Goal: Task Accomplishment & Management: Use online tool/utility

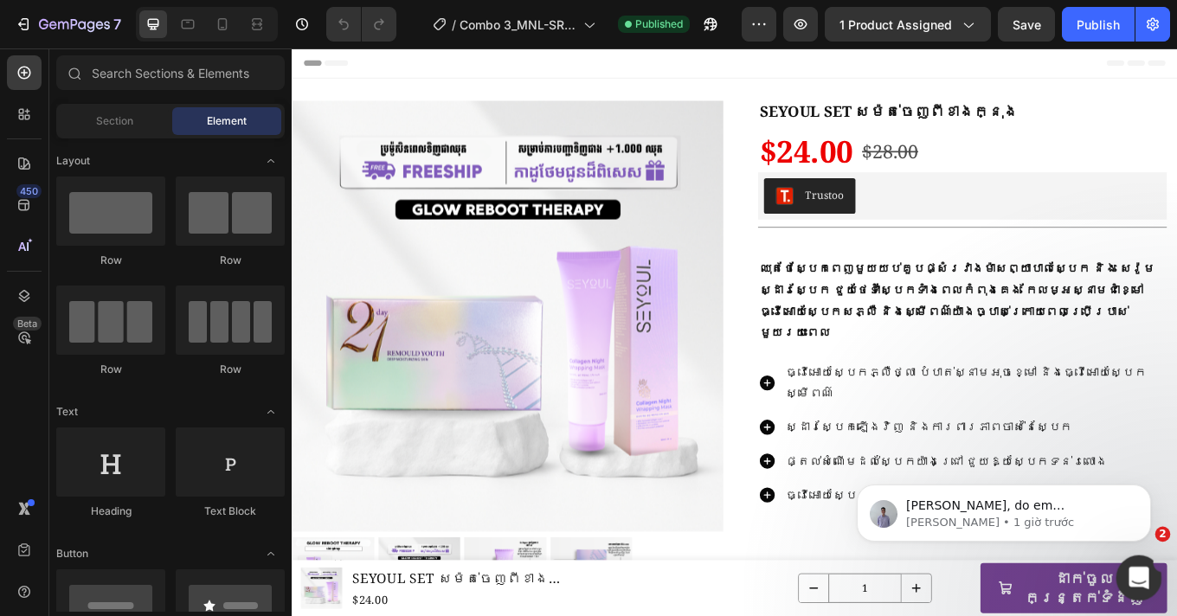
click at [1138, 568] on icon "Mở Intercom Messenger" at bounding box center [1136, 576] width 29 height 29
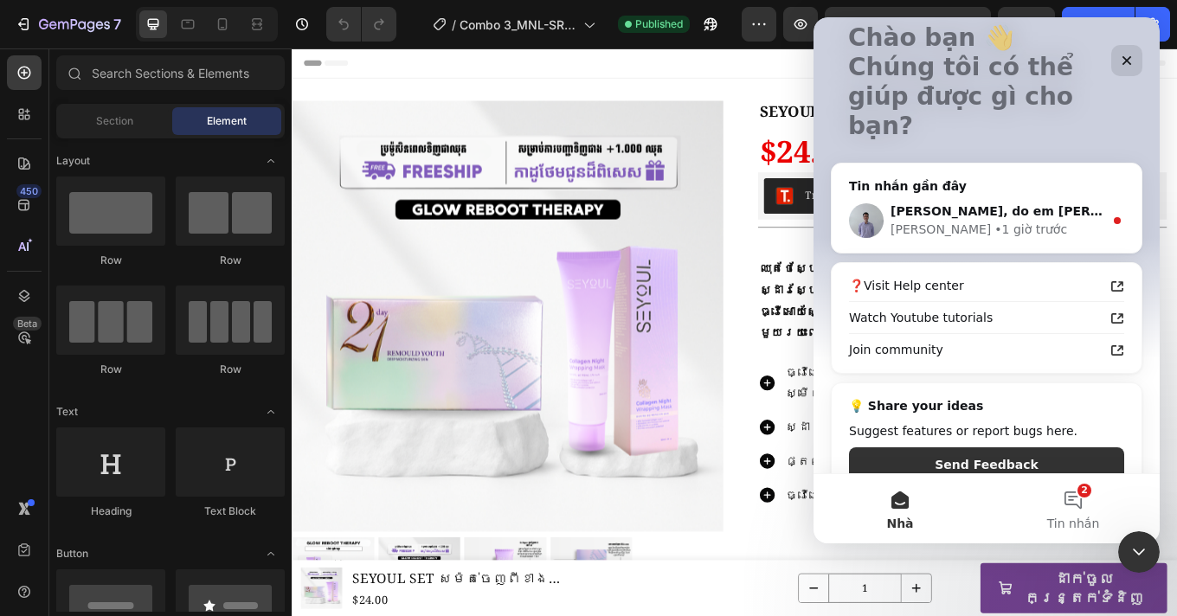
scroll to position [118, 0]
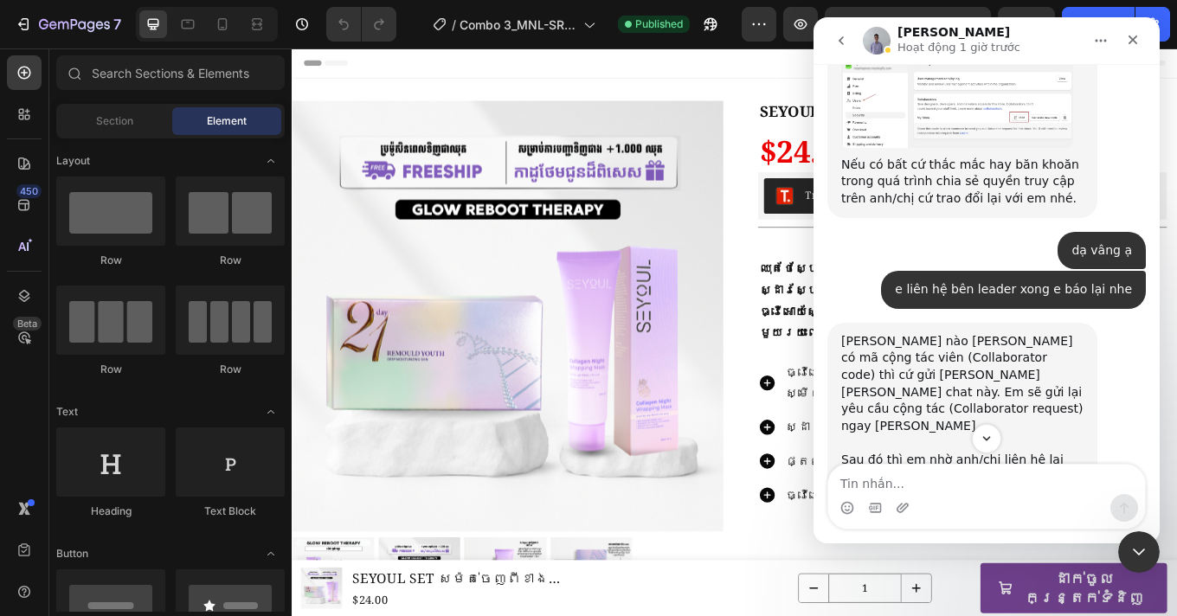
scroll to position [3797, 0]
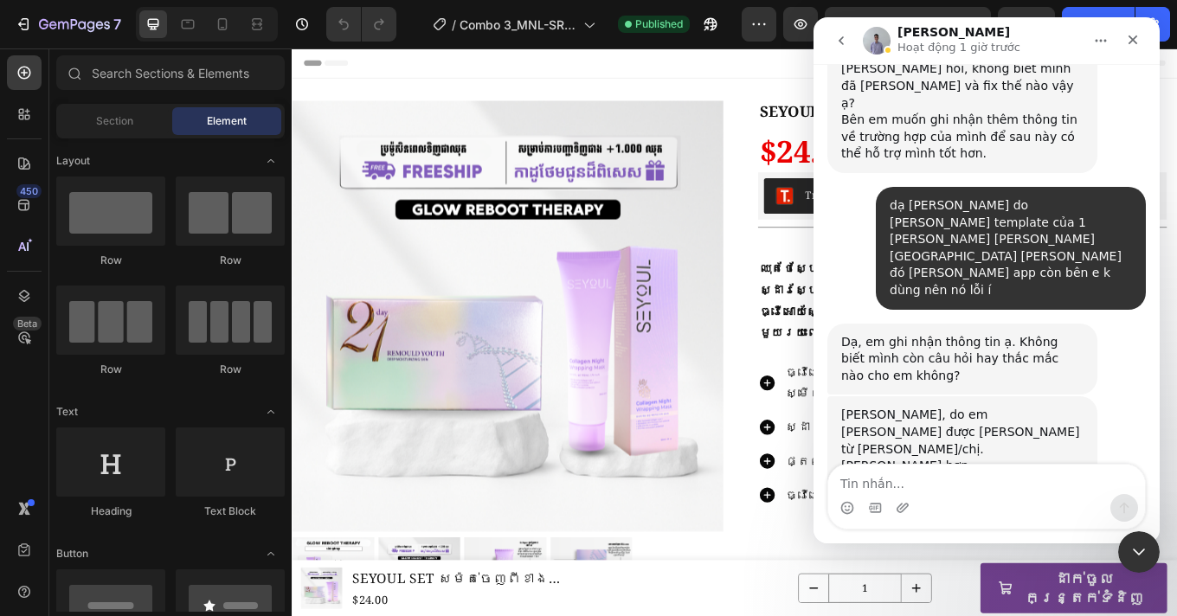
click at [937, 485] on textarea "Tin nhắn..." at bounding box center [986, 479] width 317 height 29
type textarea "e không nhe ạ"
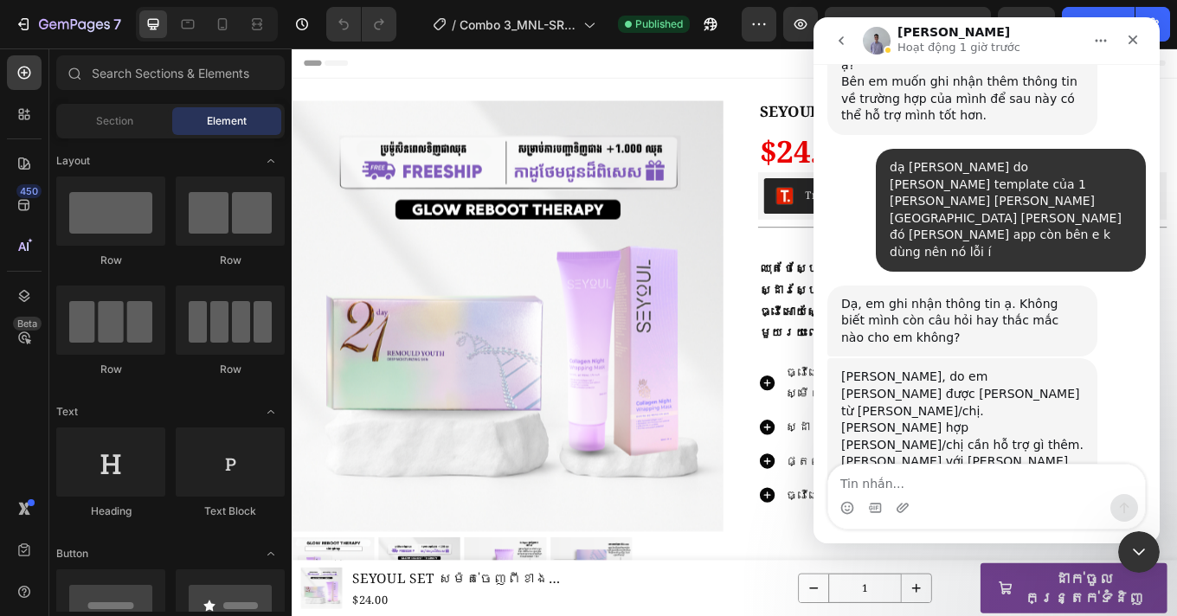
scroll to position [3849, 0]
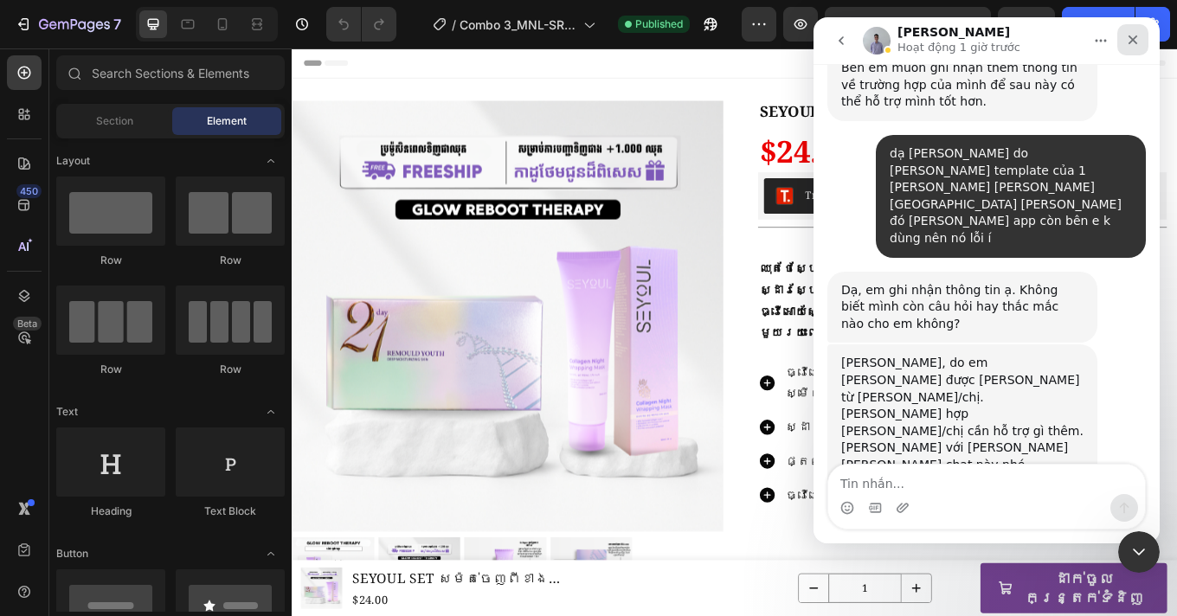
click at [1138, 35] on icon "Đóng" at bounding box center [1133, 40] width 14 height 14
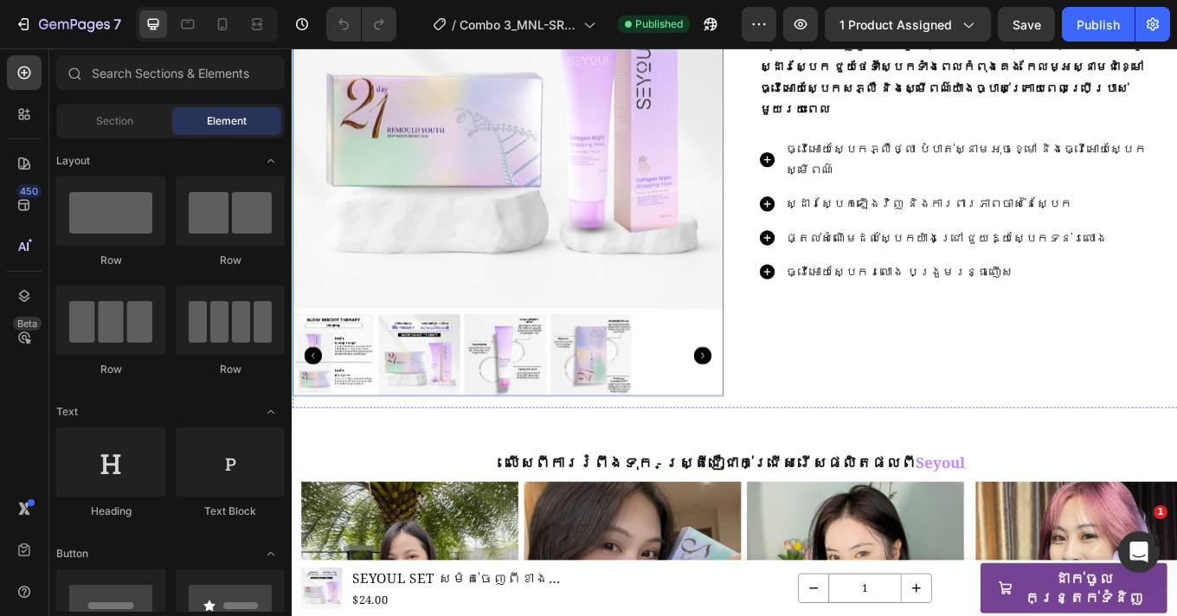
scroll to position [262, 0]
click at [663, 256] on img at bounding box center [544, 100] width 505 height 505
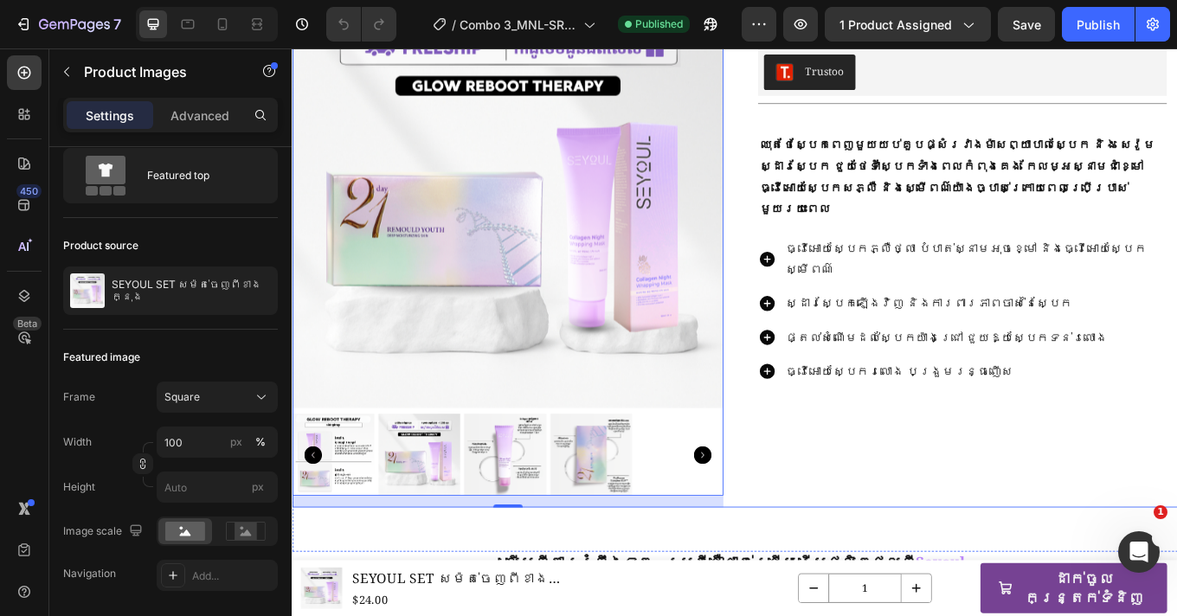
scroll to position [146, 0]
click at [450, 526] on img at bounding box center [440, 524] width 96 height 96
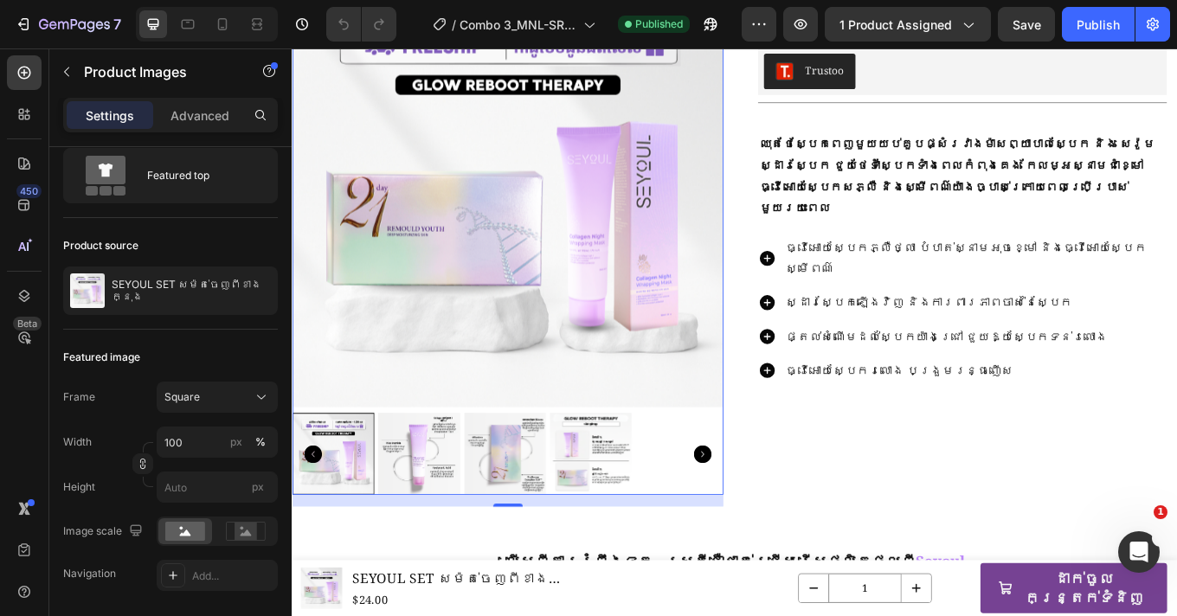
click at [575, 508] on img at bounding box center [541, 524] width 96 height 96
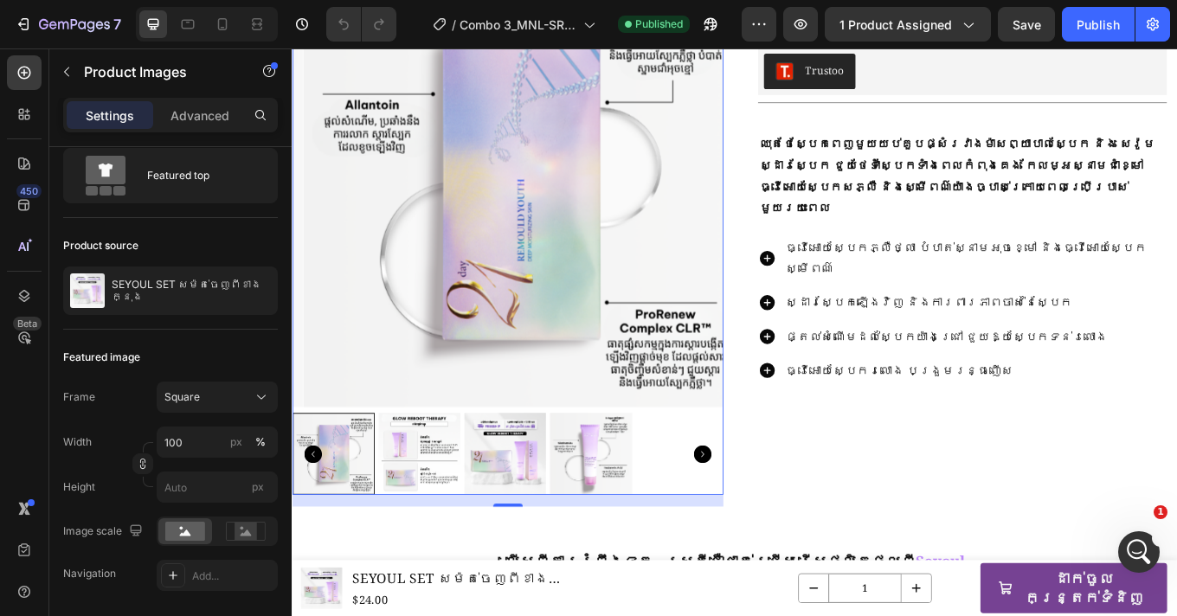
click at [762, 514] on icon "Carousel Next Arrow" at bounding box center [772, 524] width 21 height 21
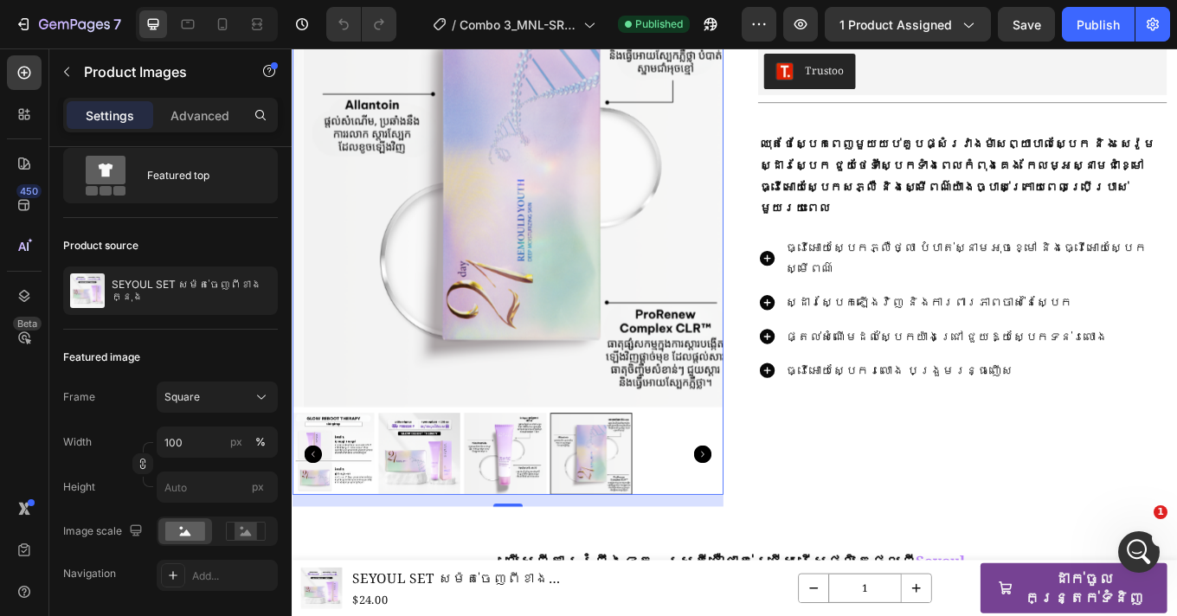
click at [762, 514] on icon "Carousel Next Arrow" at bounding box center [772, 524] width 21 height 21
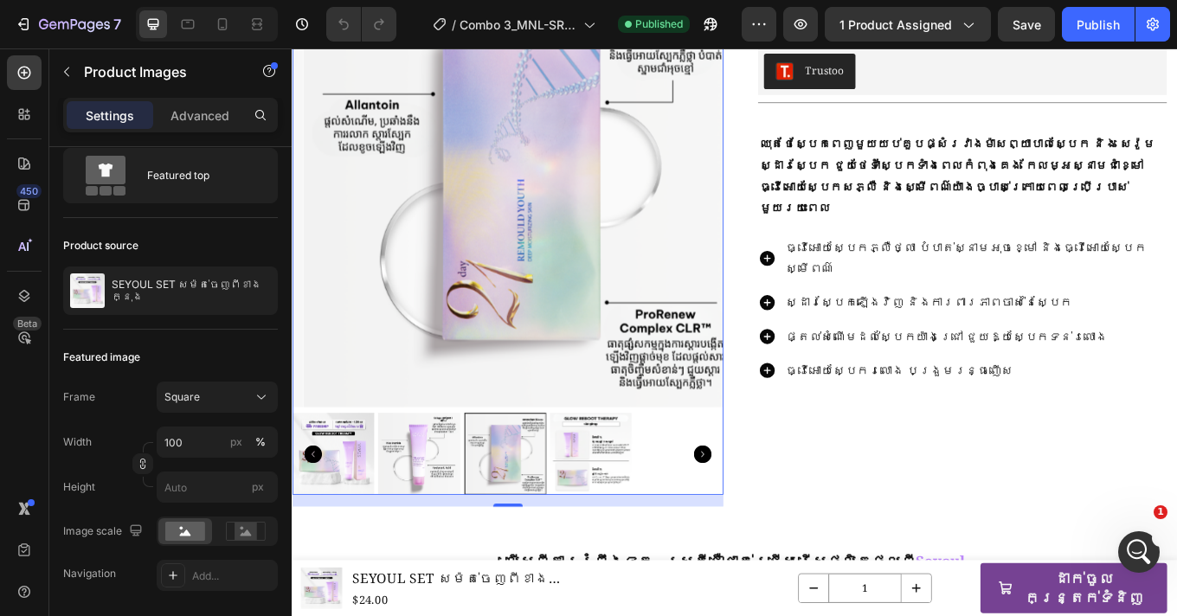
click at [762, 514] on icon "Carousel Next Arrow" at bounding box center [772, 524] width 21 height 21
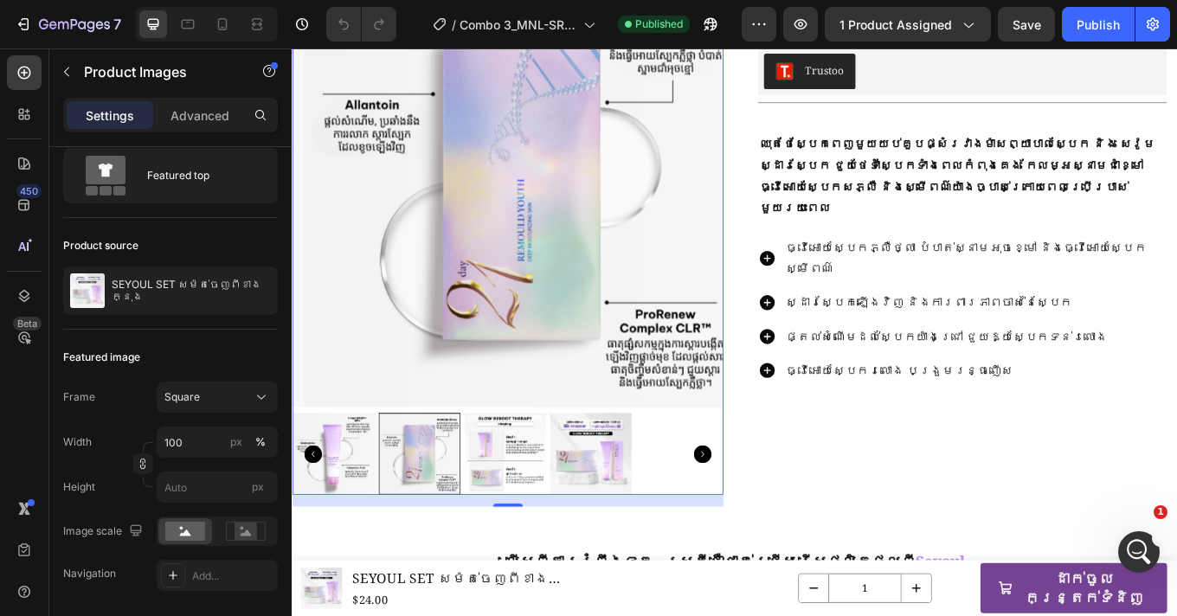
click at [762, 514] on icon "Carousel Next Arrow" at bounding box center [772, 524] width 21 height 21
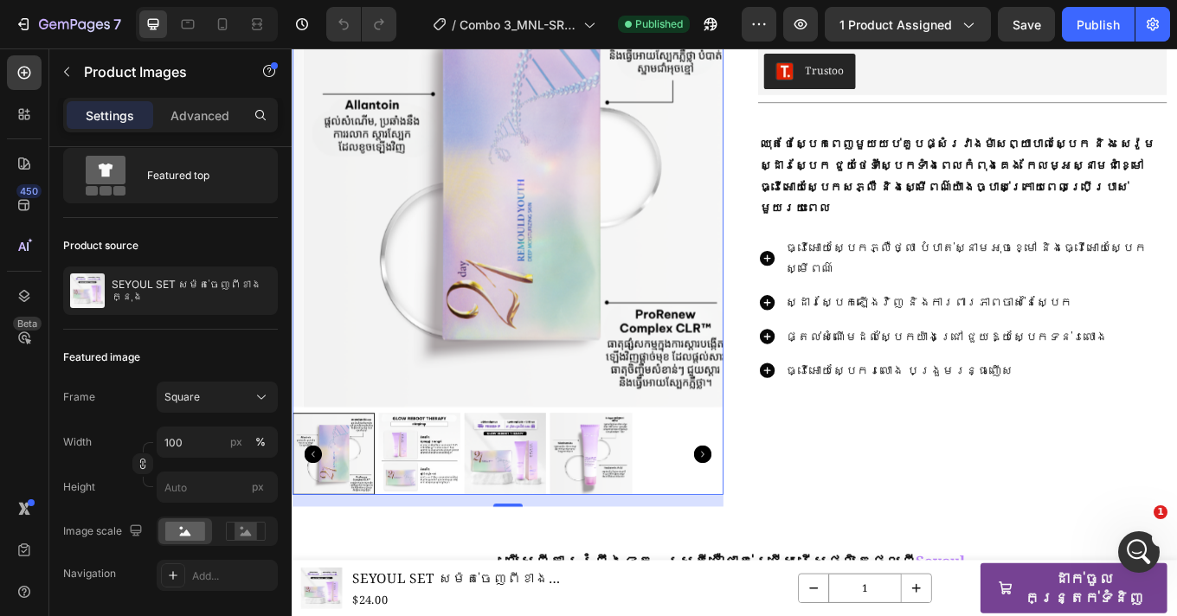
click at [762, 514] on icon "Carousel Next Arrow" at bounding box center [772, 524] width 21 height 21
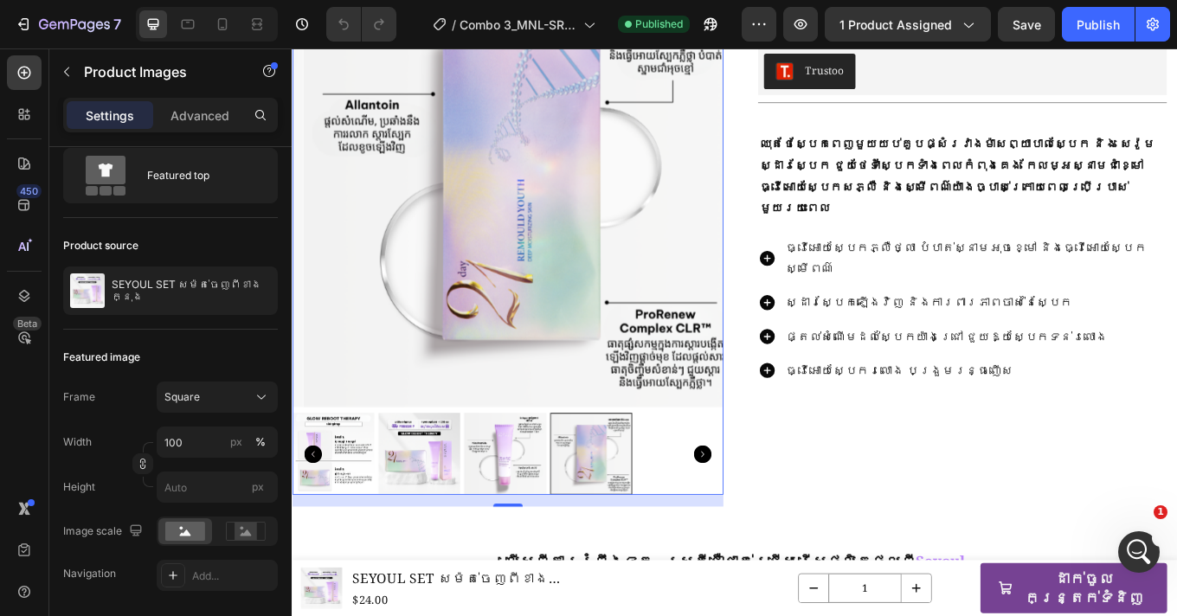
click at [762, 514] on icon "Carousel Next Arrow" at bounding box center [772, 524] width 21 height 21
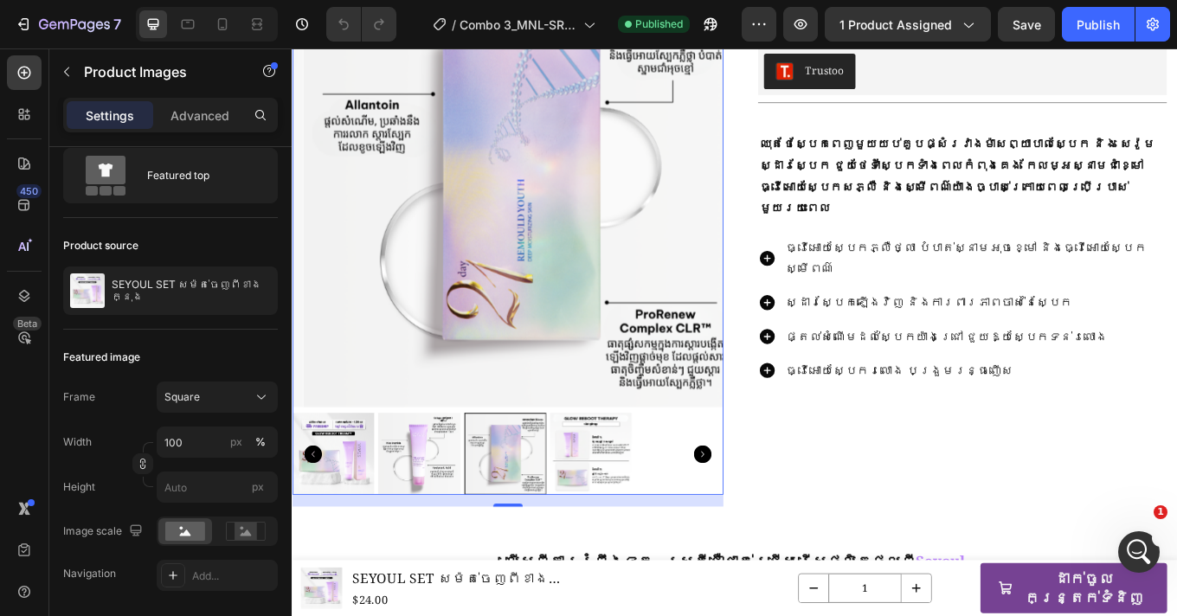
click at [762, 514] on icon "Carousel Next Arrow" at bounding box center [772, 524] width 21 height 21
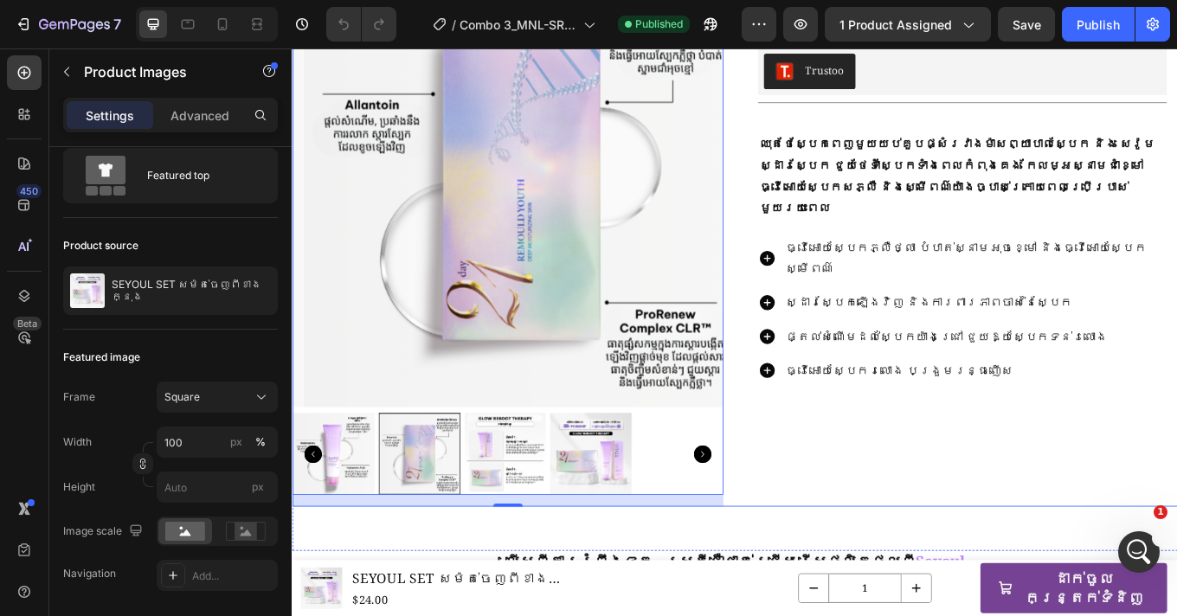
click at [926, 497] on div "SEYOUL SET សម៉ត់ចេញពីខាងក្នុង Product Title $24.00 Product Price Product Price …" at bounding box center [1077, 275] width 505 height 622
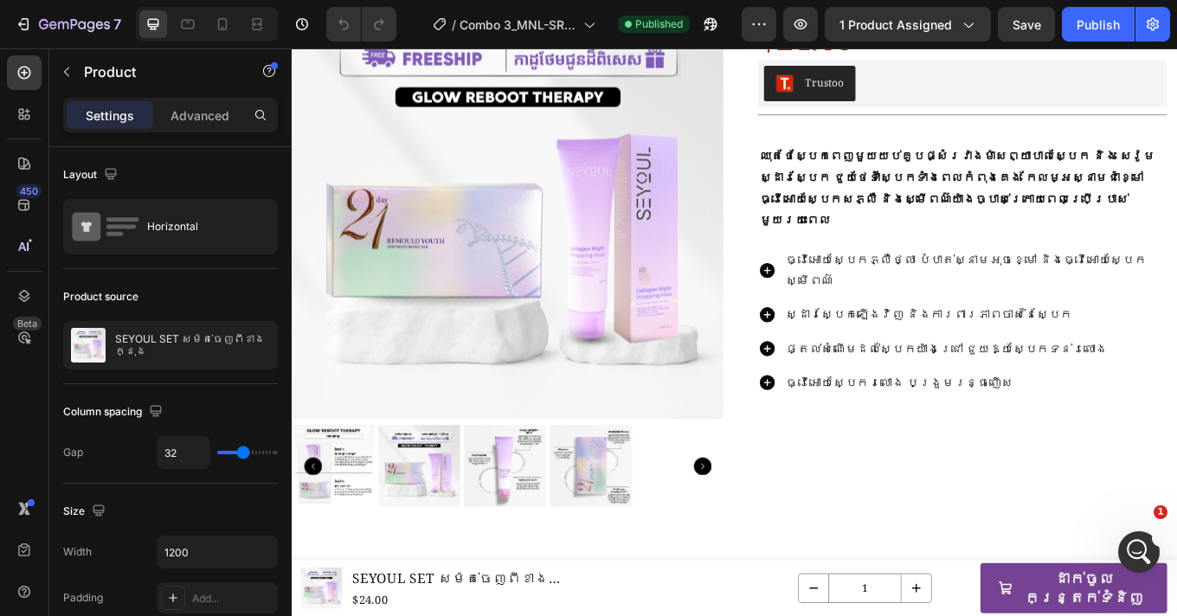
scroll to position [55, 0]
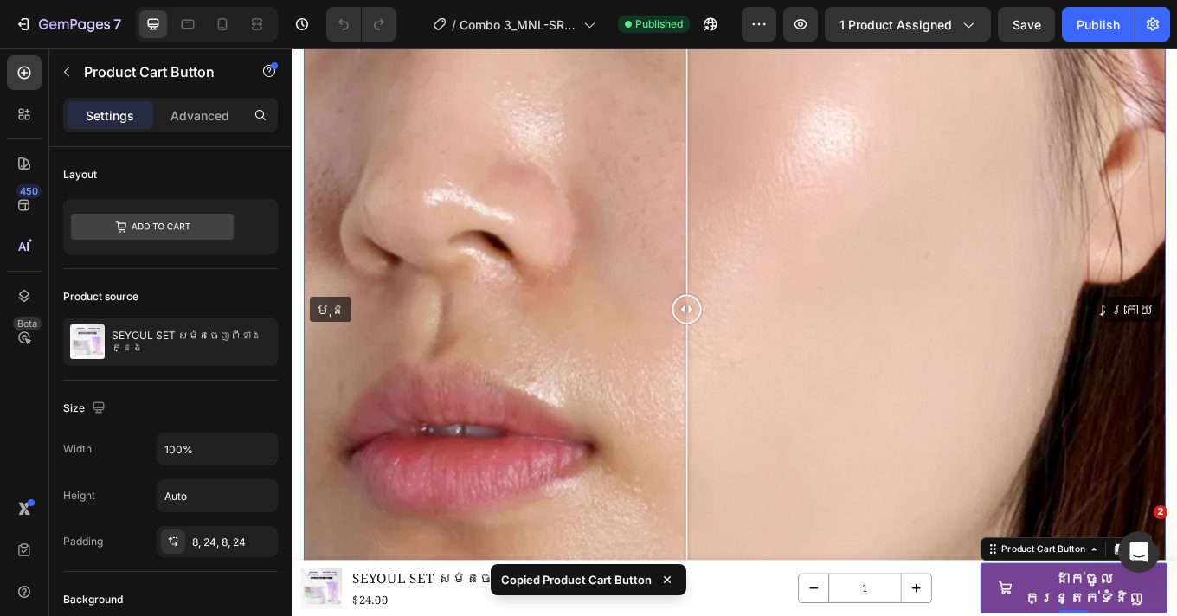
scroll to position [1905, 0]
click at [1136, 551] on icon "Mở Intercom Messenger" at bounding box center [1136, 550] width 12 height 14
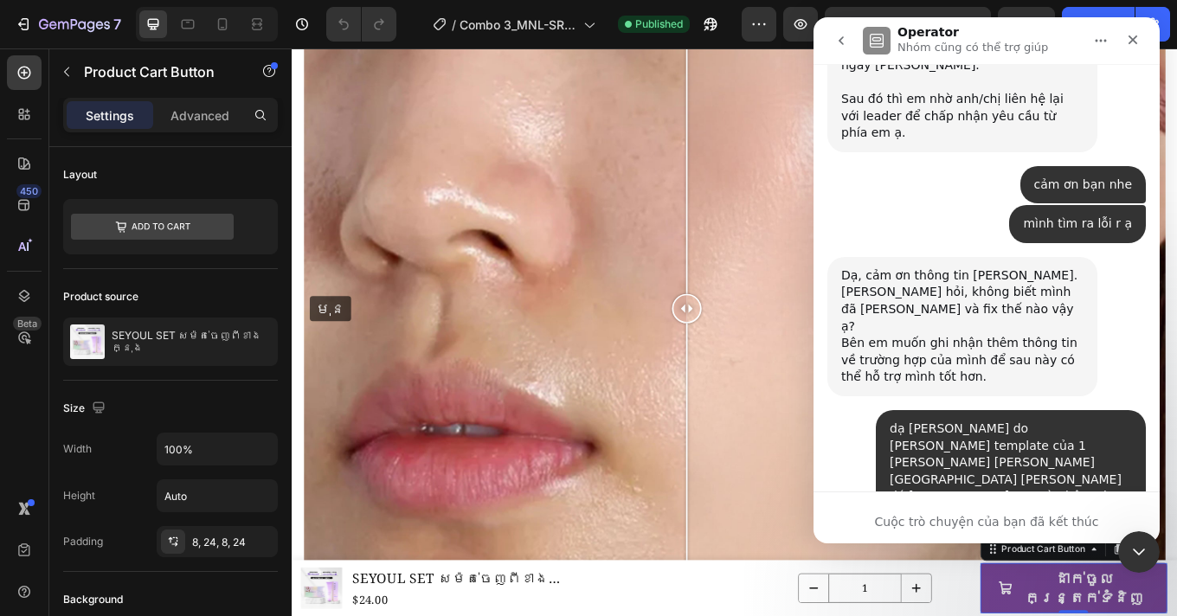
scroll to position [3373, 0]
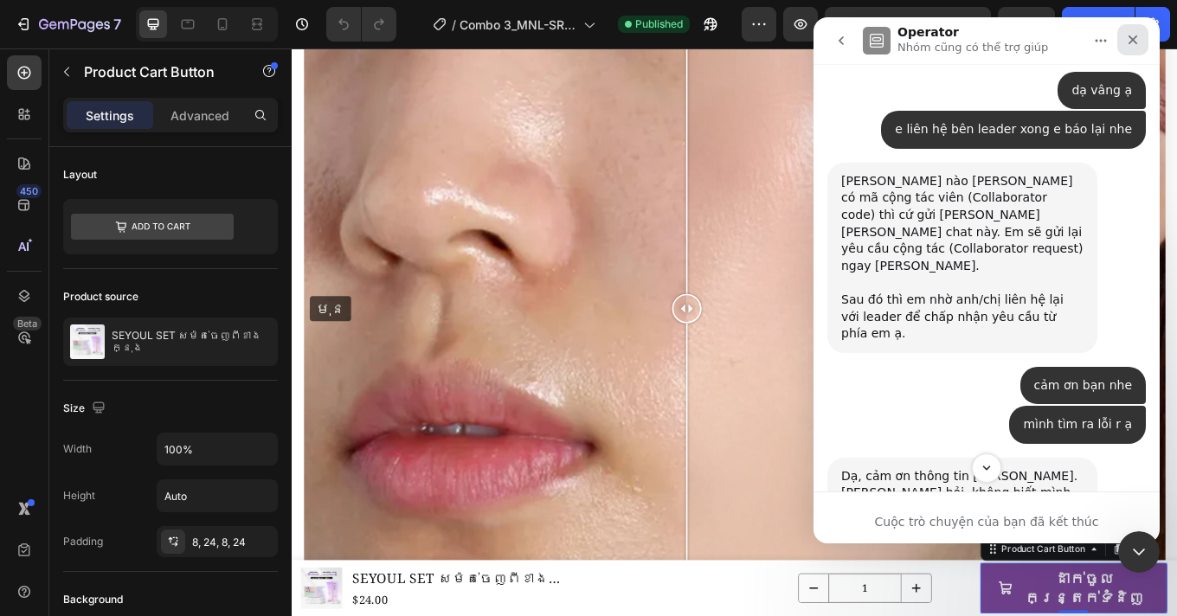
click at [1139, 44] on icon "Đóng" at bounding box center [1133, 40] width 14 height 14
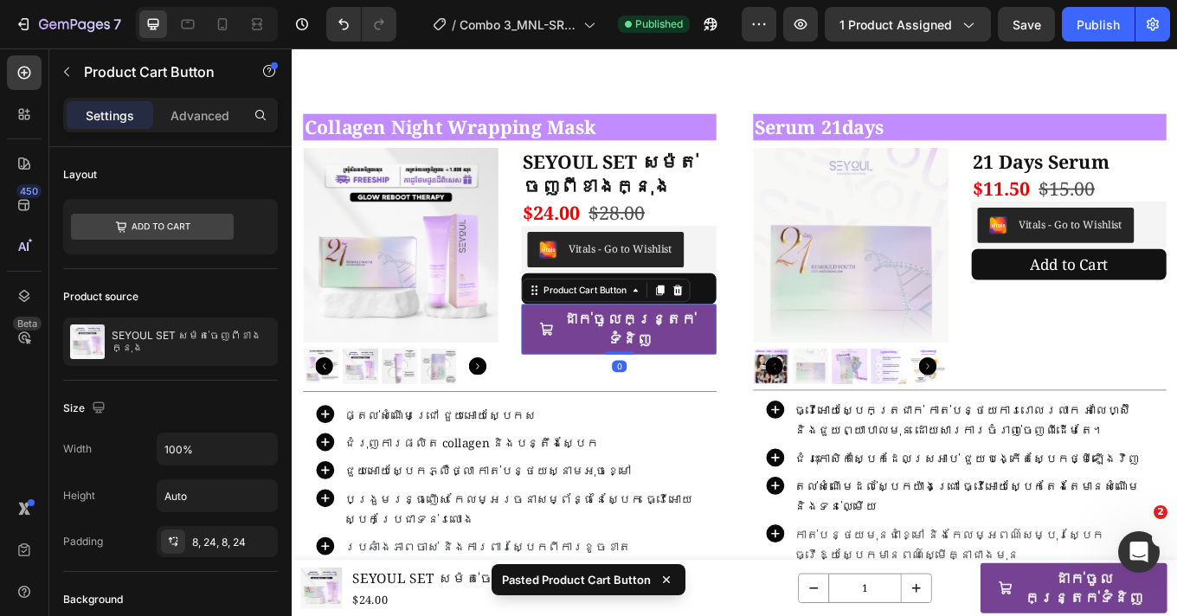
scroll to position [2509, 0]
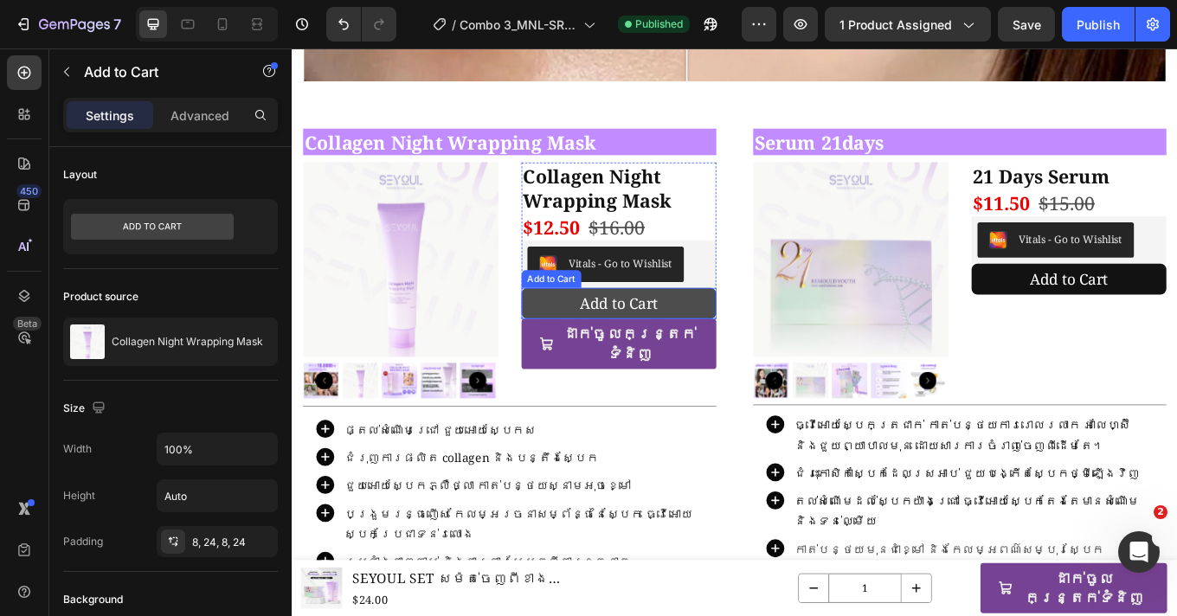
click at [754, 337] on button "Add to Cart" at bounding box center [675, 348] width 228 height 36
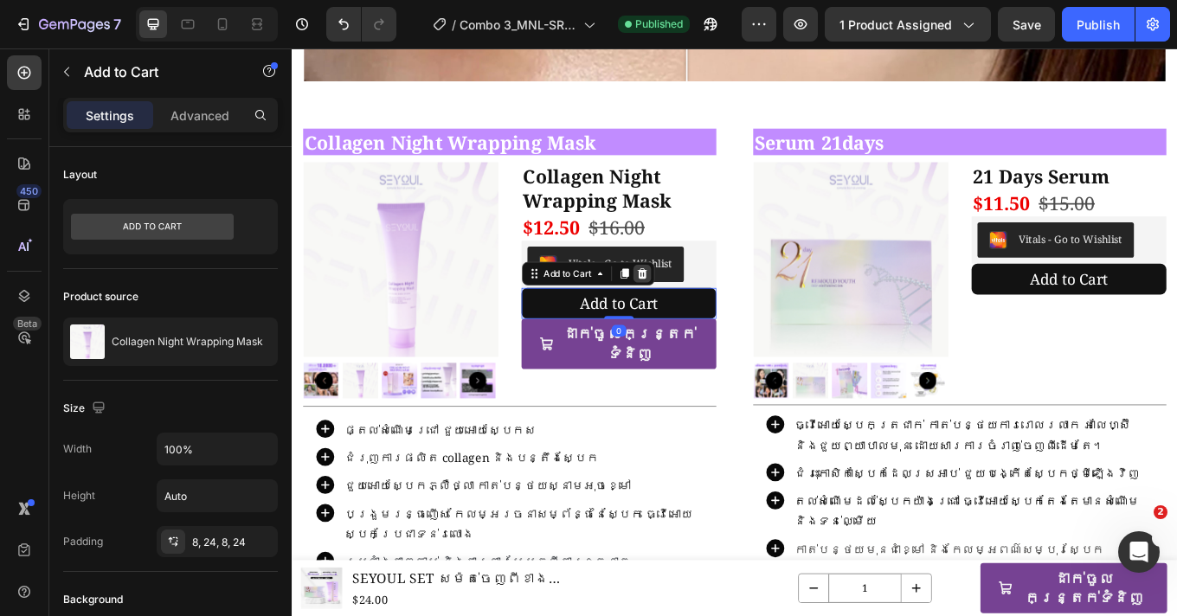
click at [703, 307] on icon at bounding box center [702, 313] width 11 height 12
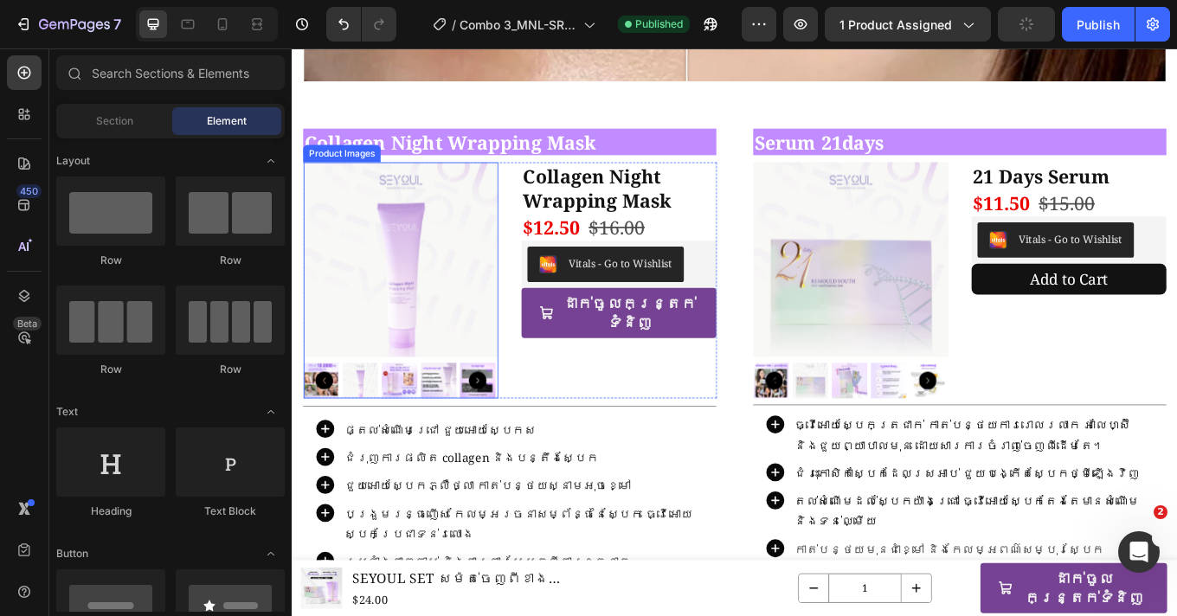
click at [460, 248] on img at bounding box center [419, 297] width 228 height 228
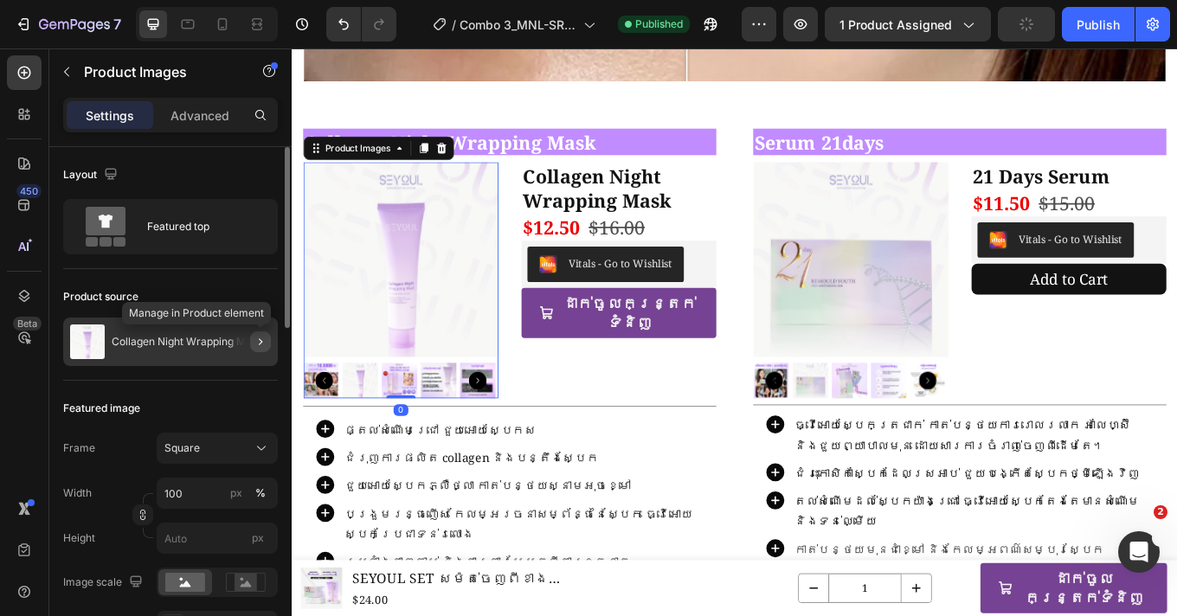
click at [261, 344] on icon "button" at bounding box center [261, 342] width 14 height 14
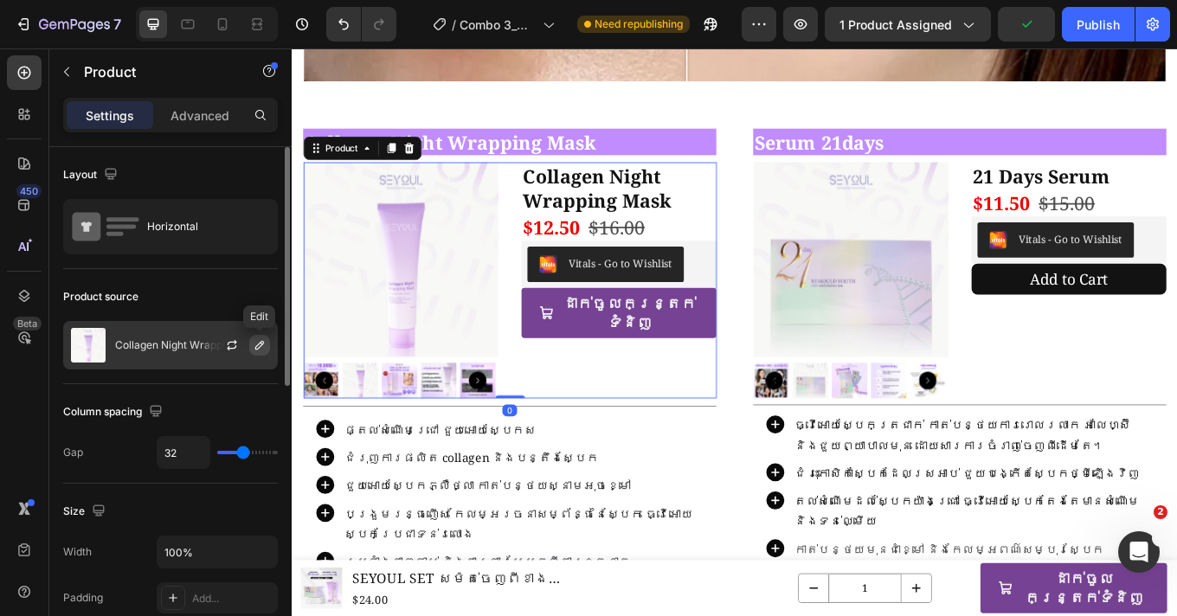
click at [259, 350] on icon "button" at bounding box center [260, 345] width 14 height 14
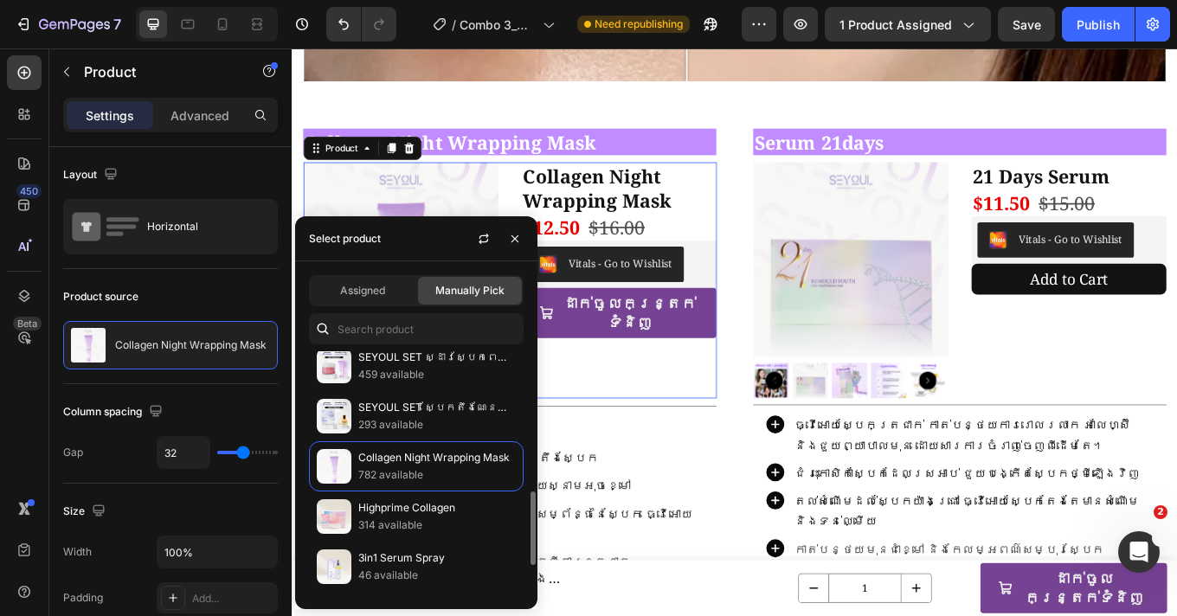
scroll to position [466, 0]
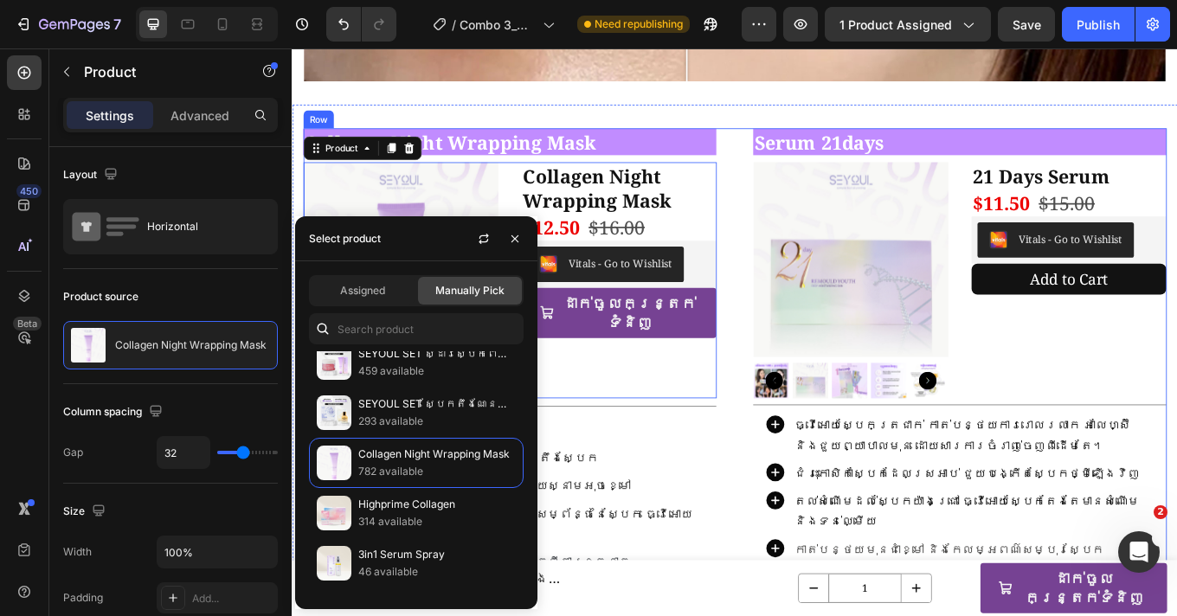
click at [798, 359] on div "Collagen Night Wrapping Mask Heading Product Images Collagen Night Wrapping Mas…" at bounding box center [811, 427] width 1012 height 569
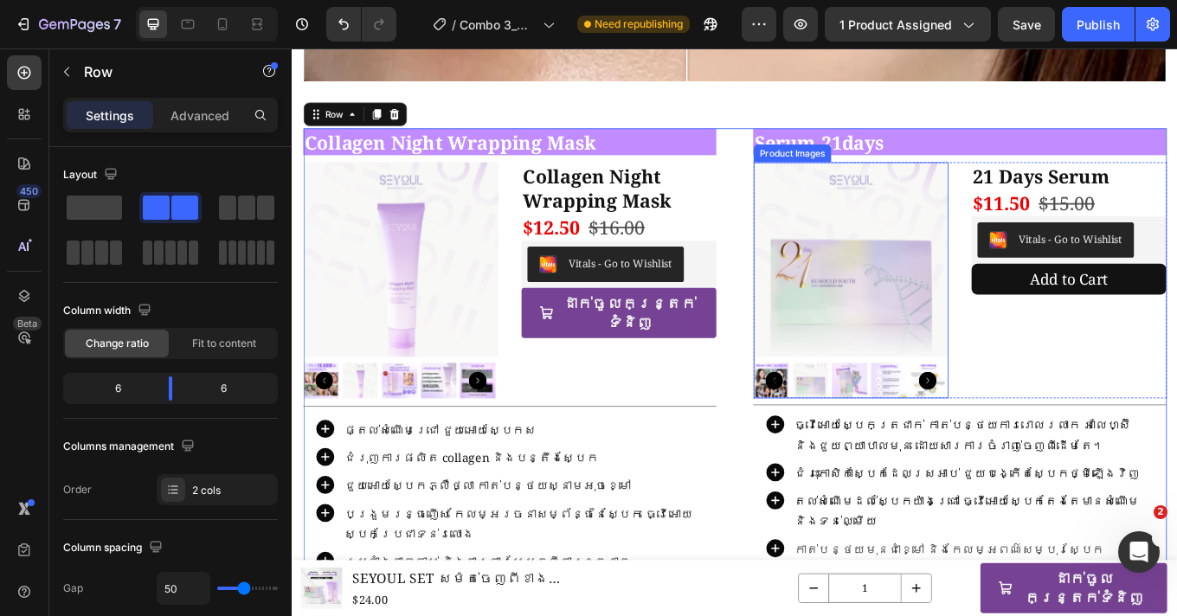
click at [992, 325] on img at bounding box center [946, 297] width 228 height 228
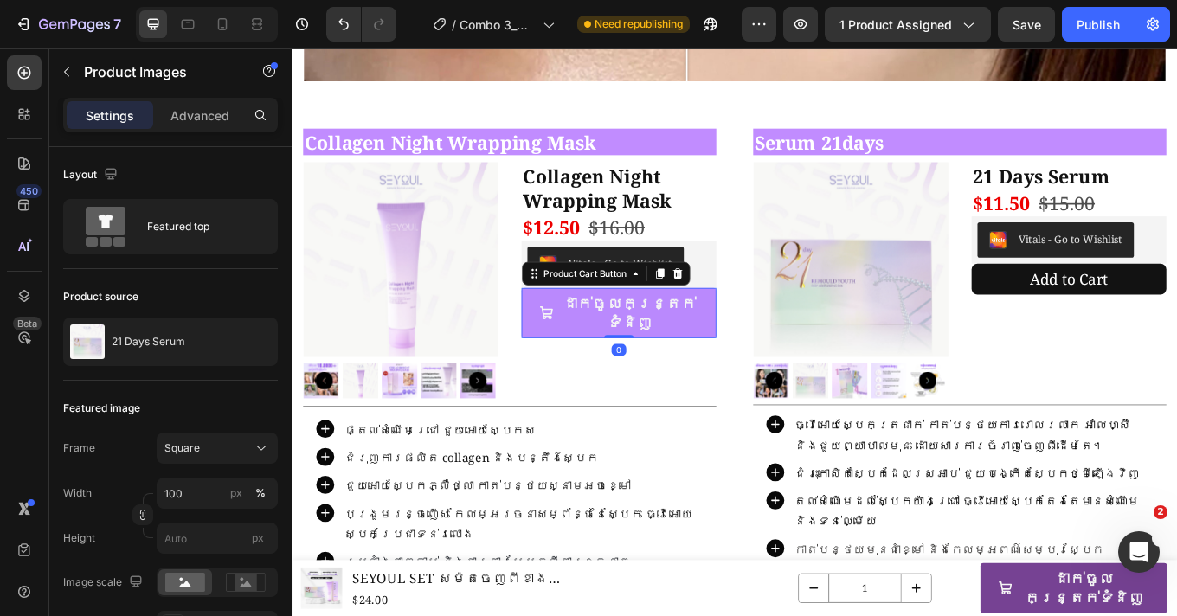
click at [773, 339] on button "ដាក់ចូលកន្ត្រក់ទំនិញ" at bounding box center [675, 359] width 228 height 59
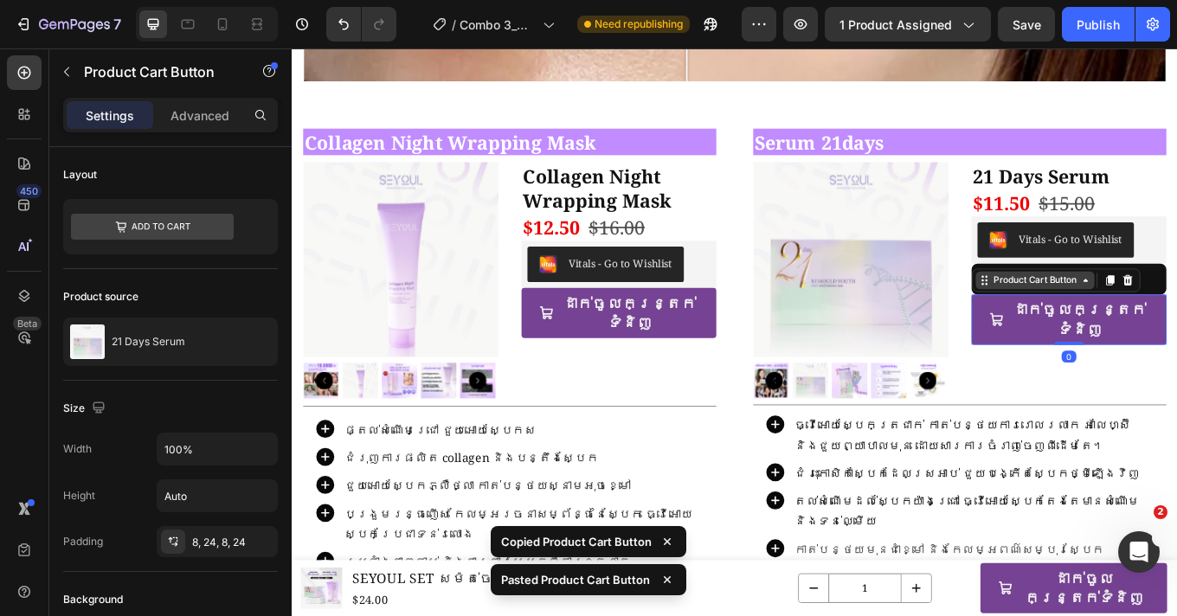
click at [1100, 320] on icon at bounding box center [1101, 321] width 3 height 3
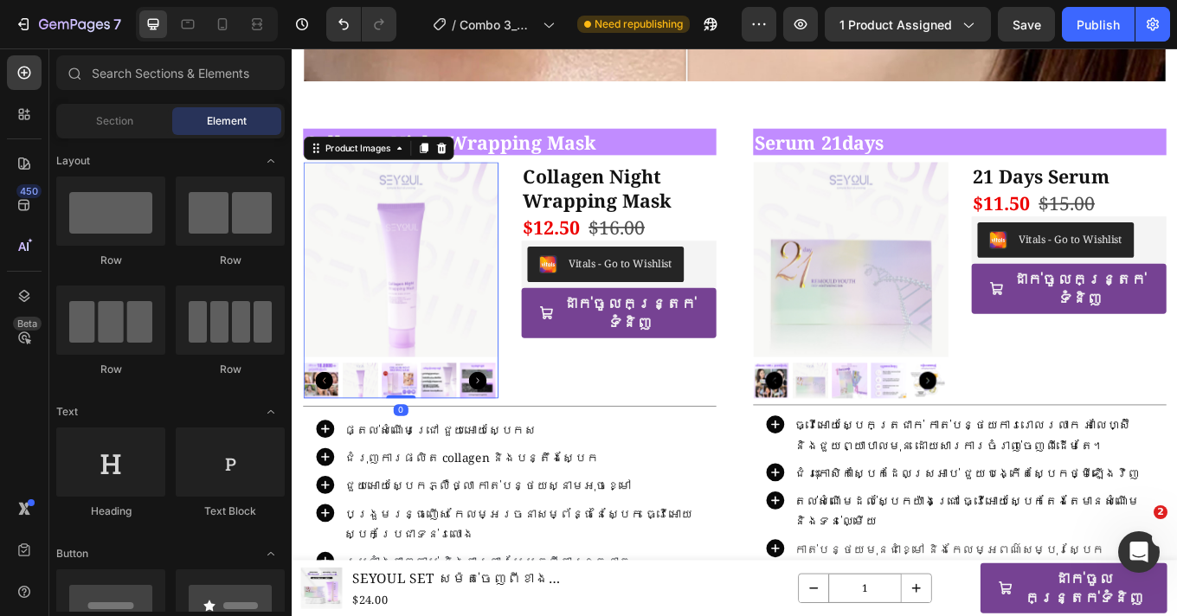
click at [498, 351] on img at bounding box center [419, 297] width 228 height 228
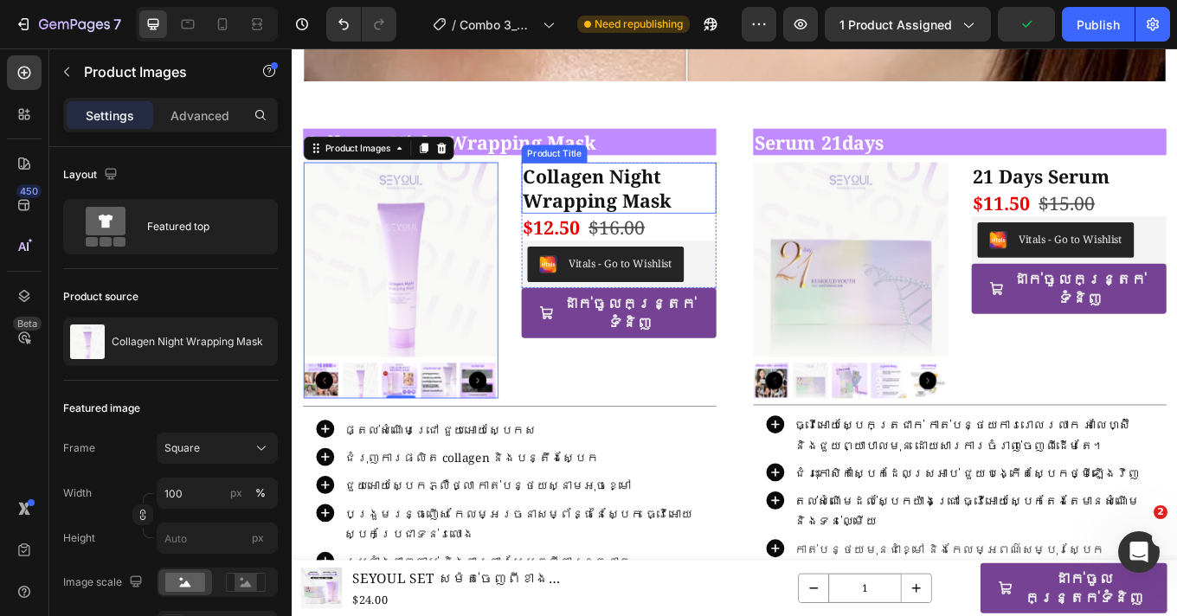
click at [683, 208] on h1 "Collagen Night Wrapping Mask" at bounding box center [675, 213] width 228 height 60
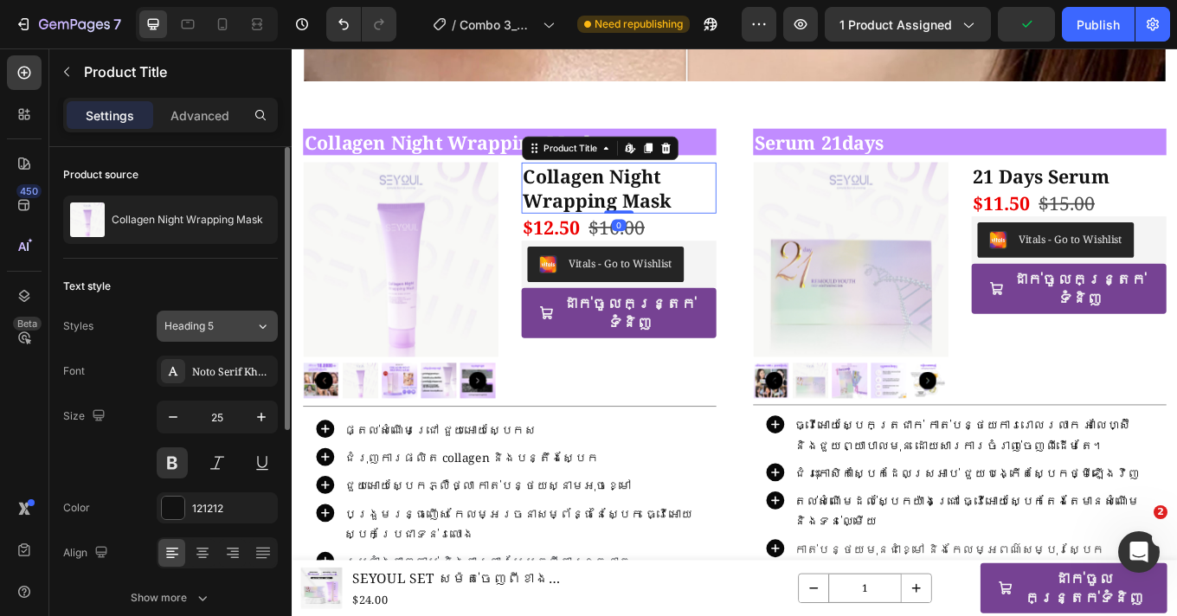
click at [202, 324] on span "Heading 5" at bounding box center [188, 326] width 49 height 16
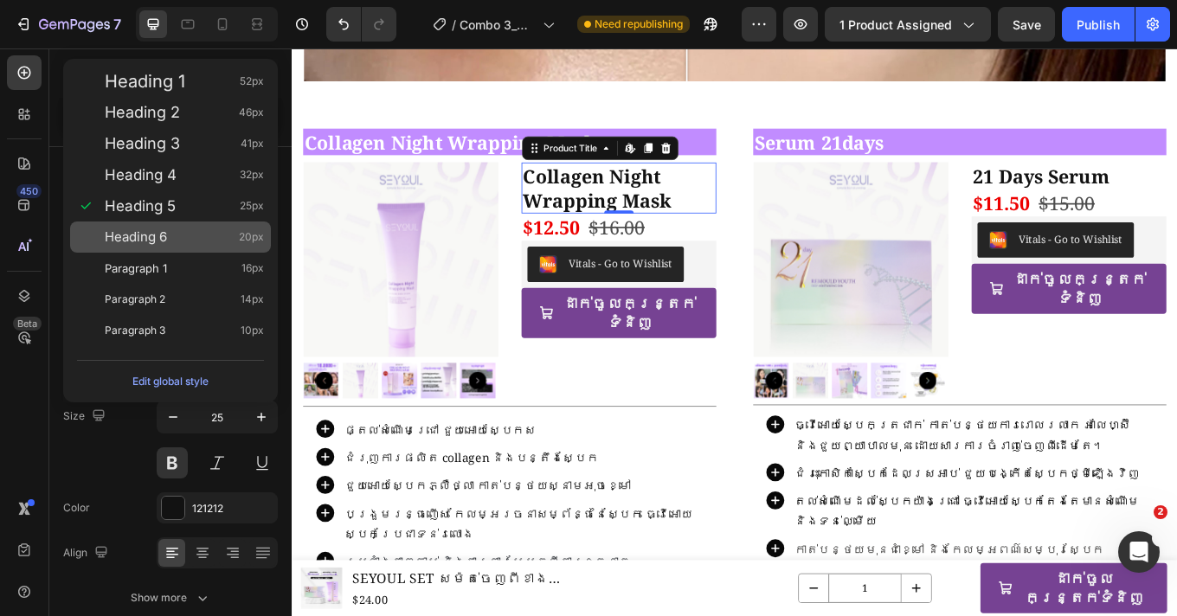
click at [202, 240] on div "Heading 6 20px" at bounding box center [184, 236] width 159 height 17
type input "20"
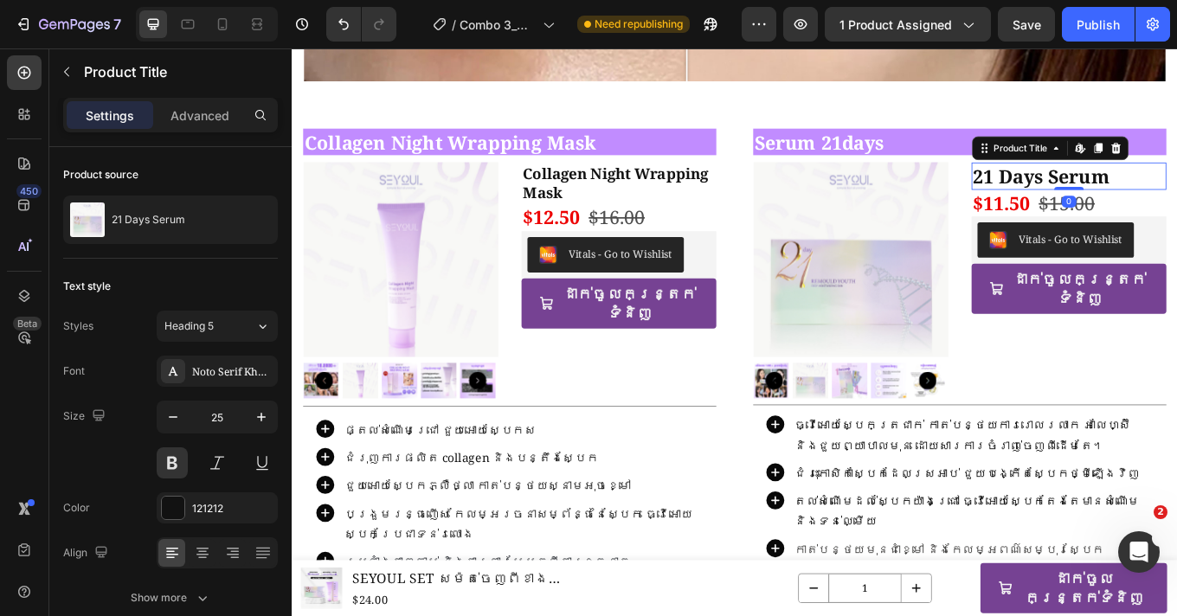
click at [237, 333] on div "Heading 5" at bounding box center [209, 326] width 91 height 16
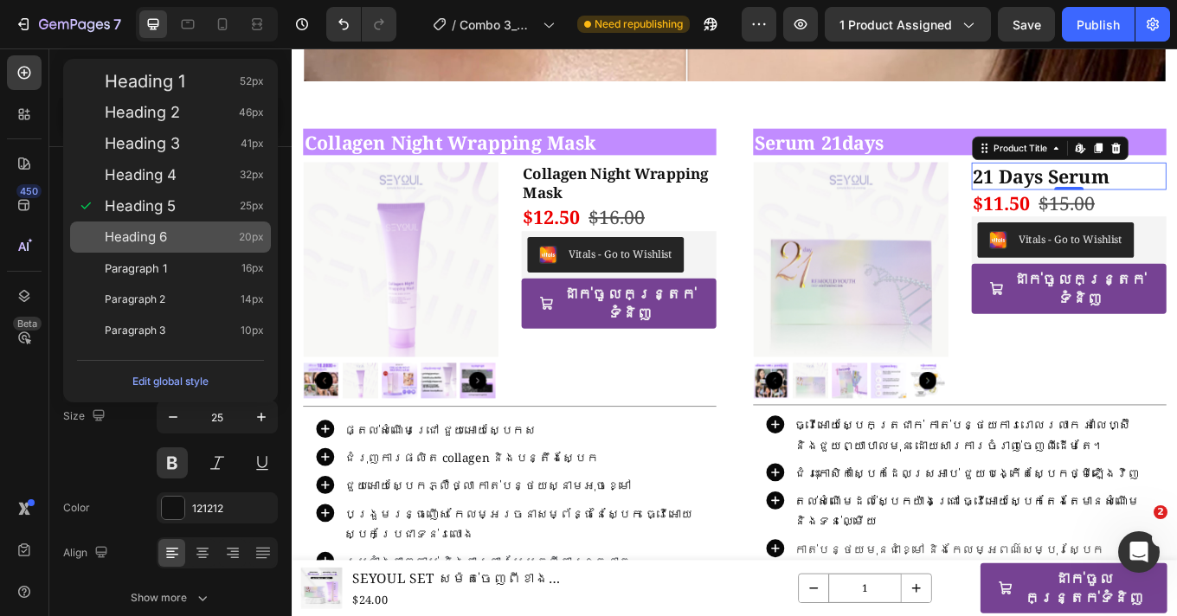
click at [183, 240] on div "Heading 6 20px" at bounding box center [184, 236] width 159 height 17
type input "20"
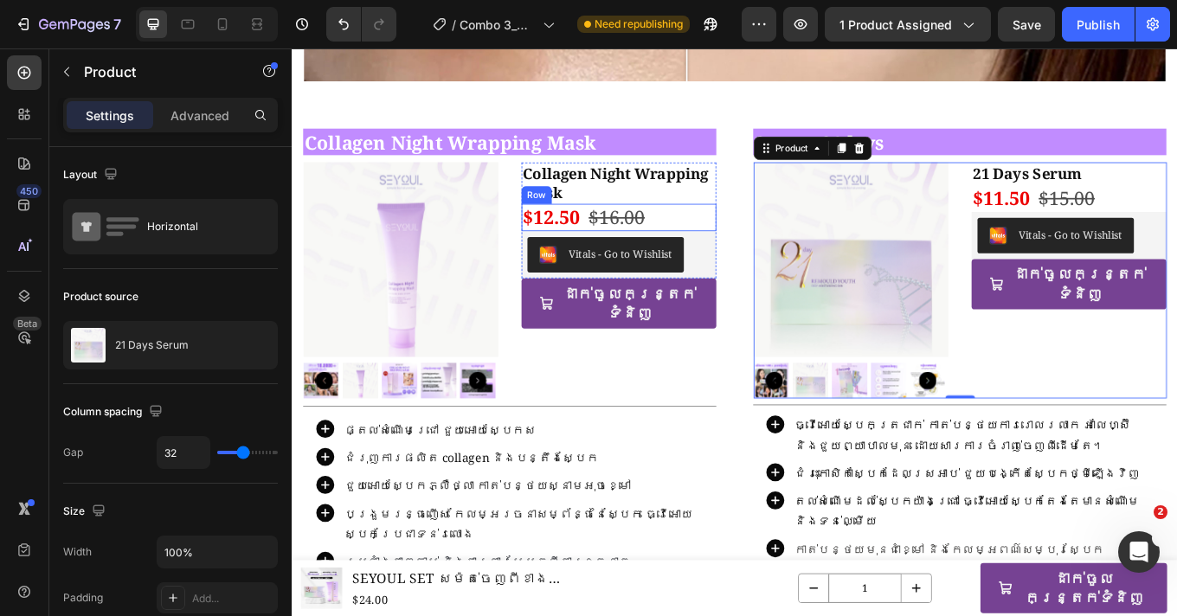
click at [742, 242] on div "$12.50 Product Price Product Price $16.00 Product Price Product Price Row" at bounding box center [675, 247] width 228 height 32
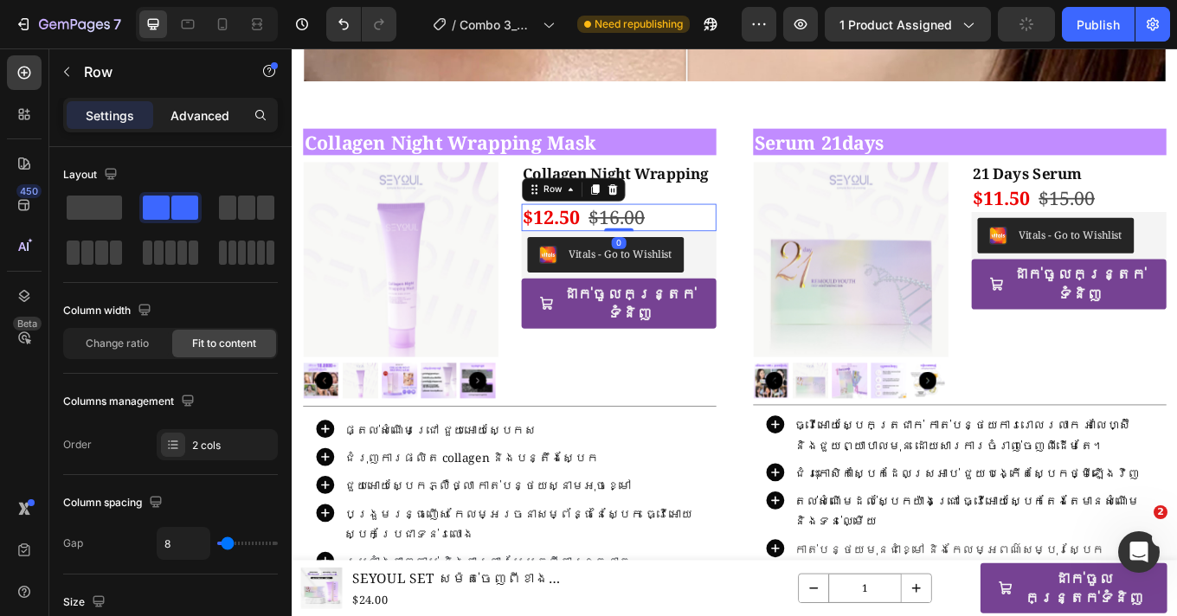
click at [224, 105] on div "Advanced" at bounding box center [200, 115] width 87 height 28
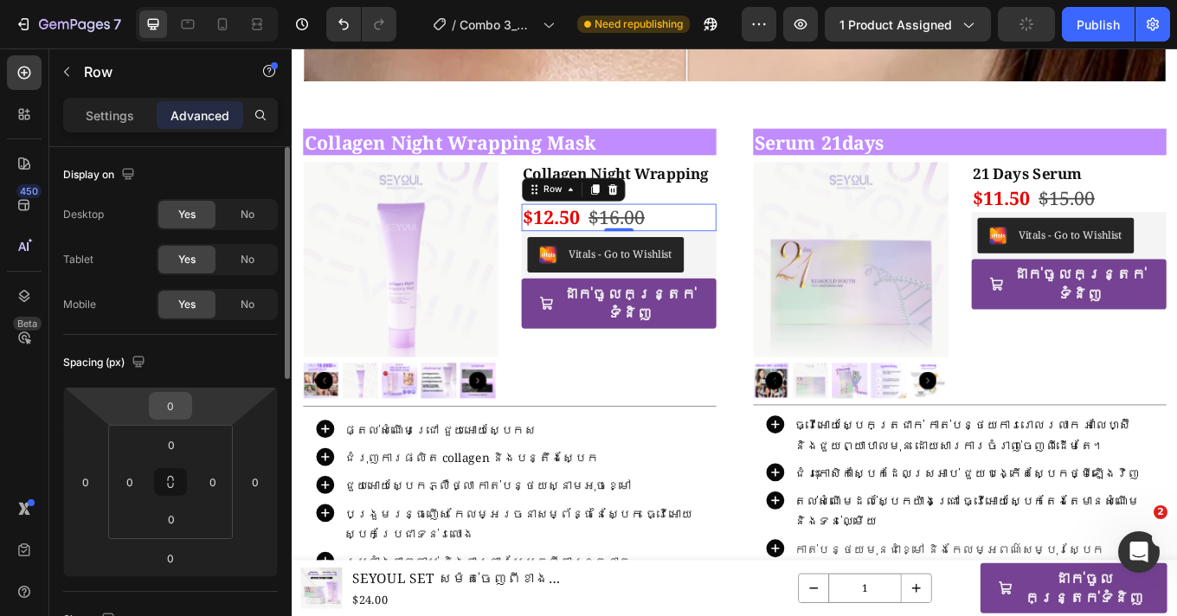
click at [179, 414] on input "0" at bounding box center [170, 406] width 35 height 26
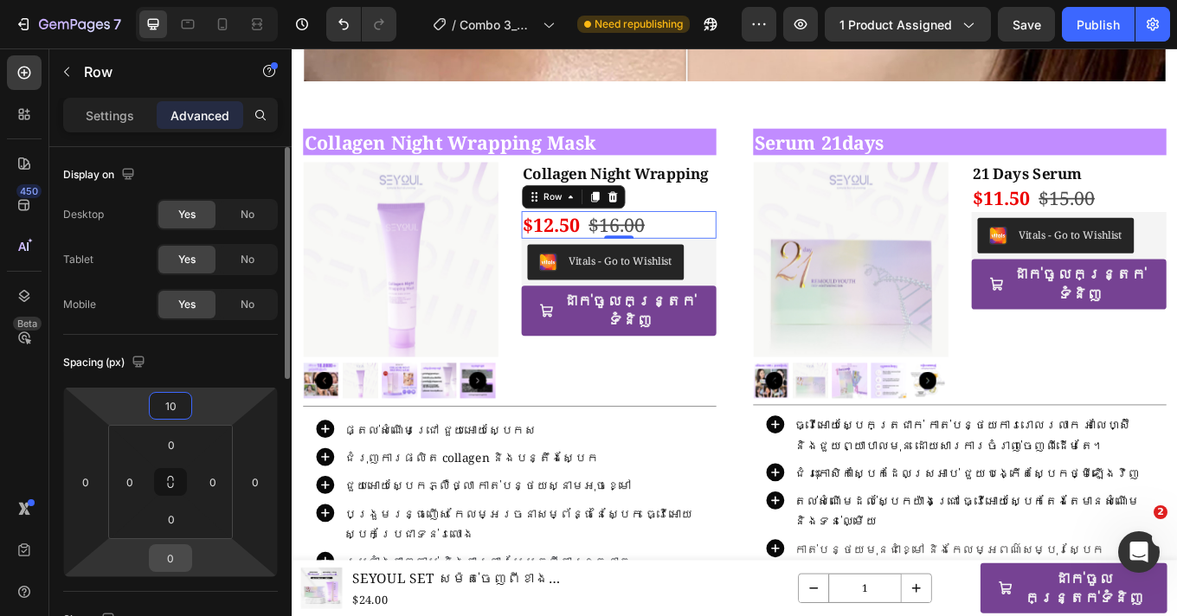
type input "10"
click at [180, 557] on input "0" at bounding box center [170, 558] width 35 height 26
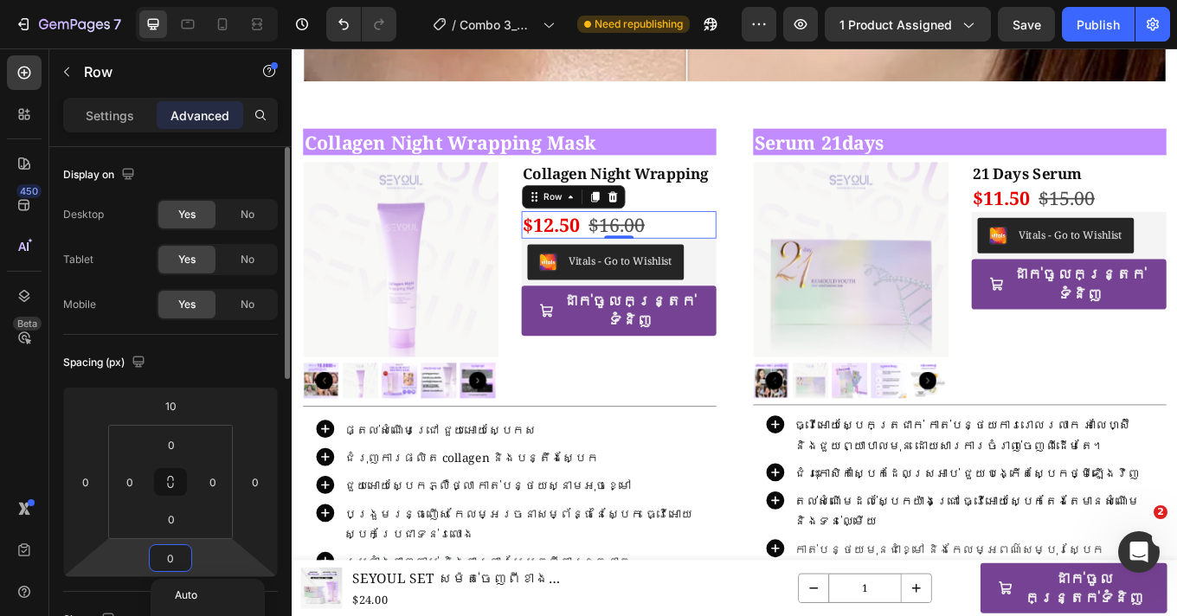
click at [180, 557] on input "0" at bounding box center [170, 558] width 35 height 26
type input "10"
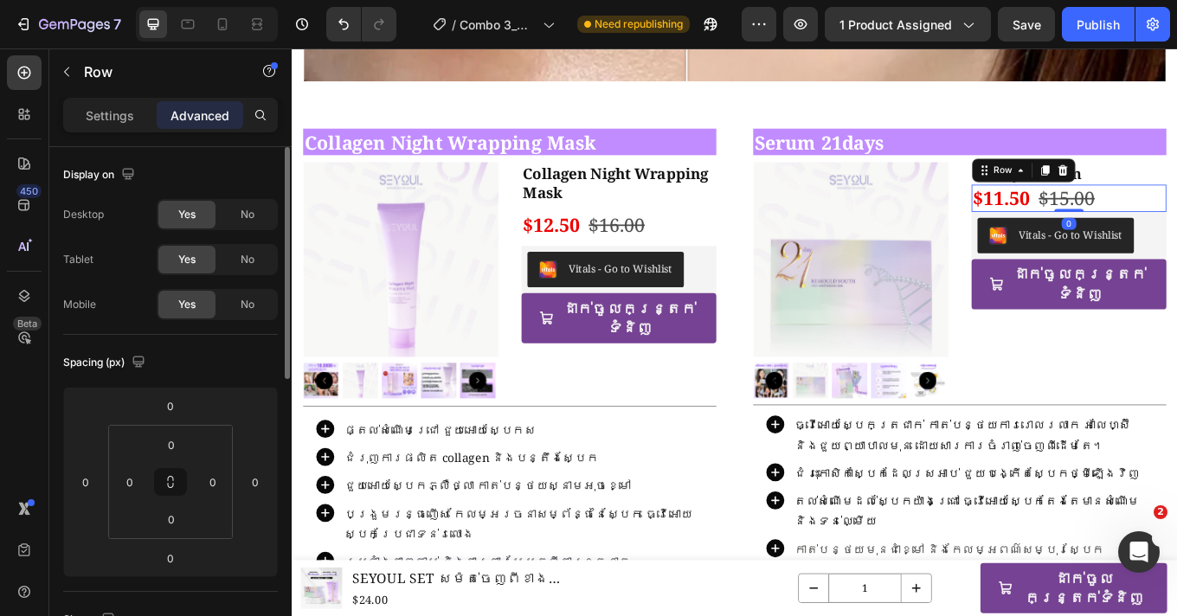
click at [177, 419] on div "0" at bounding box center [170, 406] width 43 height 28
click at [176, 408] on input "0" at bounding box center [170, 406] width 35 height 26
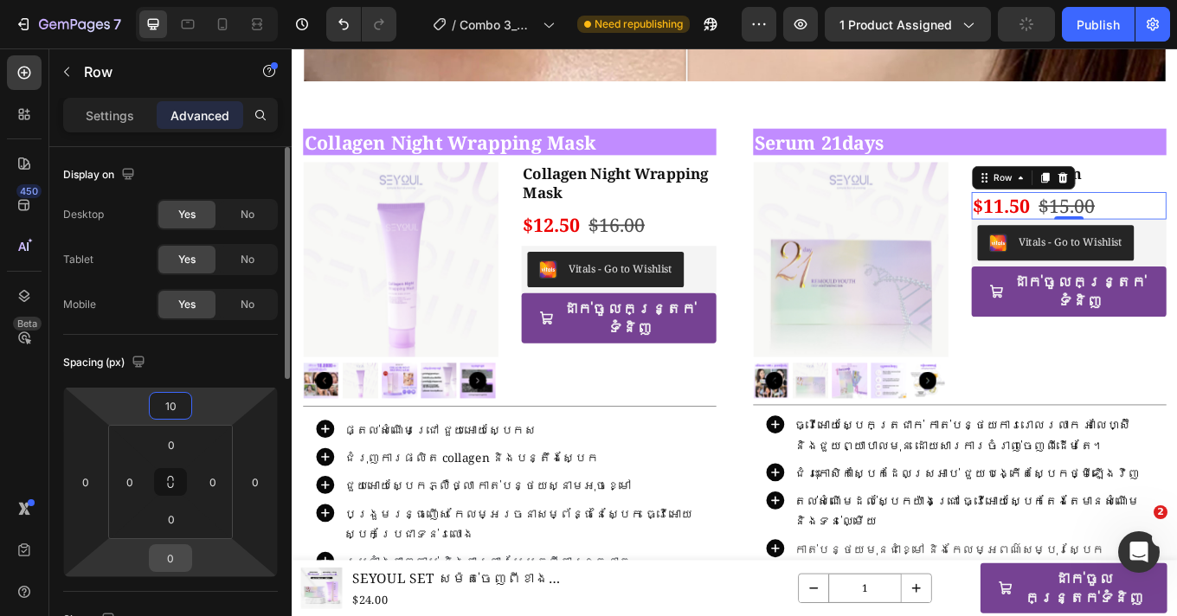
type input "10"
click at [173, 562] on input "0" at bounding box center [170, 558] width 35 height 26
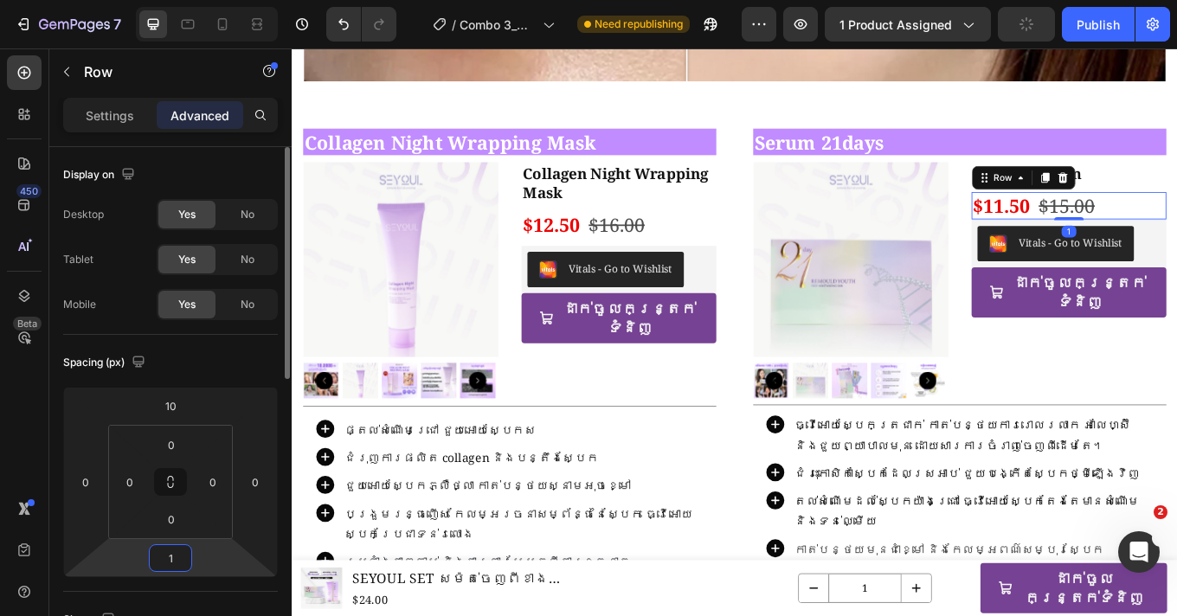
type input "10"
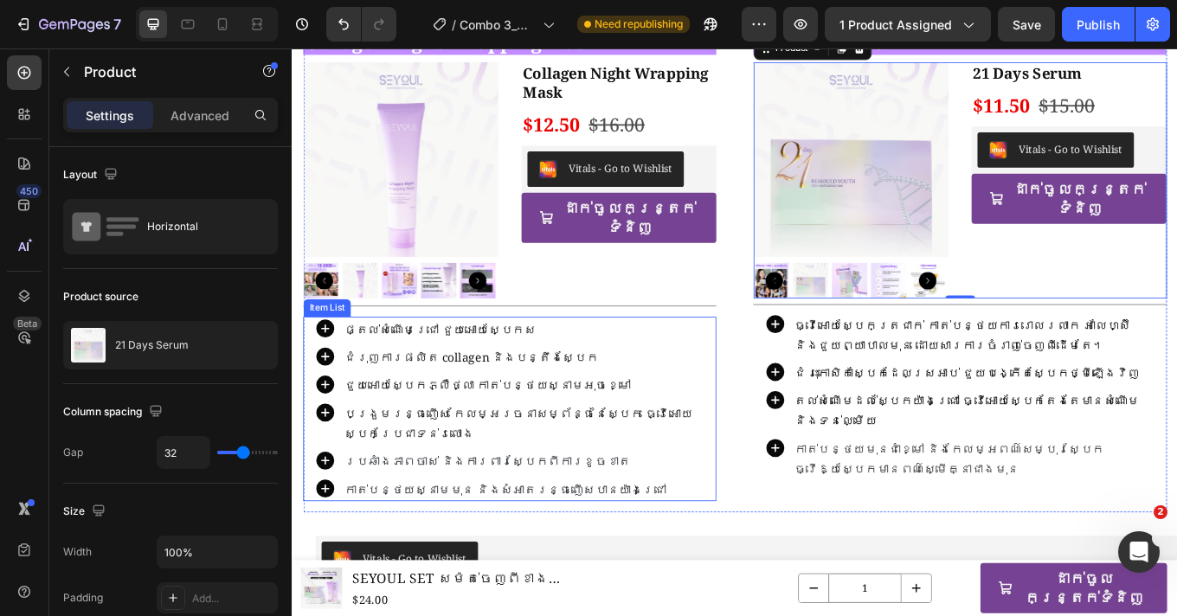
scroll to position [2632, 0]
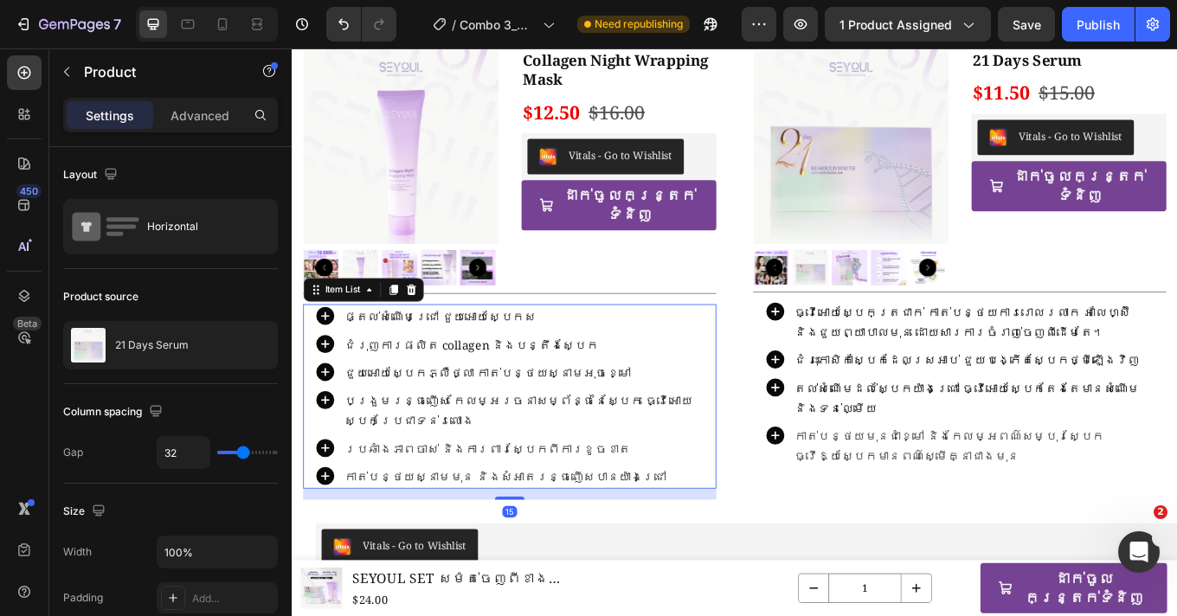
click at [534, 354] on span "ផ្តល់សំណើមជ្រៅ ជួយអោយស្បែកស" at bounding box center [465, 363] width 225 height 19
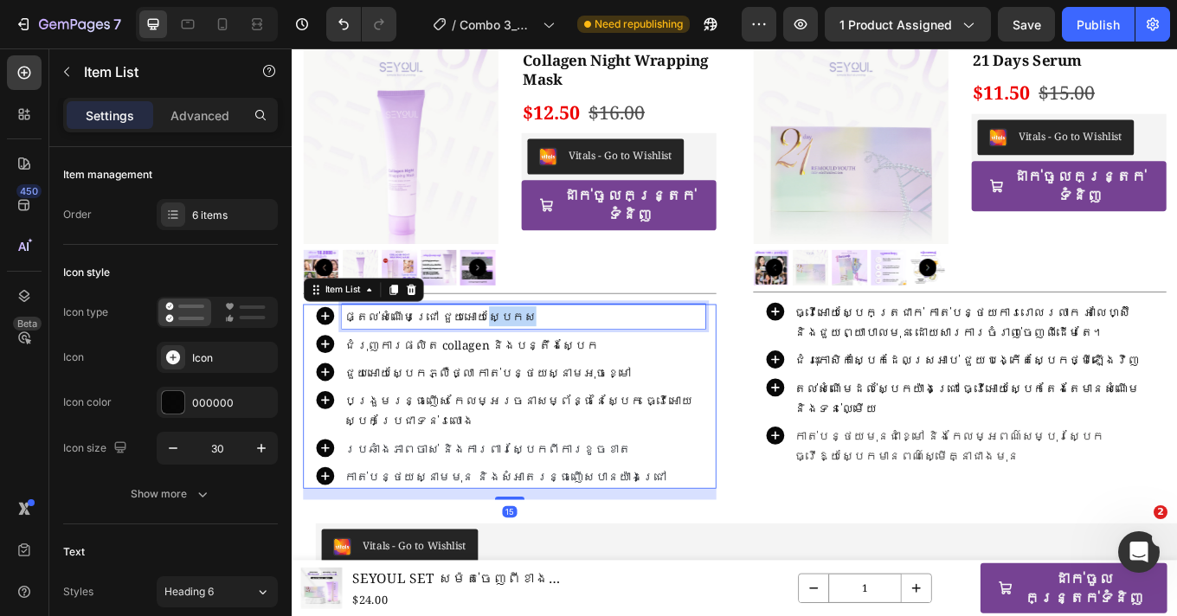
click at [534, 354] on span "ផ្តល់សំណើមជ្រៅ ជួយអោយស្បែកស" at bounding box center [465, 363] width 225 height 19
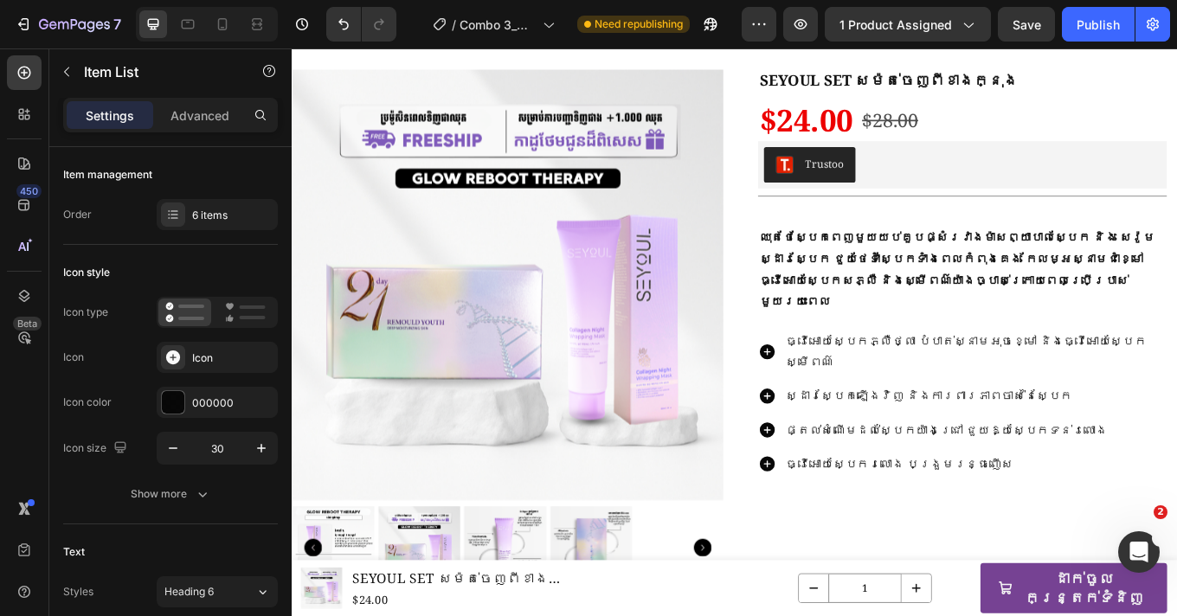
scroll to position [0, 0]
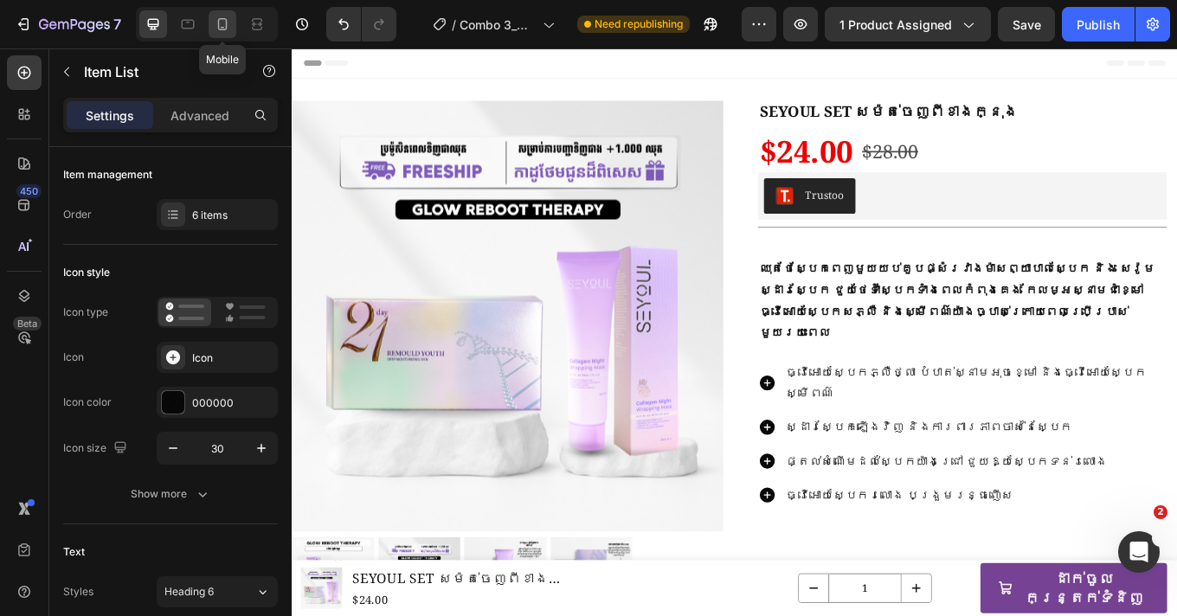
click at [226, 30] on icon at bounding box center [222, 24] width 17 height 17
type input "16"
type input "0"
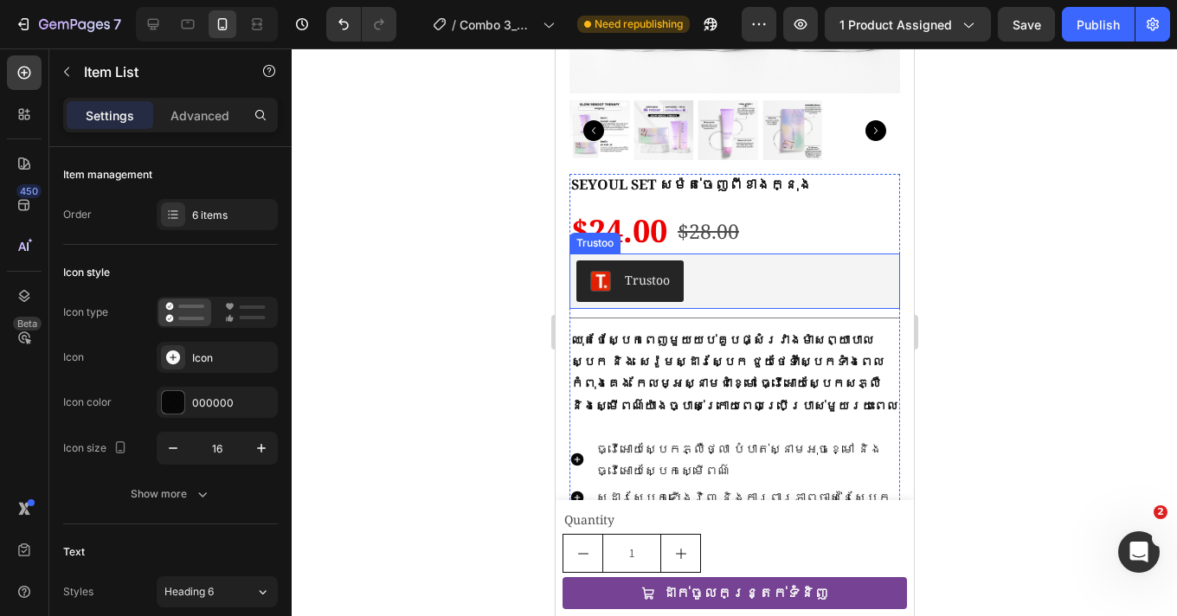
scroll to position [344, 0]
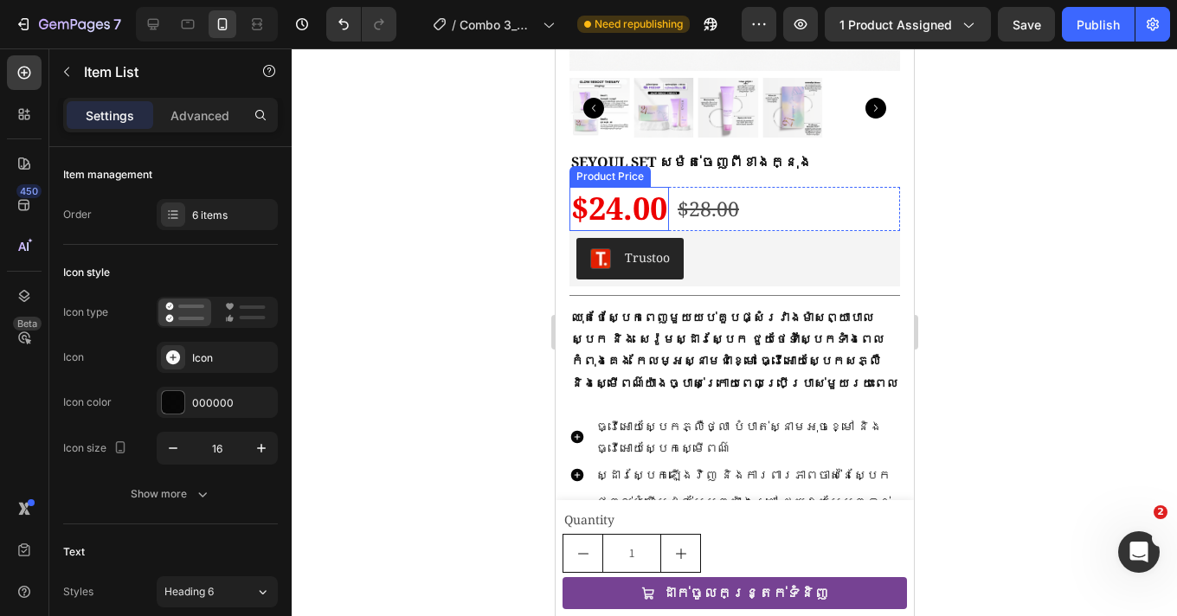
click at [614, 190] on div "$24.00" at bounding box center [619, 209] width 100 height 44
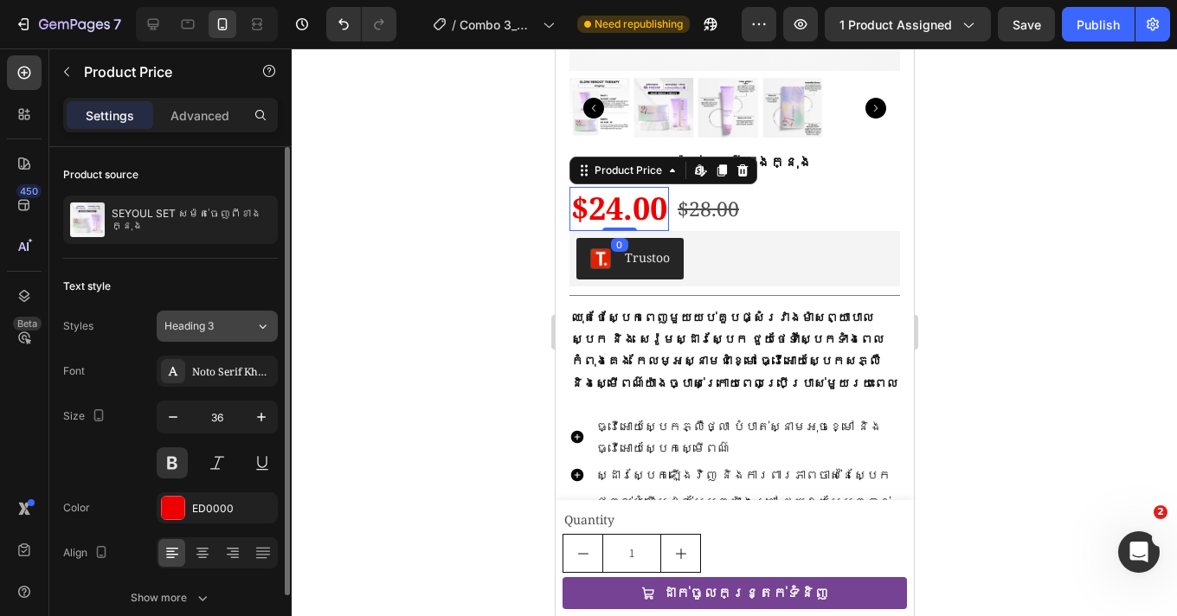
click at [206, 338] on button "Heading 3" at bounding box center [217, 326] width 121 height 31
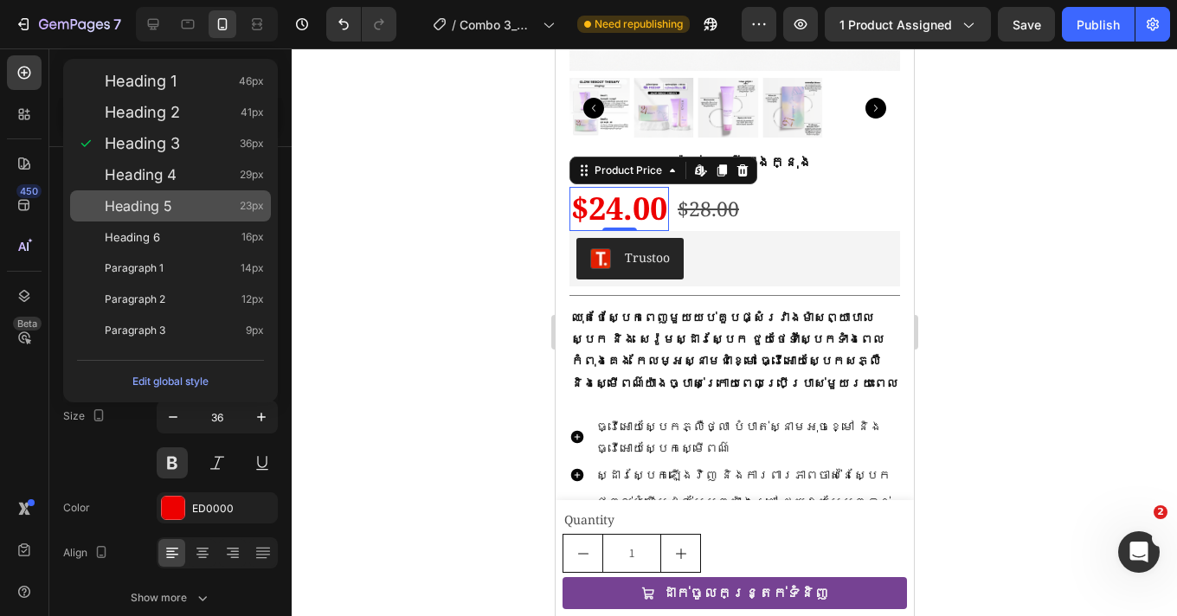
click at [179, 196] on div "Heading 5 23px" at bounding box center [170, 205] width 201 height 31
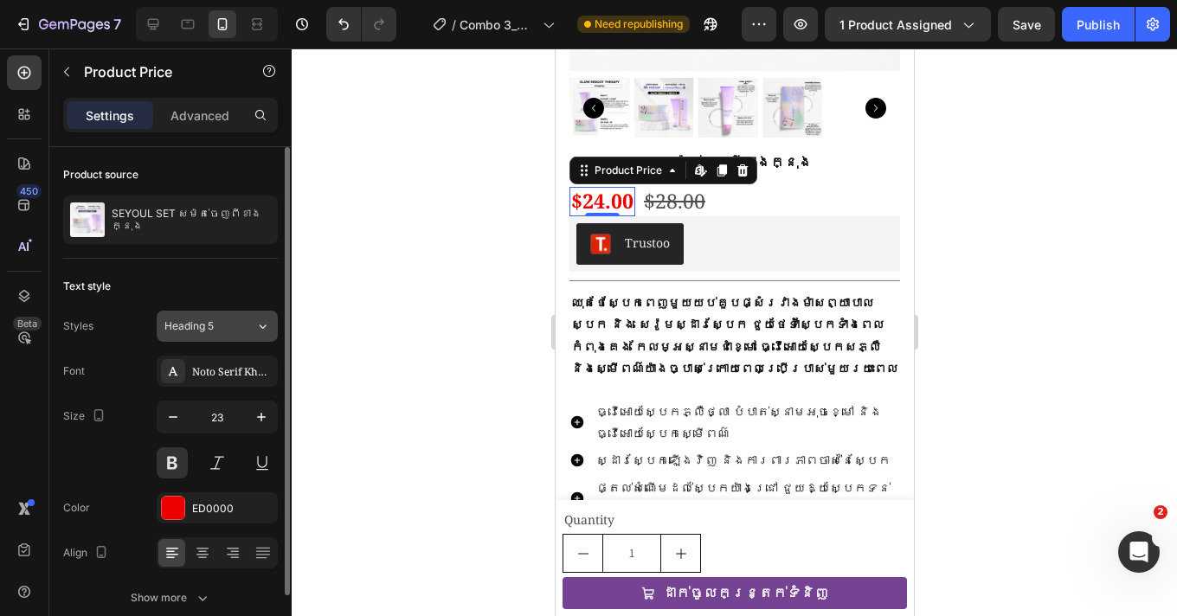
click at [221, 318] on div "Heading 5" at bounding box center [199, 326] width 70 height 16
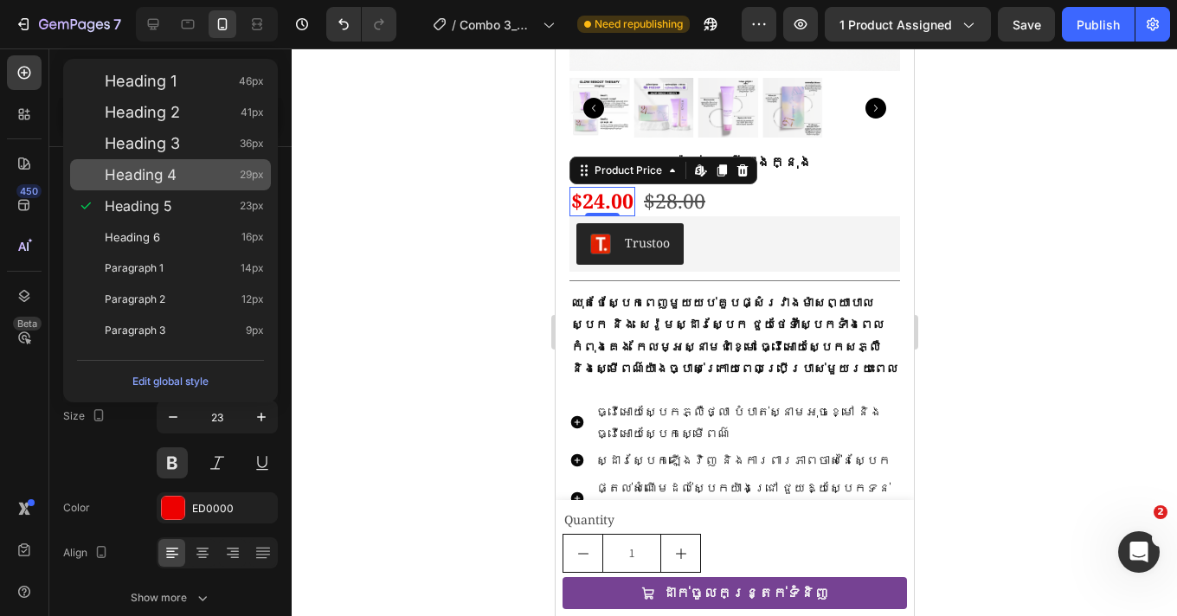
click at [180, 187] on div "Heading 4 29px" at bounding box center [170, 174] width 201 height 31
type input "29"
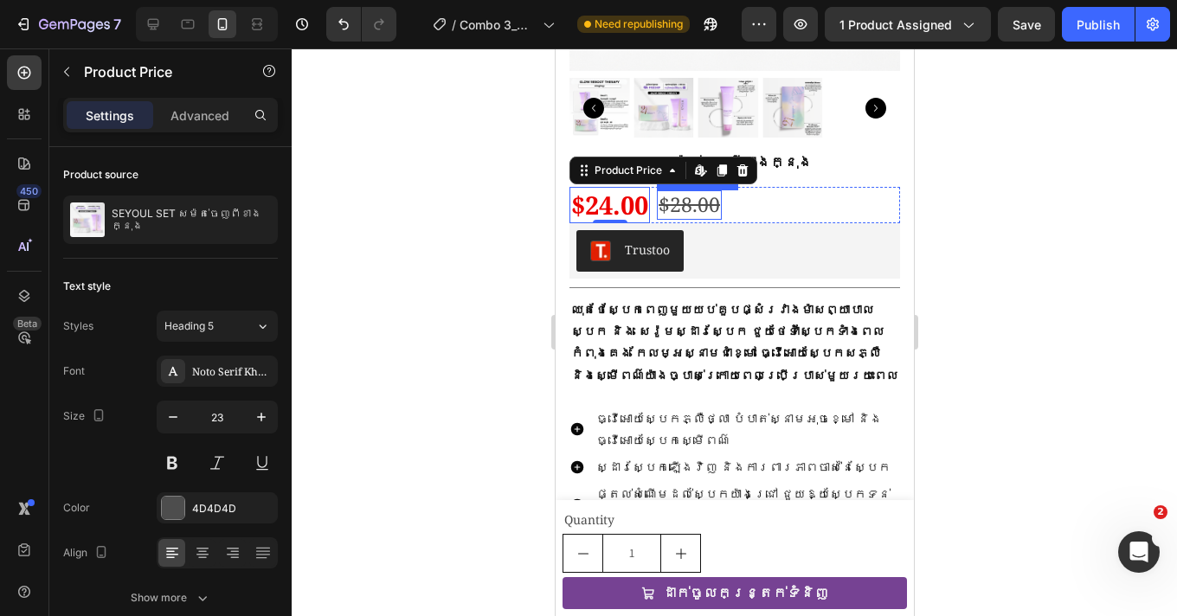
click at [704, 190] on div "$28.00" at bounding box center [688, 204] width 65 height 29
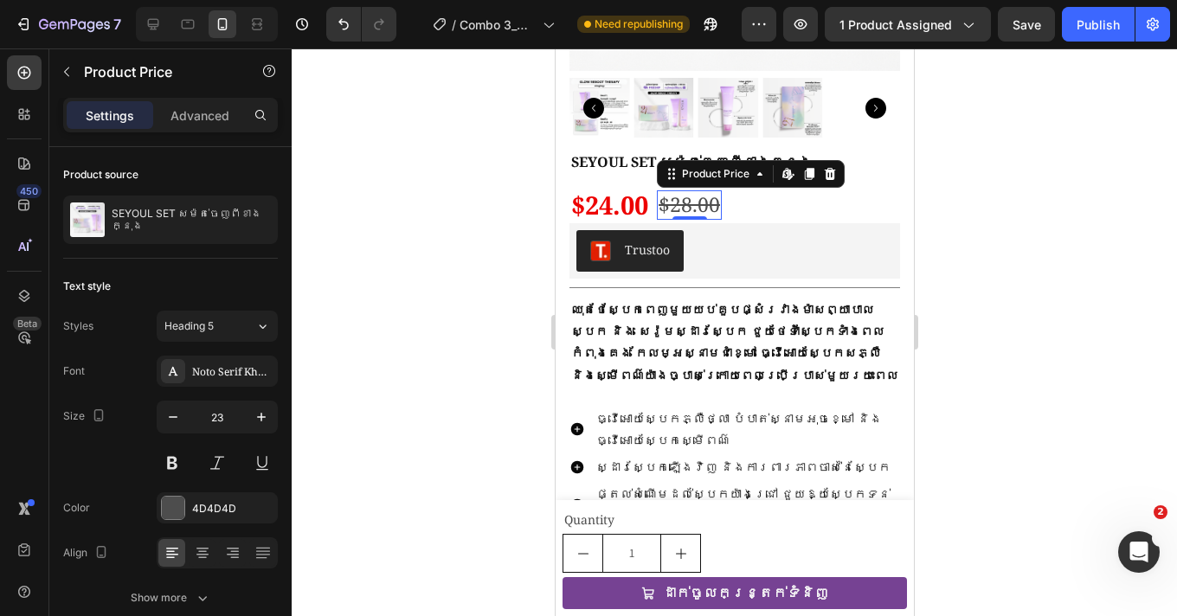
click at [1012, 219] on div at bounding box center [734, 332] width 885 height 568
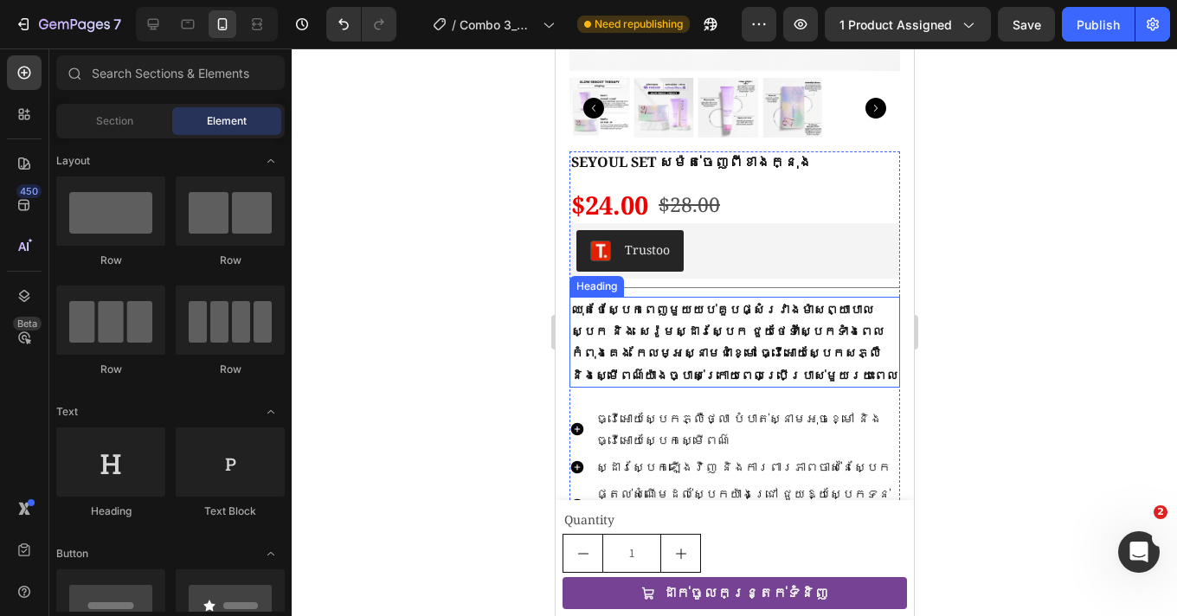
click at [641, 324] on h2 "ឈុតថែស្បែកពេញមួយយប់គួបផ្សំរវាងម៉ាសព្យាបាលស្បែក និង សេរ៉ូមស្ដារស្បែក ជួយថែទាំស្ប…" at bounding box center [734, 342] width 331 height 91
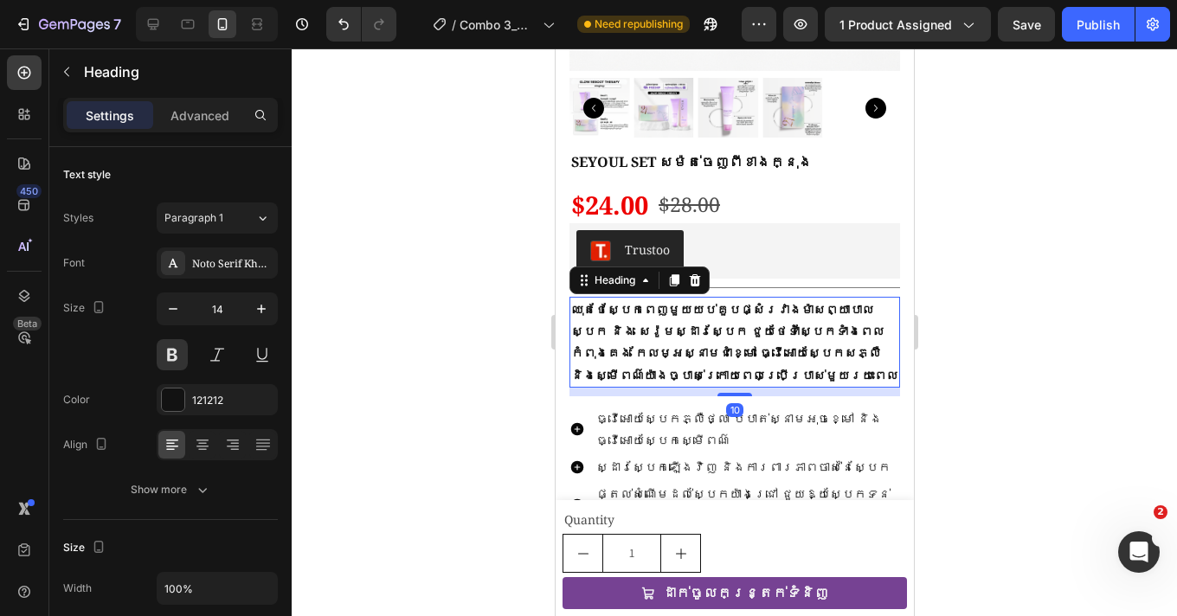
click at [1014, 340] on div at bounding box center [734, 332] width 885 height 568
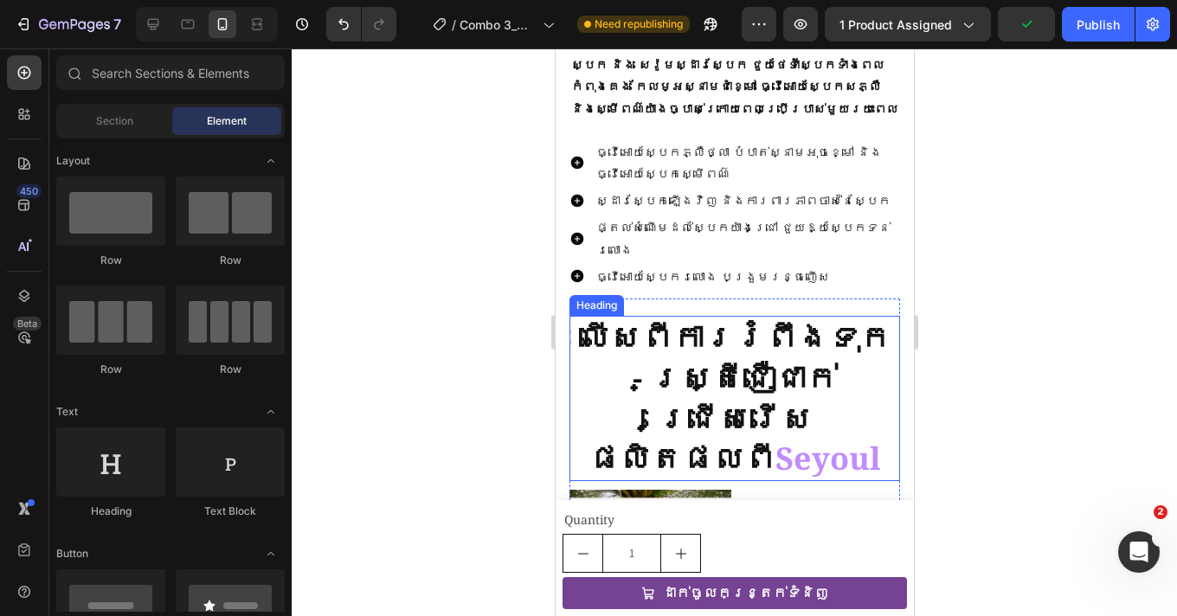
scroll to position [707, 0]
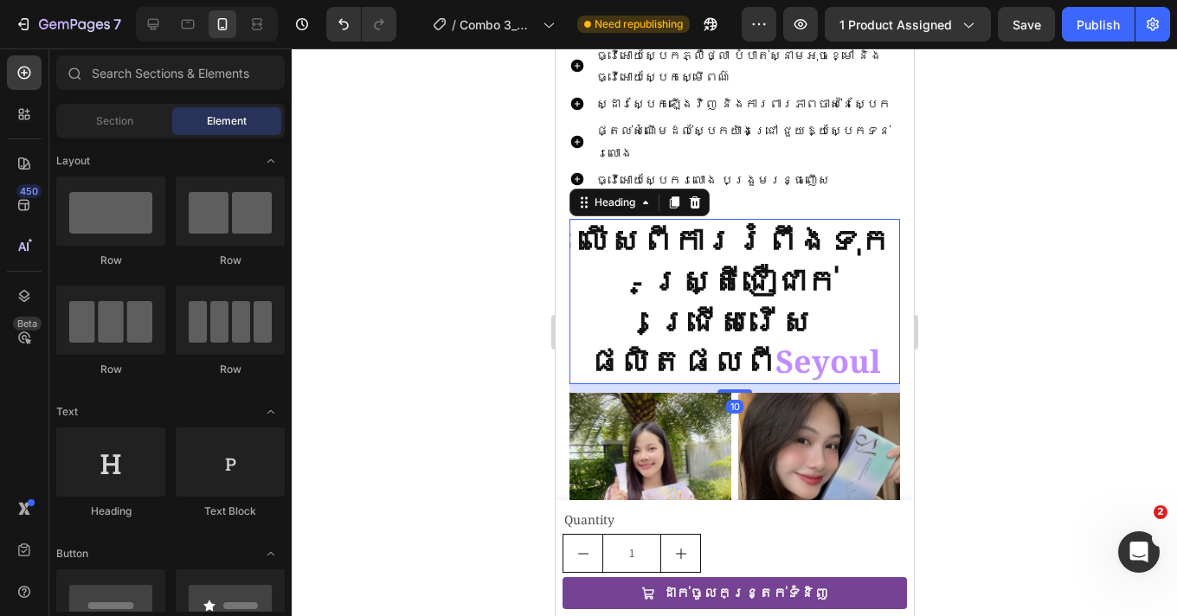
click at [683, 235] on strong "លើសពីការរំពឹងទុក - ស្ត្រីជឿជាក់ជ្រើសរើសផលិតផលពី" at bounding box center [734, 301] width 312 height 164
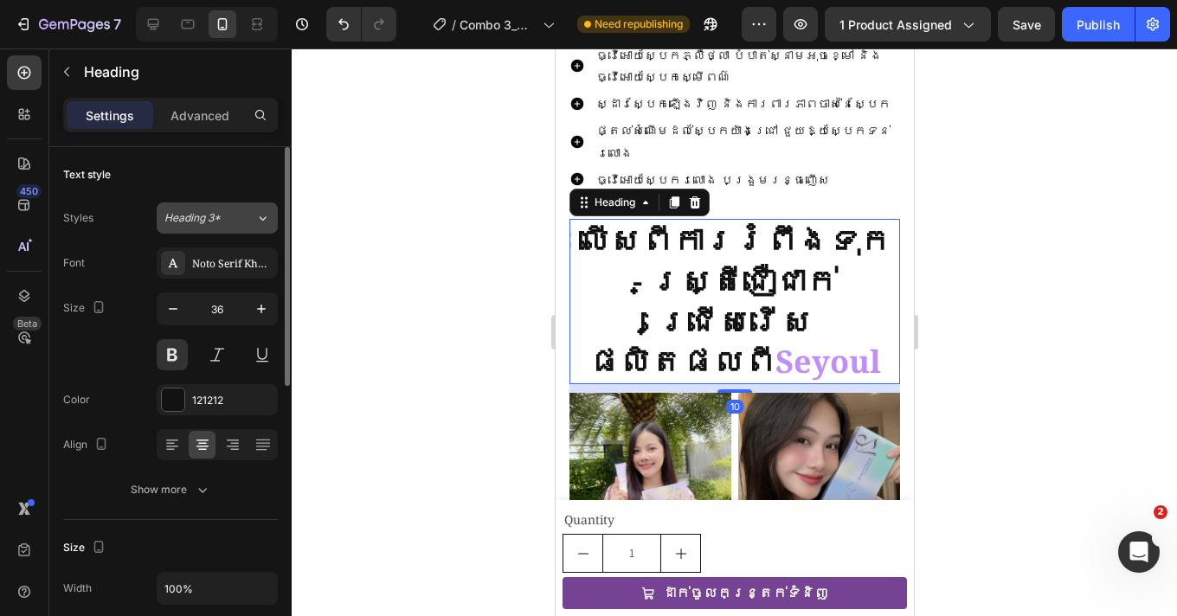
click at [209, 222] on span "Heading 3*" at bounding box center [192, 218] width 56 height 16
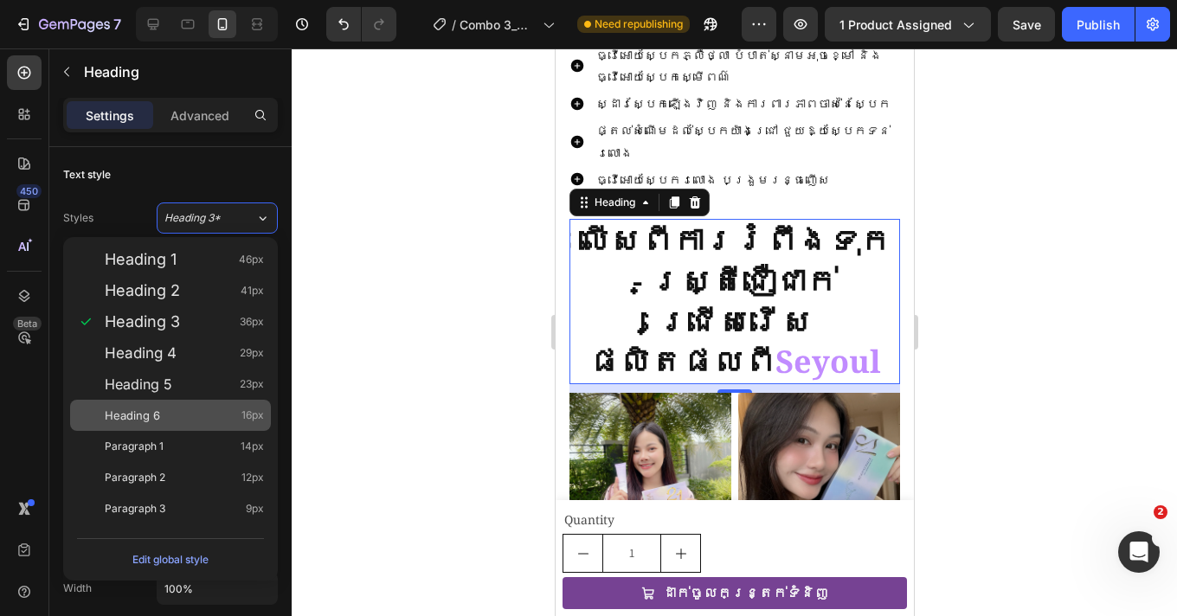
click at [183, 401] on div "Heading 6 16px" at bounding box center [170, 415] width 201 height 31
type input "16"
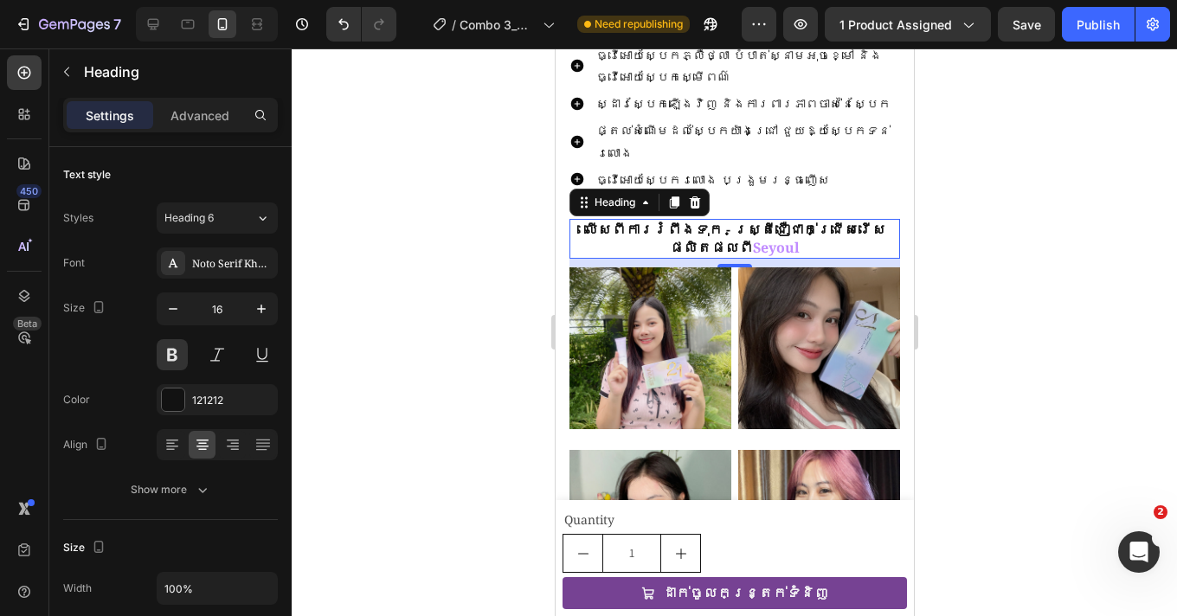
click at [999, 230] on div at bounding box center [734, 332] width 885 height 568
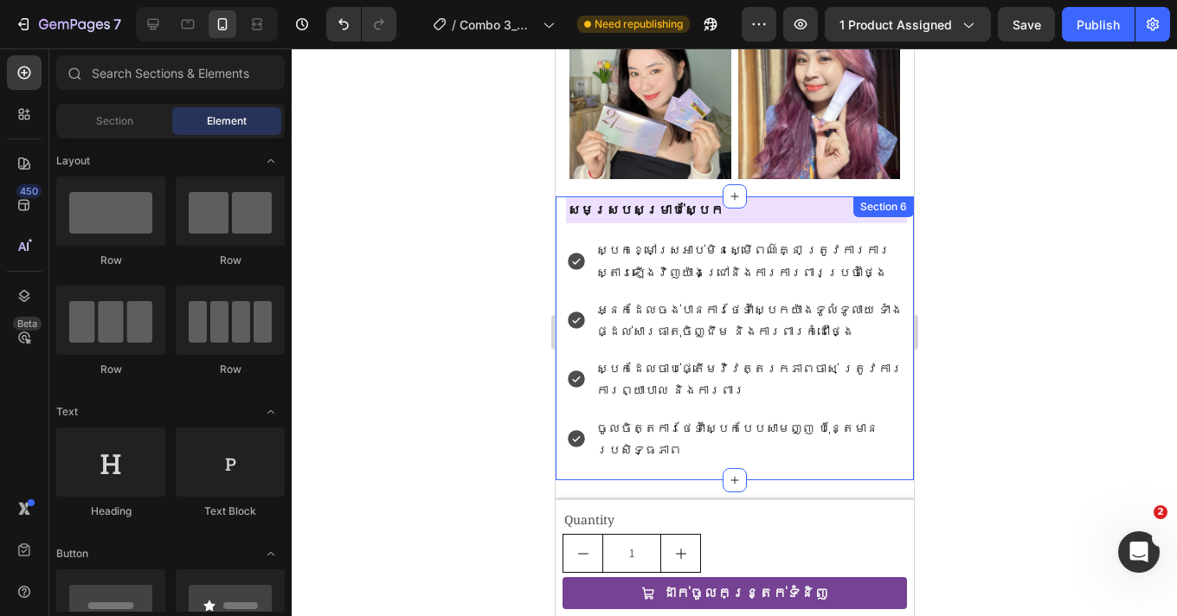
scroll to position [1094, 0]
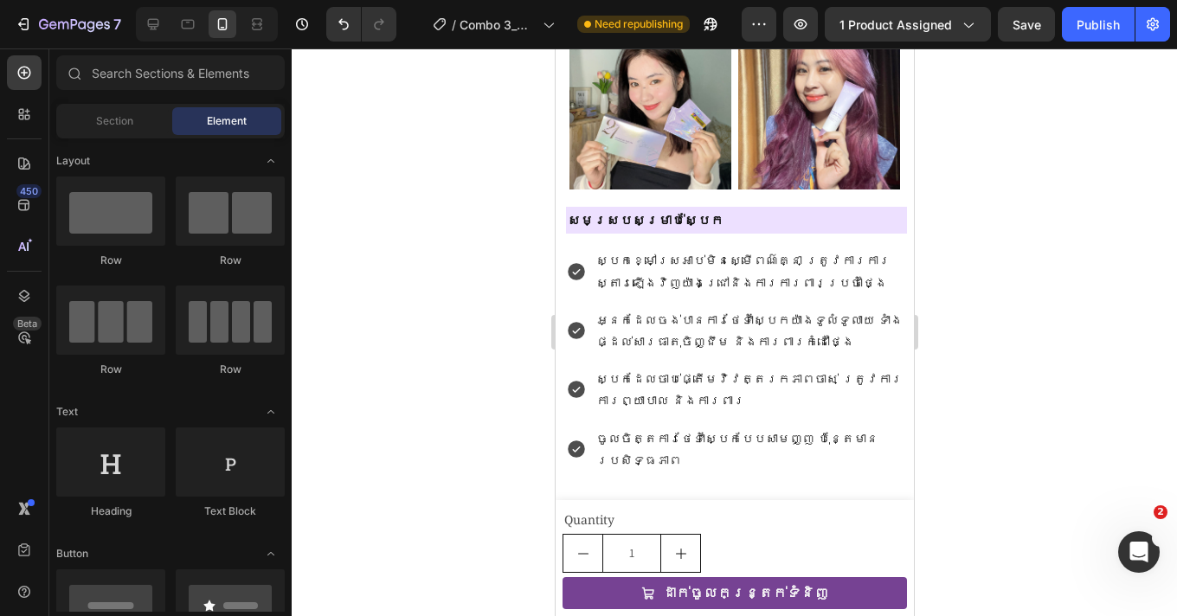
click at [1101, 273] on div at bounding box center [734, 332] width 885 height 568
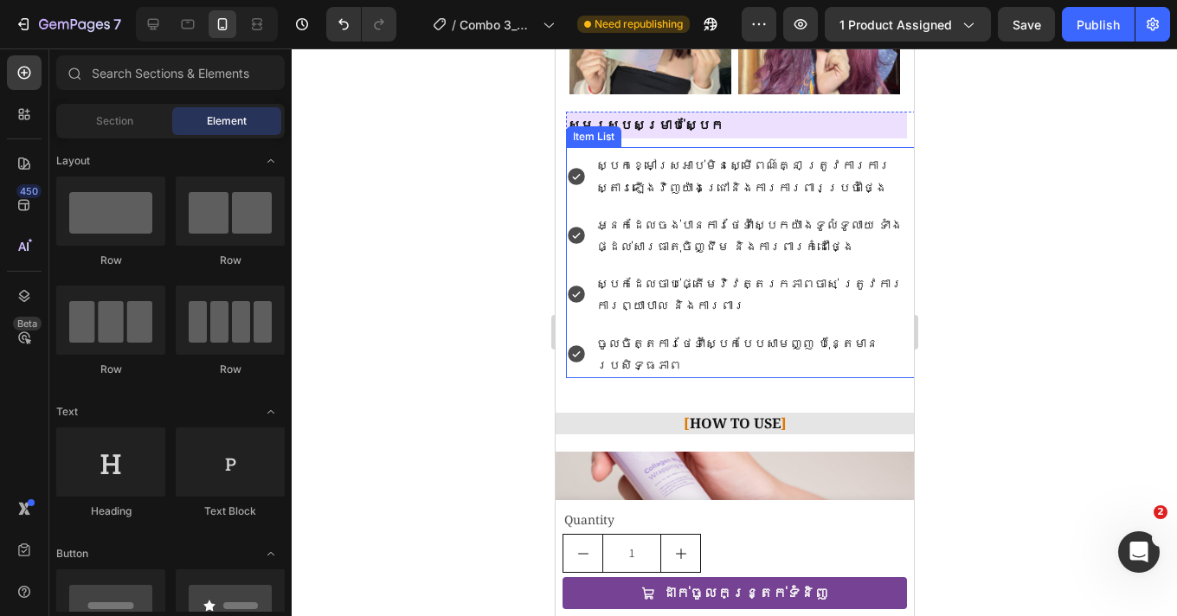
scroll to position [1190, 0]
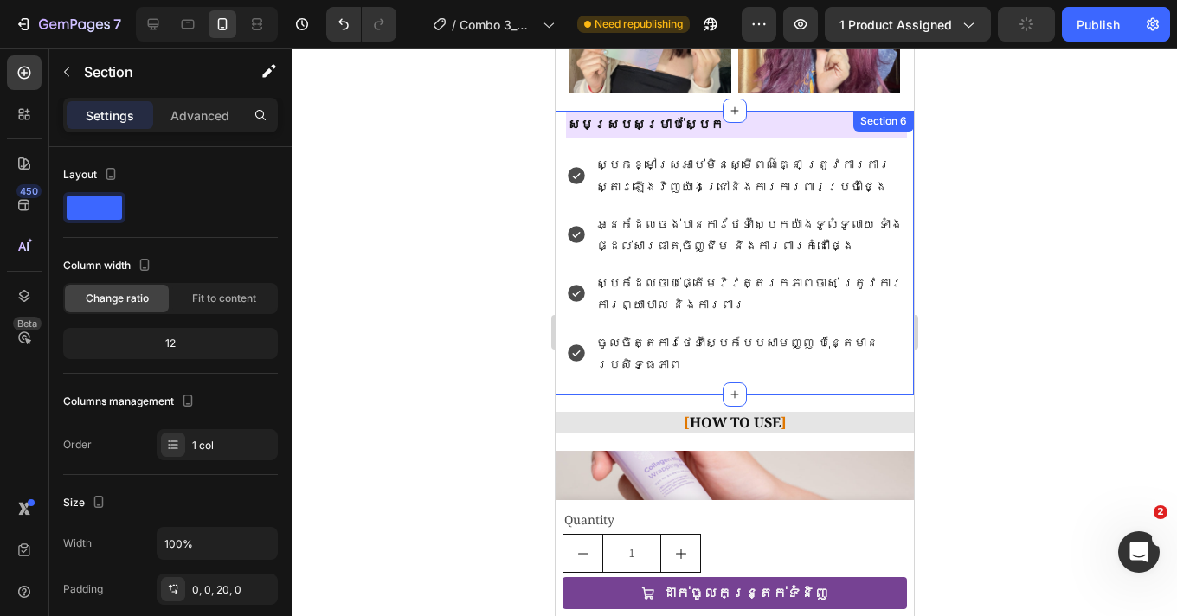
click at [653, 325] on div "សមស្របសម្រាប់ស្បែក Heading ស្បែកខ្មៅស្រអាប់មិនស្មើពណ៌គ្នា ត្រូវការការស្តារឡើងវិ…" at bounding box center [734, 253] width 358 height 284
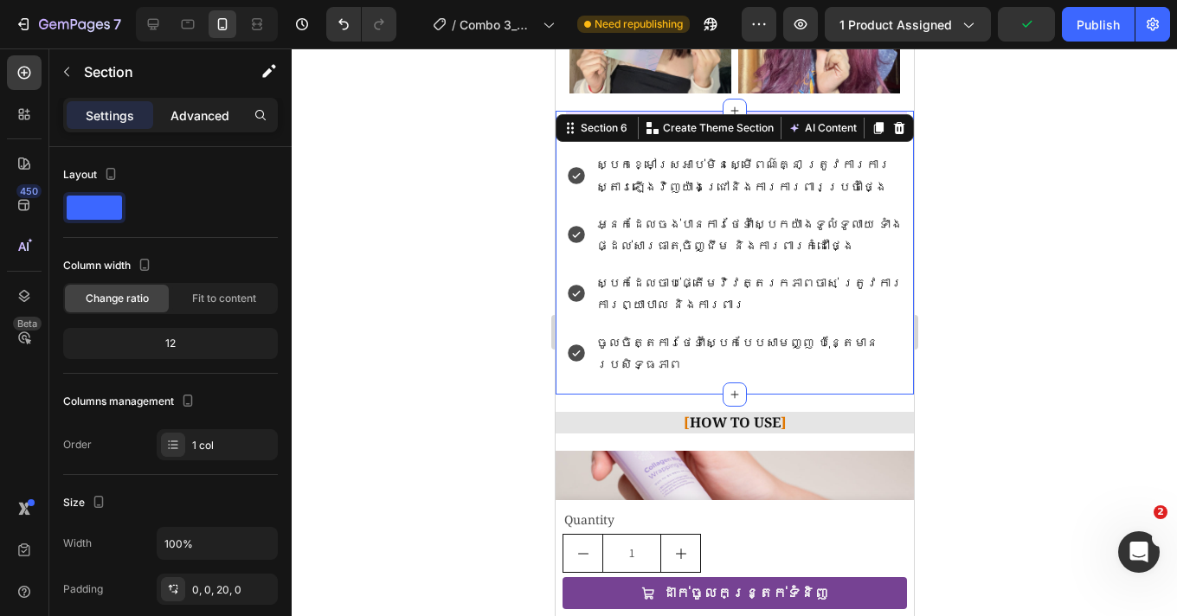
click at [183, 119] on p "Advanced" at bounding box center [199, 115] width 59 height 18
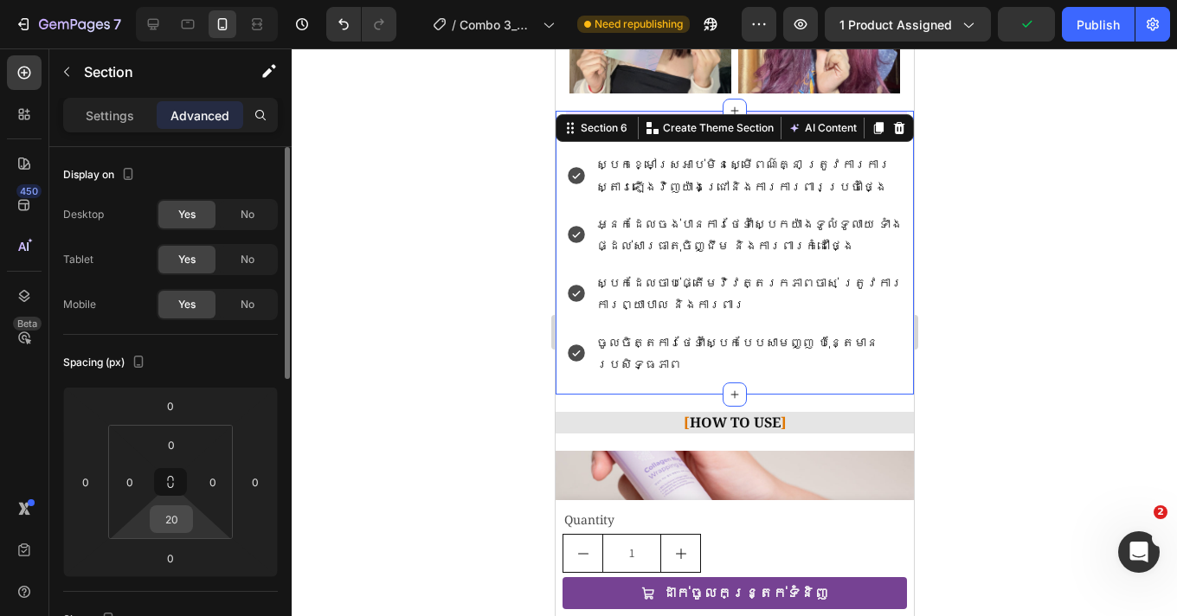
click at [168, 517] on input "20" at bounding box center [171, 519] width 35 height 26
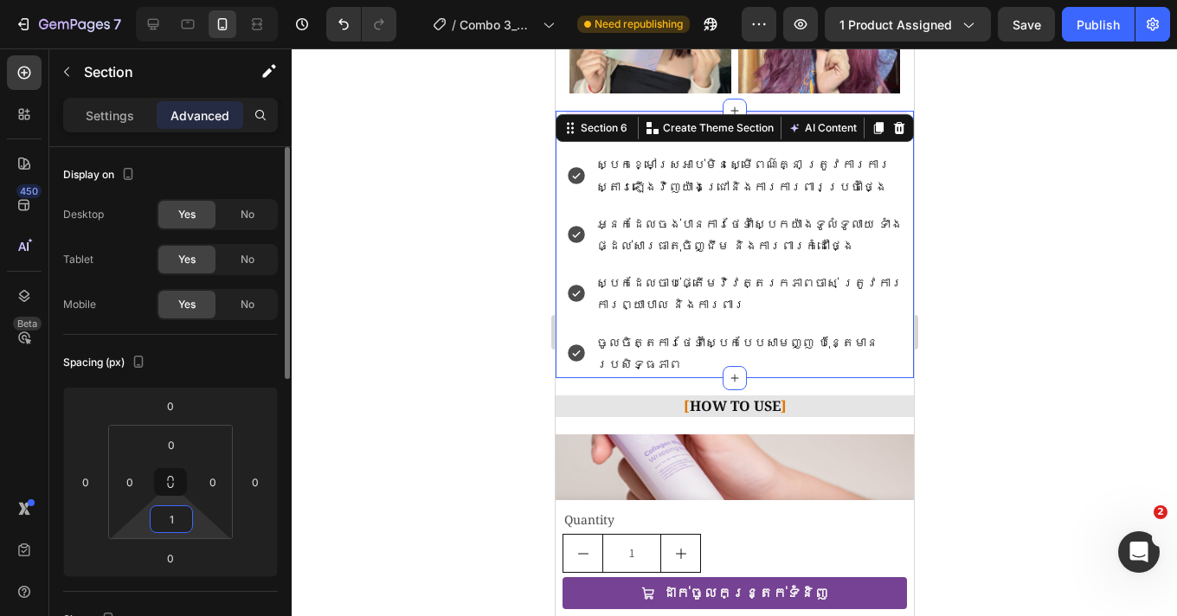
type input "15"
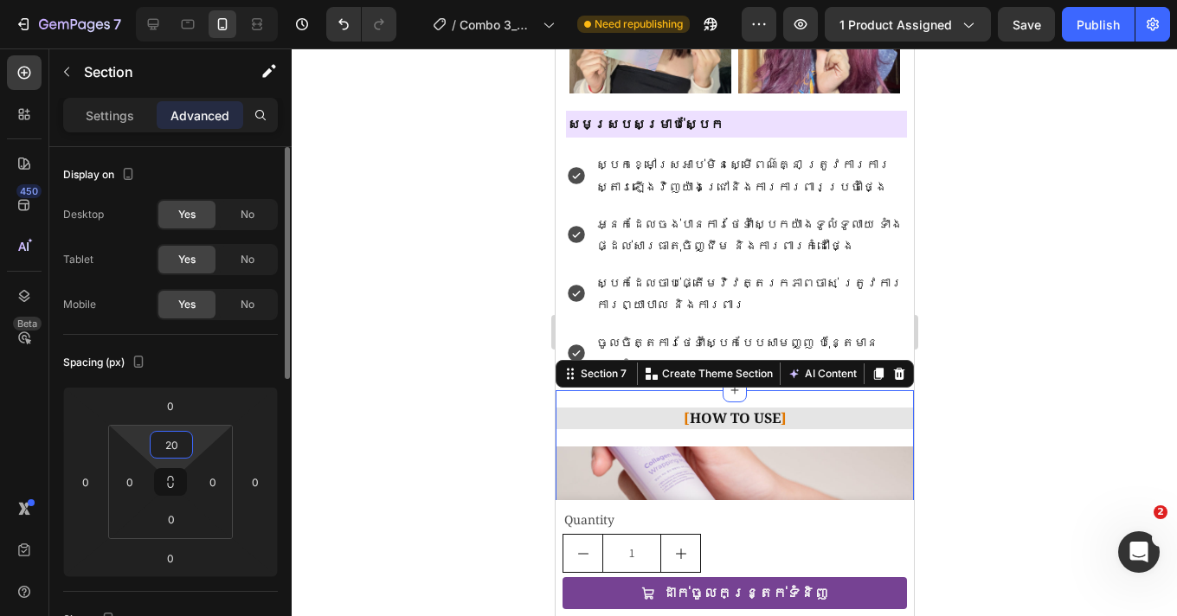
click at [177, 450] on input "20" at bounding box center [171, 445] width 35 height 26
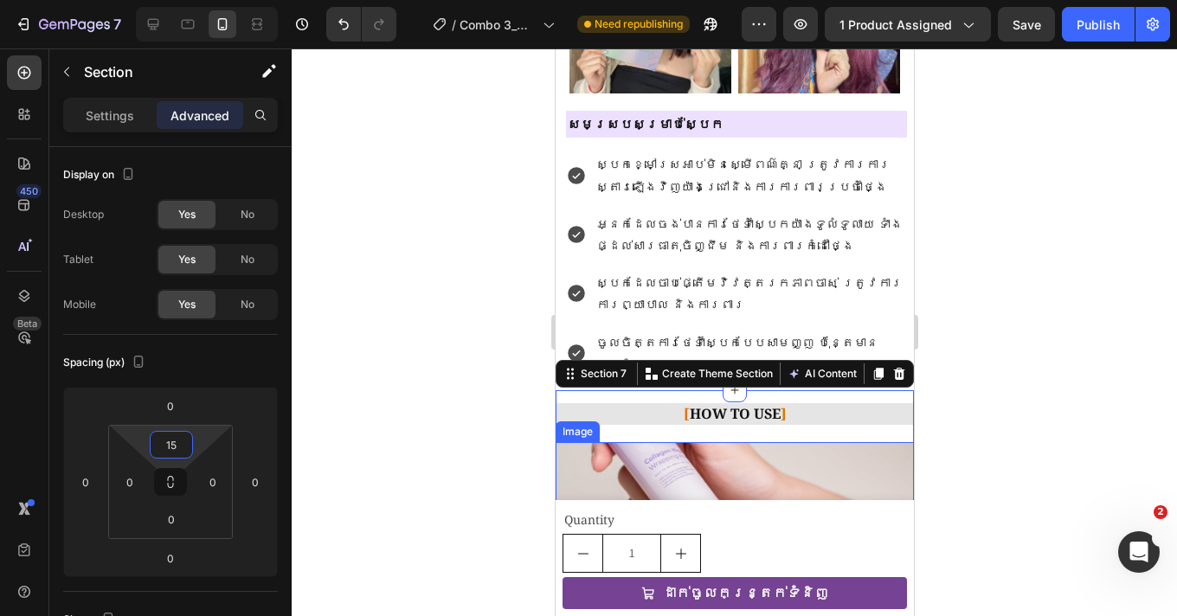
type input "15"
click at [1078, 363] on div at bounding box center [734, 332] width 885 height 568
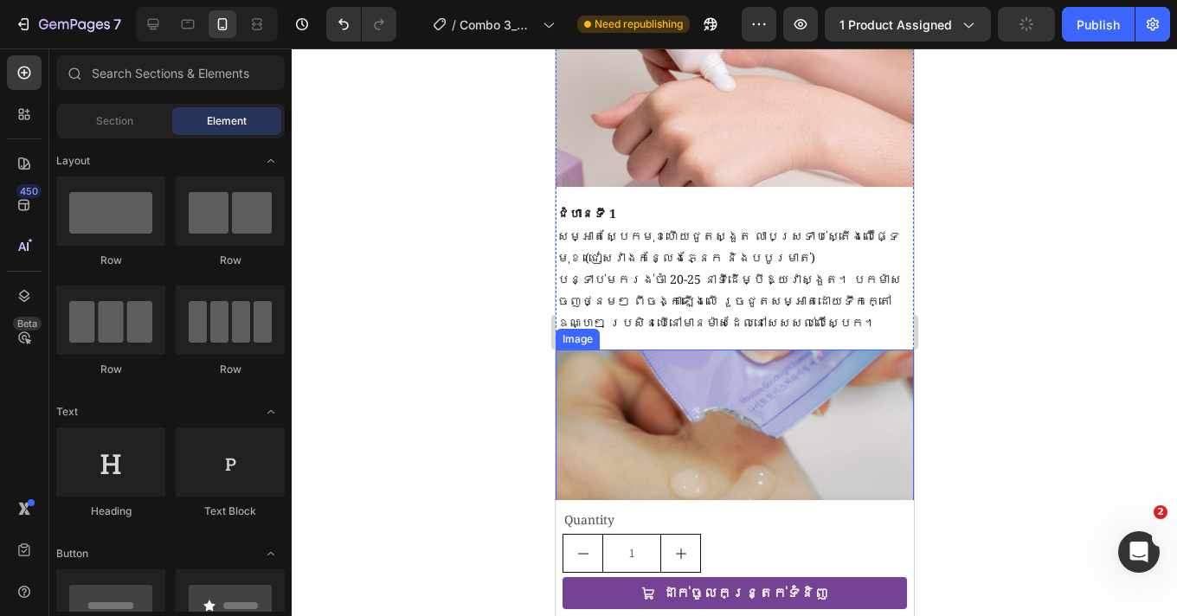
scroll to position [1597, 0]
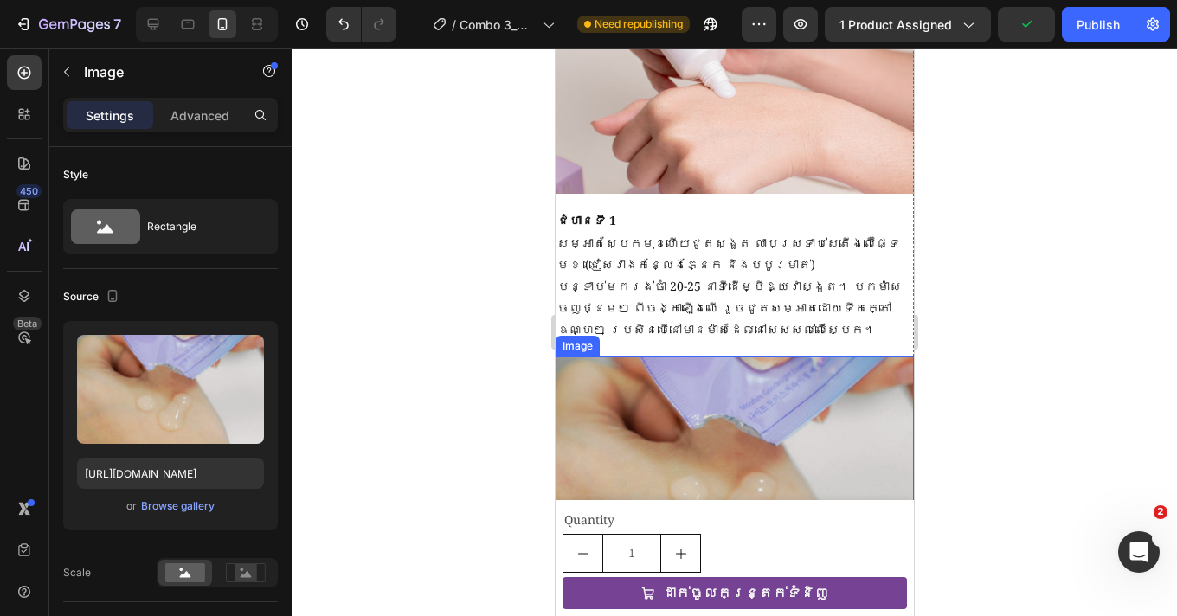
click at [723, 427] on img at bounding box center [734, 465] width 358 height 216
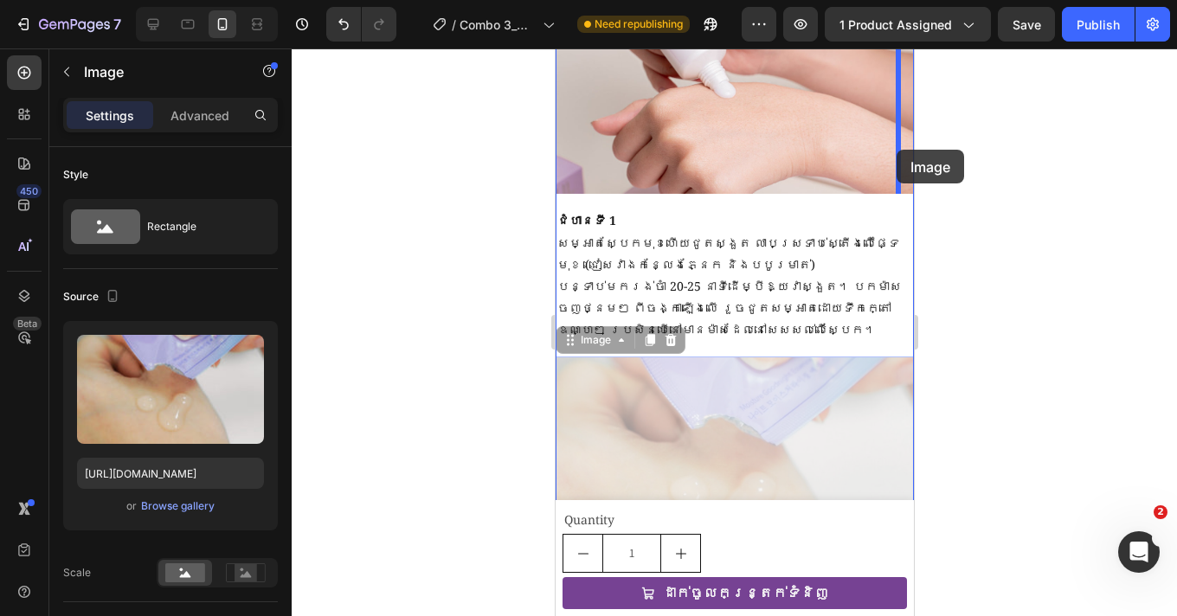
drag, startPoint x: 729, startPoint y: 432, endPoint x: 896, endPoint y: 150, distance: 327.4
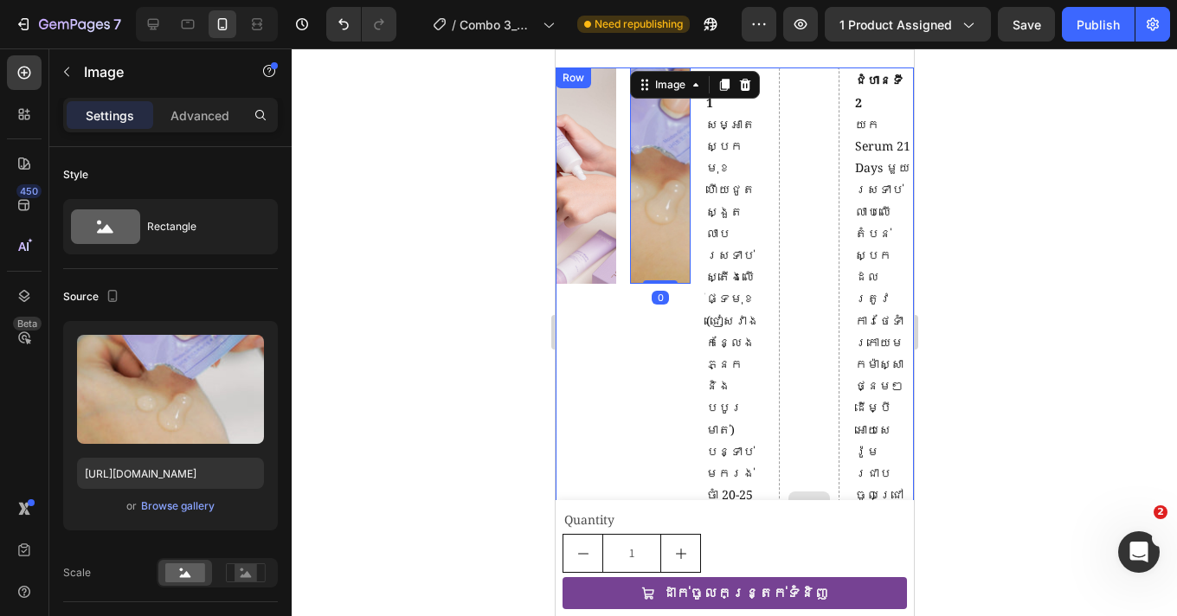
scroll to position [1411, 0]
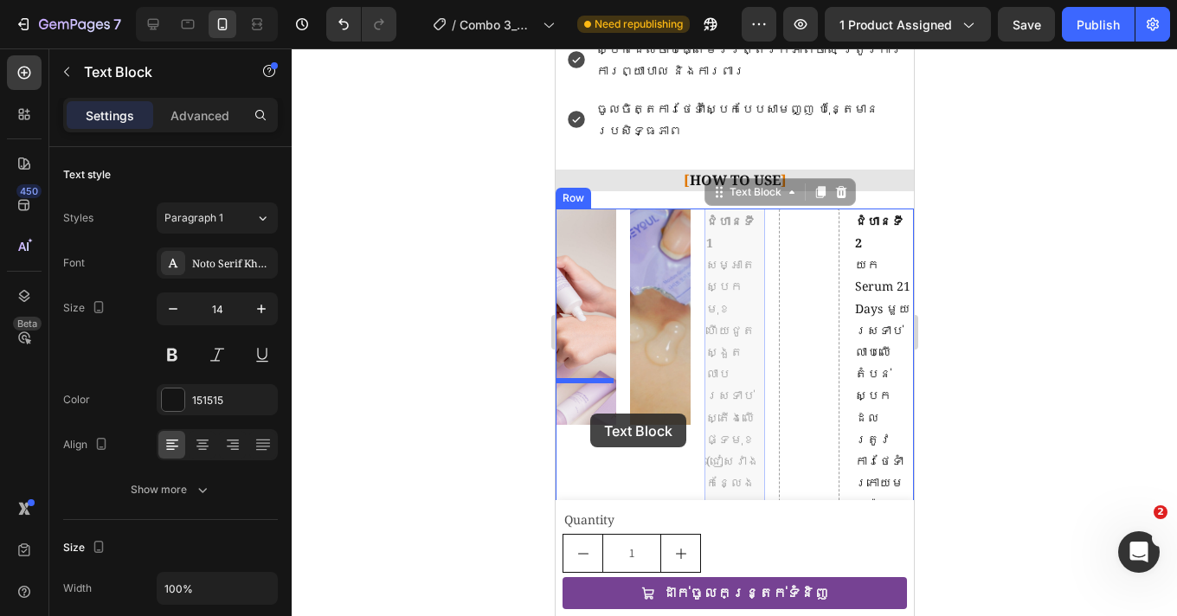
drag, startPoint x: 736, startPoint y: 245, endPoint x: 589, endPoint y: 414, distance: 223.9
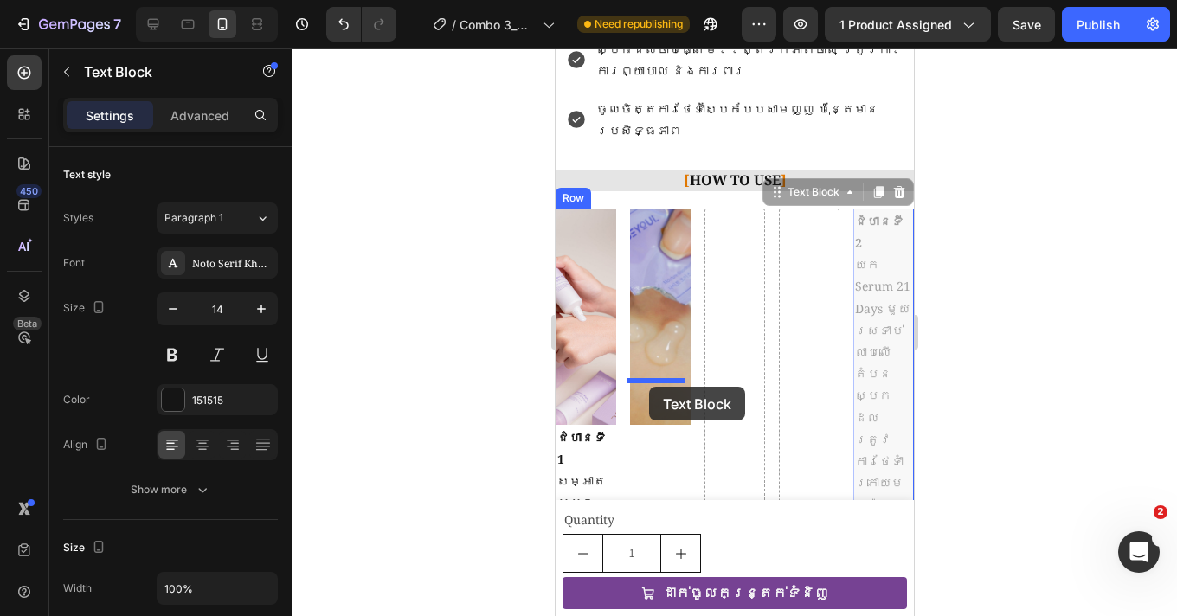
drag, startPoint x: 864, startPoint y: 264, endPoint x: 648, endPoint y: 387, distance: 248.0
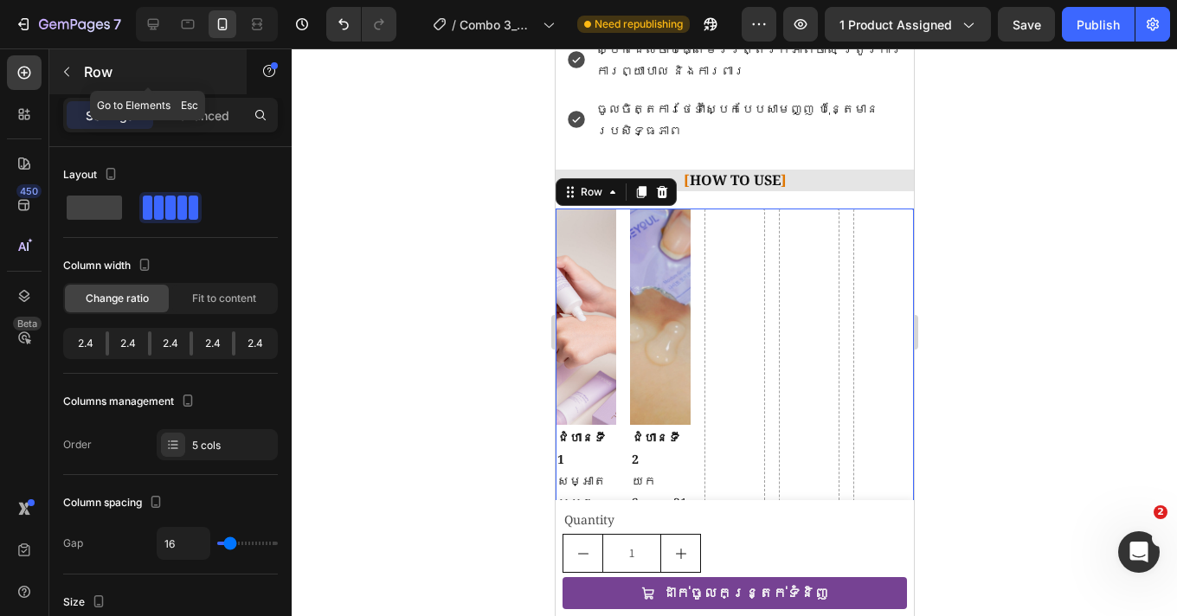
click at [72, 74] on icon "button" at bounding box center [67, 72] width 14 height 14
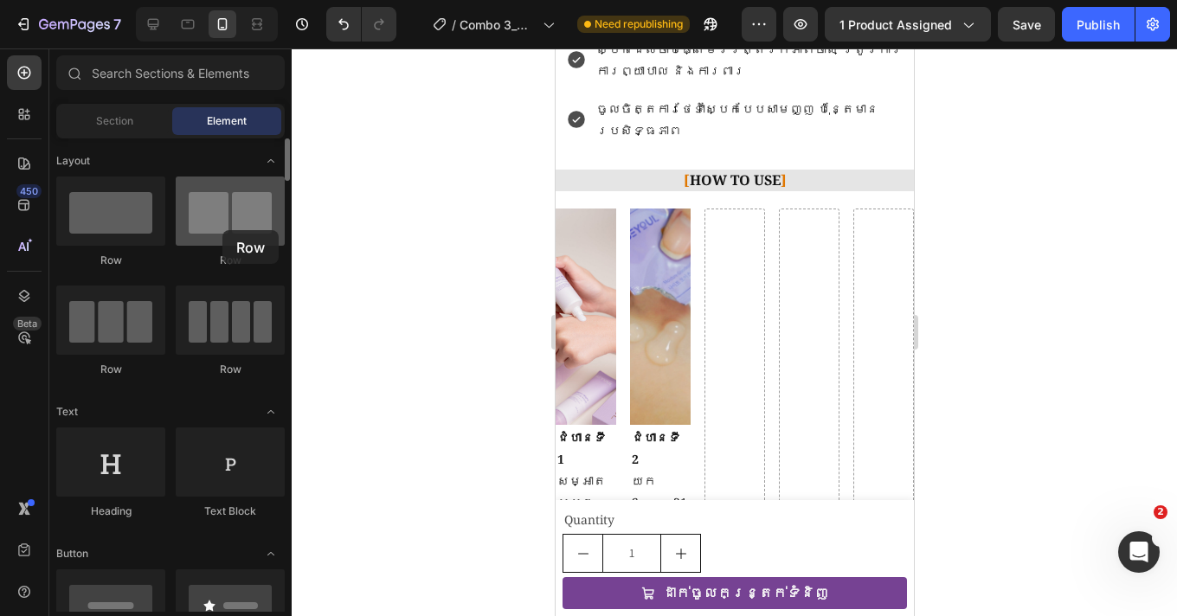
click at [222, 230] on div at bounding box center [230, 211] width 109 height 69
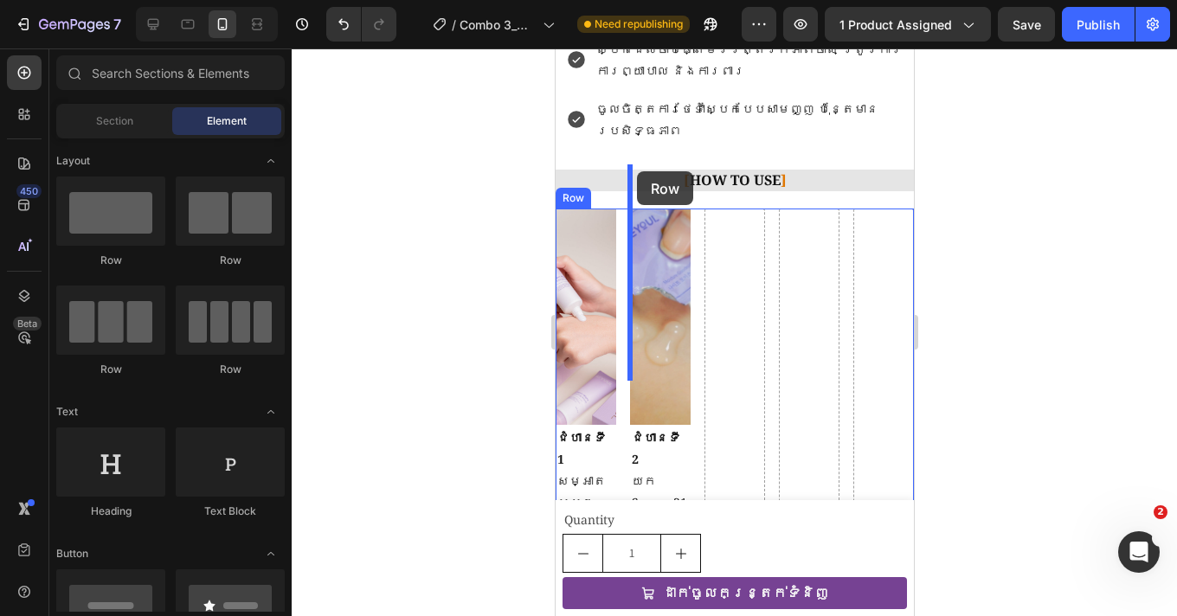
drag, startPoint x: 780, startPoint y: 265, endPoint x: 636, endPoint y: 171, distance: 171.4
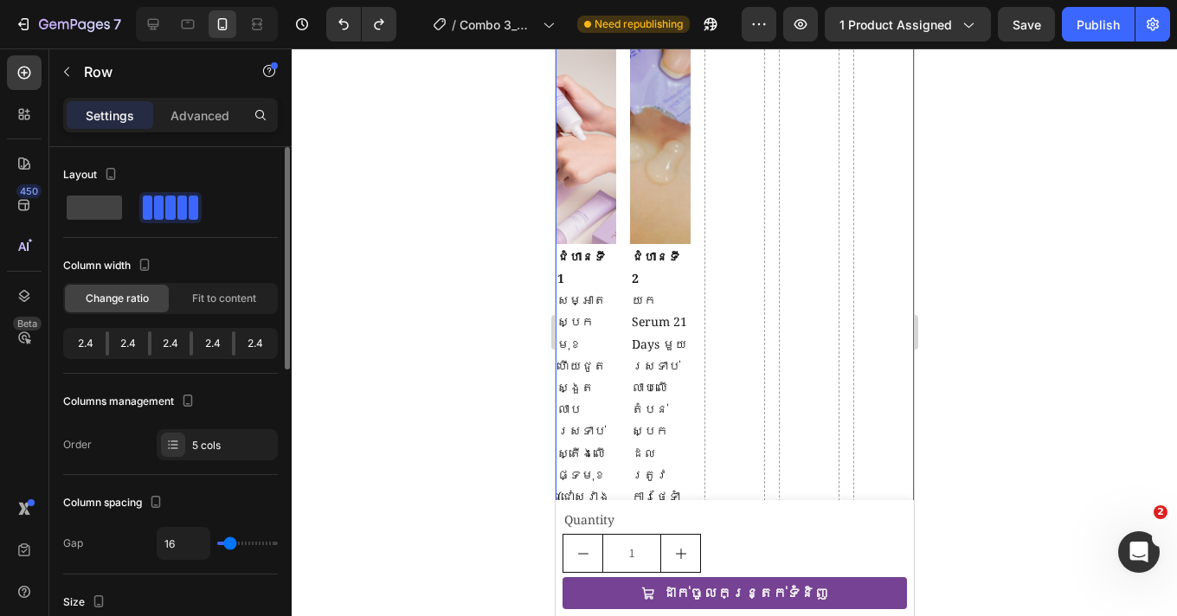
scroll to position [1687, 0]
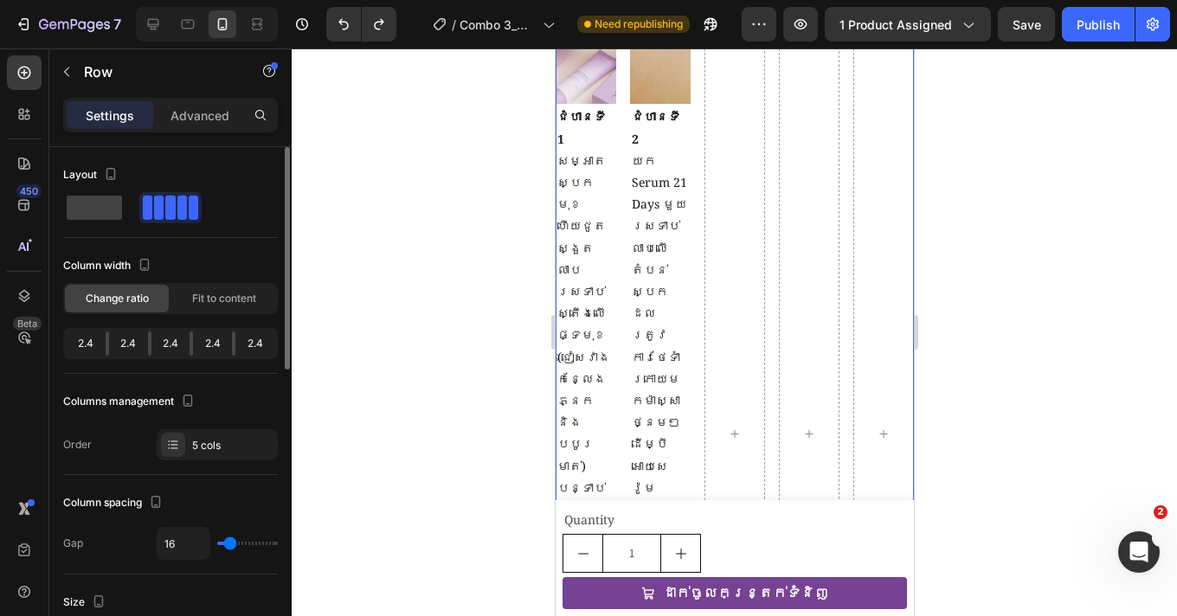
click at [177, 211] on span at bounding box center [182, 208] width 10 height 24
click at [206, 439] on div "5 cols" at bounding box center [232, 446] width 81 height 16
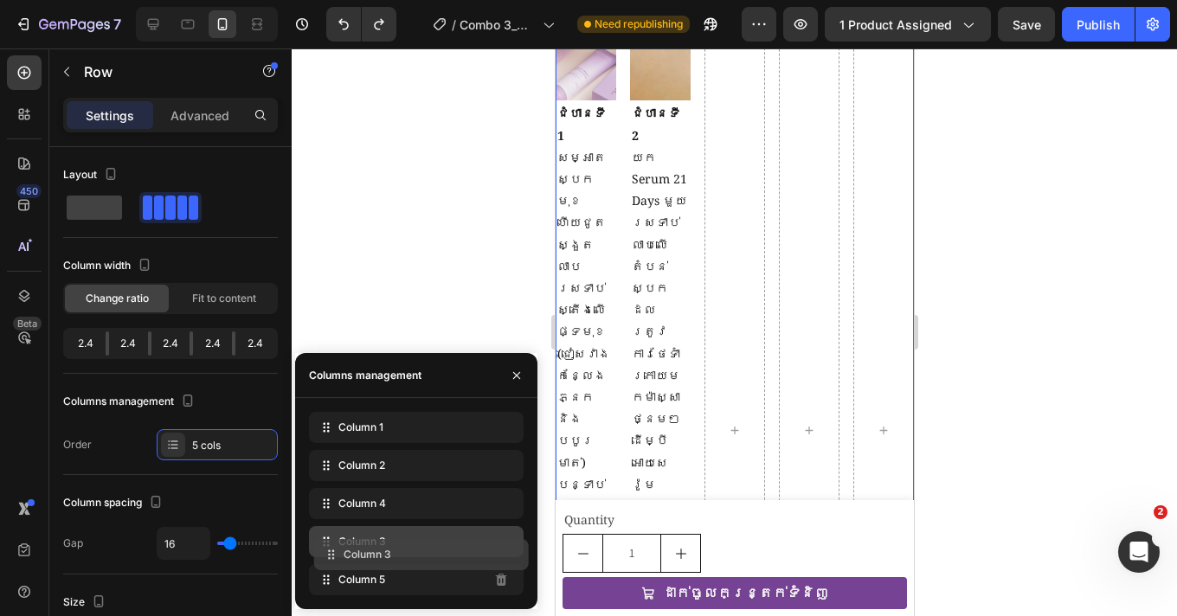
click at [0, 0] on div at bounding box center [0, 0] width 0 height 0
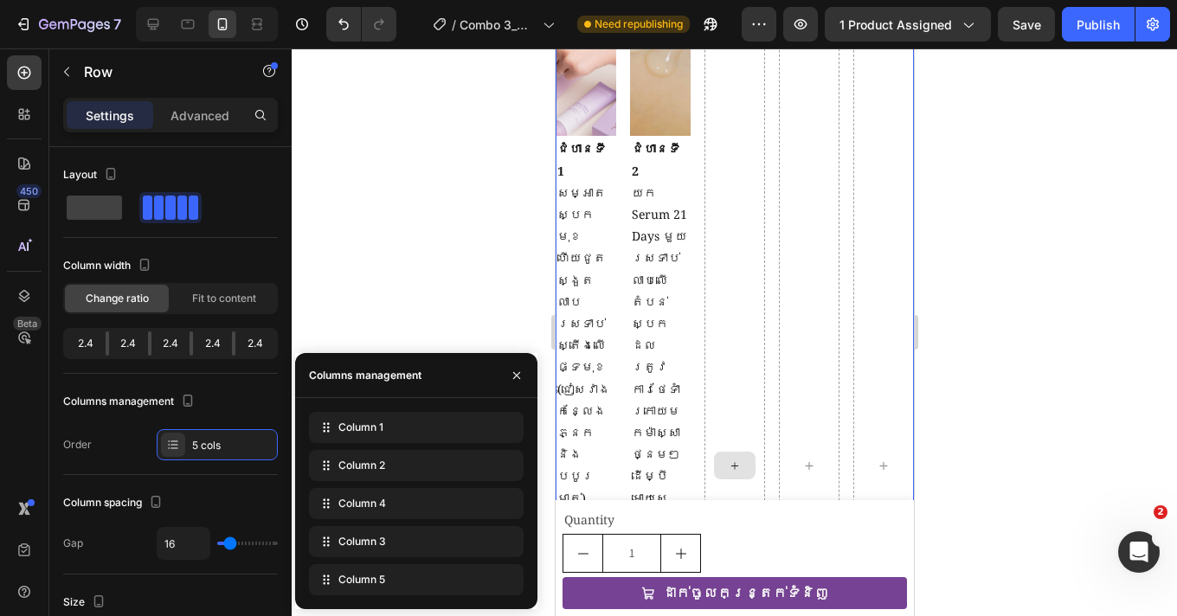
scroll to position [1392, 0]
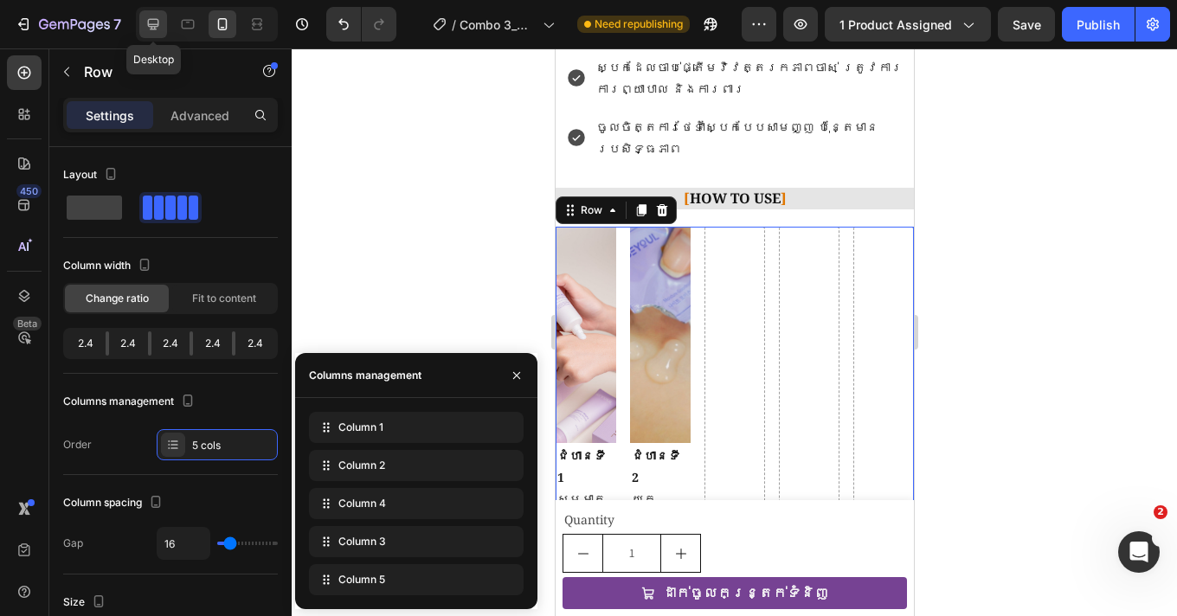
click at [157, 32] on icon at bounding box center [153, 24] width 17 height 17
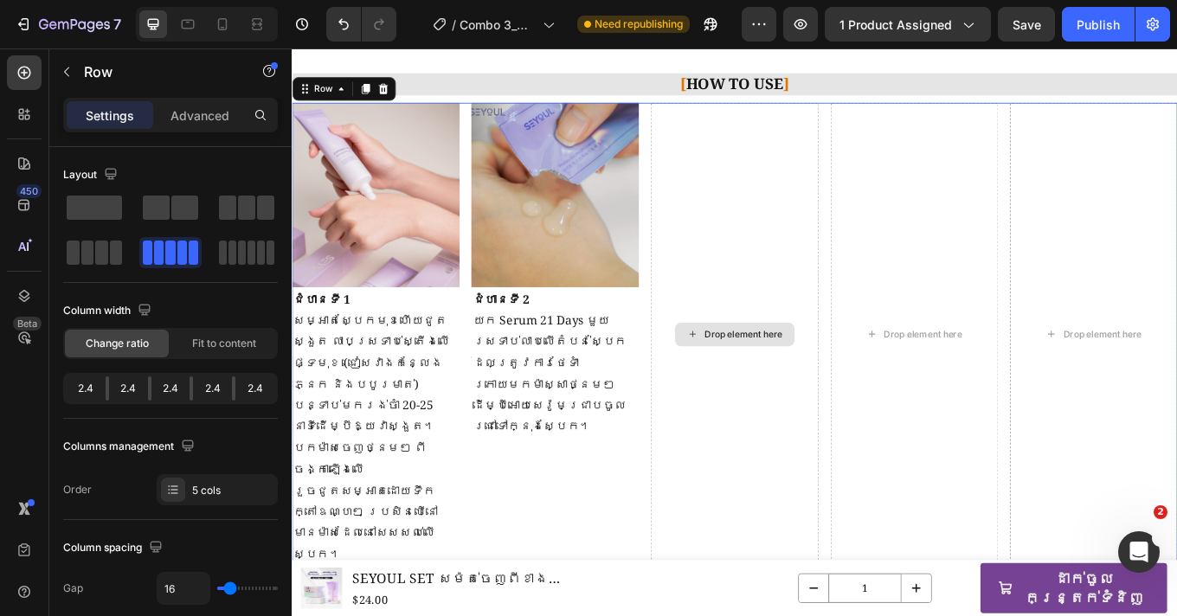
scroll to position [1616, 0]
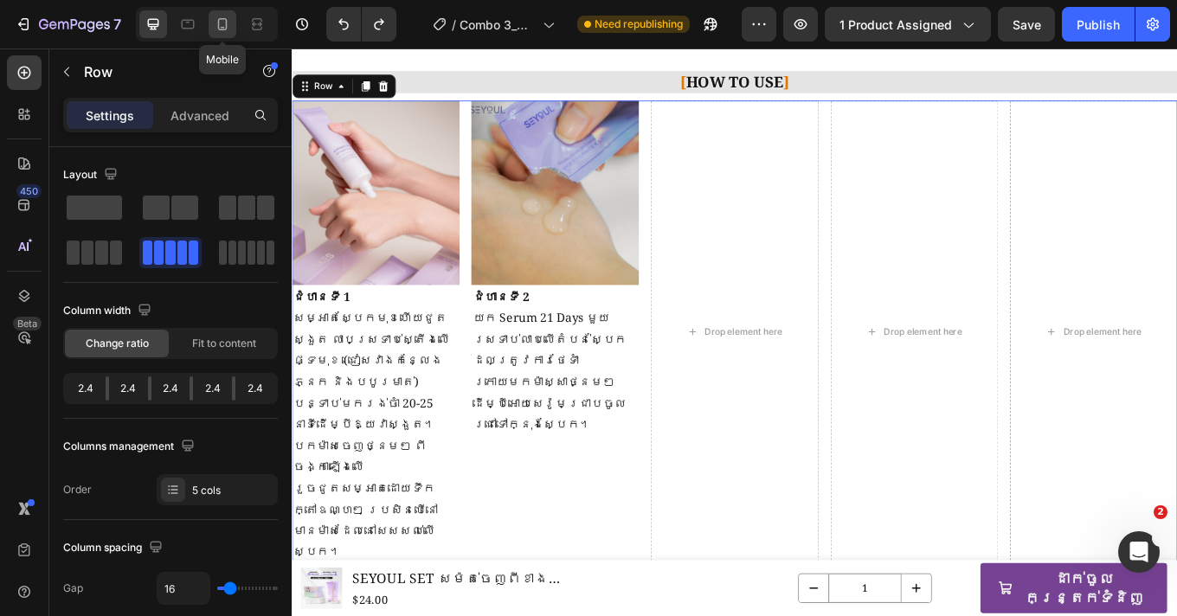
click at [229, 31] on icon at bounding box center [222, 24] width 17 height 17
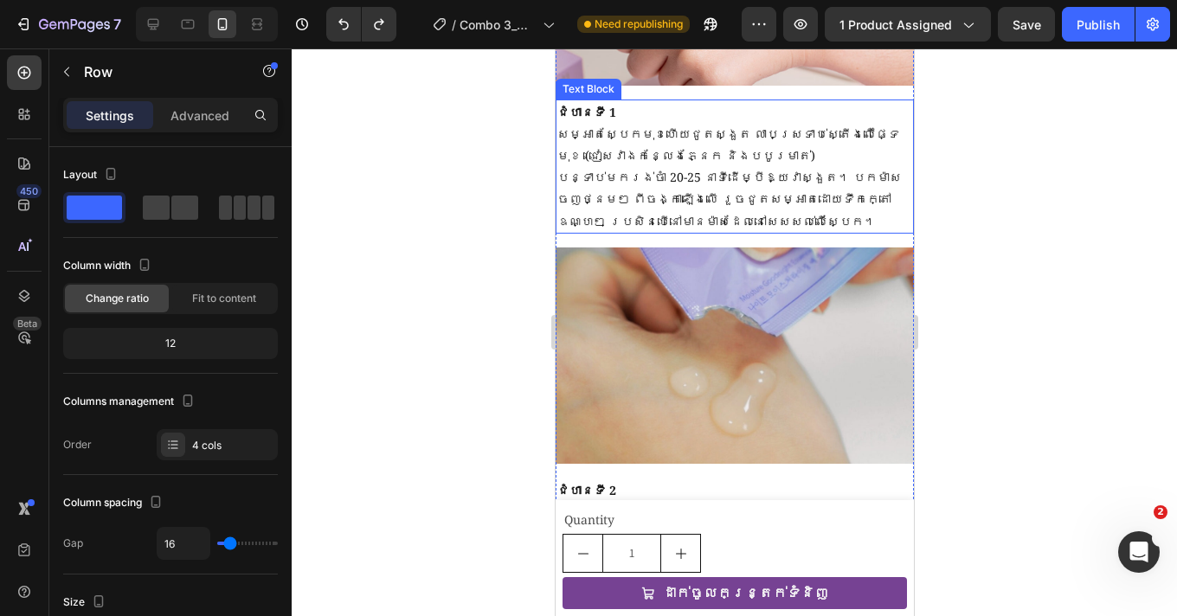
scroll to position [2155, 0]
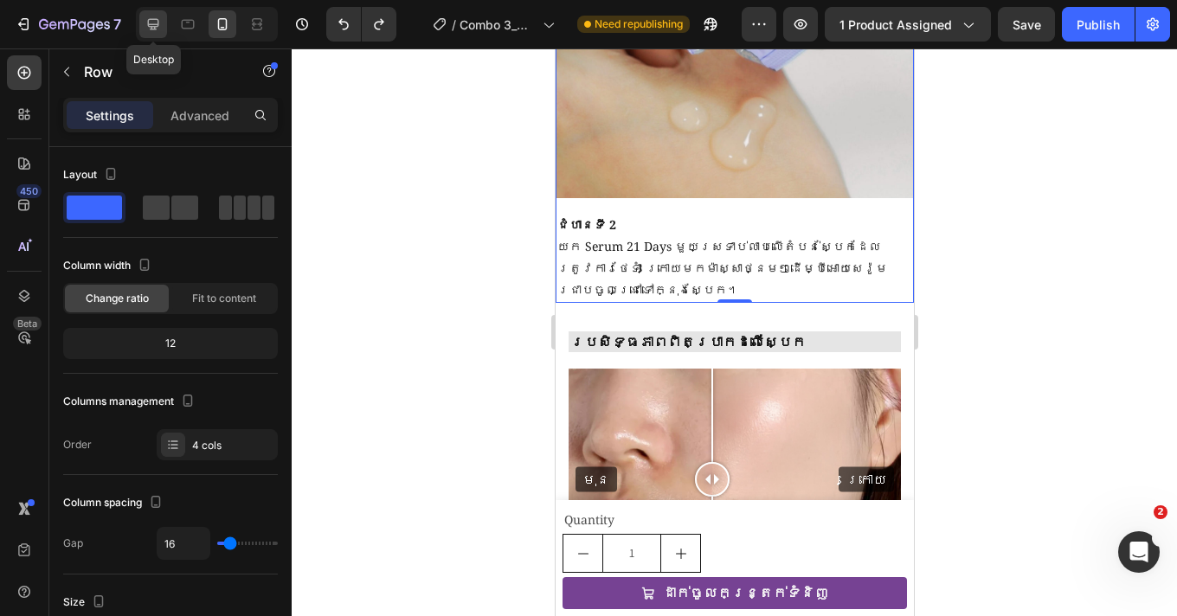
click at [157, 28] on icon at bounding box center [153, 24] width 17 height 17
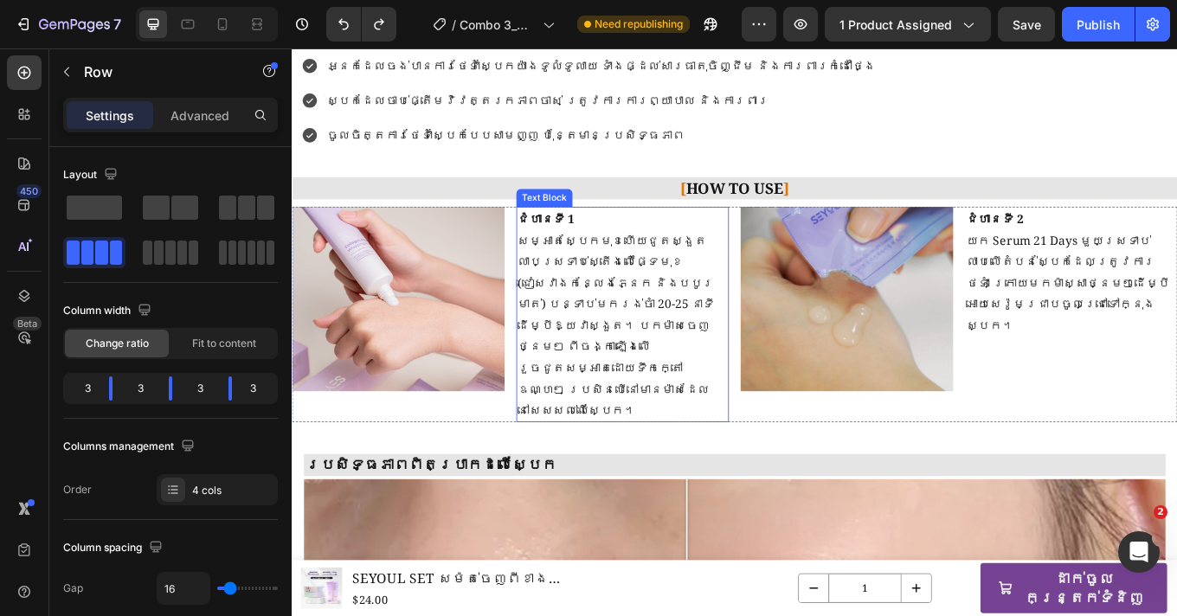
scroll to position [1443, 0]
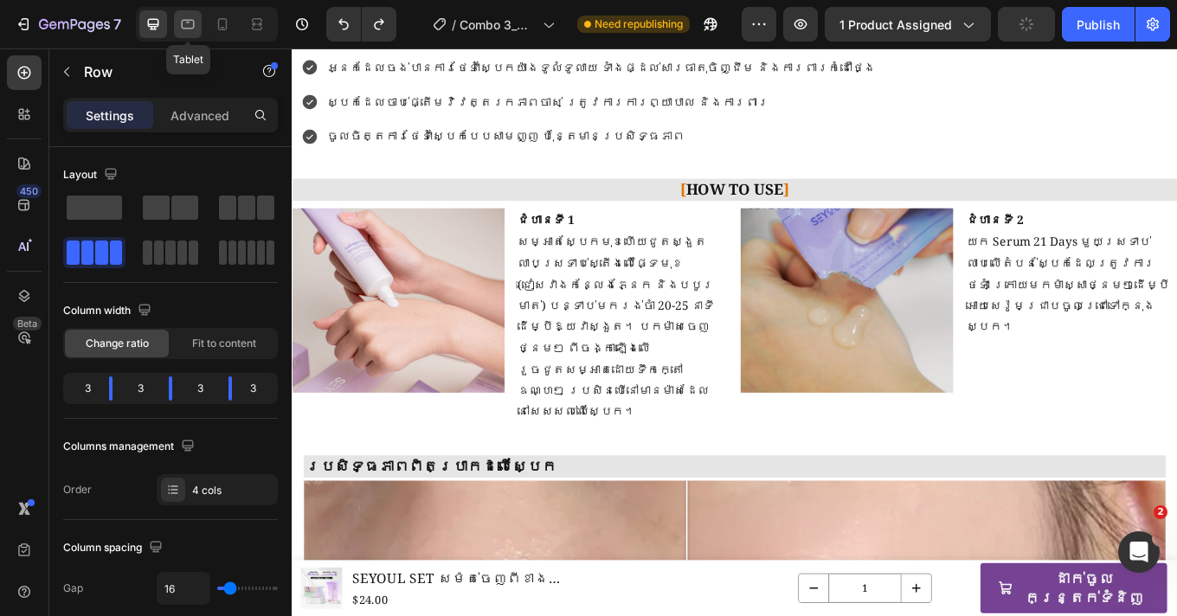
click at [196, 31] on icon at bounding box center [187, 24] width 17 height 17
type input "100%"
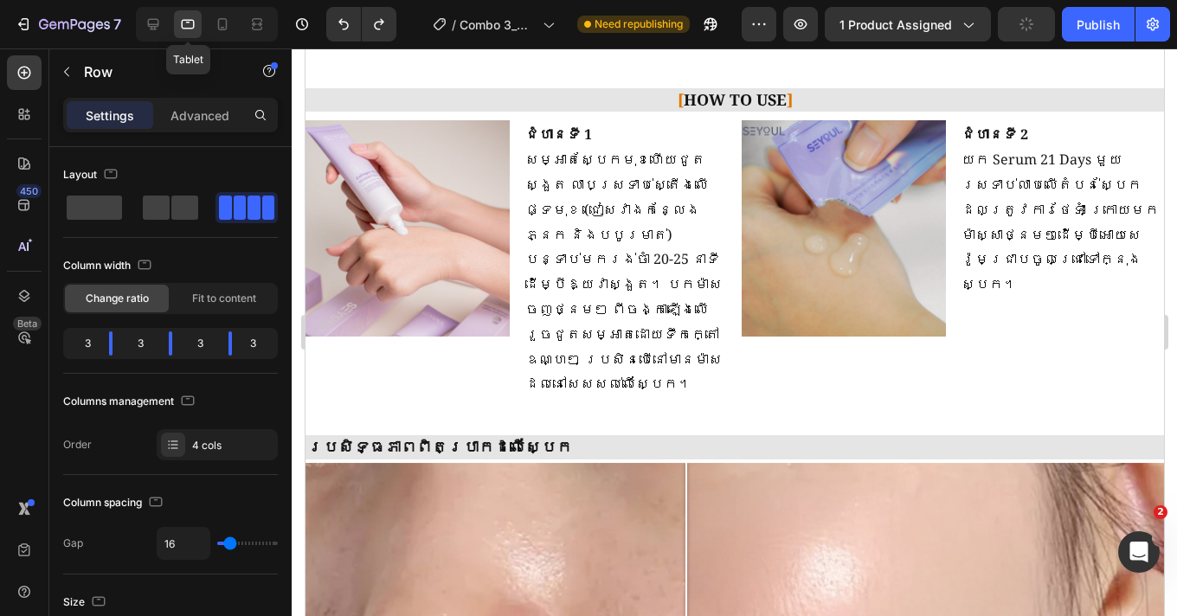
scroll to position [1562, 0]
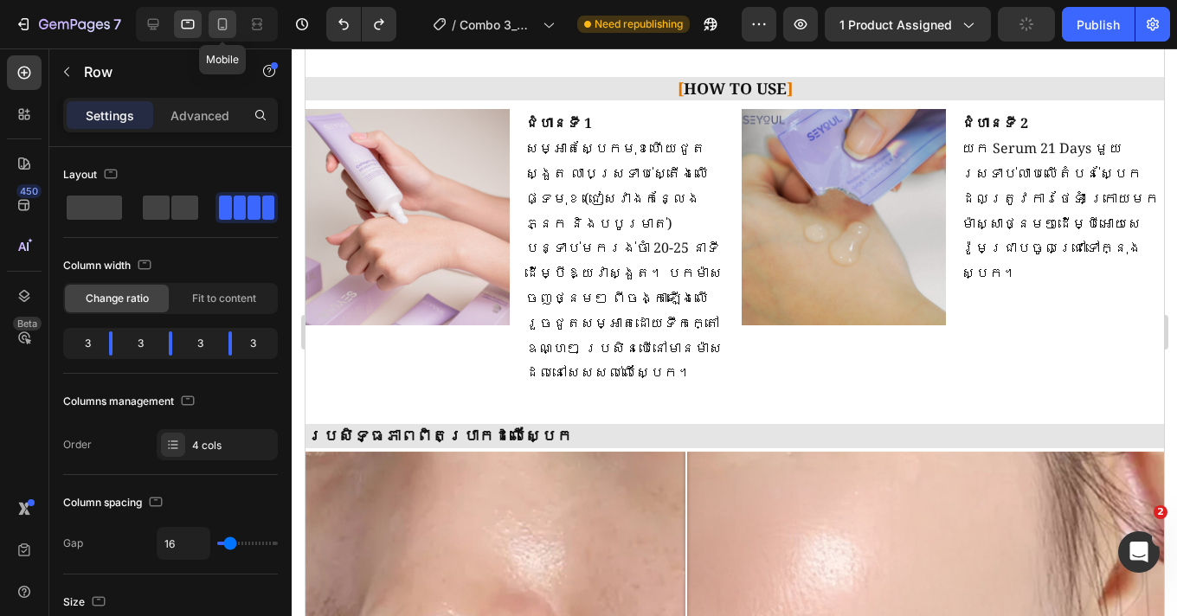
click at [231, 24] on icon at bounding box center [222, 24] width 17 height 17
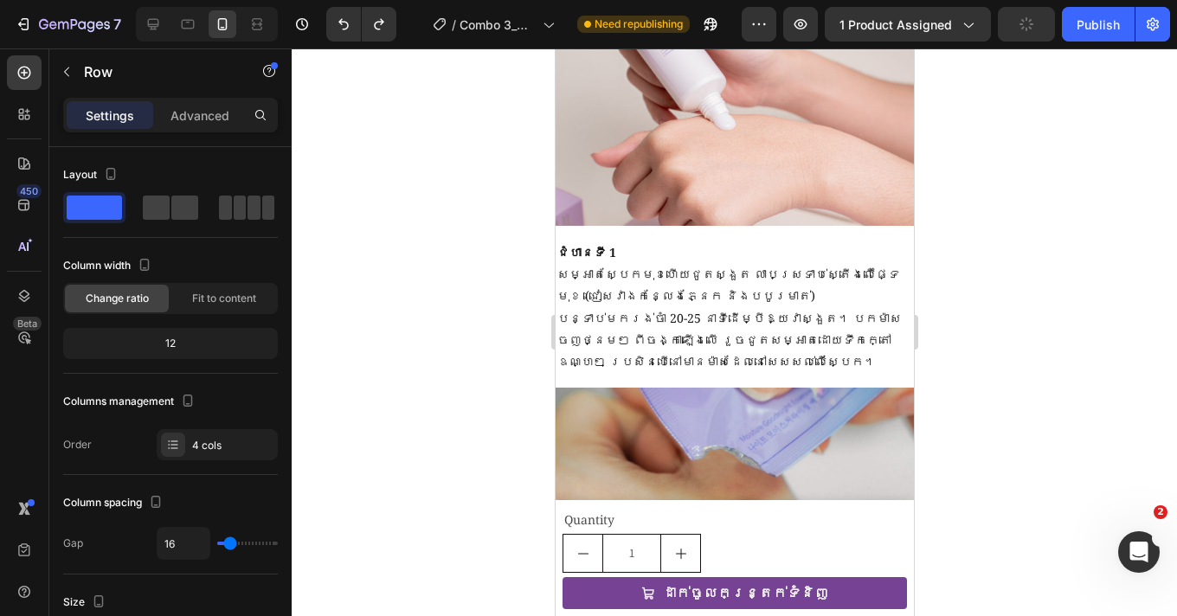
scroll to position [1820, 0]
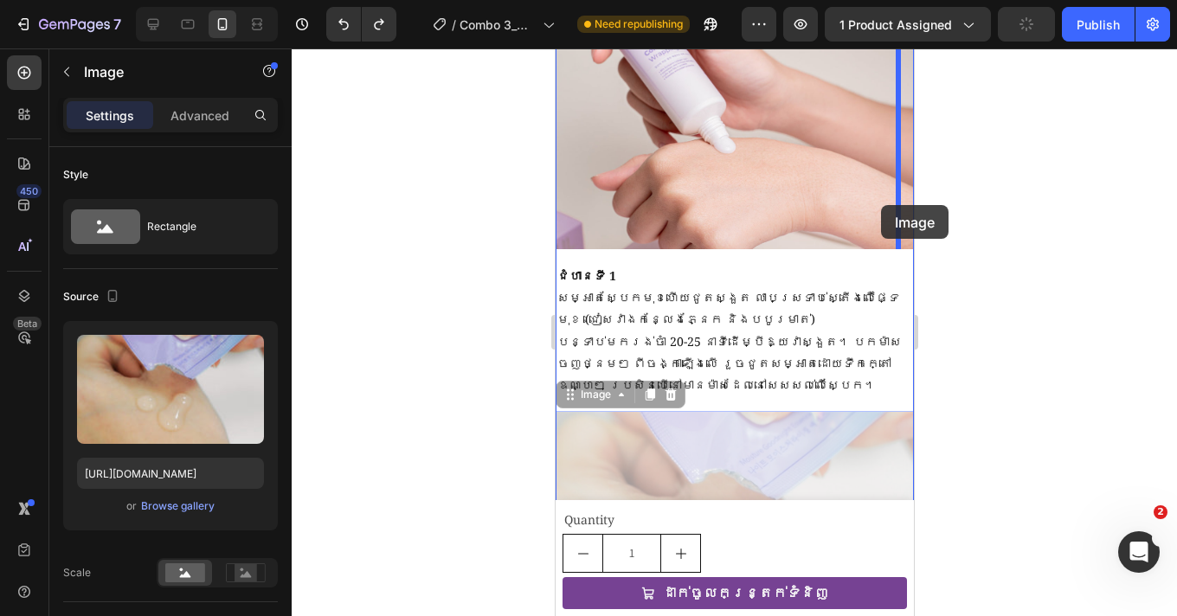
drag, startPoint x: 711, startPoint y: 430, endPoint x: 880, endPoint y: 205, distance: 281.2
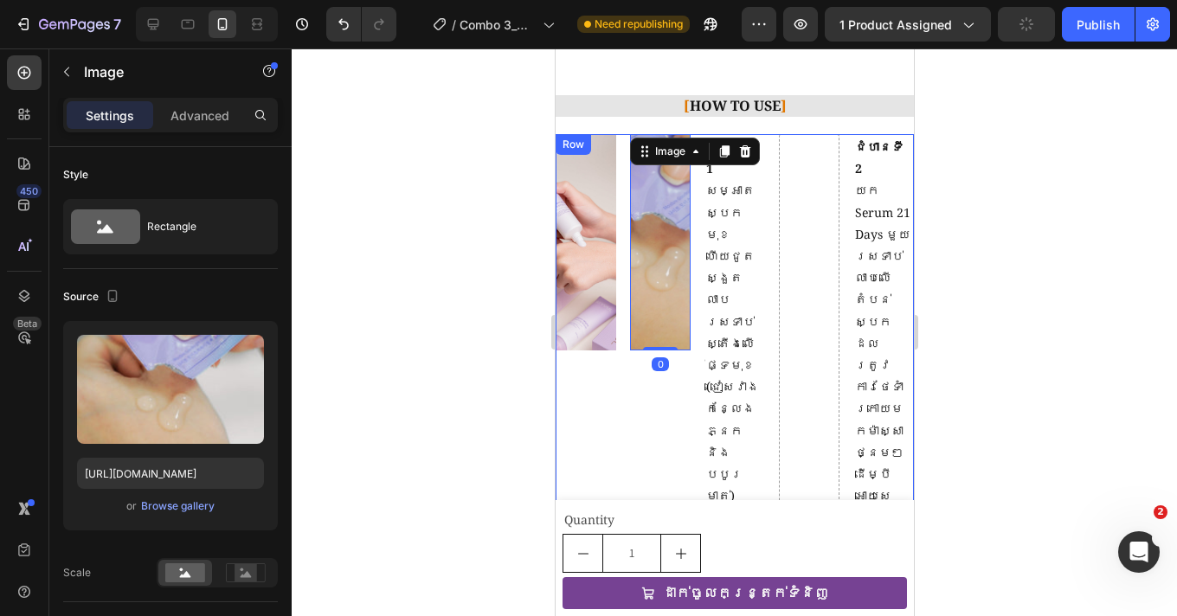
scroll to position [1705, 0]
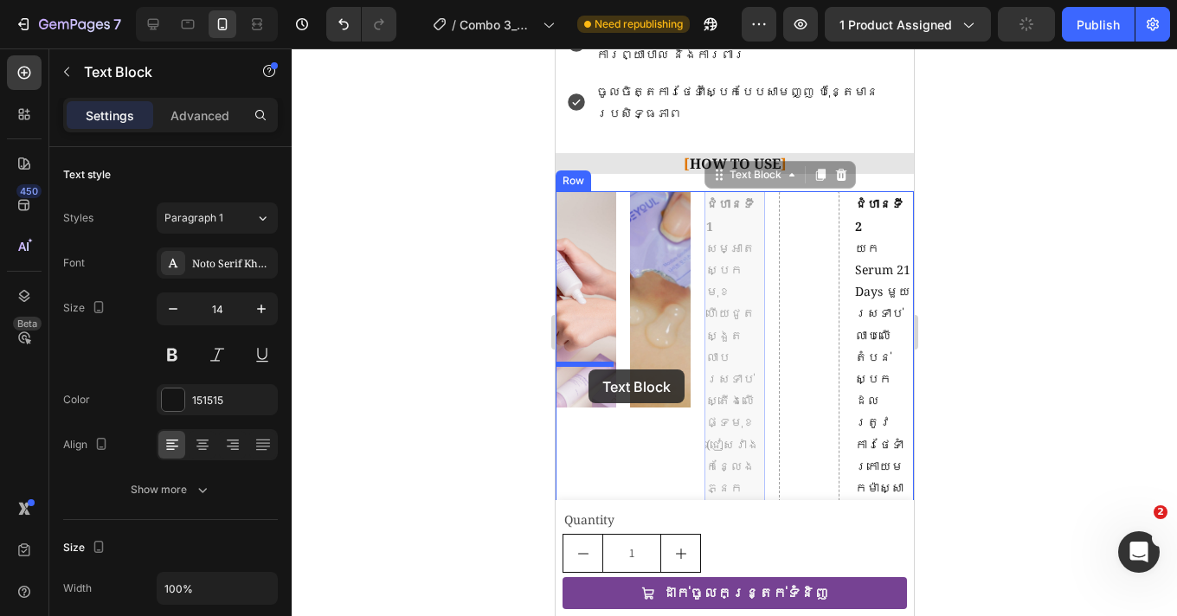
drag, startPoint x: 732, startPoint y: 234, endPoint x: 588, endPoint y: 370, distance: 198.3
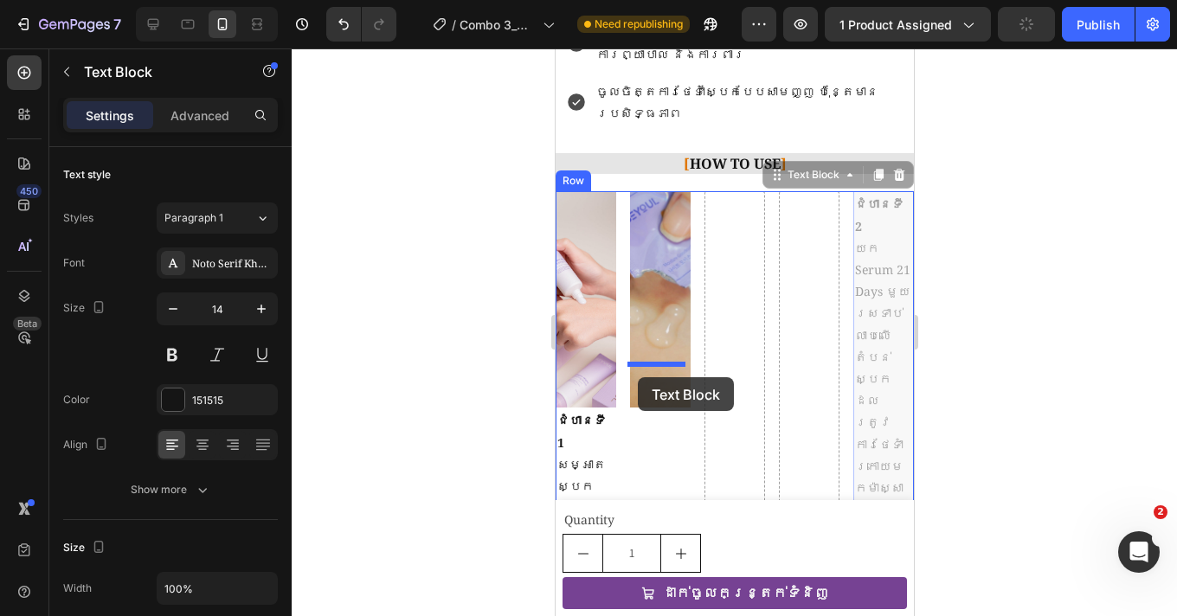
drag, startPoint x: 889, startPoint y: 171, endPoint x: 637, endPoint y: 377, distance: 325.3
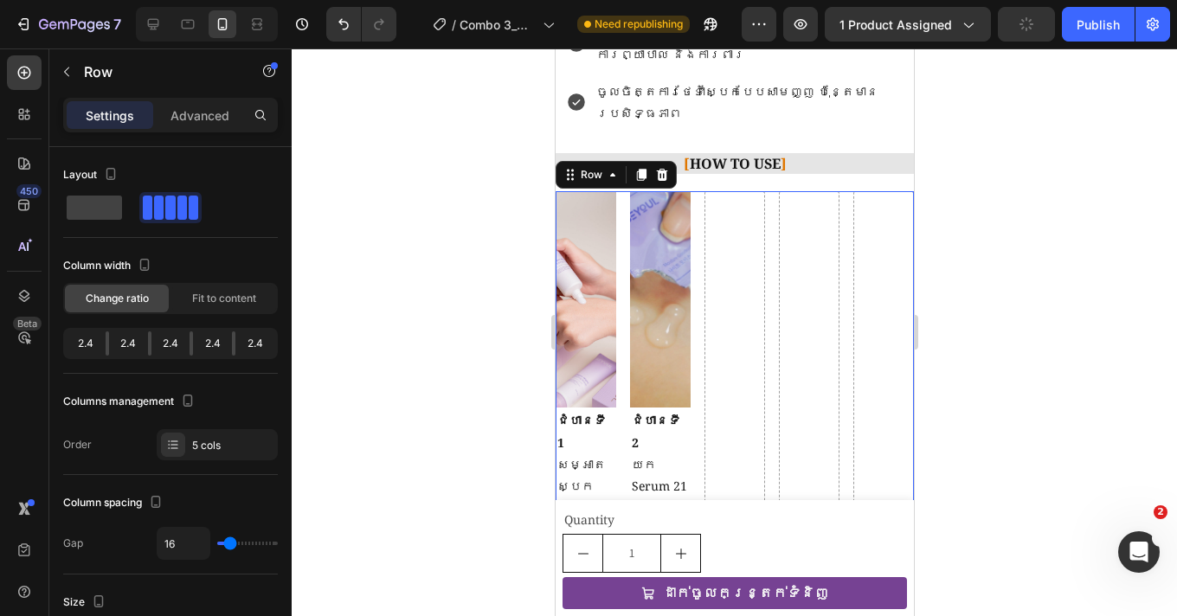
click at [594, 167] on div "Row" at bounding box center [590, 175] width 29 height 16
click at [1069, 258] on div at bounding box center [734, 332] width 885 height 568
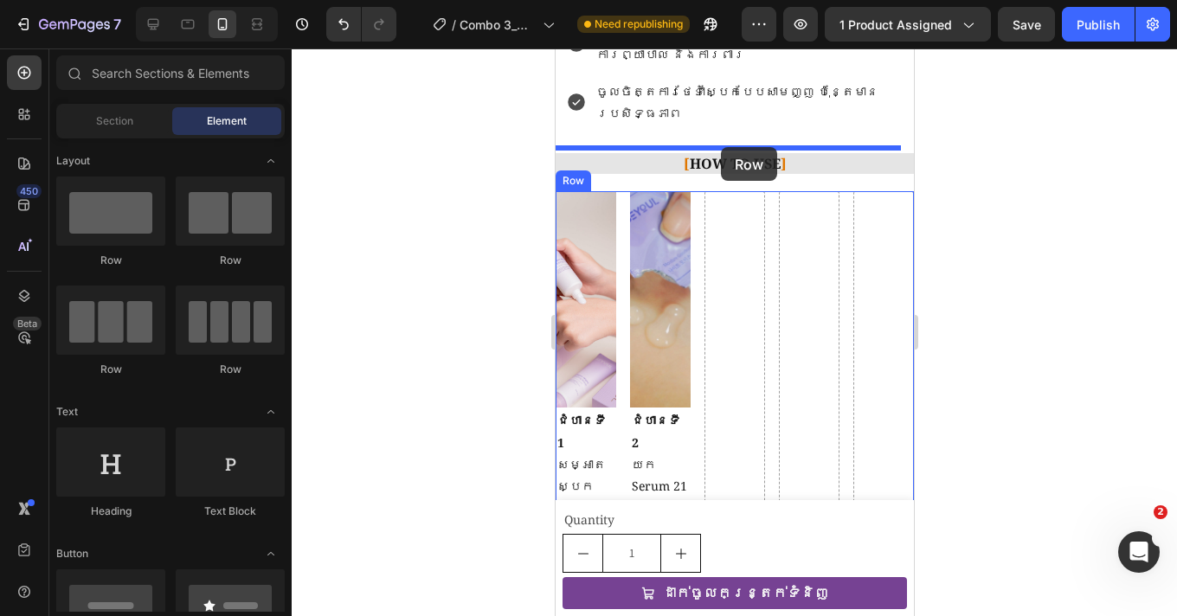
drag, startPoint x: 785, startPoint y: 273, endPoint x: 720, endPoint y: 147, distance: 142.0
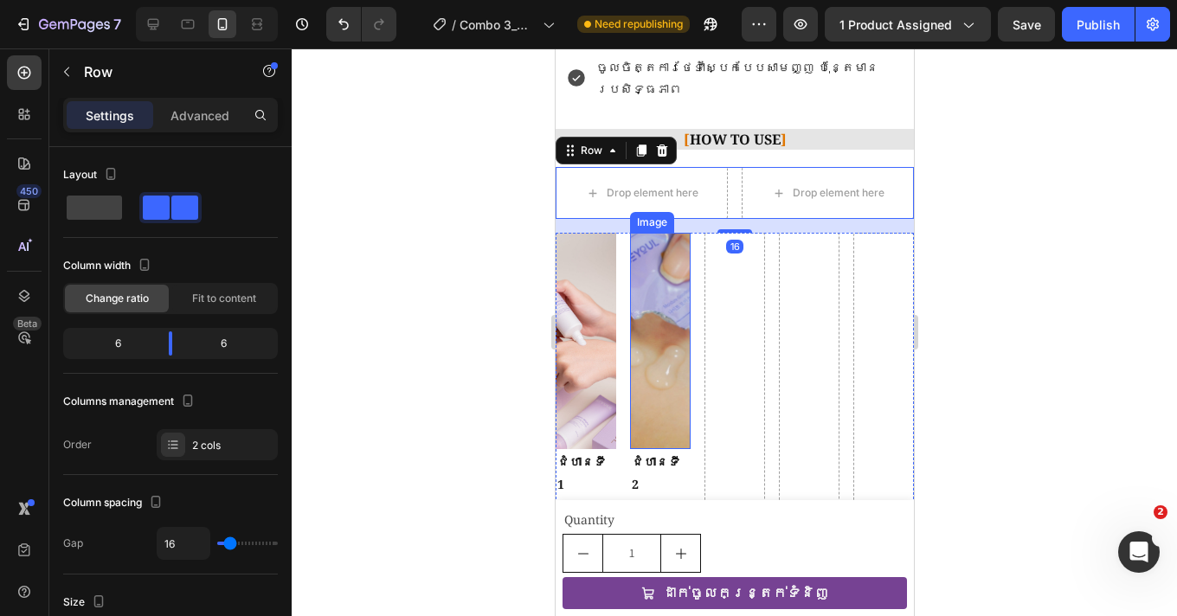
scroll to position [1742, 0]
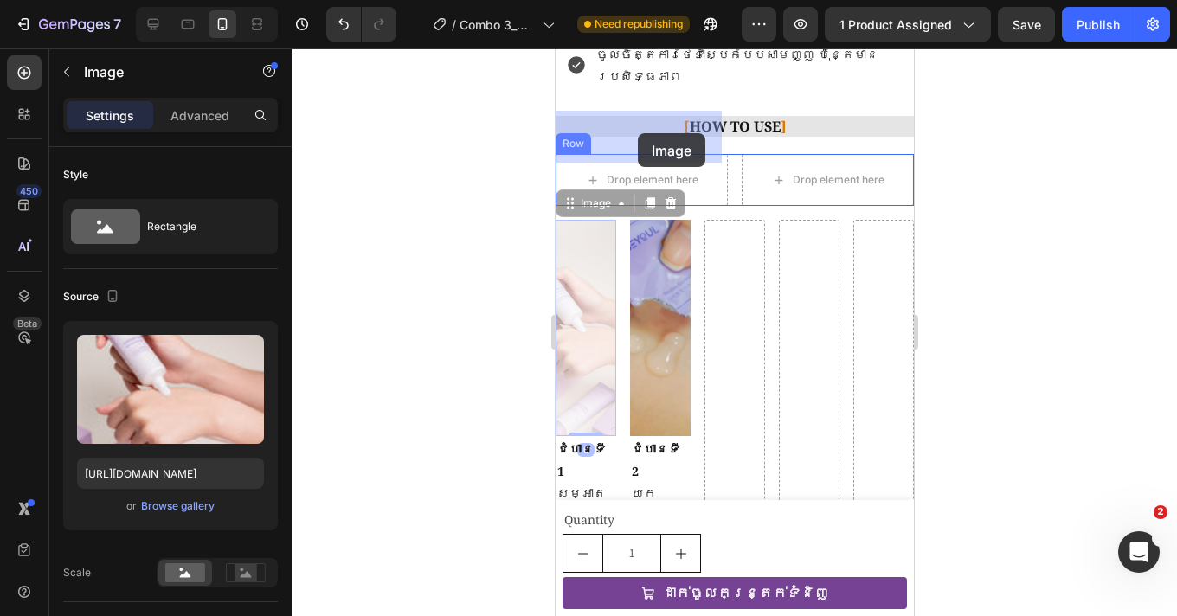
drag, startPoint x: 595, startPoint y: 318, endPoint x: 637, endPoint y: 133, distance: 189.8
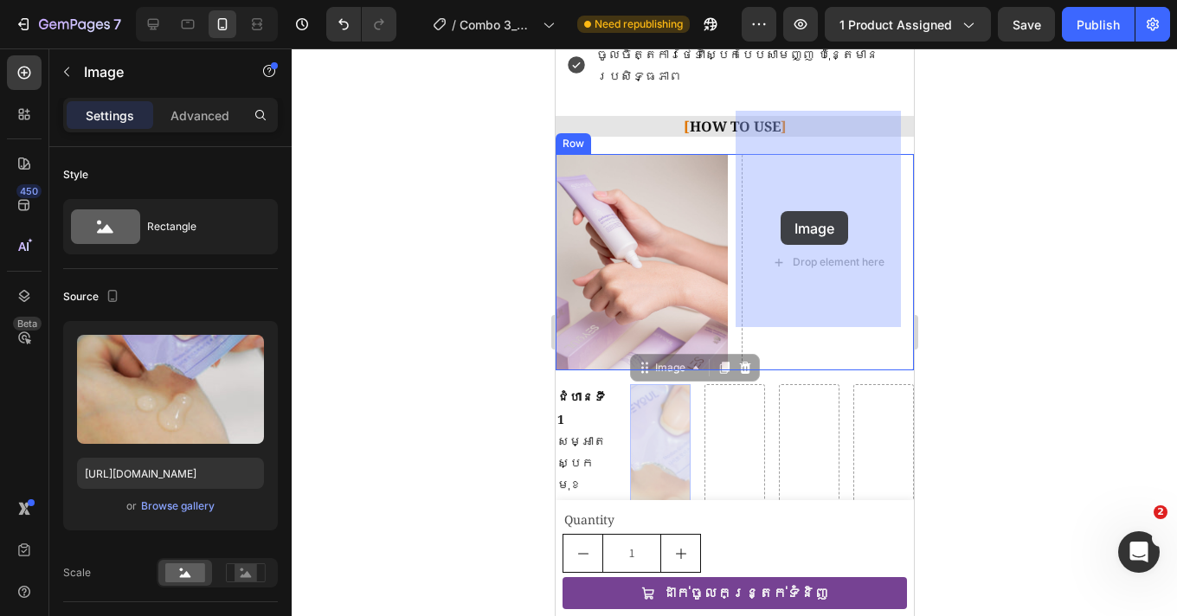
drag, startPoint x: 653, startPoint y: 370, endPoint x: 774, endPoint y: 216, distance: 195.3
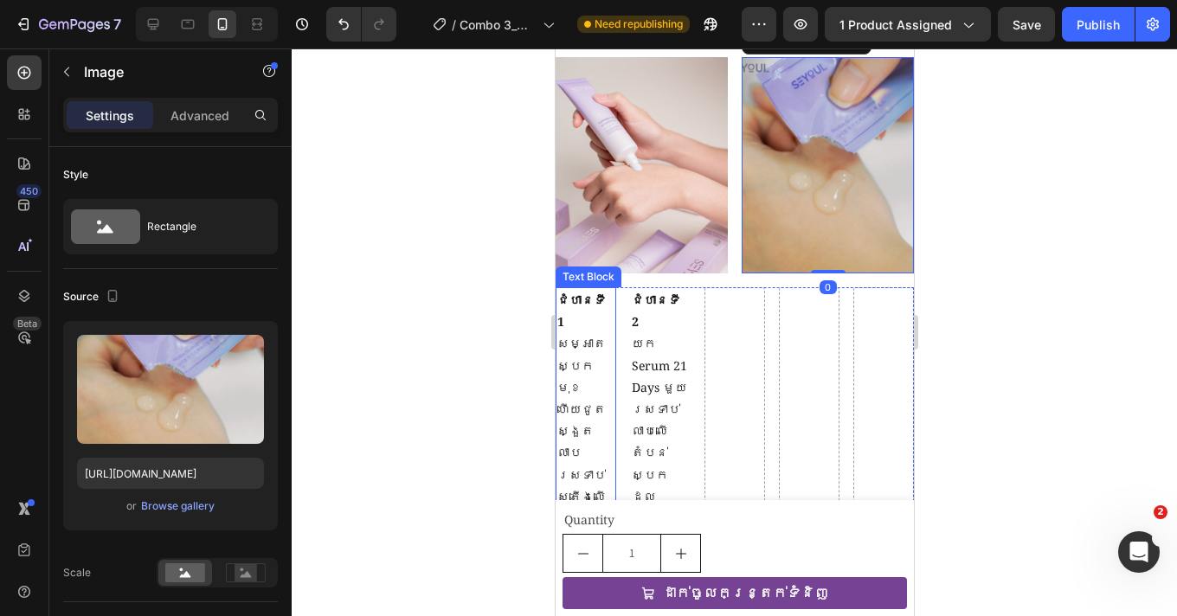
scroll to position [1796, 0]
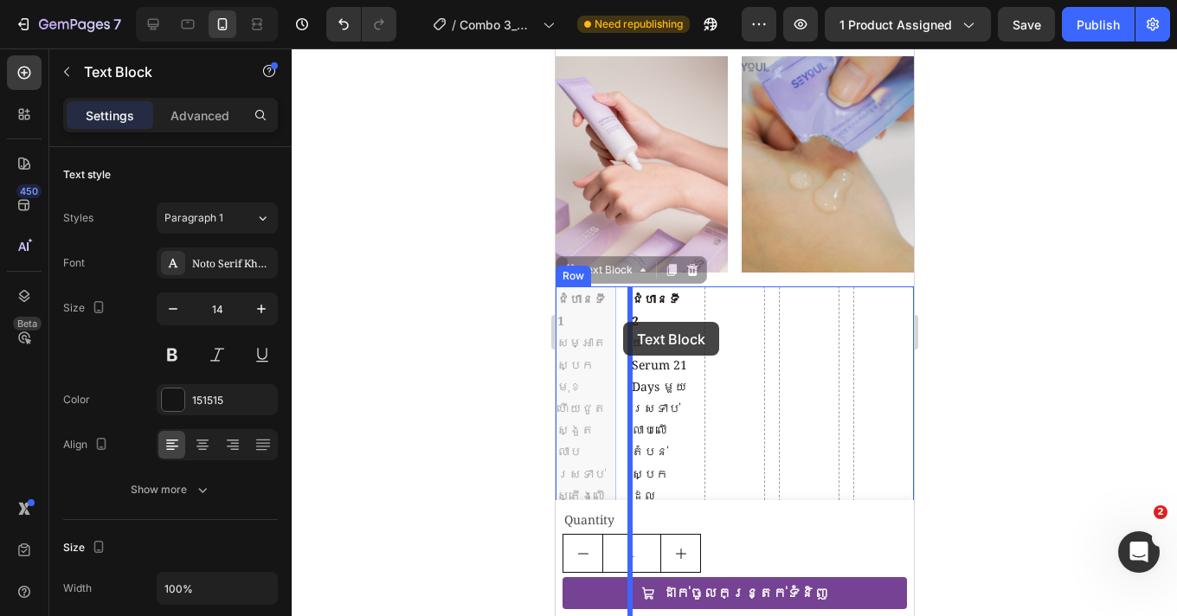
drag, startPoint x: 594, startPoint y: 389, endPoint x: 622, endPoint y: 322, distance: 73.3
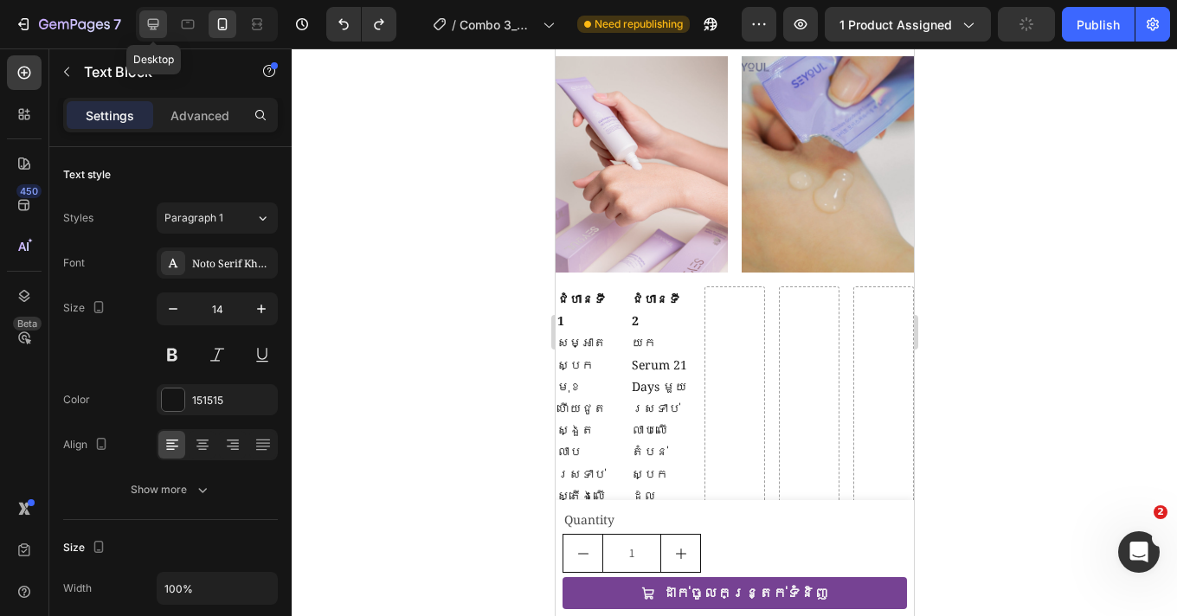
click at [161, 27] on icon at bounding box center [153, 24] width 17 height 17
type input "16"
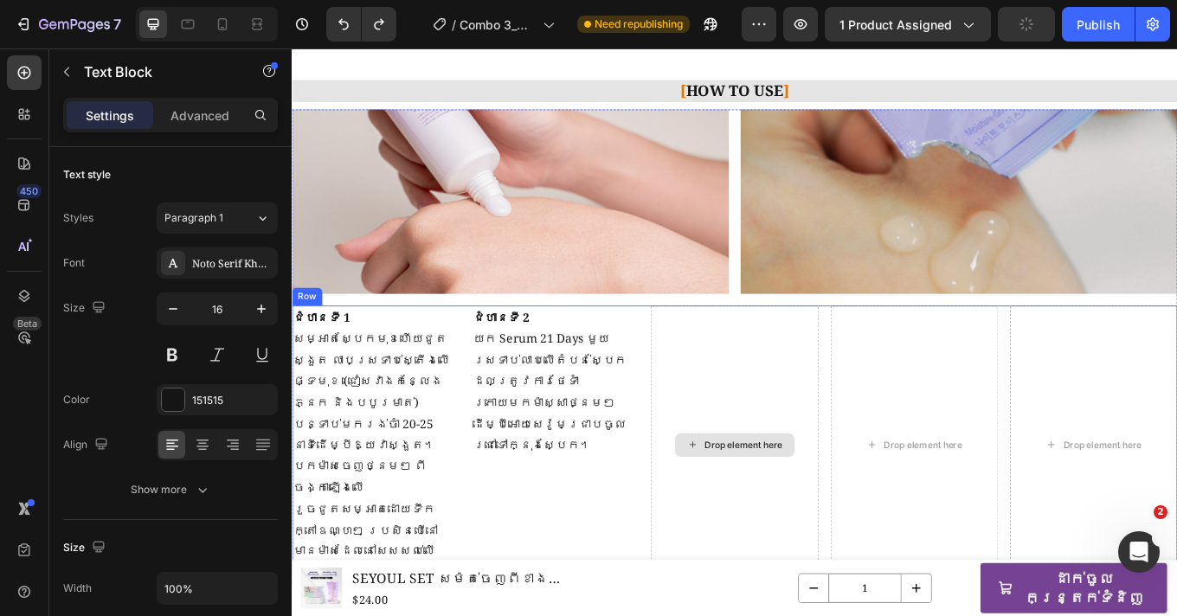
scroll to position [1563, 0]
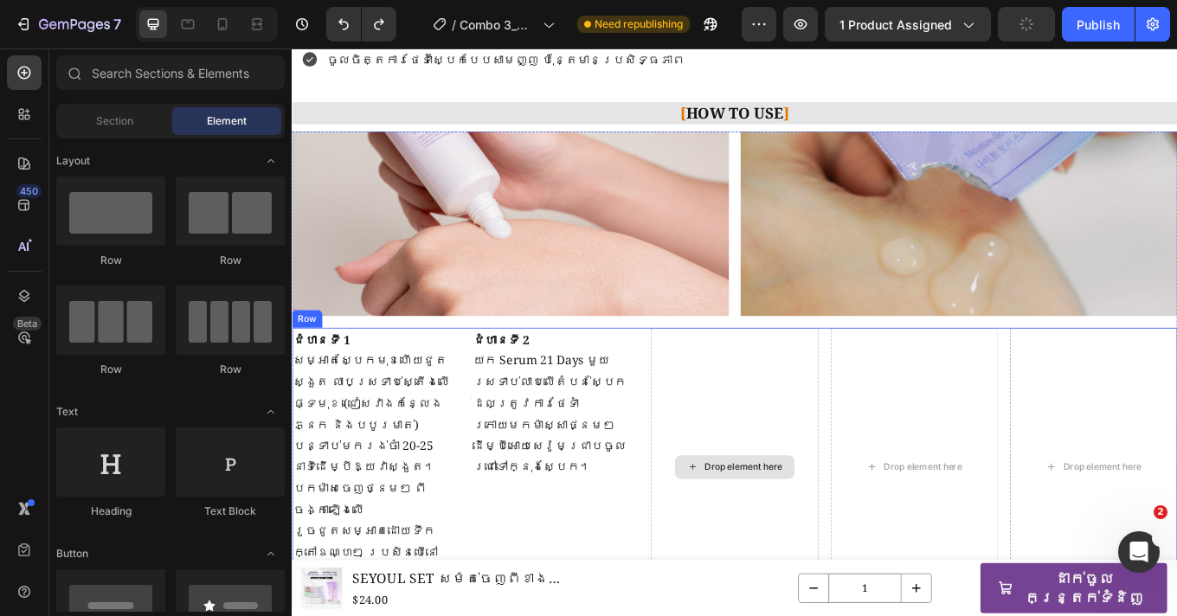
click at [846, 533] on div "Drop element here" at bounding box center [821, 540] width 92 height 14
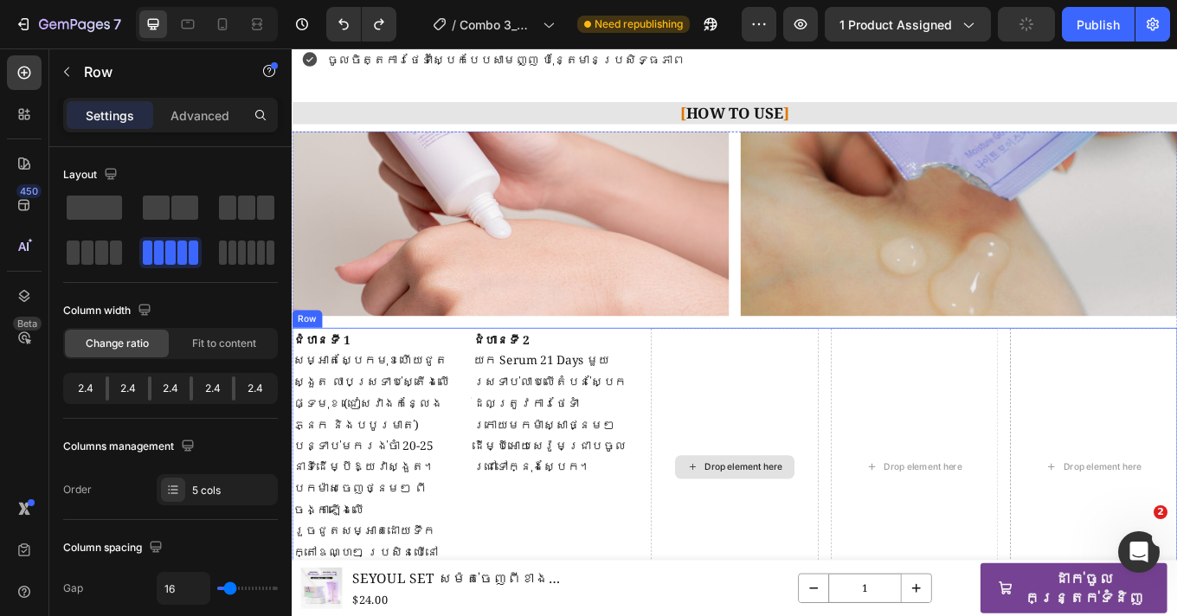
click at [807, 589] on div "Drop element here" at bounding box center [810, 539] width 196 height 327
click at [157, 210] on span at bounding box center [156, 208] width 27 height 24
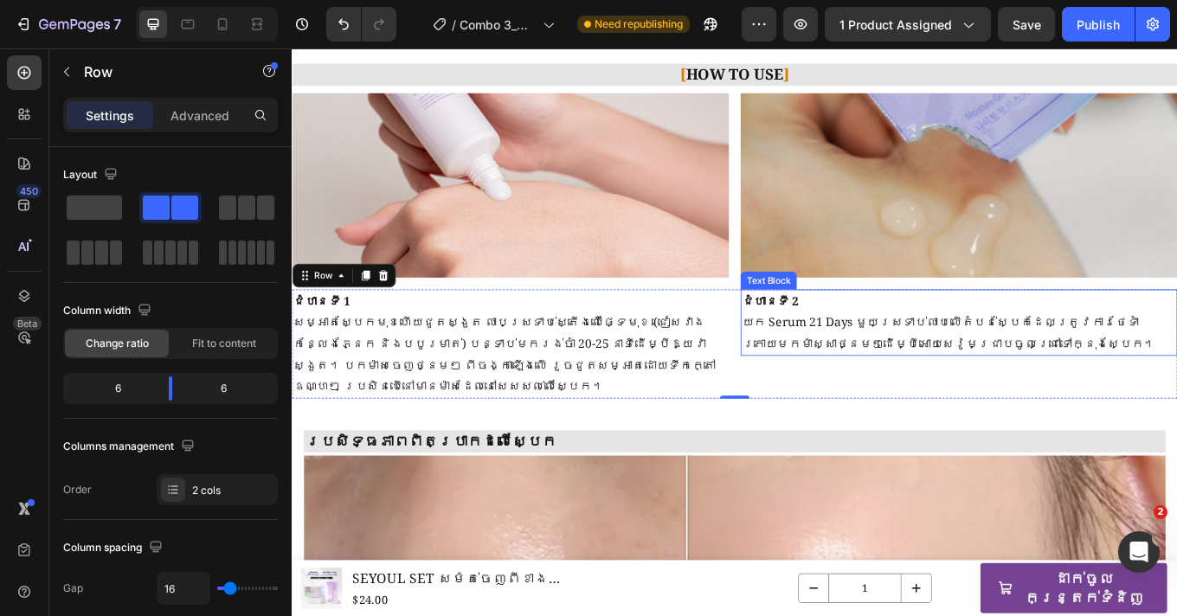
scroll to position [1609, 0]
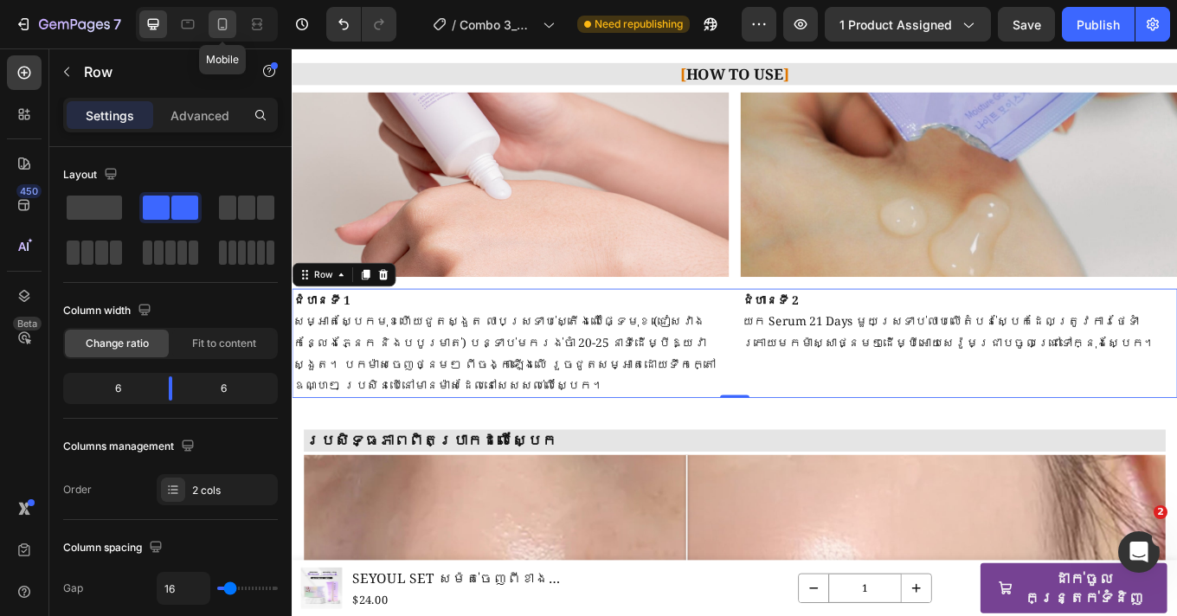
click at [224, 18] on icon at bounding box center [223, 24] width 10 height 12
type input "100%"
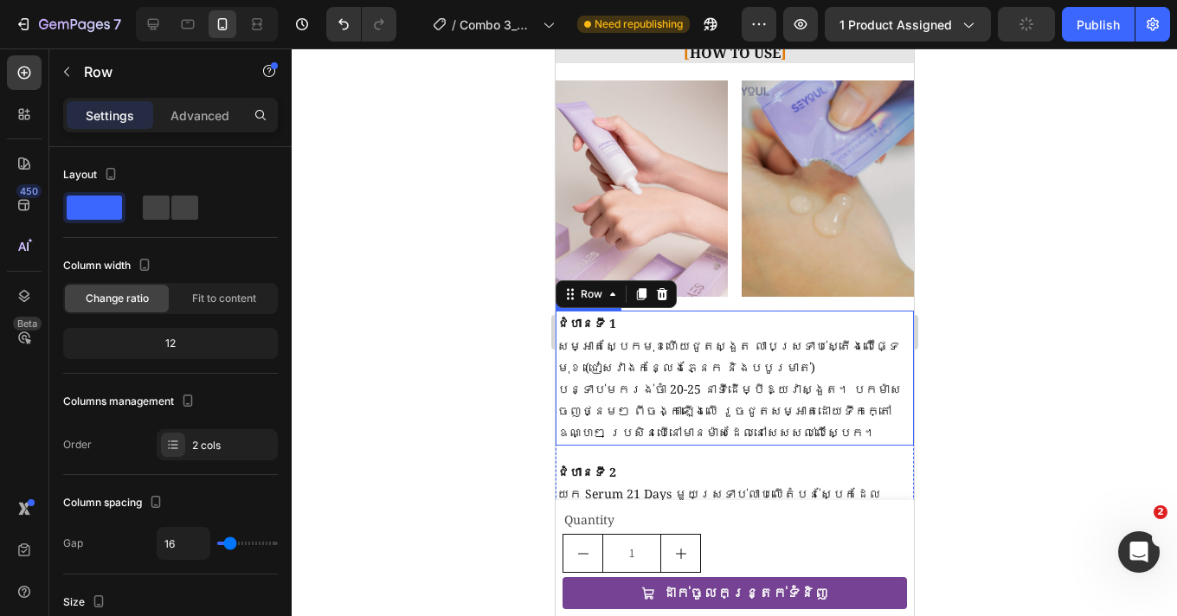
scroll to position [1815, 0]
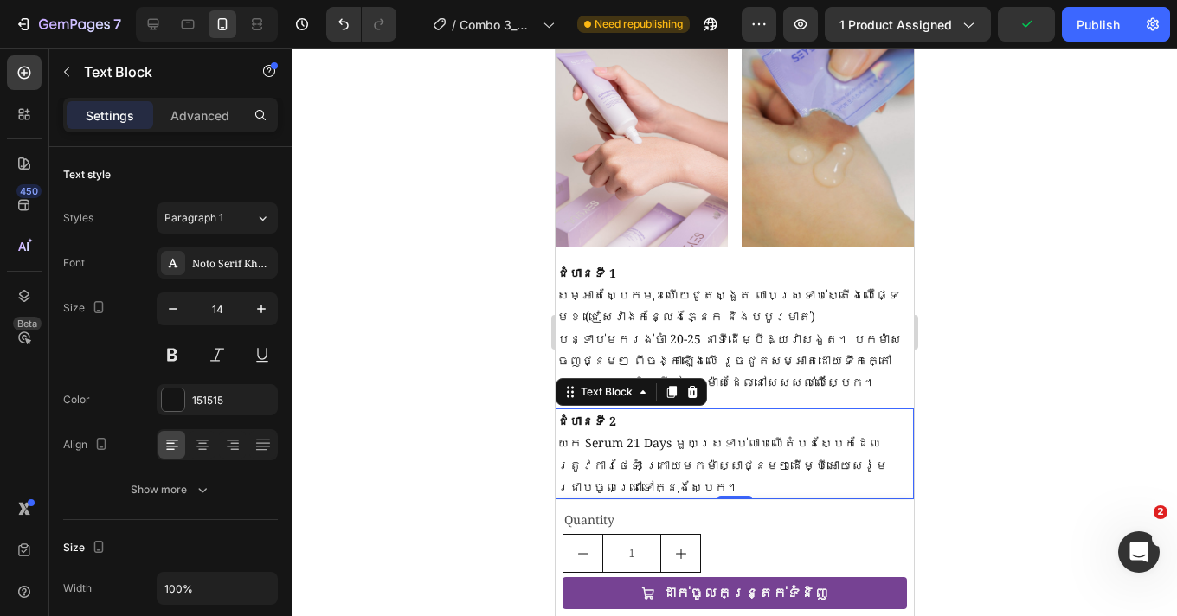
click at [601, 413] on strong "ជំហានទី 2" at bounding box center [585, 421] width 59 height 16
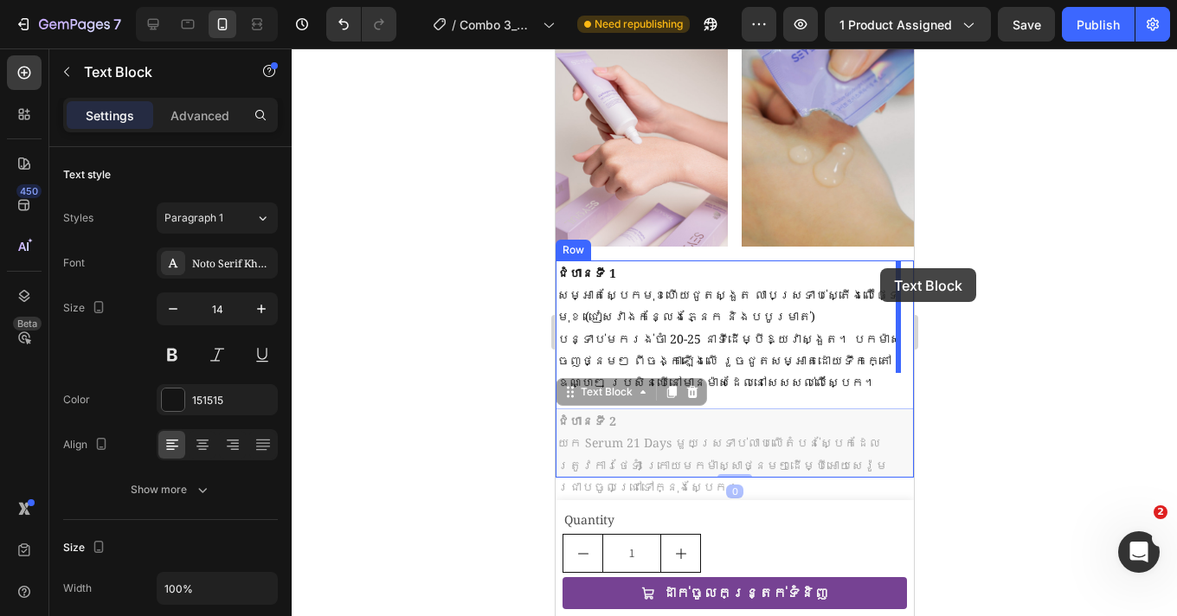
drag, startPoint x: 569, startPoint y: 373, endPoint x: 879, endPoint y: 268, distance: 327.0
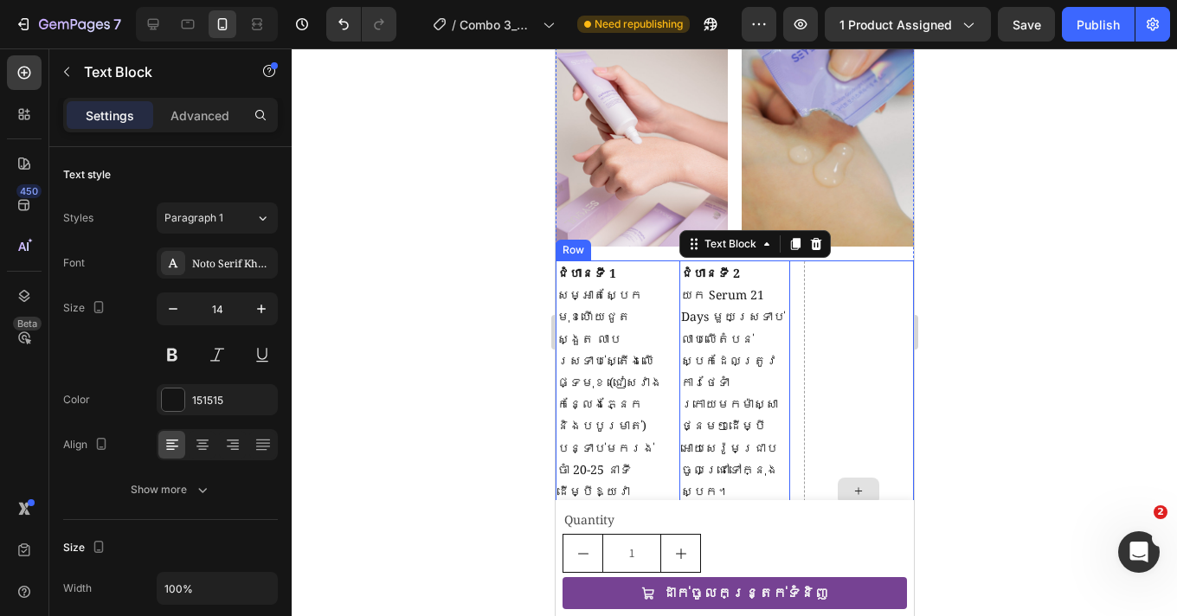
click at [845, 303] on div at bounding box center [858, 490] width 110 height 461
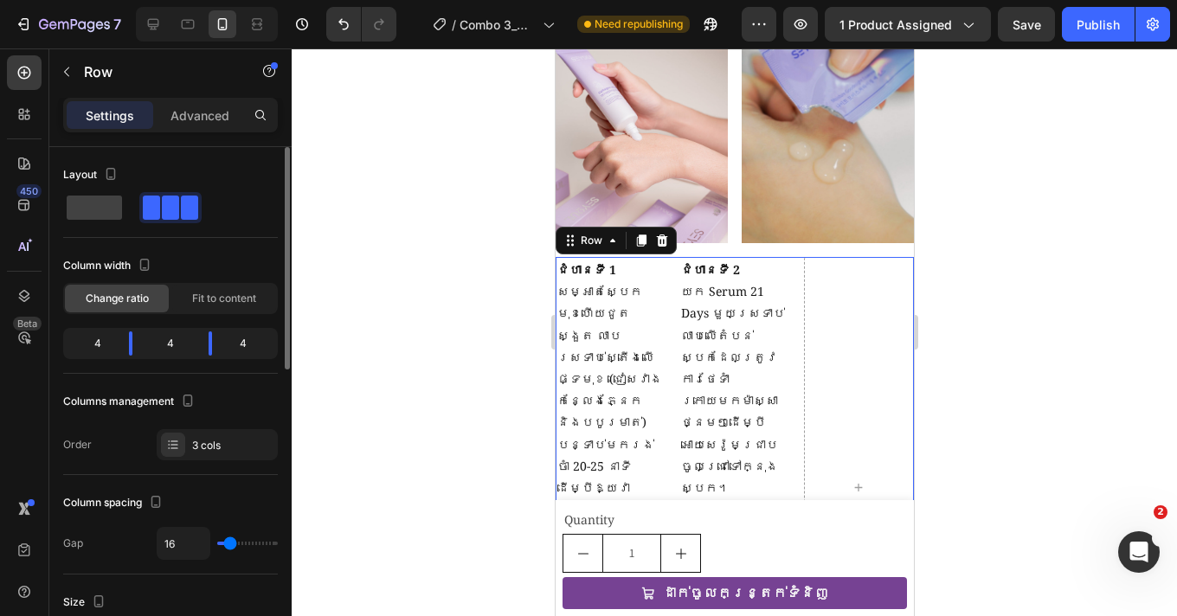
scroll to position [1819, 0]
click at [169, 220] on div at bounding box center [170, 207] width 62 height 31
click at [229, 333] on div "4" at bounding box center [250, 343] width 48 height 24
click at [234, 344] on div "4" at bounding box center [250, 343] width 48 height 24
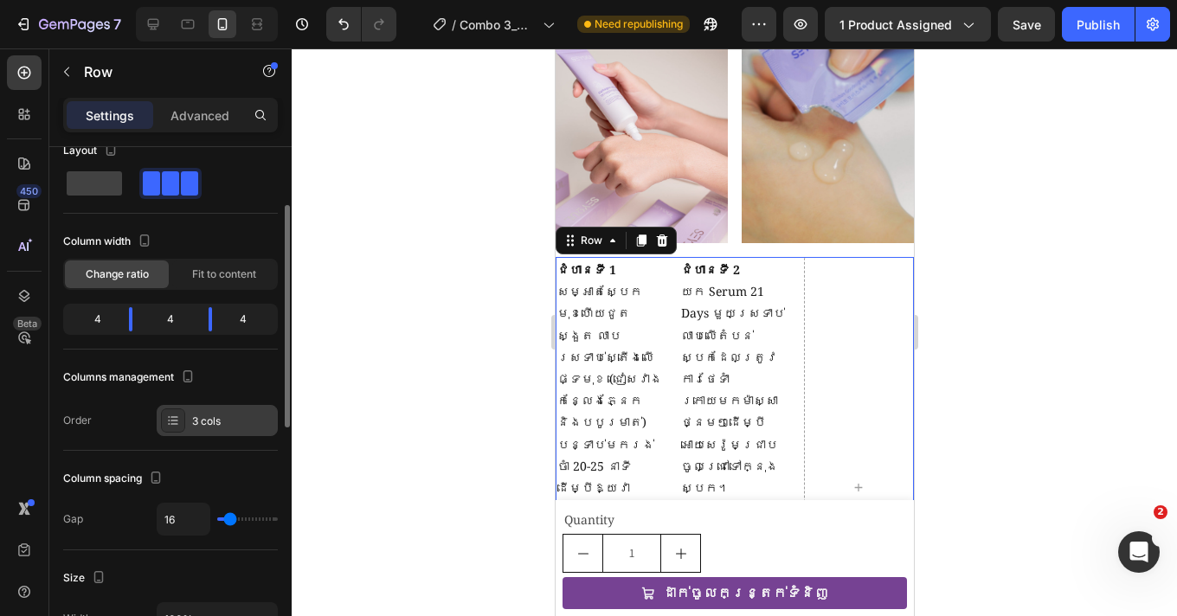
scroll to position [58, 0]
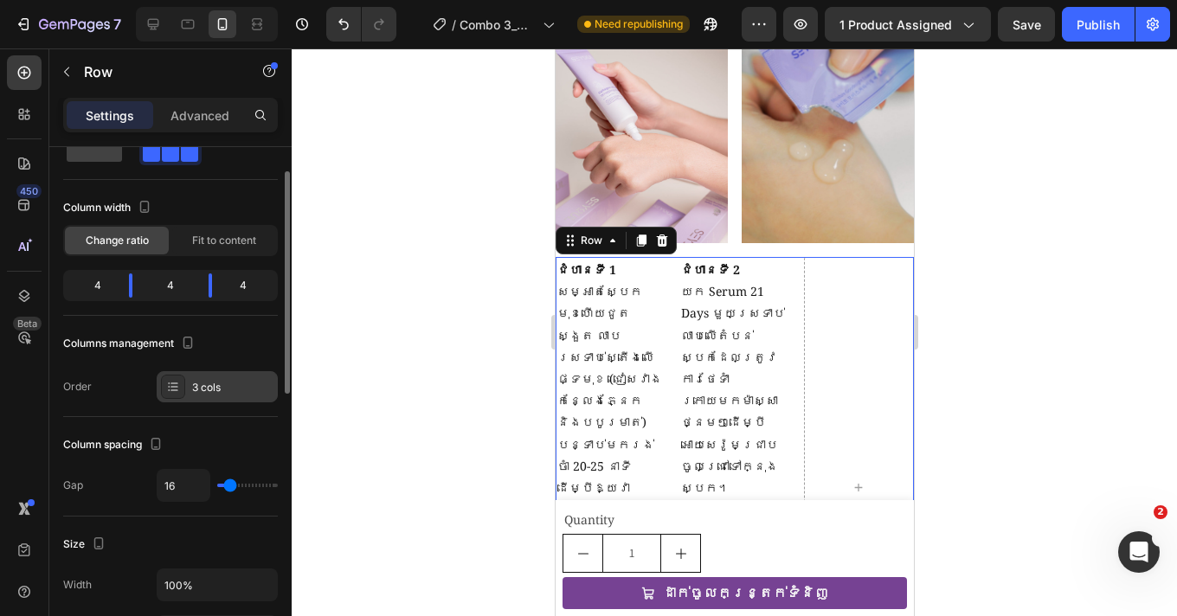
click at [174, 386] on icon at bounding box center [173, 387] width 14 height 14
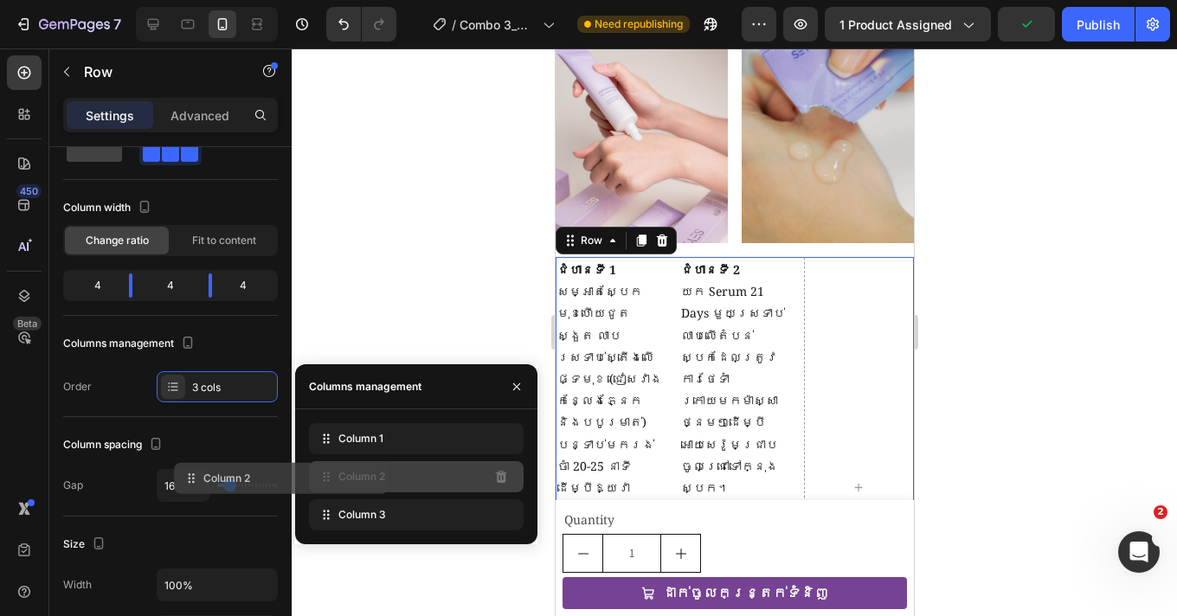
click at [364, 479] on span "Column 2" at bounding box center [361, 477] width 47 height 16
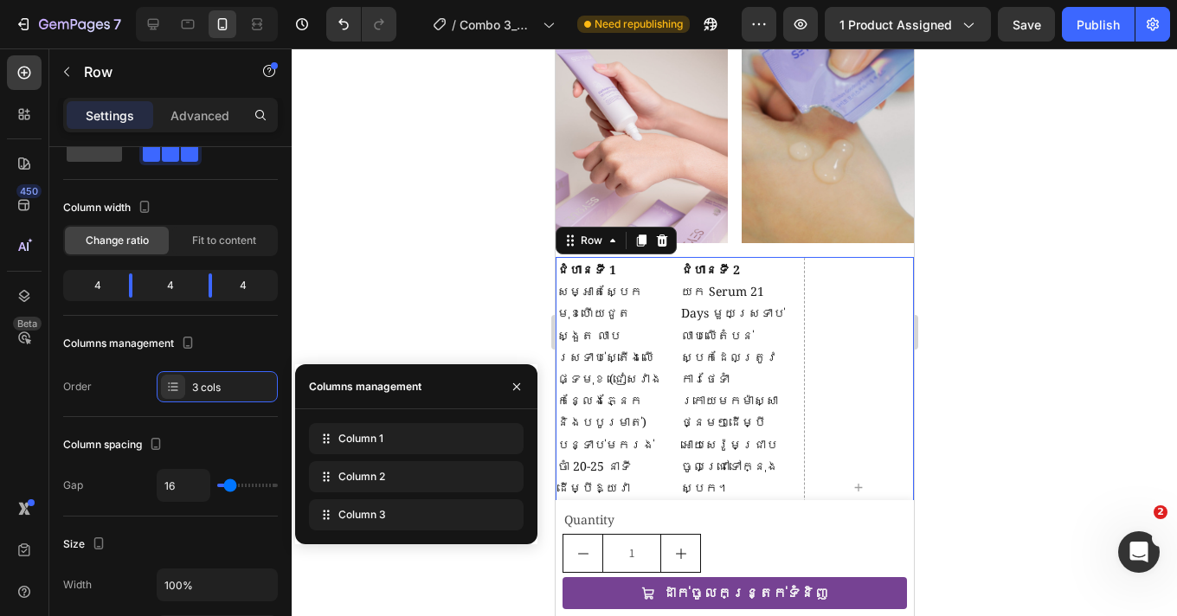
drag, startPoint x: 319, startPoint y: 517, endPoint x: 307, endPoint y: 553, distance: 37.5
click at [307, 0] on div "7 Version history / Combo 3_MNL-SR21D Need republishing Preview 1 product assig…" at bounding box center [588, 0] width 1177 height 0
click at [524, 389] on button "button" at bounding box center [517, 387] width 28 height 28
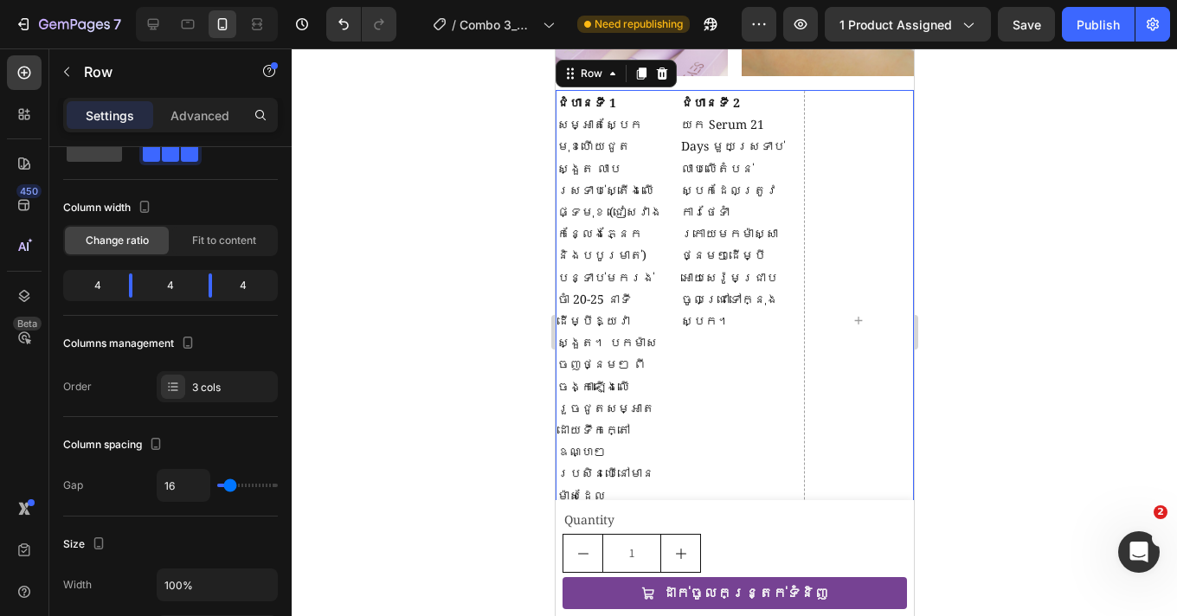
scroll to position [1985, 0]
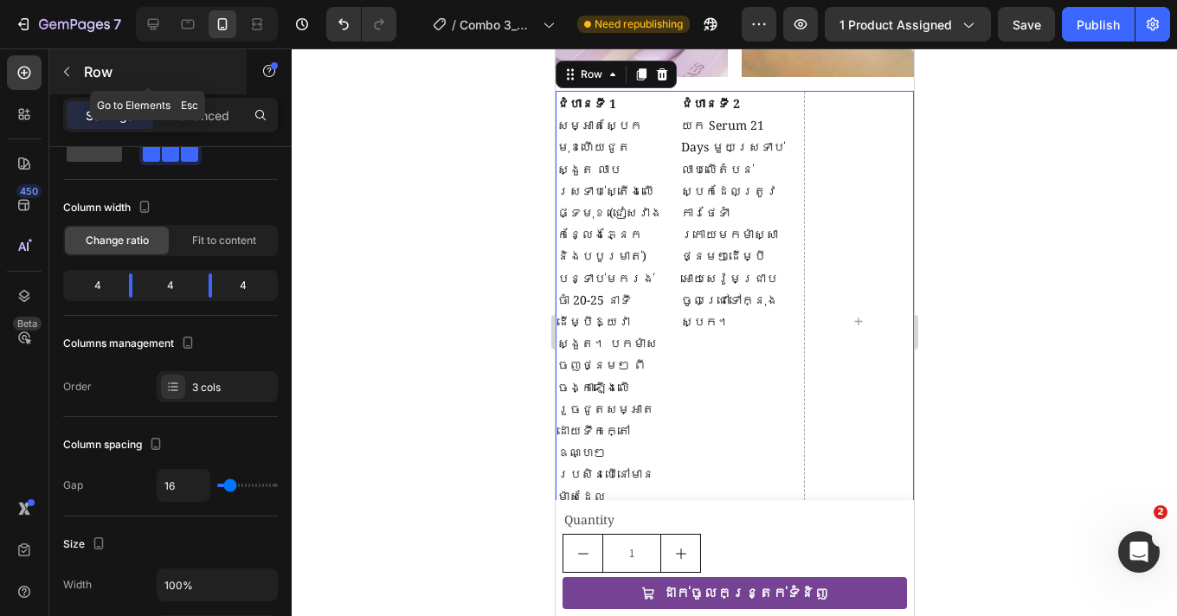
click at [66, 70] on icon "button" at bounding box center [66, 72] width 5 height 10
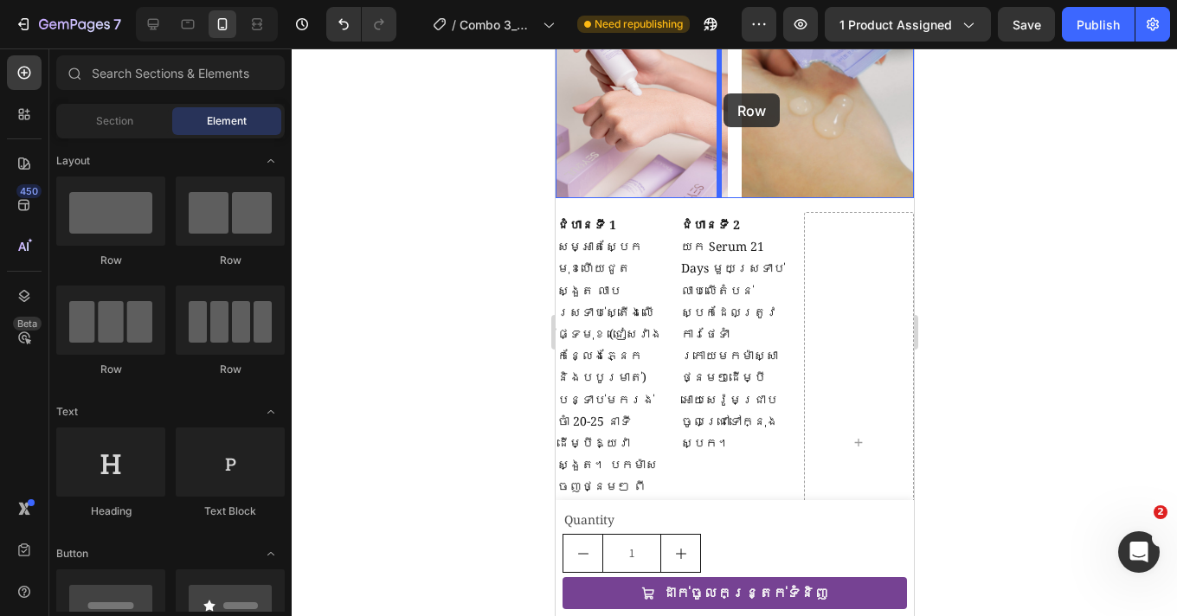
scroll to position [1833, 0]
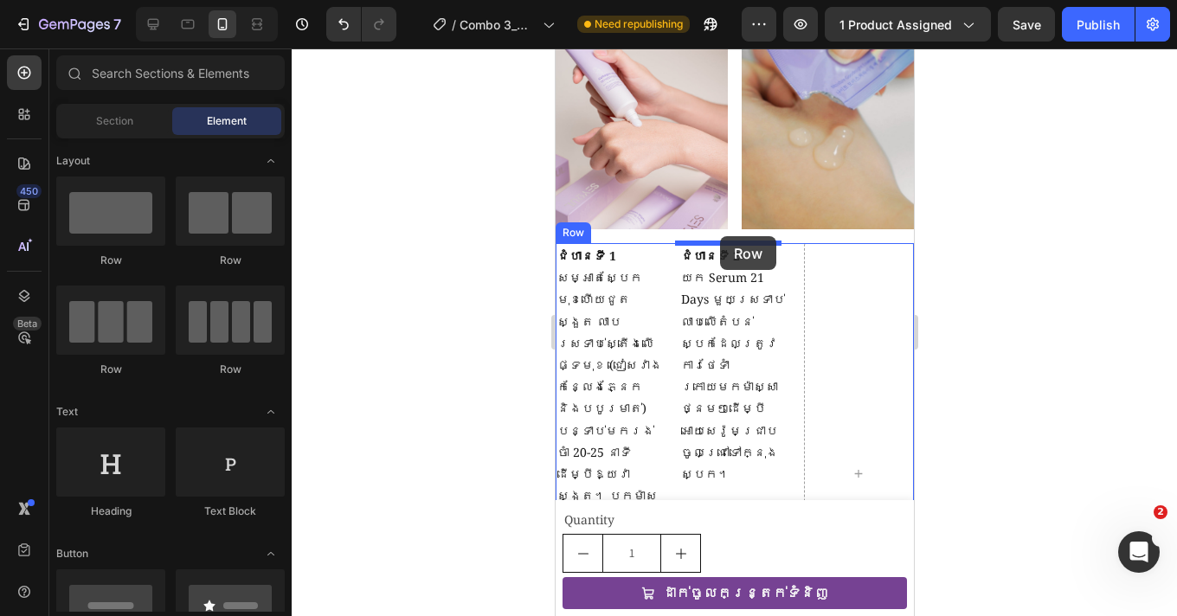
drag, startPoint x: 776, startPoint y: 266, endPoint x: 715, endPoint y: 241, distance: 66.0
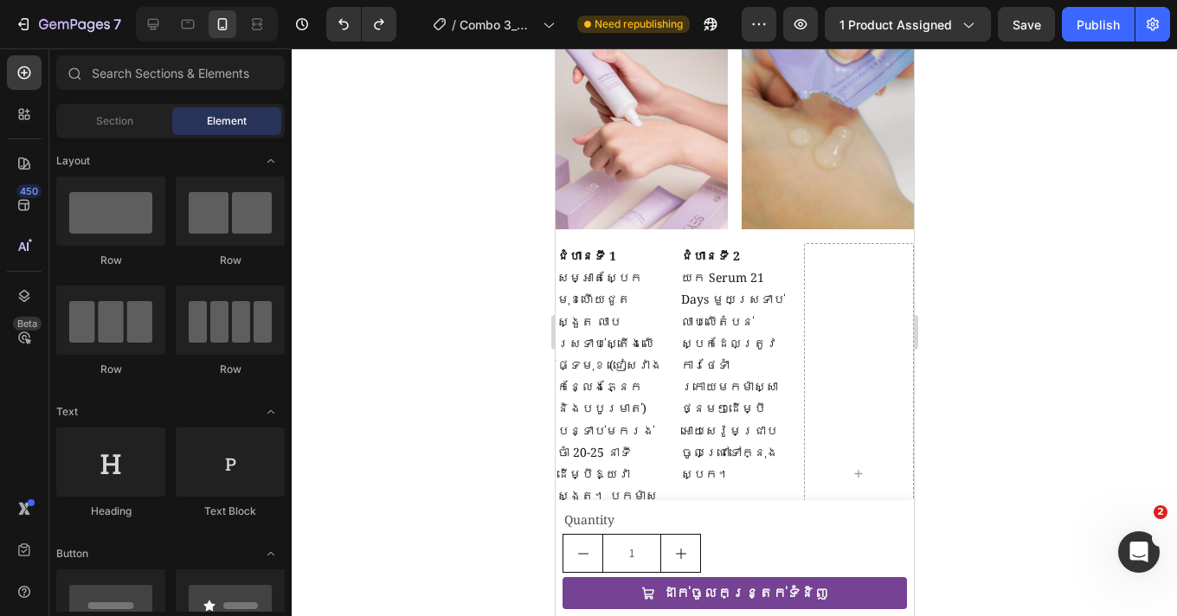
click at [1126, 321] on div at bounding box center [734, 332] width 885 height 568
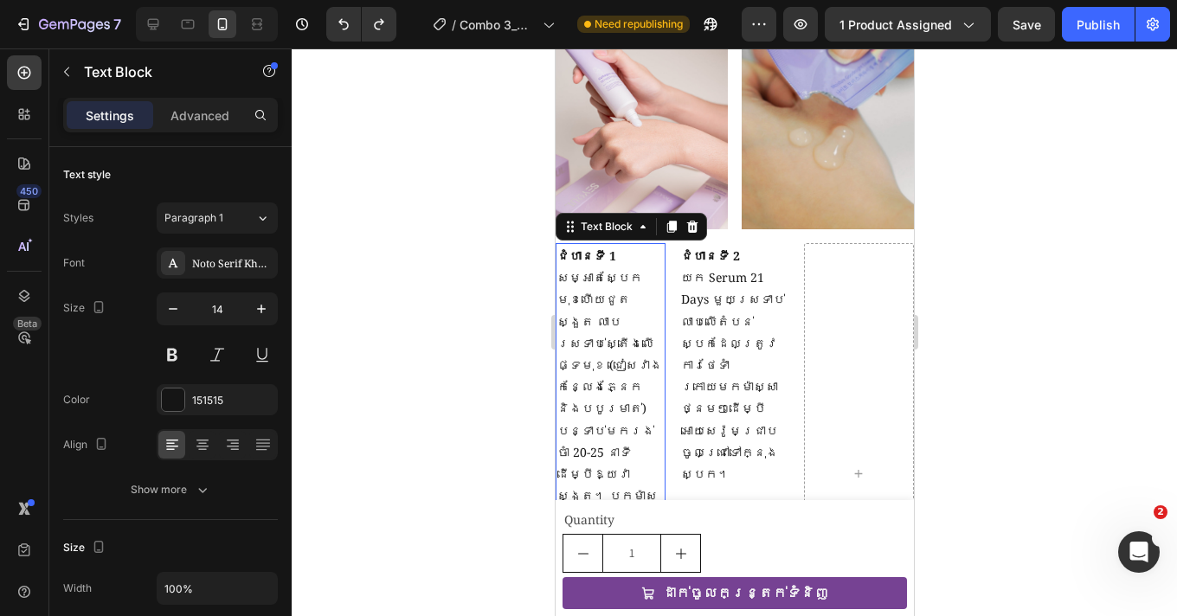
click at [600, 264] on p "ជំហានទី 1" at bounding box center [609, 256] width 106 height 22
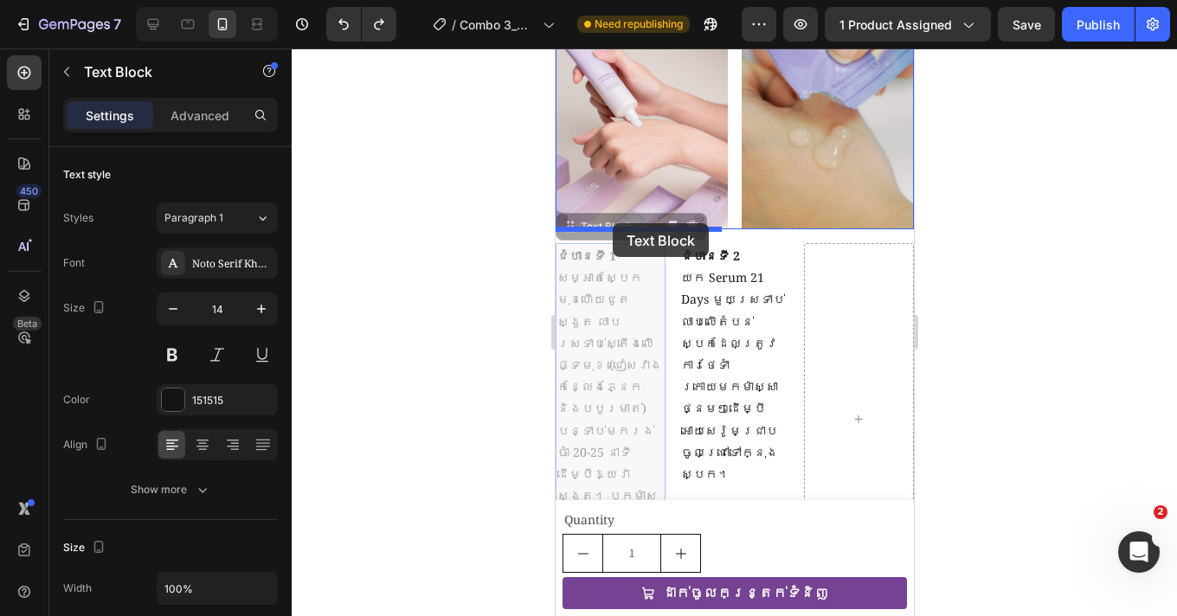
drag, startPoint x: 568, startPoint y: 228, endPoint x: 612, endPoint y: 223, distance: 44.4
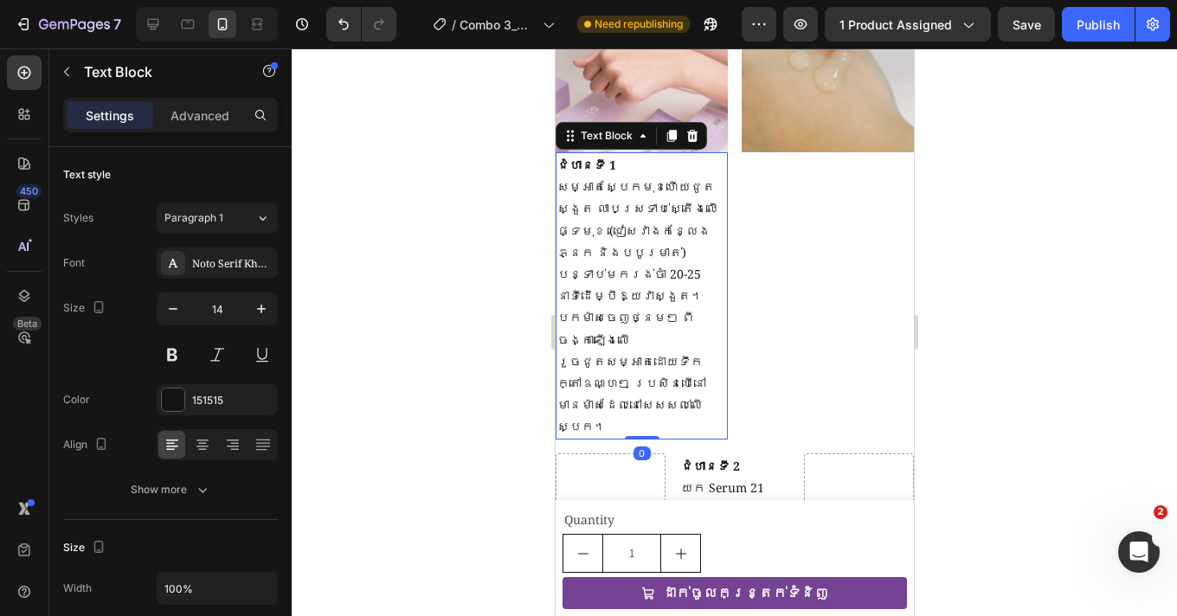
scroll to position [1975, 0]
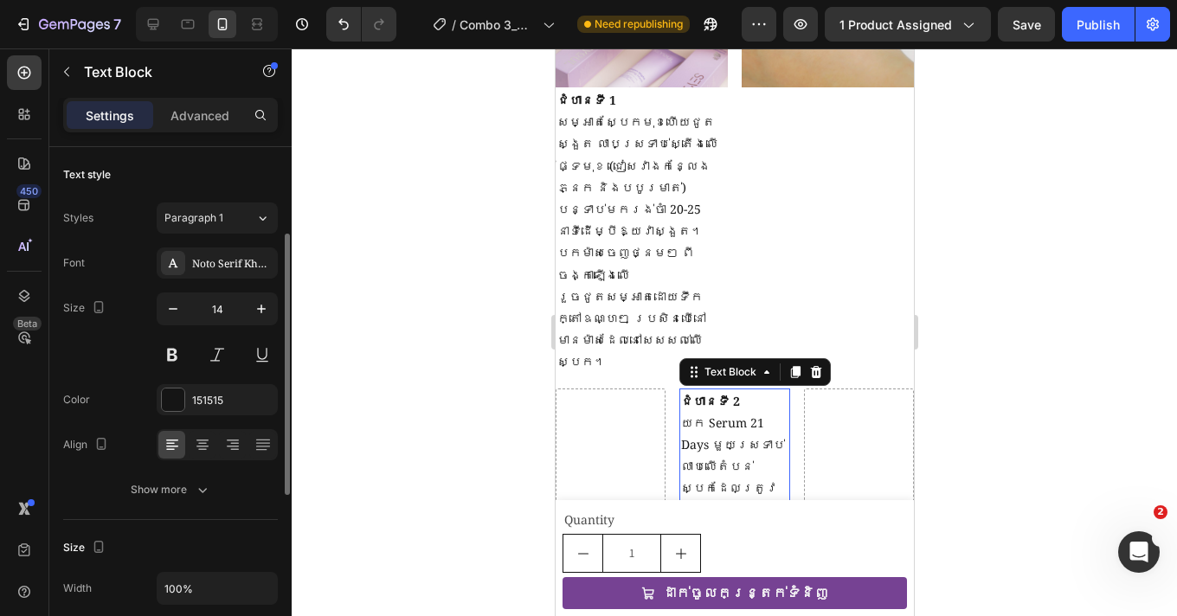
click at [706, 393] on strong "ជំហានទី 2" at bounding box center [709, 401] width 59 height 16
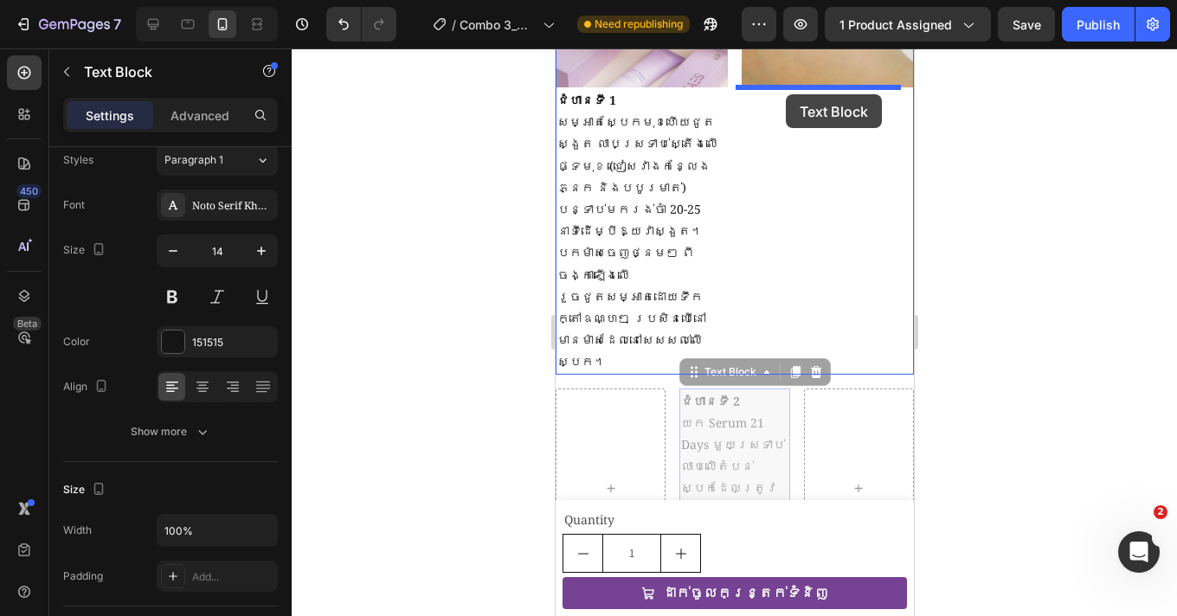
scroll to position [1871, 0]
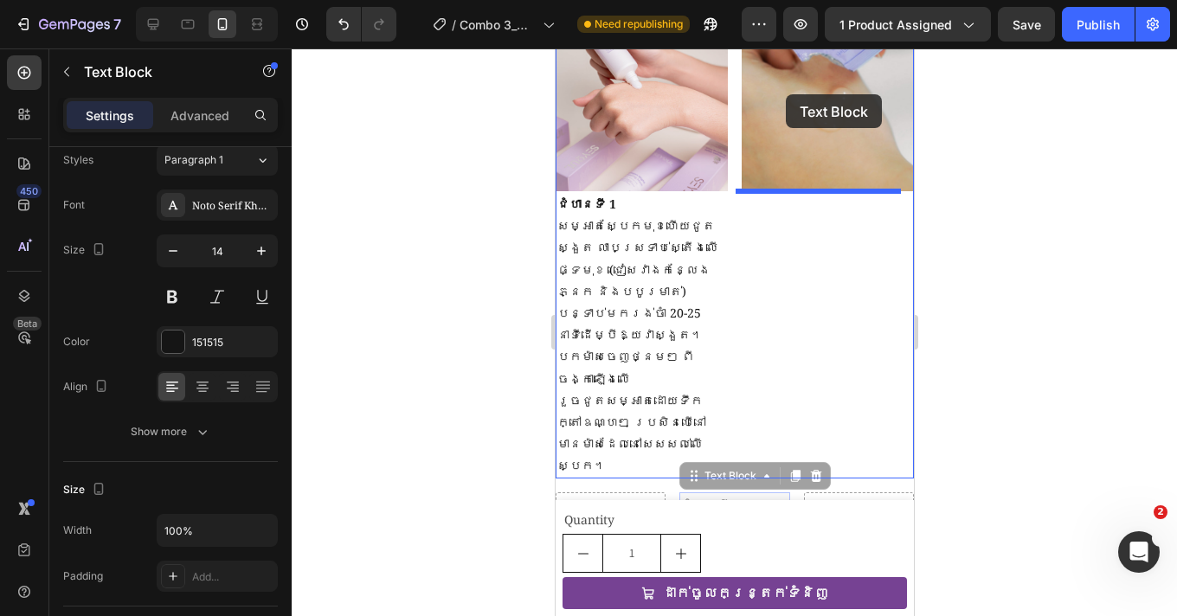
drag, startPoint x: 688, startPoint y: 307, endPoint x: 785, endPoint y: 94, distance: 233.9
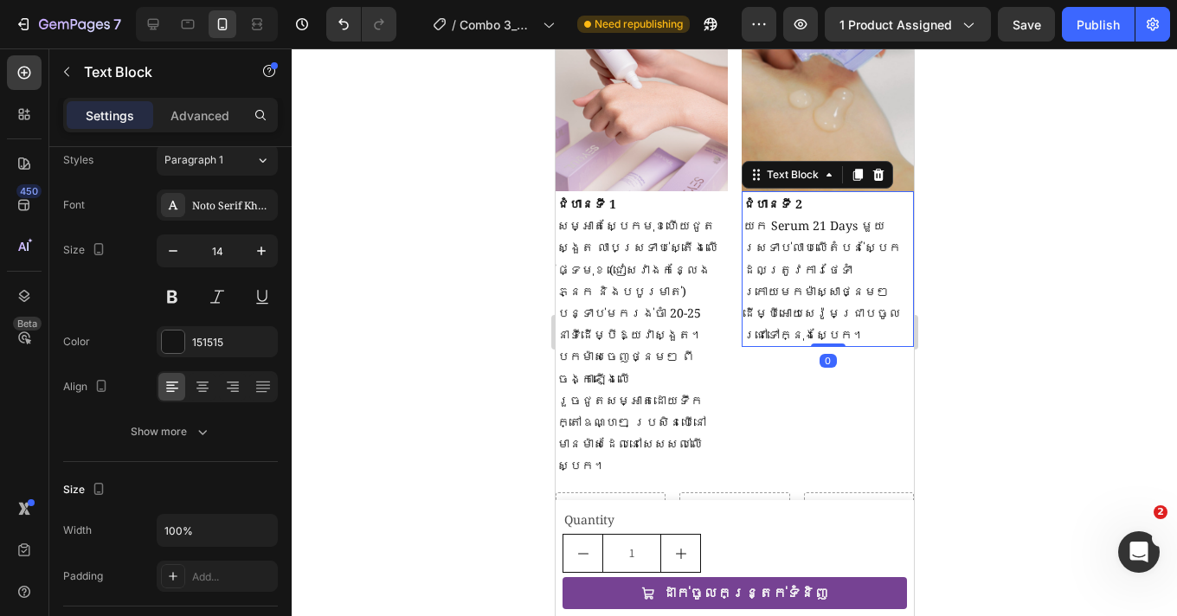
click at [785, 95] on img at bounding box center [827, 83] width 172 height 216
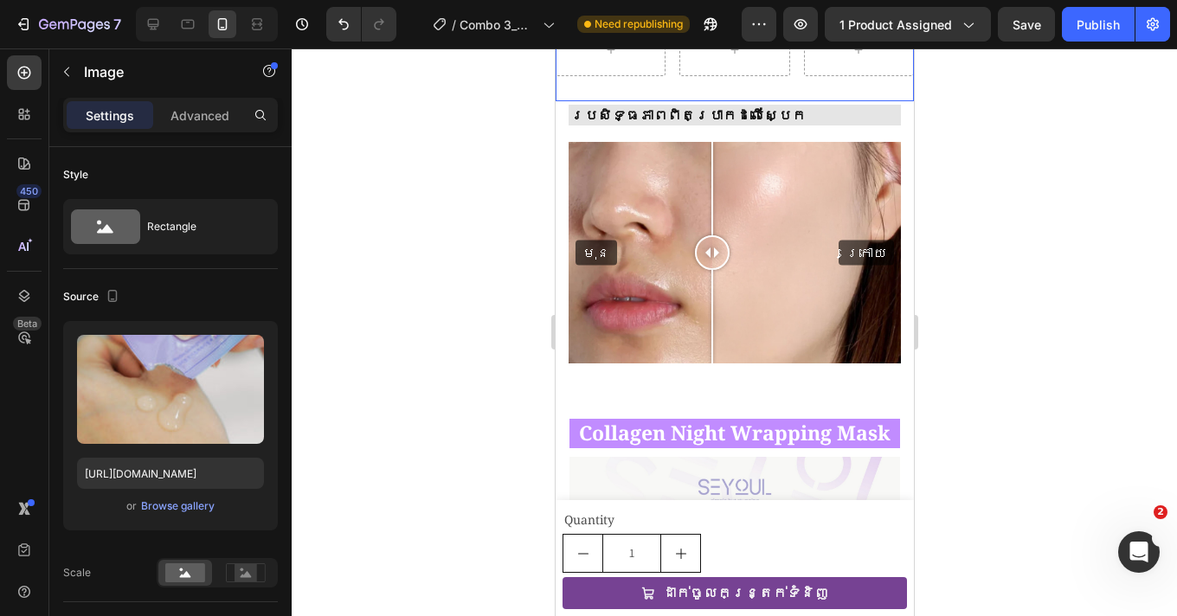
scroll to position [1950, 0]
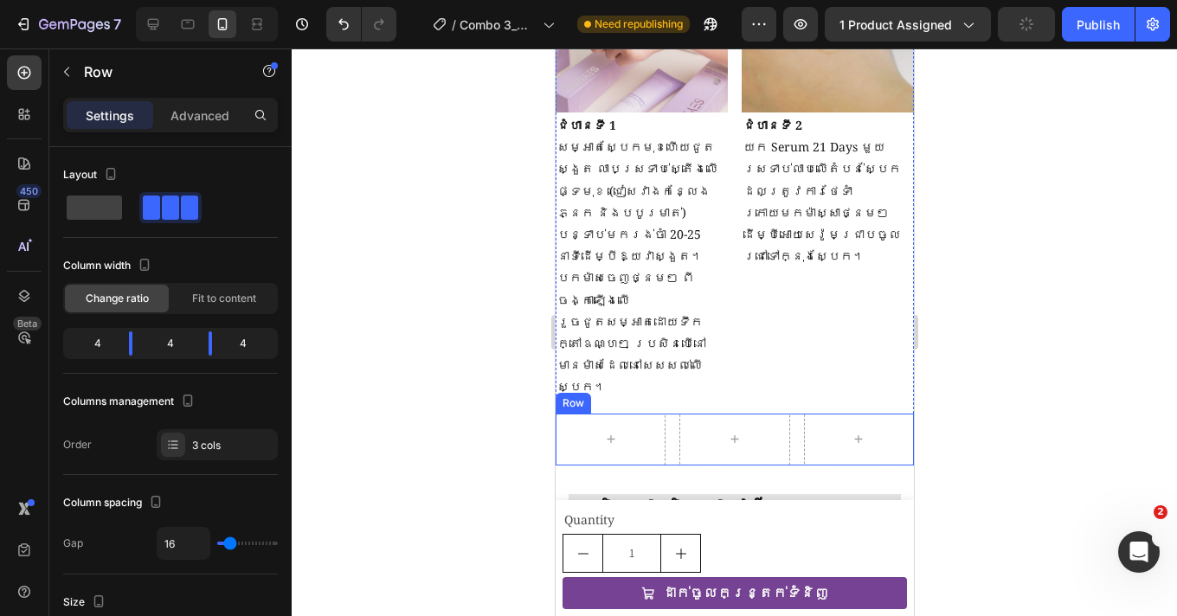
click at [671, 414] on div "Row" at bounding box center [734, 440] width 358 height 52
click at [664, 391] on icon at bounding box center [661, 397] width 11 height 12
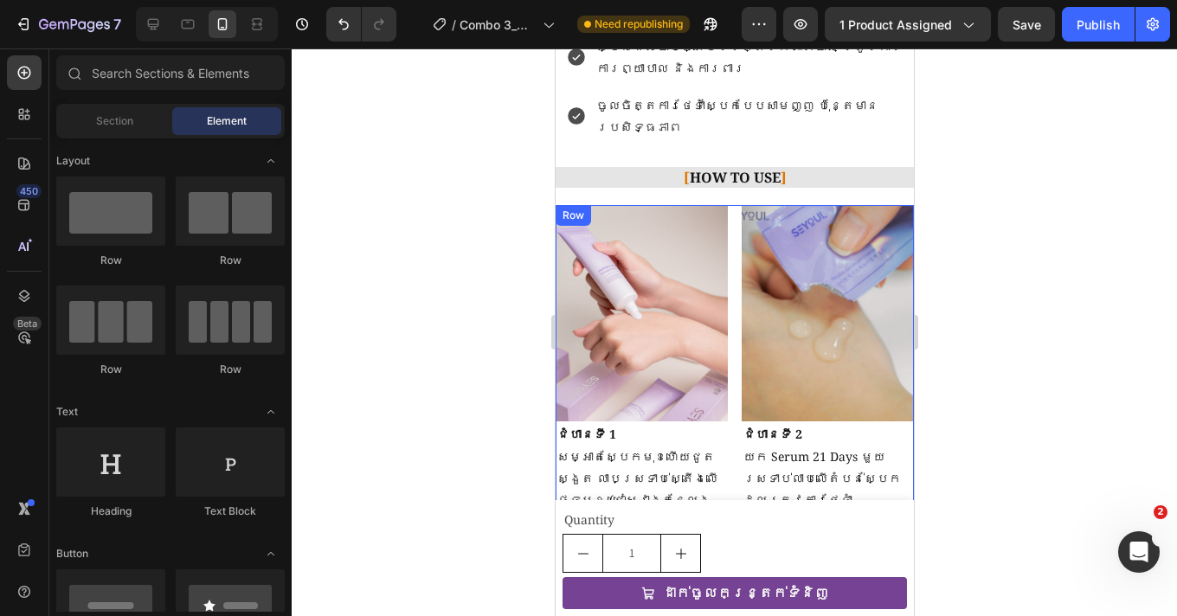
scroll to position [1684, 0]
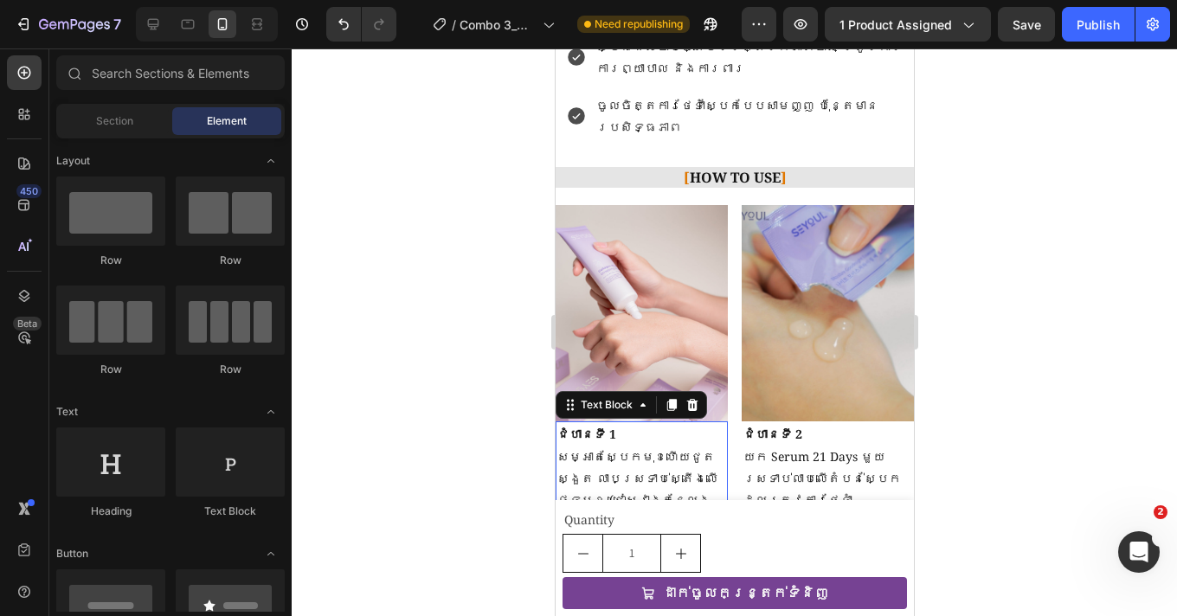
click at [625, 423] on p "ជំហានទី 1" at bounding box center [640, 434] width 169 height 22
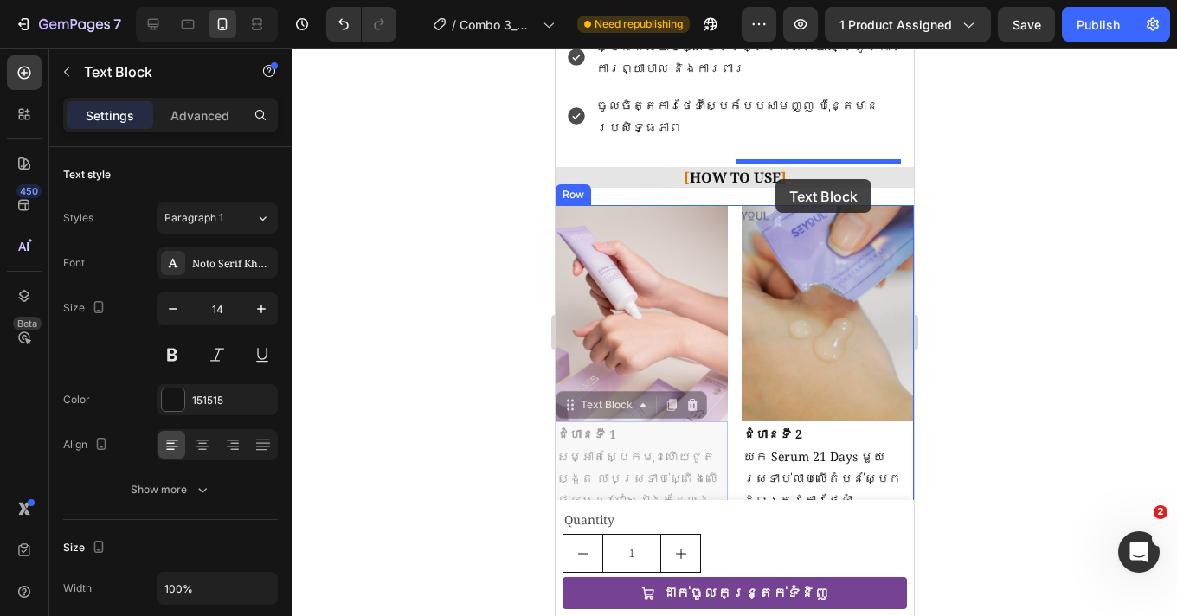
drag, startPoint x: 572, startPoint y: 363, endPoint x: 774, endPoint y: 179, distance: 273.8
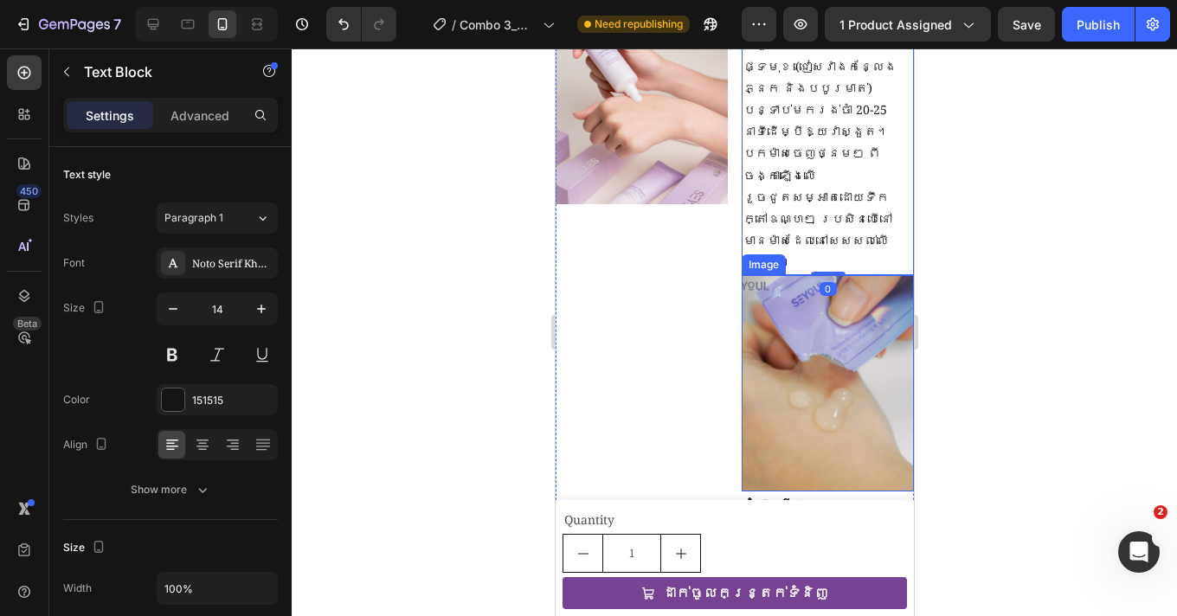
scroll to position [1879, 0]
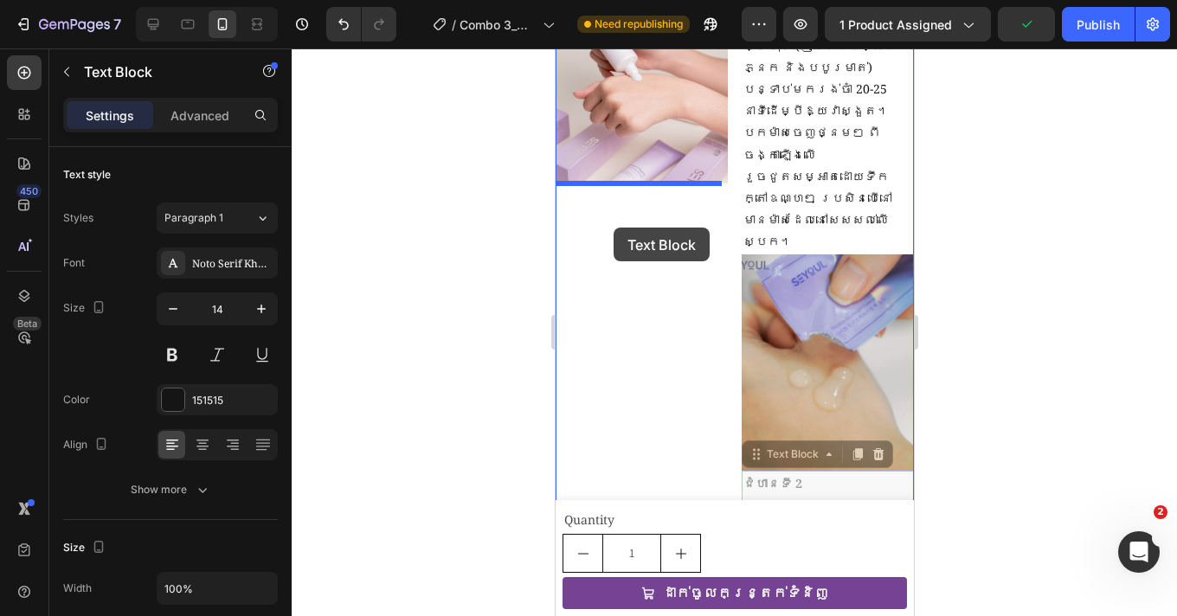
drag, startPoint x: 761, startPoint y: 410, endPoint x: 613, endPoint y: 228, distance: 235.0
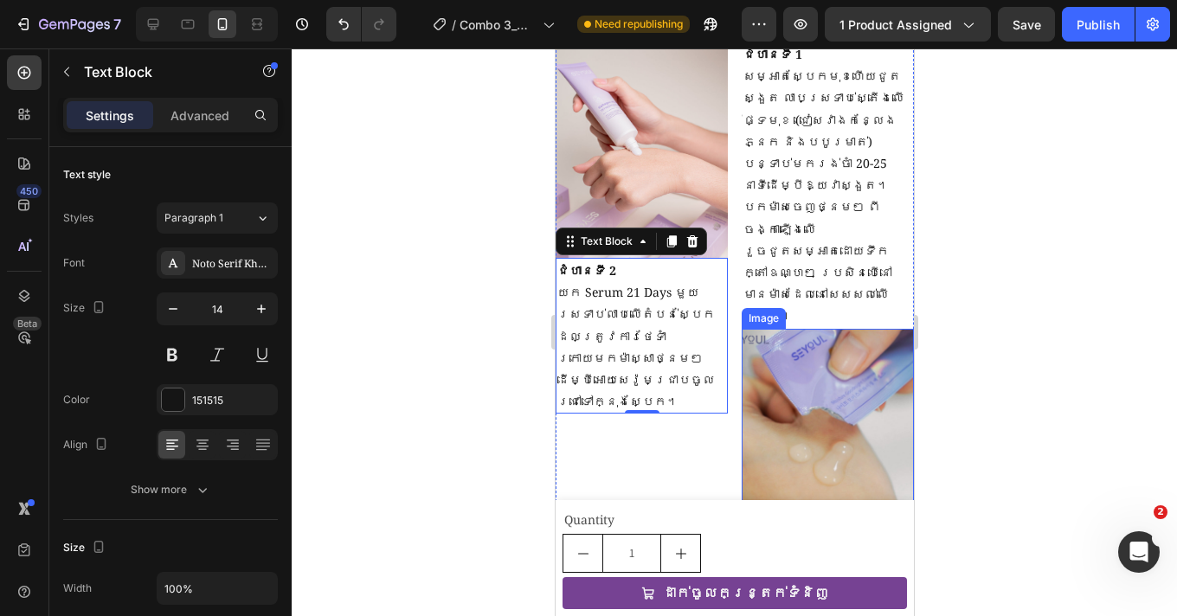
scroll to position [1803, 0]
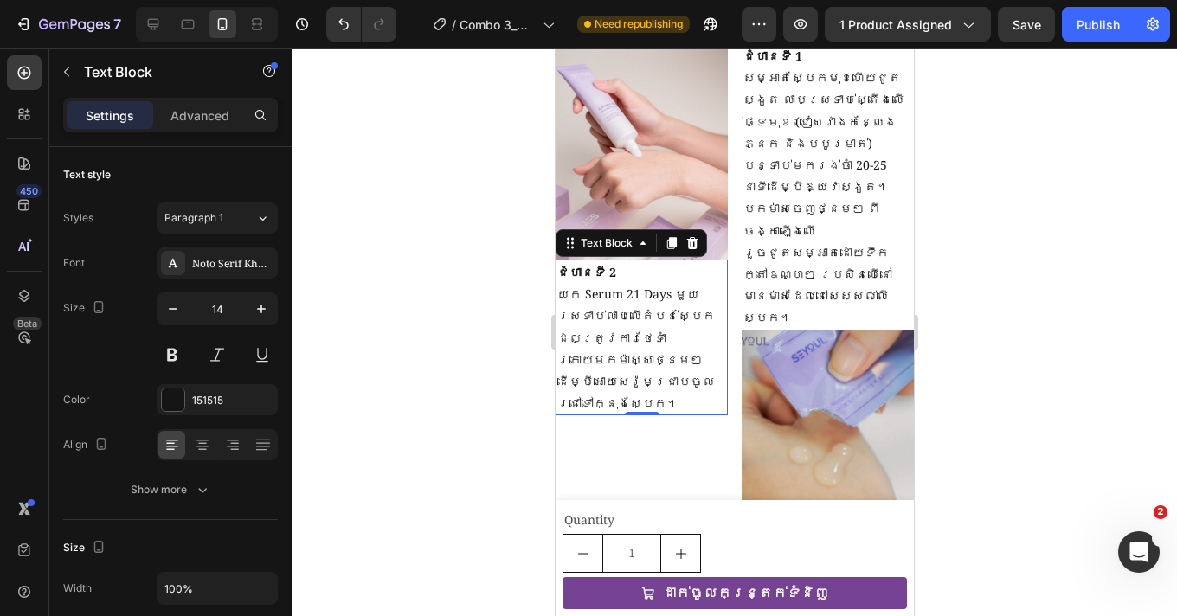
click at [1070, 292] on div at bounding box center [734, 332] width 885 height 568
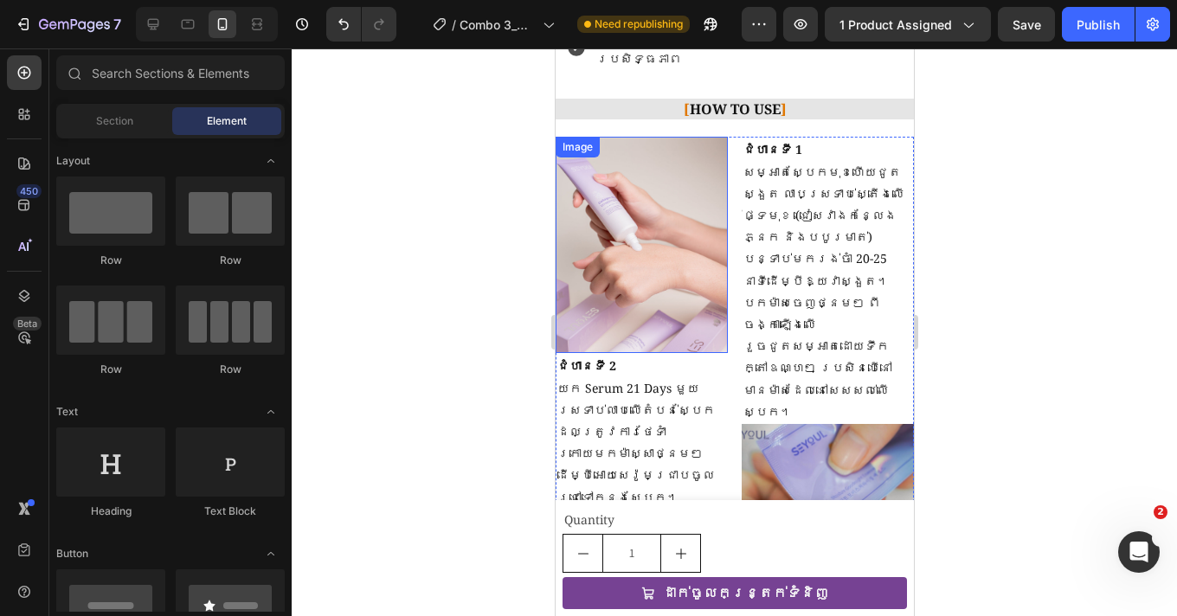
scroll to position [1736, 0]
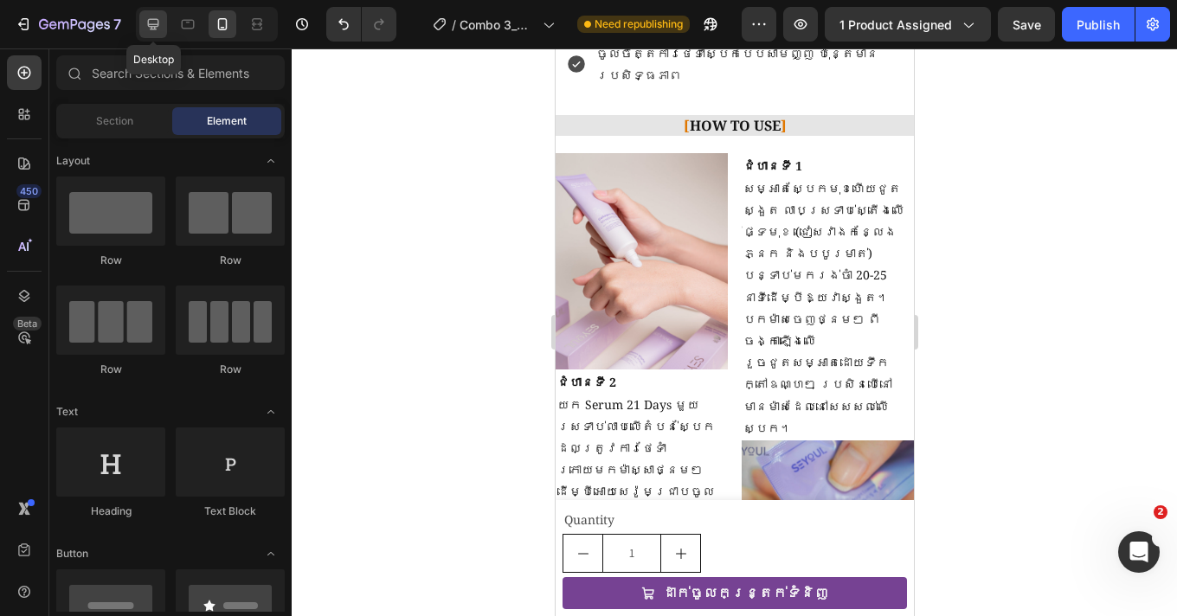
click at [158, 19] on icon at bounding box center [153, 24] width 17 height 17
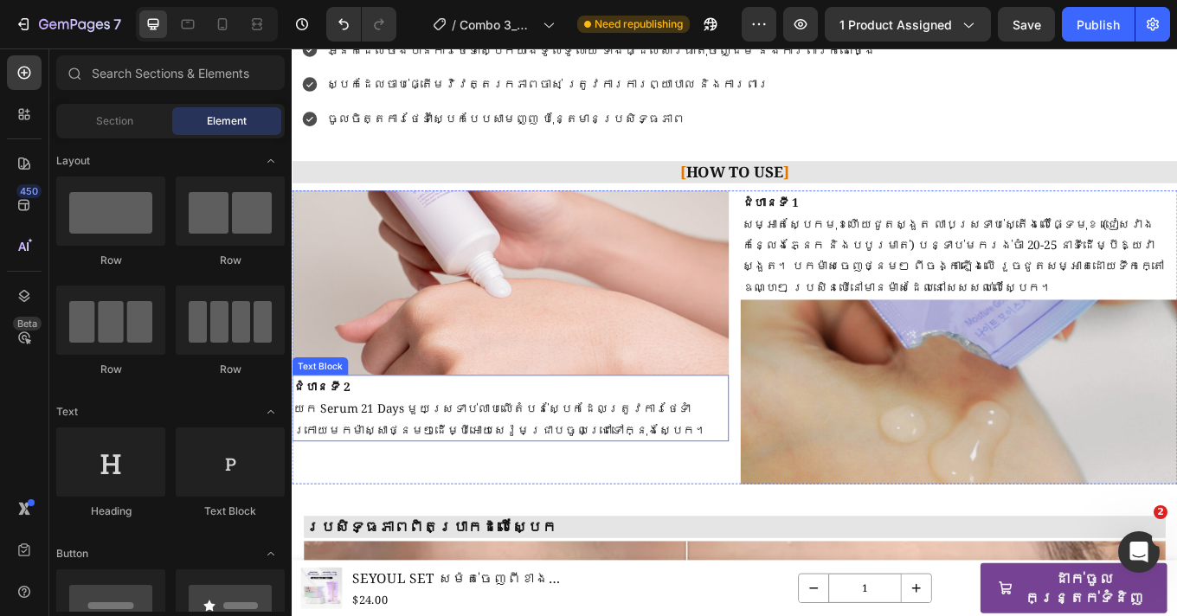
scroll to position [1466, 0]
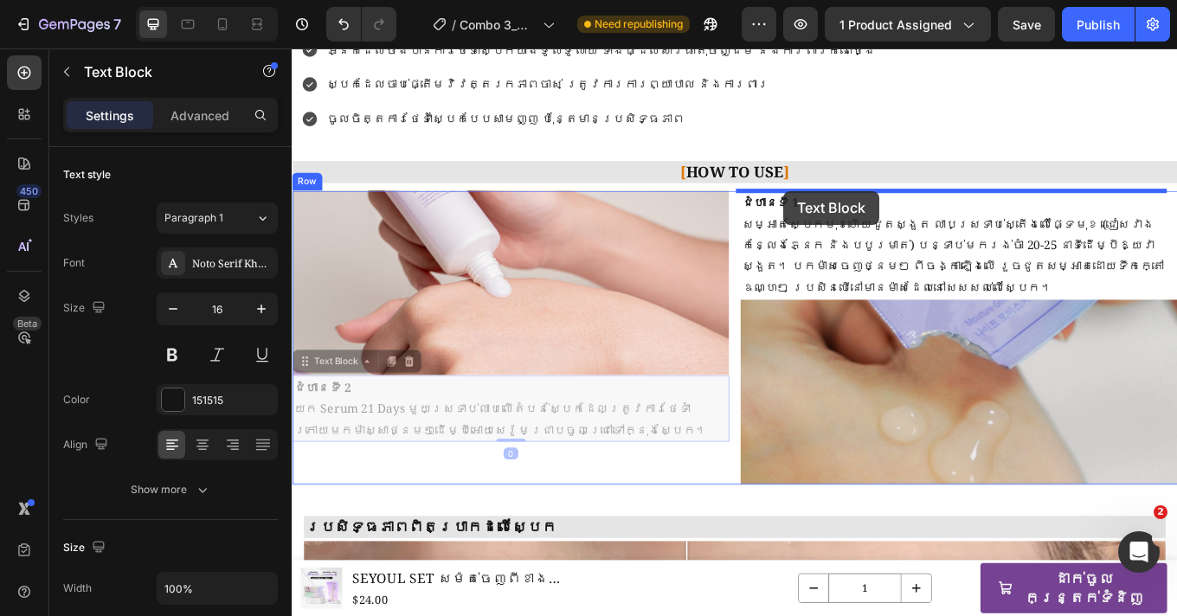
drag, startPoint x: 303, startPoint y: 422, endPoint x: 868, endPoint y: 215, distance: 601.7
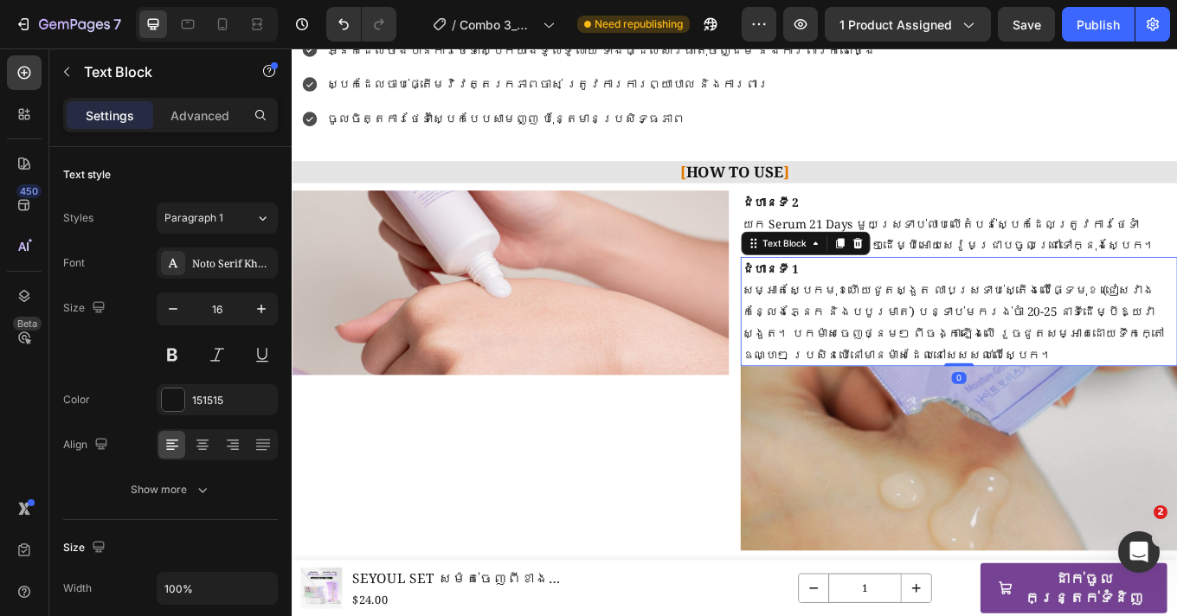
click at [831, 299] on strong "ជំហានទី 1" at bounding box center [852, 307] width 67 height 19
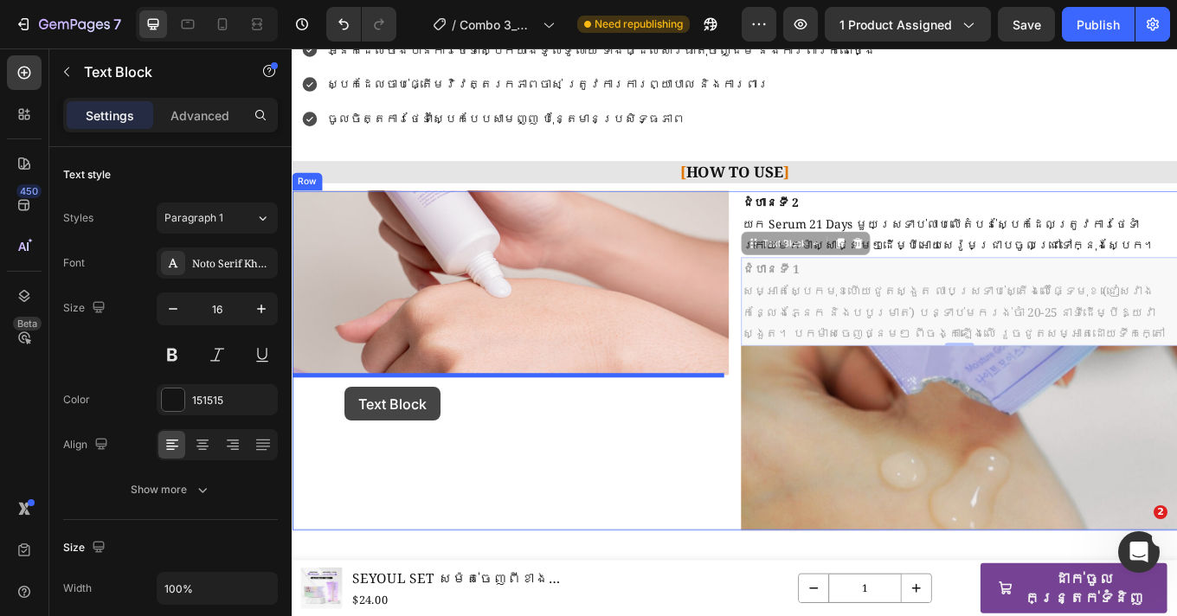
drag, startPoint x: 830, startPoint y: 279, endPoint x: 353, endPoint y: 446, distance: 505.2
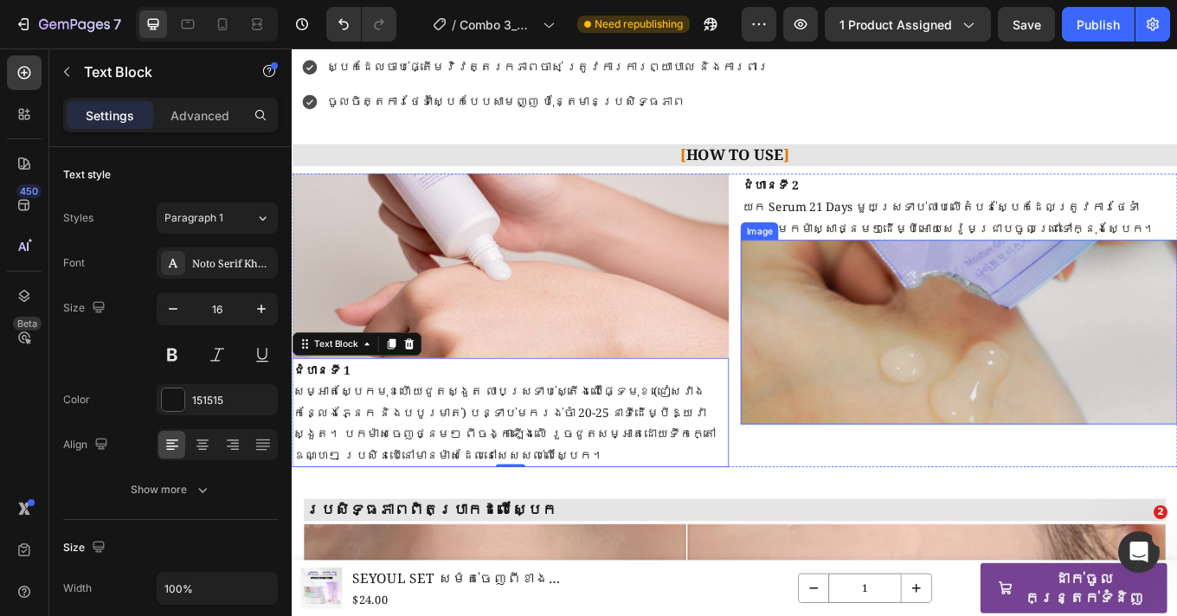
scroll to position [1487, 0]
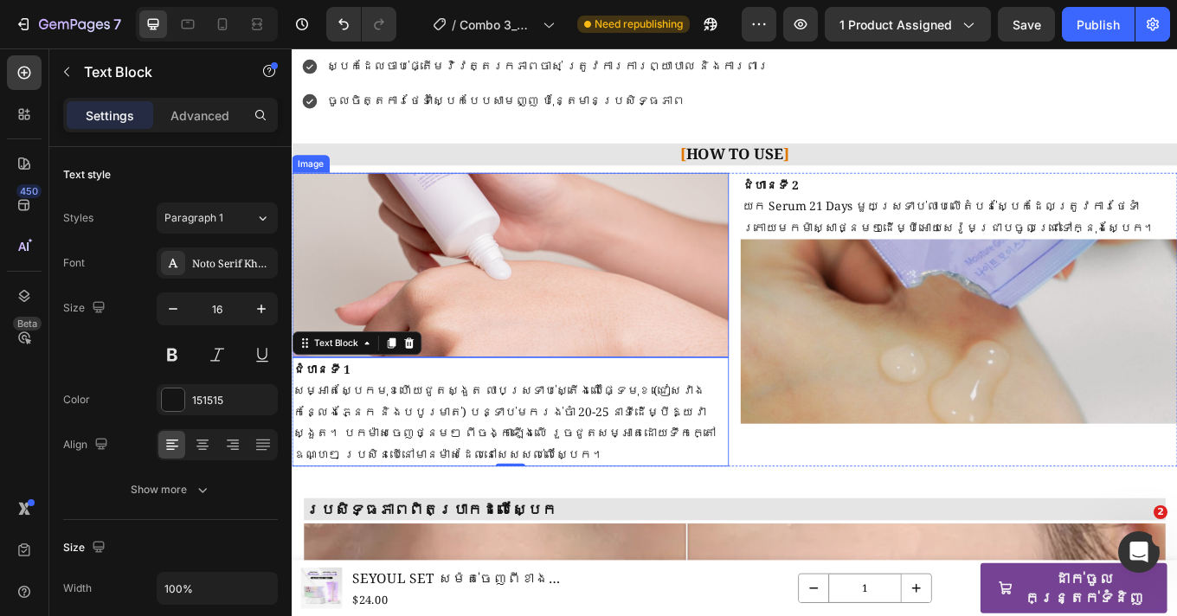
click at [622, 350] on img at bounding box center [548, 303] width 512 height 216
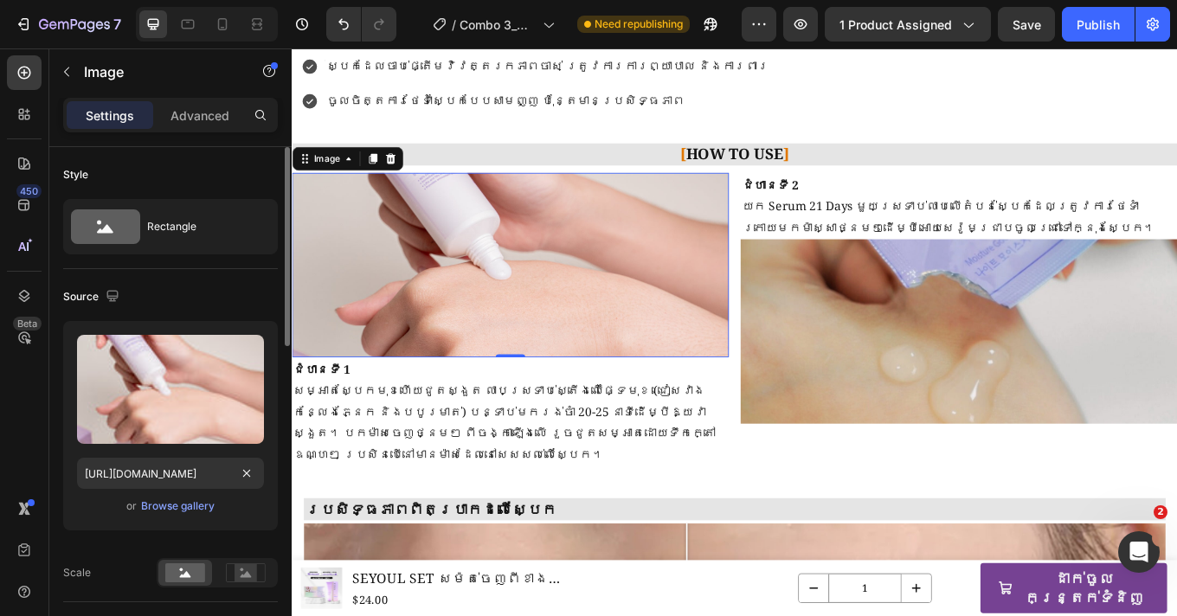
scroll to position [196, 0]
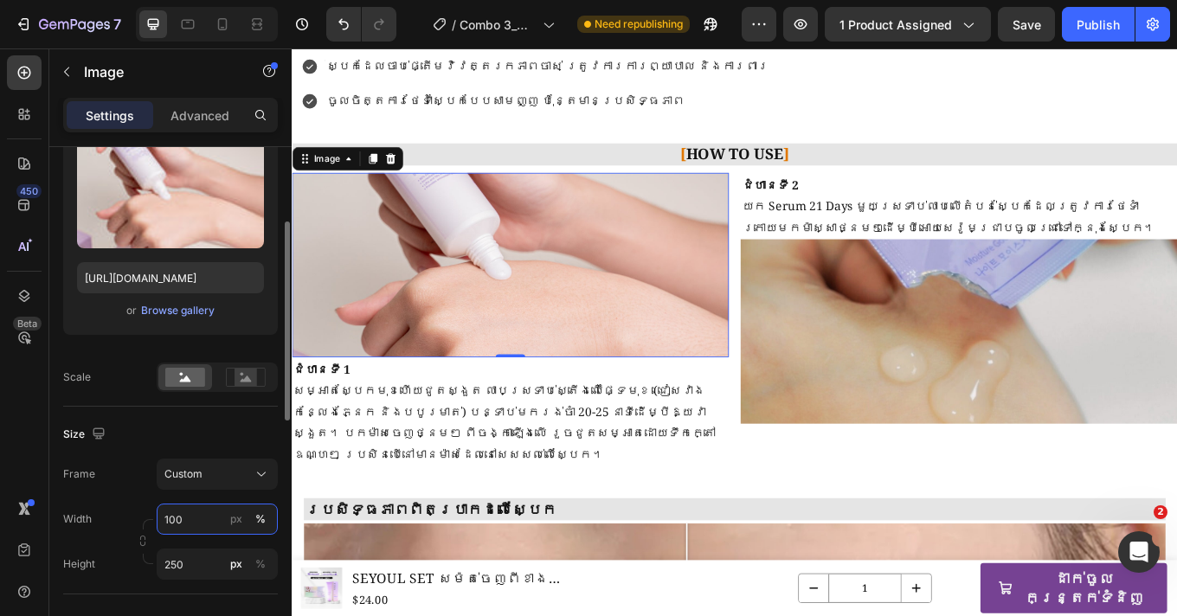
click at [192, 523] on input "100" at bounding box center [217, 519] width 121 height 31
click at [281, 481] on div at bounding box center [285, 406] width 13 height 518
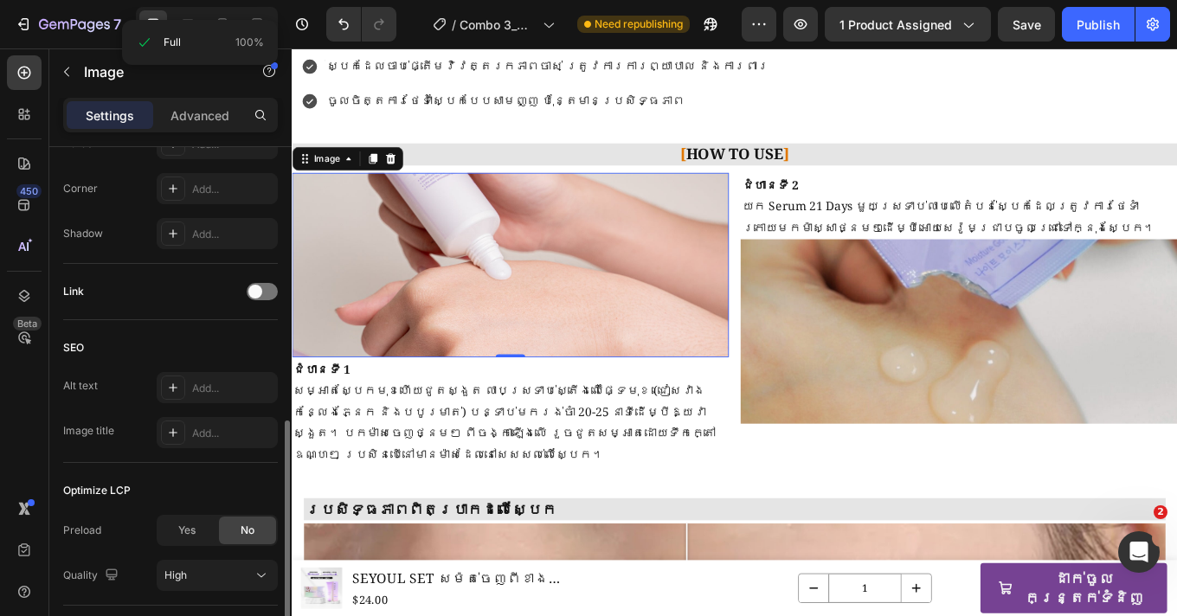
scroll to position [832, 0]
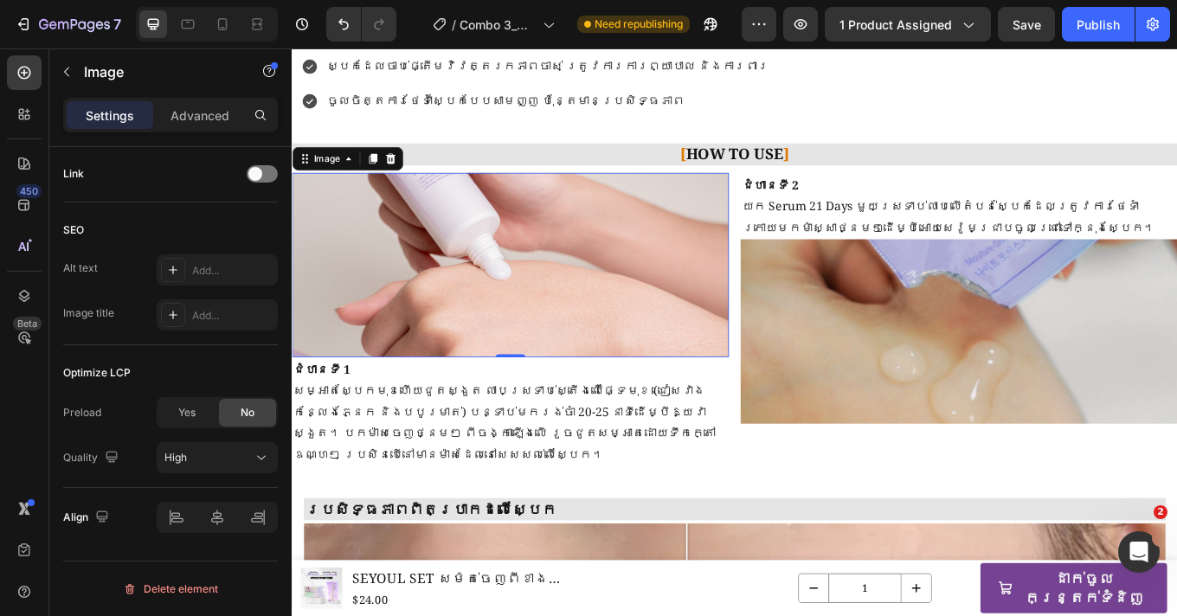
click at [522, 350] on img at bounding box center [548, 303] width 512 height 216
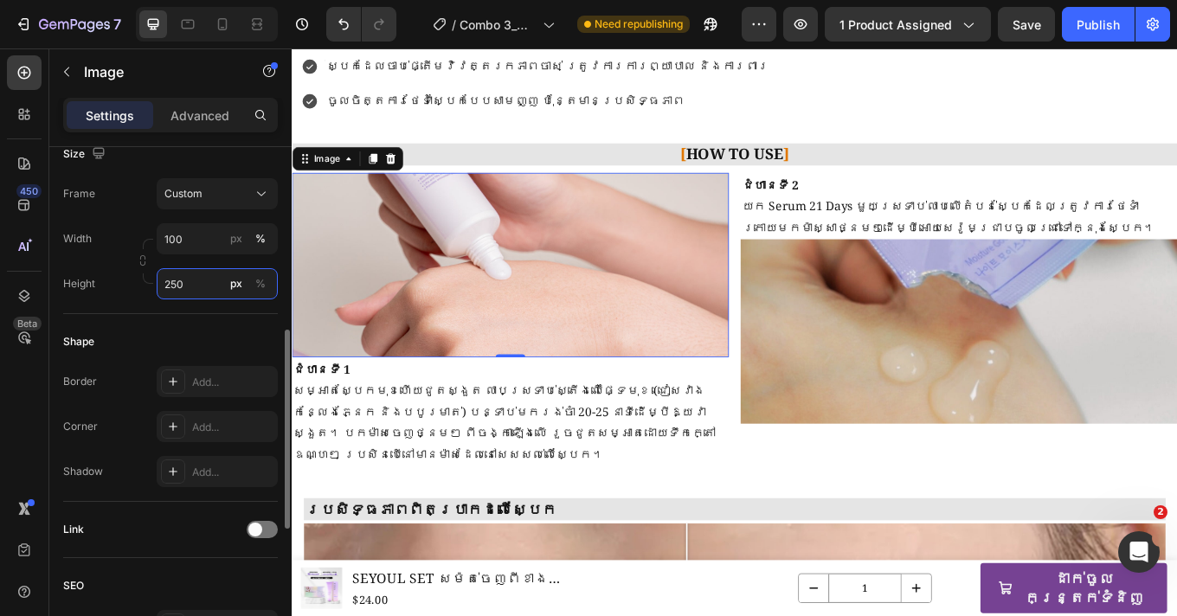
click at [182, 281] on input "250" at bounding box center [217, 283] width 121 height 31
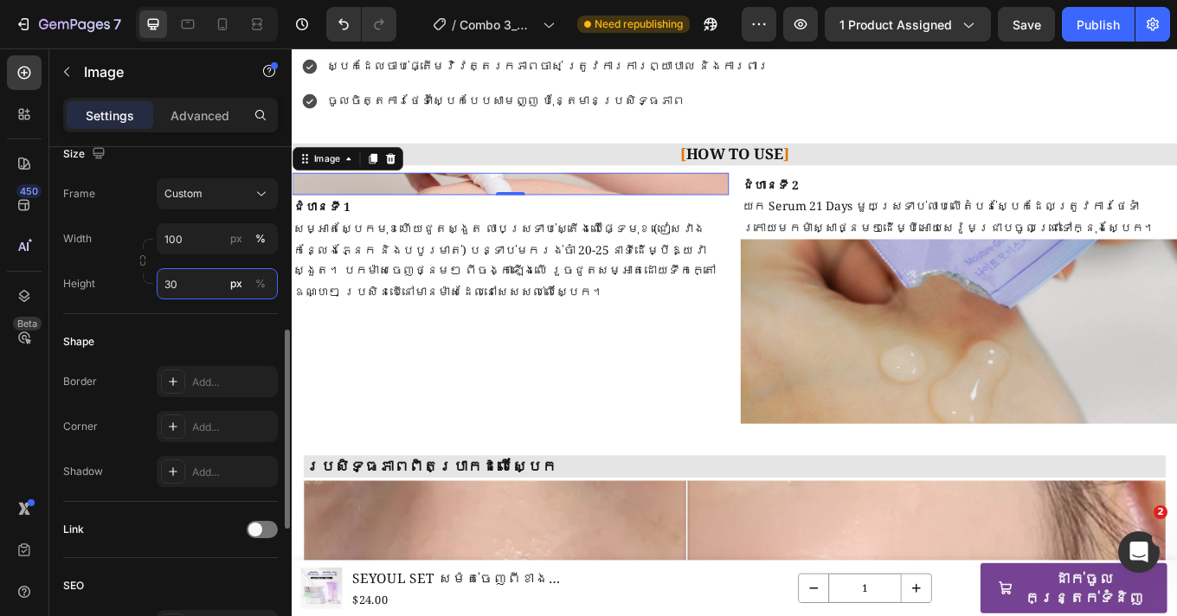
type input "300"
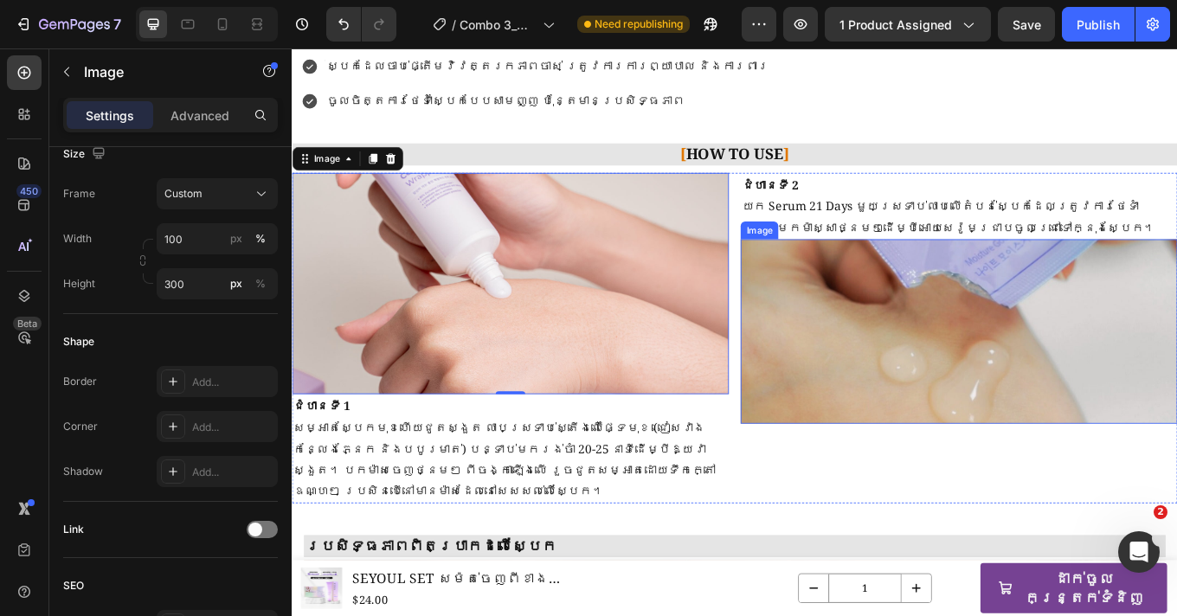
click at [1063, 356] on img at bounding box center [1074, 381] width 512 height 216
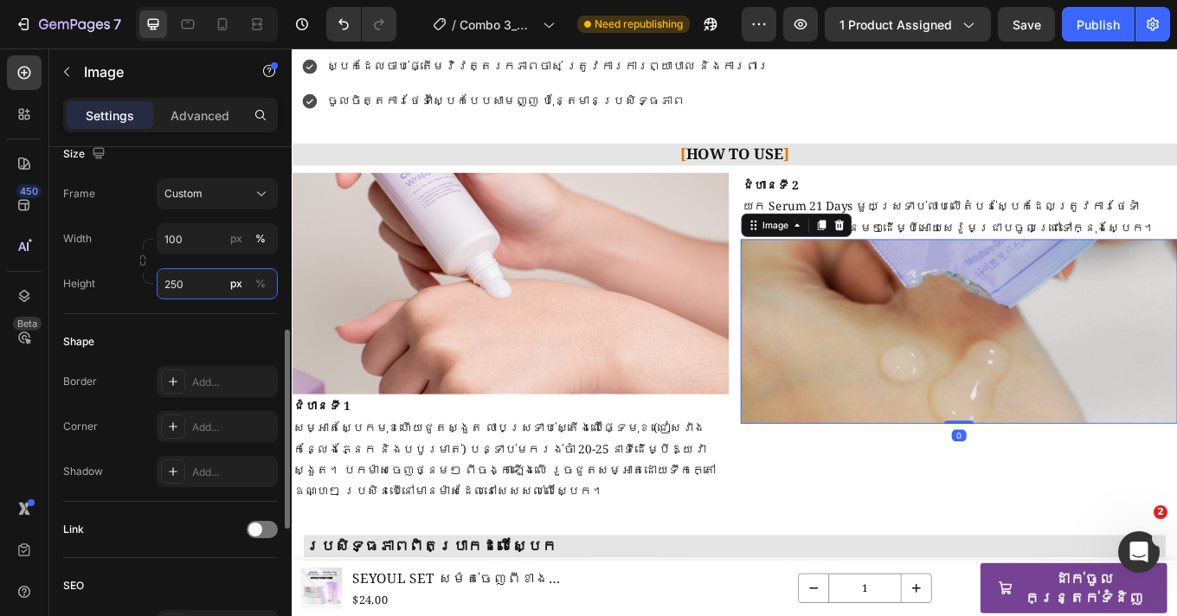
click at [183, 282] on input "250" at bounding box center [217, 283] width 121 height 31
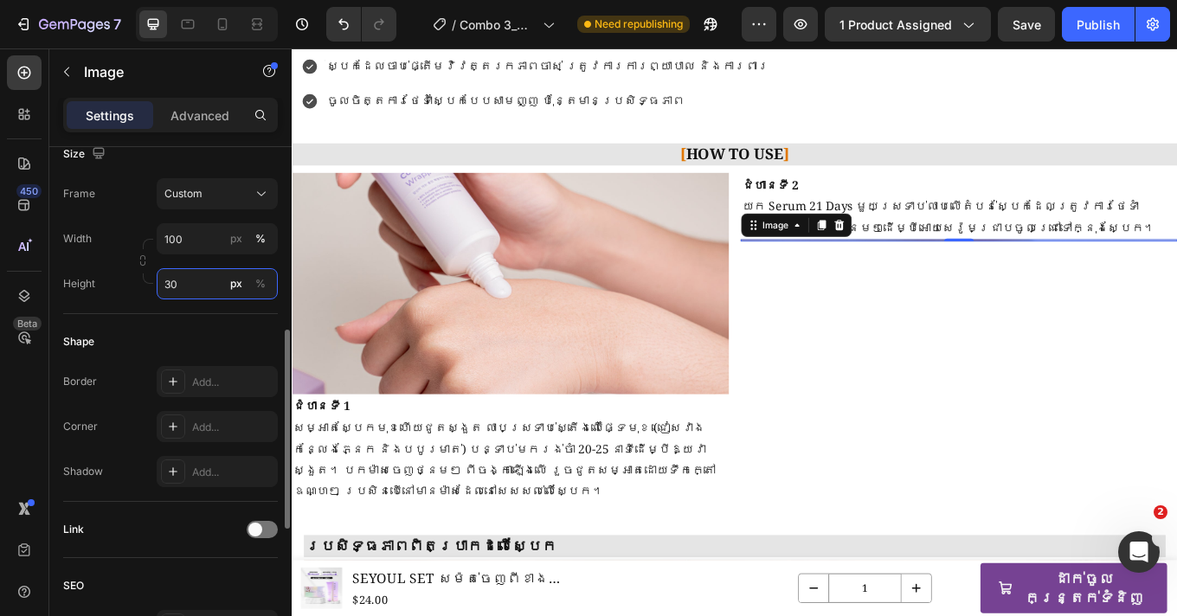
type input "300"
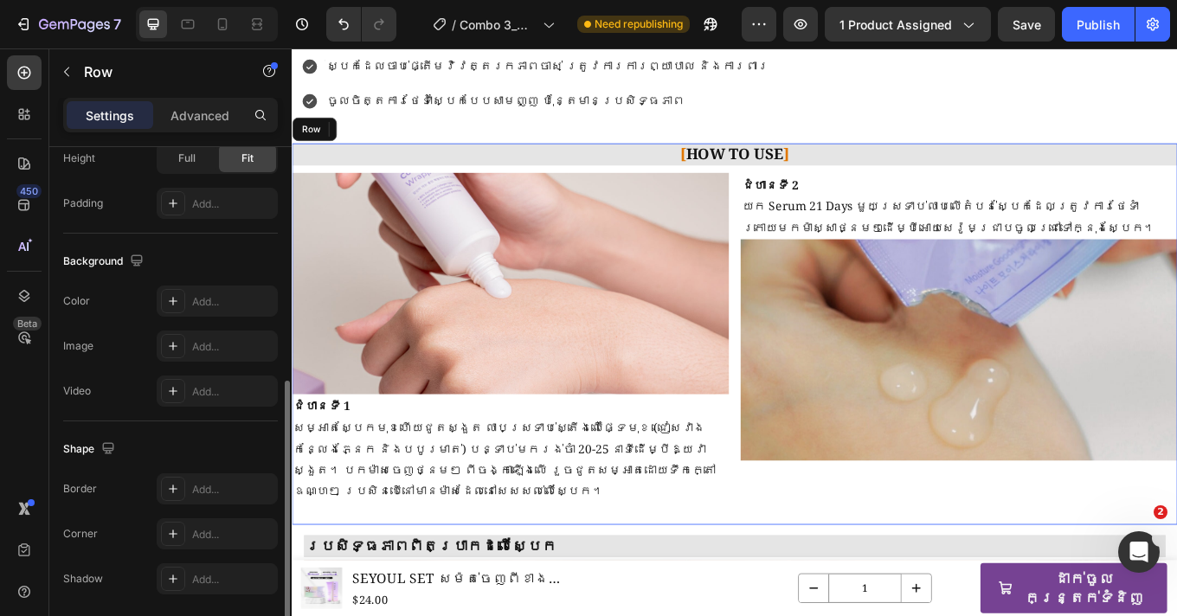
click at [863, 559] on div "[ HOW TO USE ] Heading Image ជំហានទី 1 សម្អាតស្បែកមុខហើយជូតស្ងួត លាបស្រទាប់ស្តើ…" at bounding box center [811, 383] width 1038 height 447
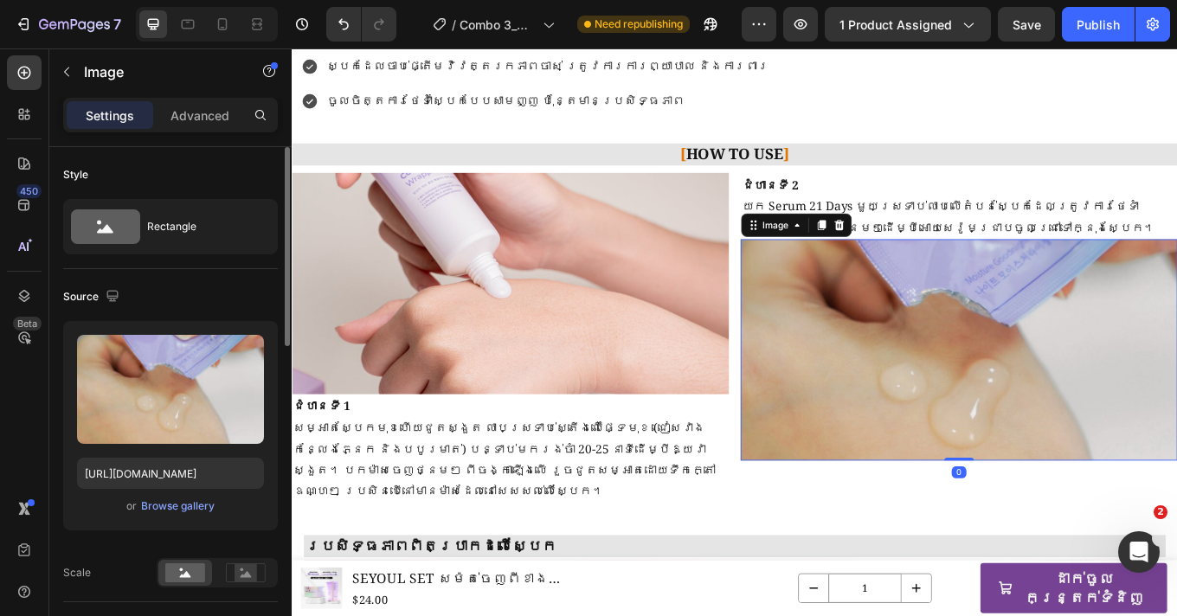
click at [1030, 471] on img at bounding box center [1074, 403] width 512 height 260
click at [884, 471] on img at bounding box center [1074, 403] width 512 height 260
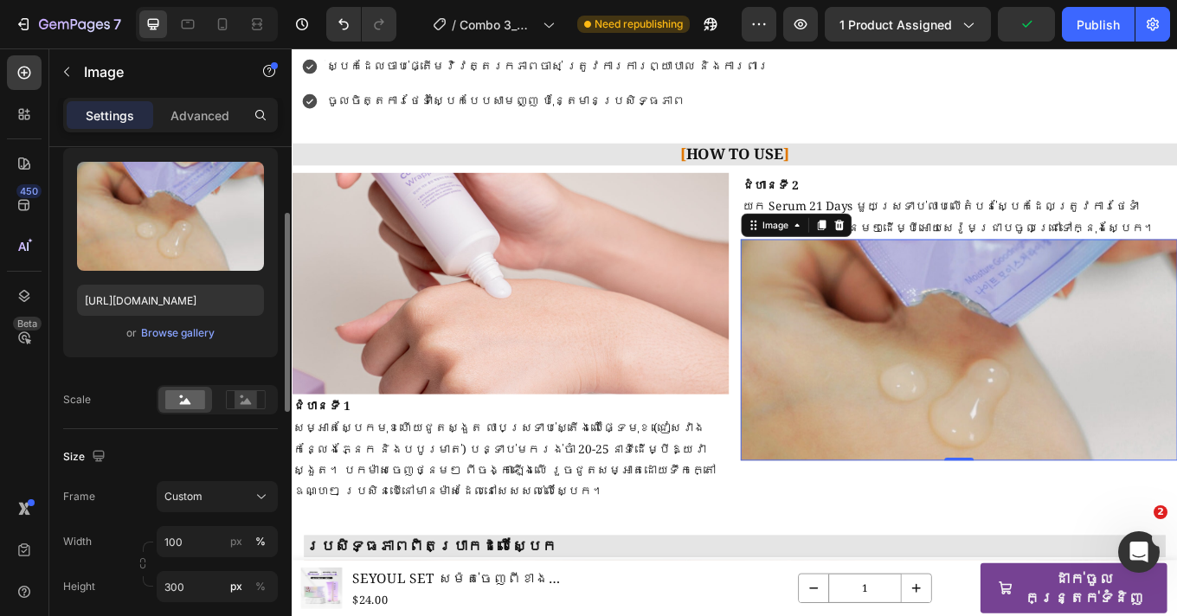
scroll to position [333, 0]
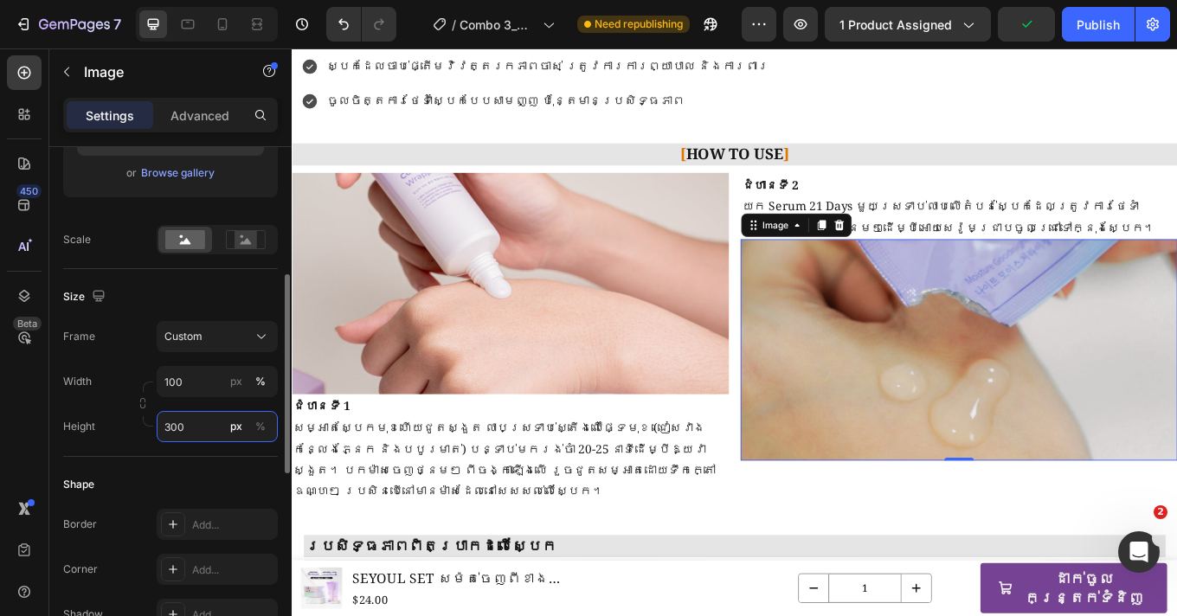
click at [180, 431] on input "300" at bounding box center [217, 426] width 121 height 31
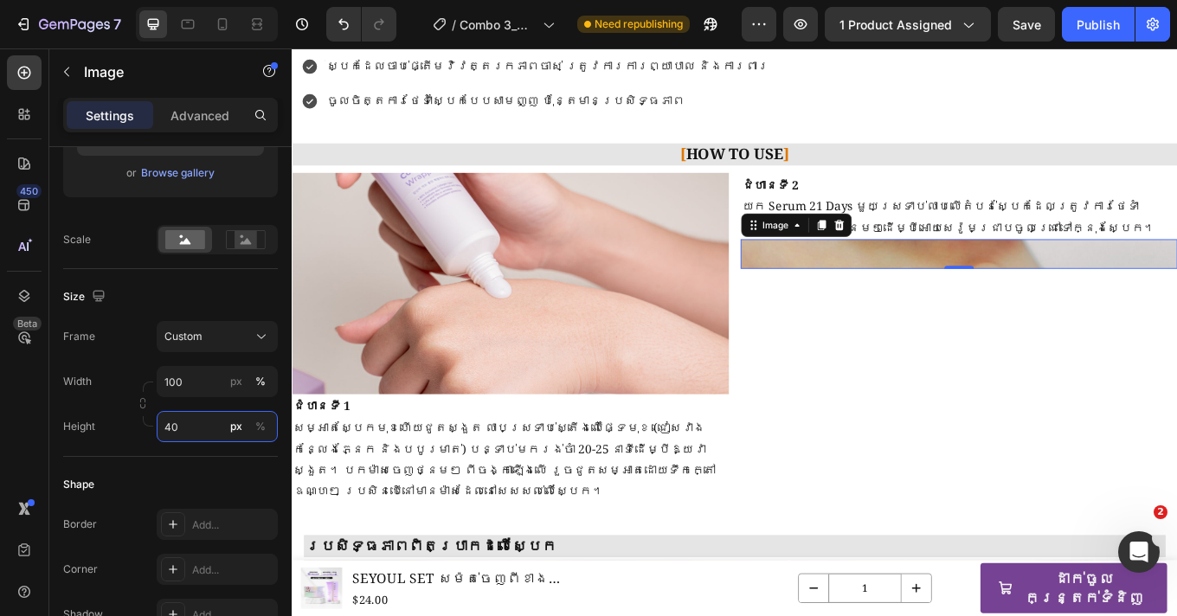
type input "4"
type input "350"
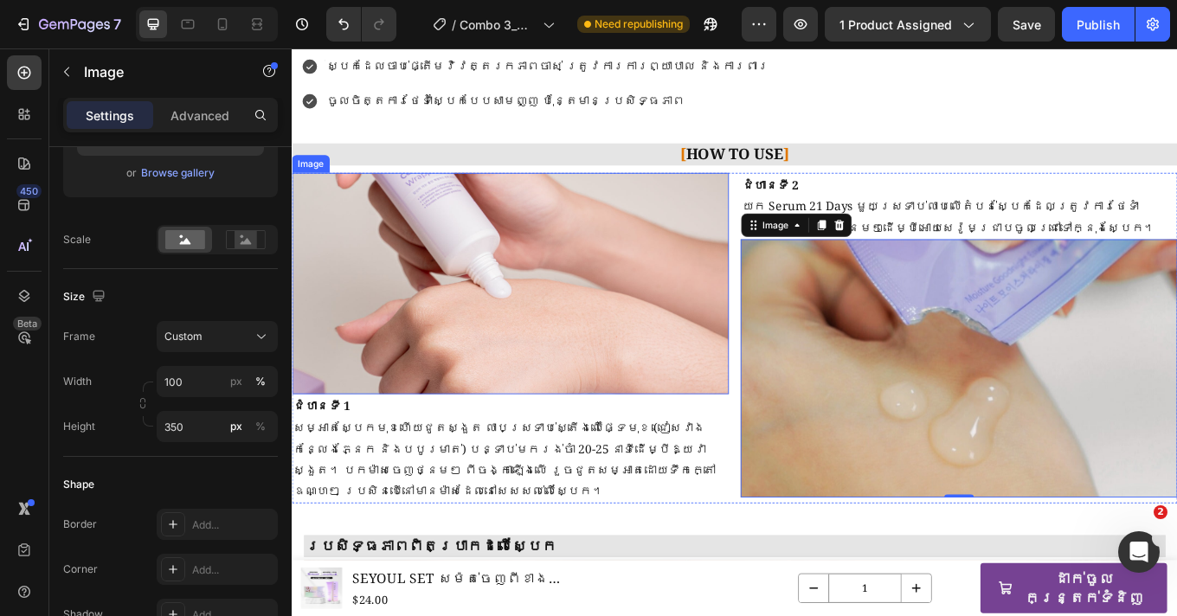
click at [584, 348] on img at bounding box center [548, 325] width 512 height 260
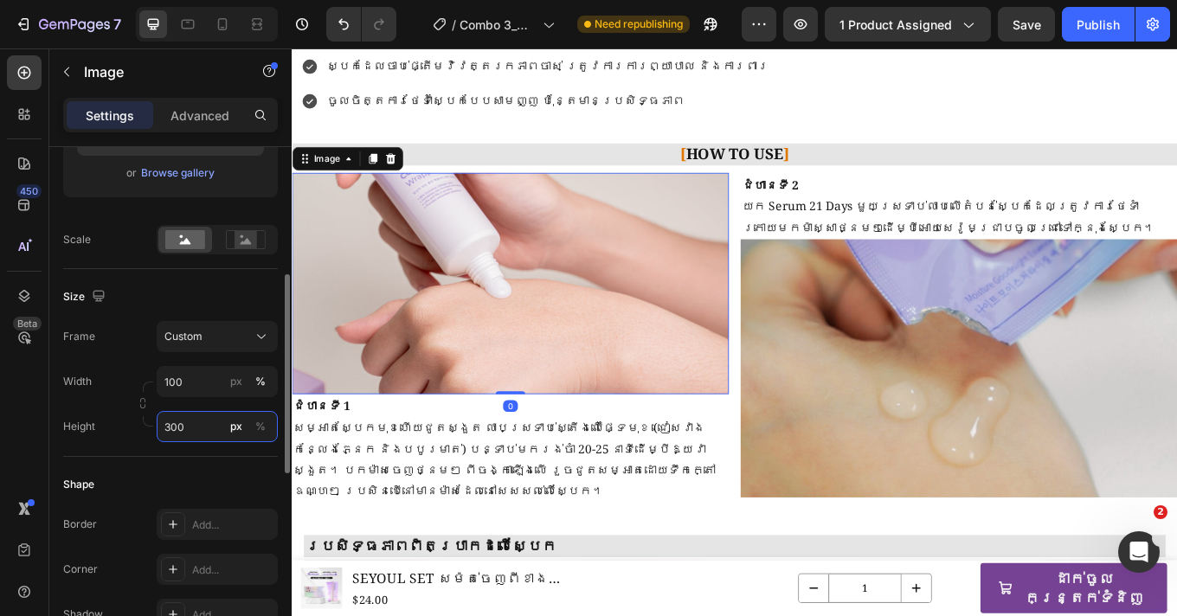
click at [175, 427] on input "300" at bounding box center [217, 426] width 121 height 31
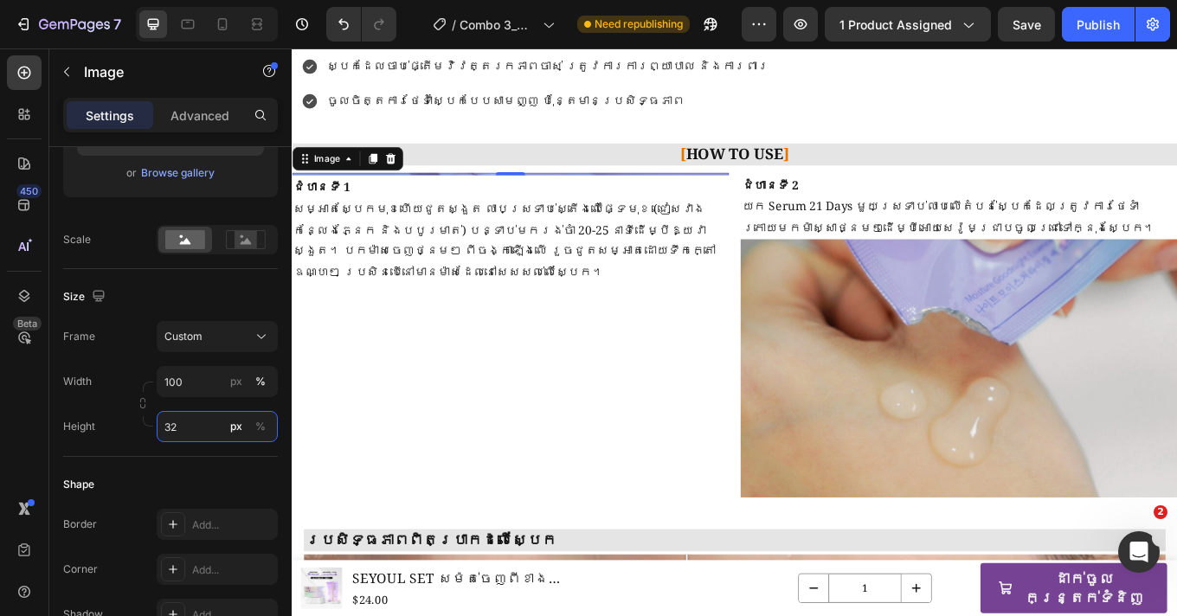
type input "320"
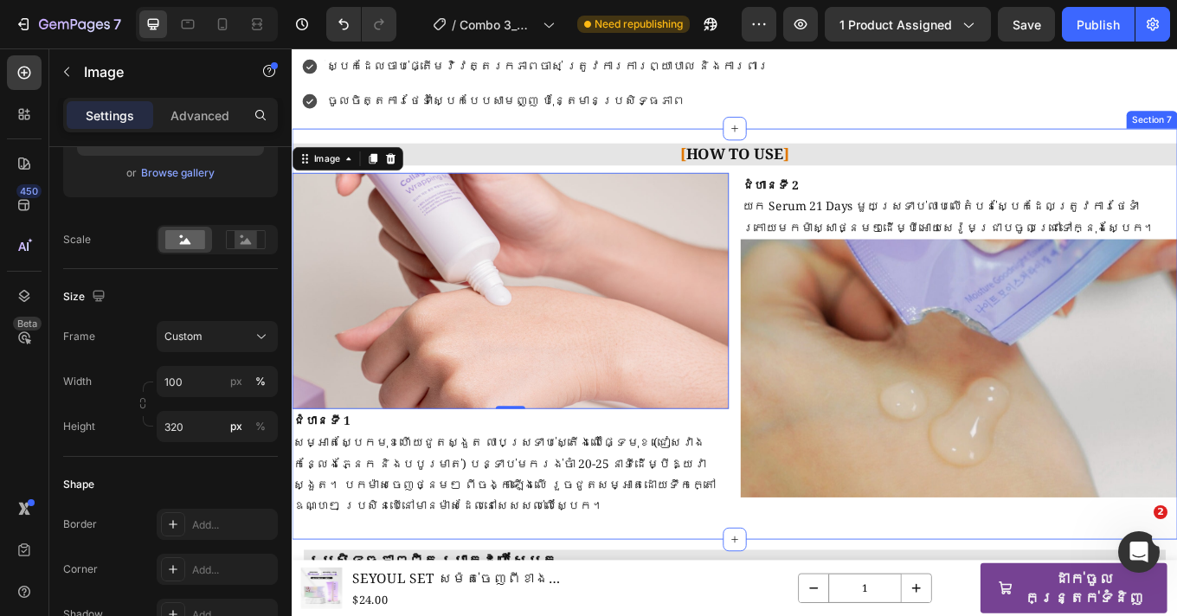
click at [1044, 147] on div "[ HOW TO USE ] Heading Image 0 ជំហានទី 1 សម្អាតស្បែកមុខហើយជូតស្ងួត លាបស្រទាប់ស្…" at bounding box center [811, 384] width 1038 height 482
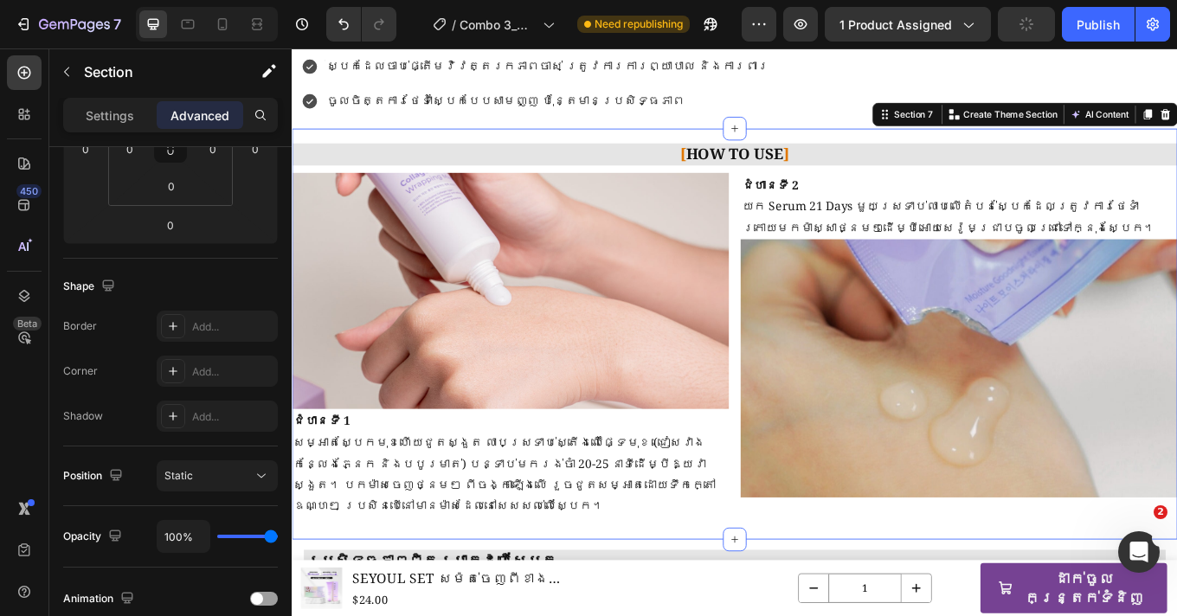
scroll to position [0, 0]
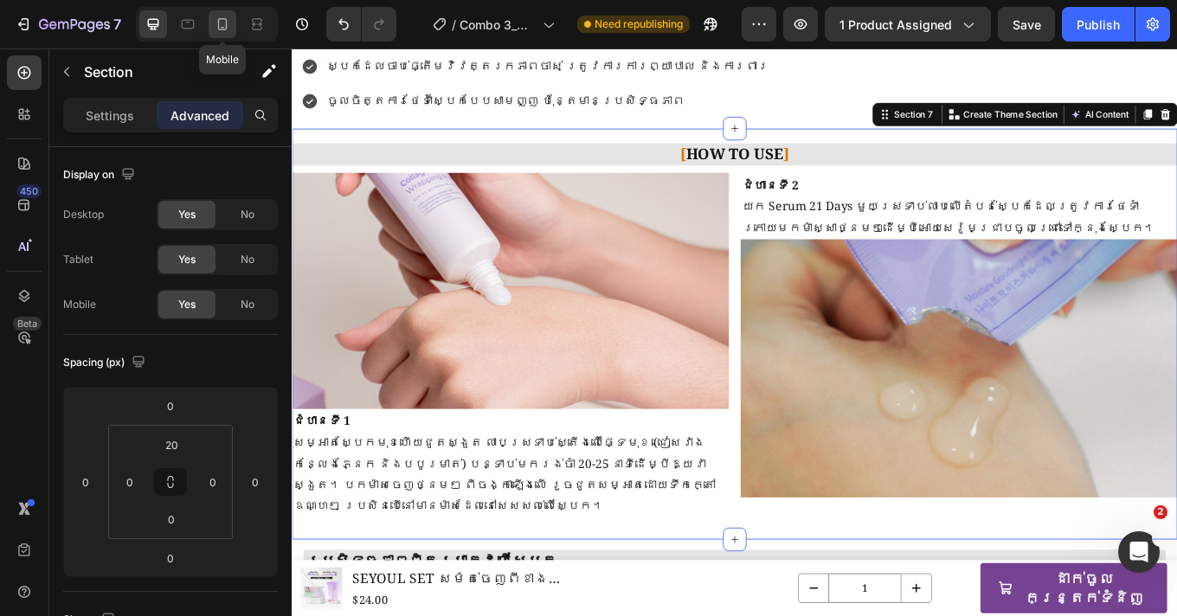
click at [225, 35] on div at bounding box center [223, 24] width 28 height 28
type input "15"
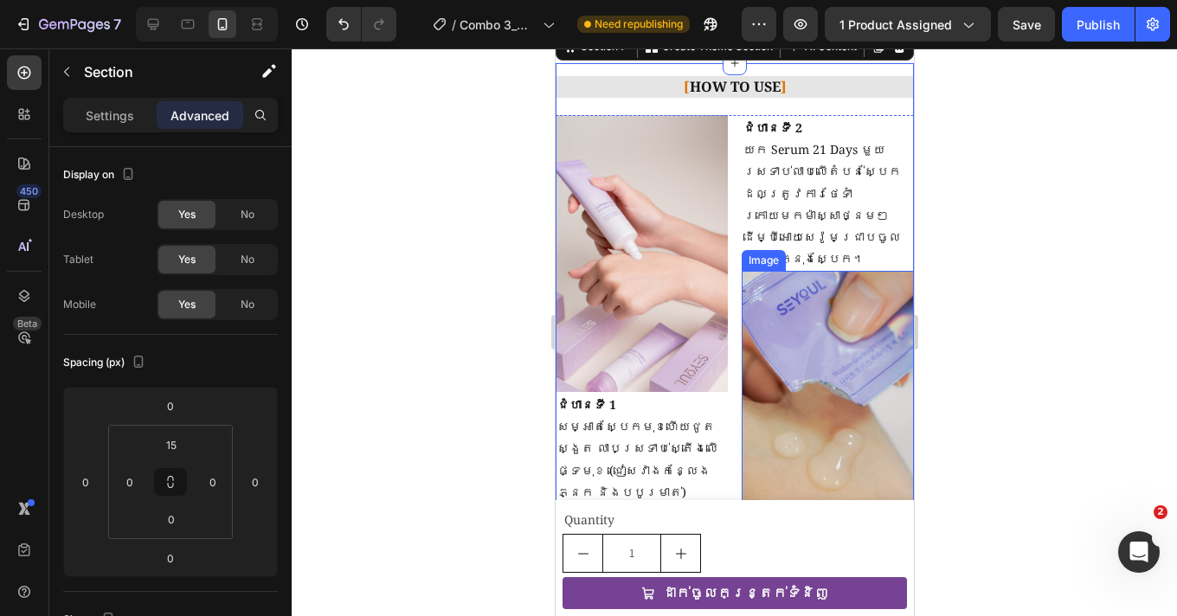
scroll to position [1560, 0]
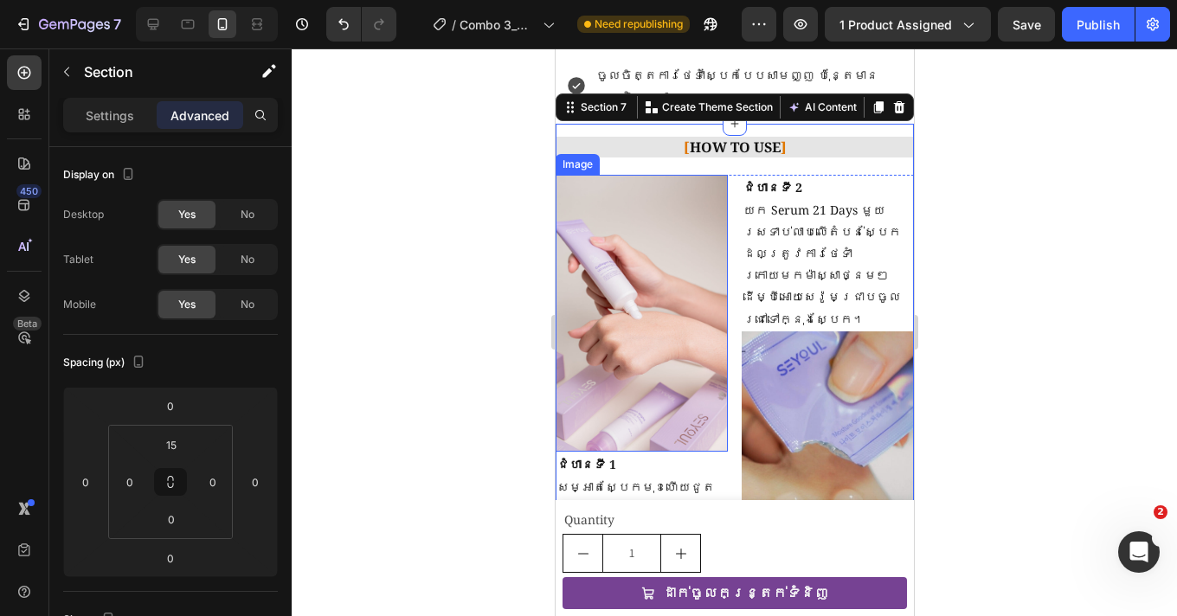
click at [676, 303] on img at bounding box center [641, 313] width 172 height 277
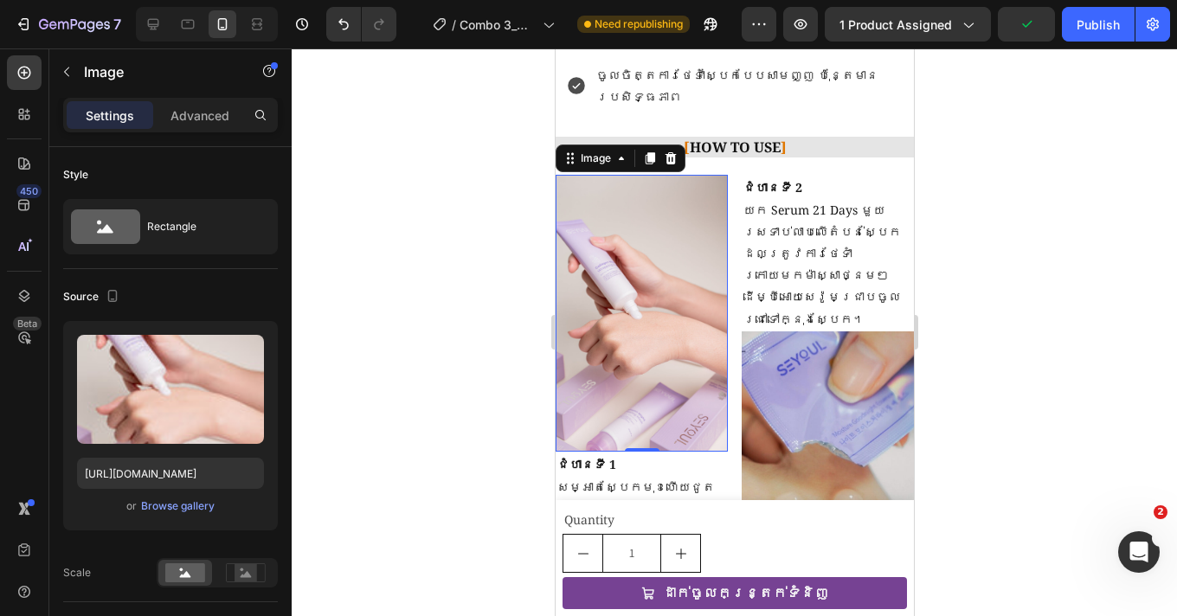
click at [1084, 196] on div at bounding box center [734, 332] width 885 height 568
click at [697, 237] on img at bounding box center [641, 313] width 172 height 277
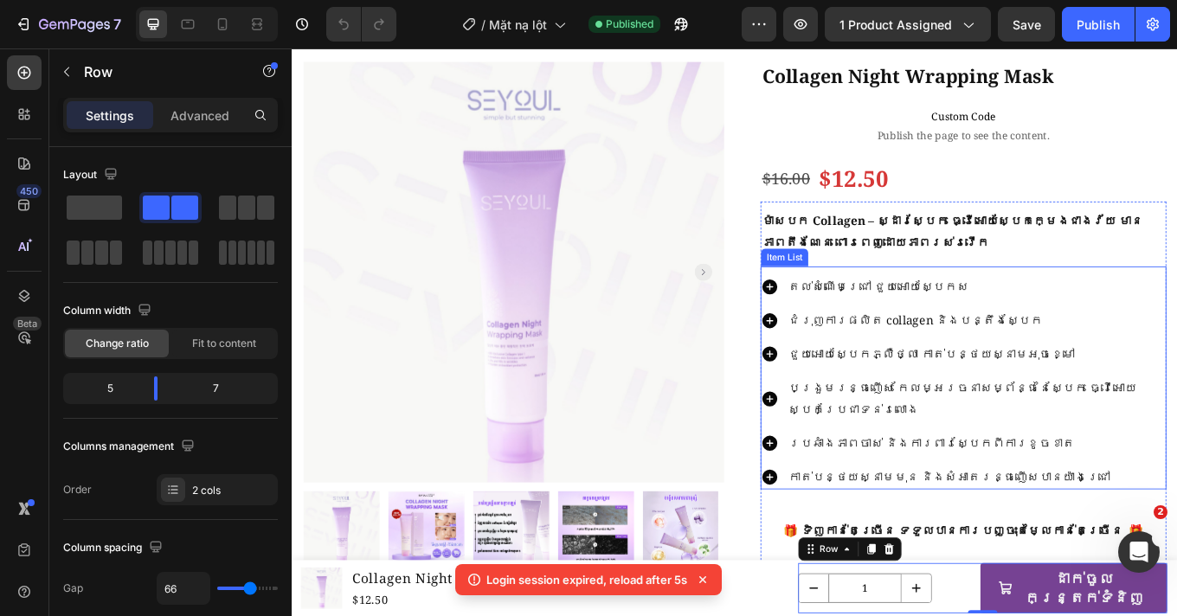
click at [916, 325] on p "តល់សំណើមជ្រៅ ជួយអោយស្បែកស" at bounding box center [1094, 328] width 440 height 25
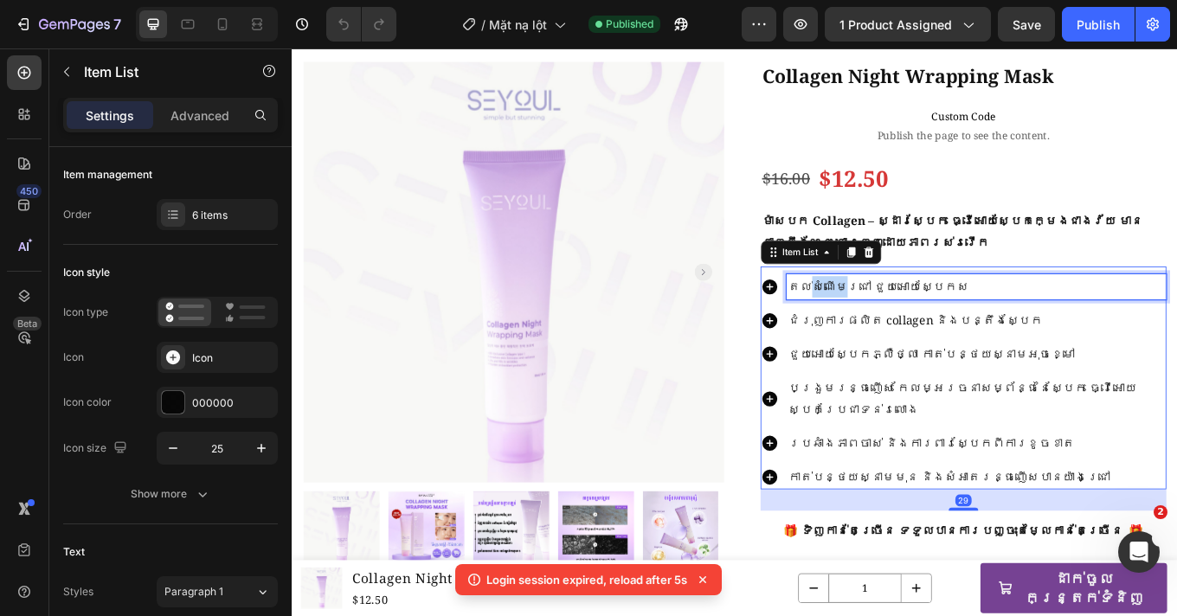
click at [916, 325] on p "តល់សំណើមជ្រៅ ជួយអោយស្បែកស" at bounding box center [1094, 328] width 440 height 25
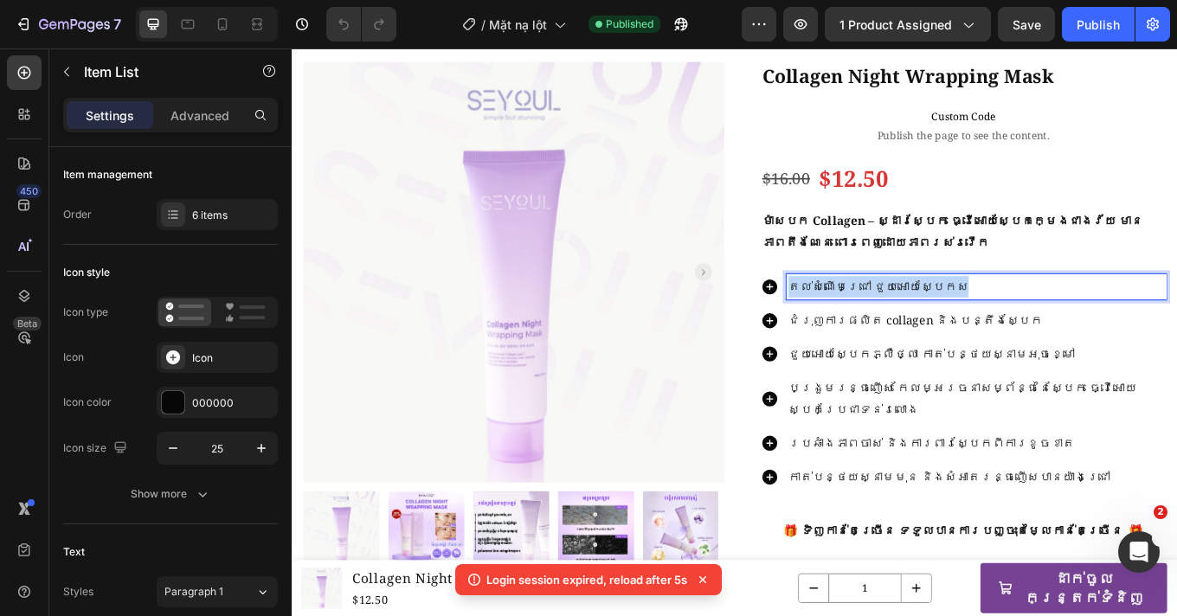
click at [916, 325] on p "តល់សំណើមជ្រៅ ជួយអោយស្បែកស" at bounding box center [1094, 328] width 440 height 25
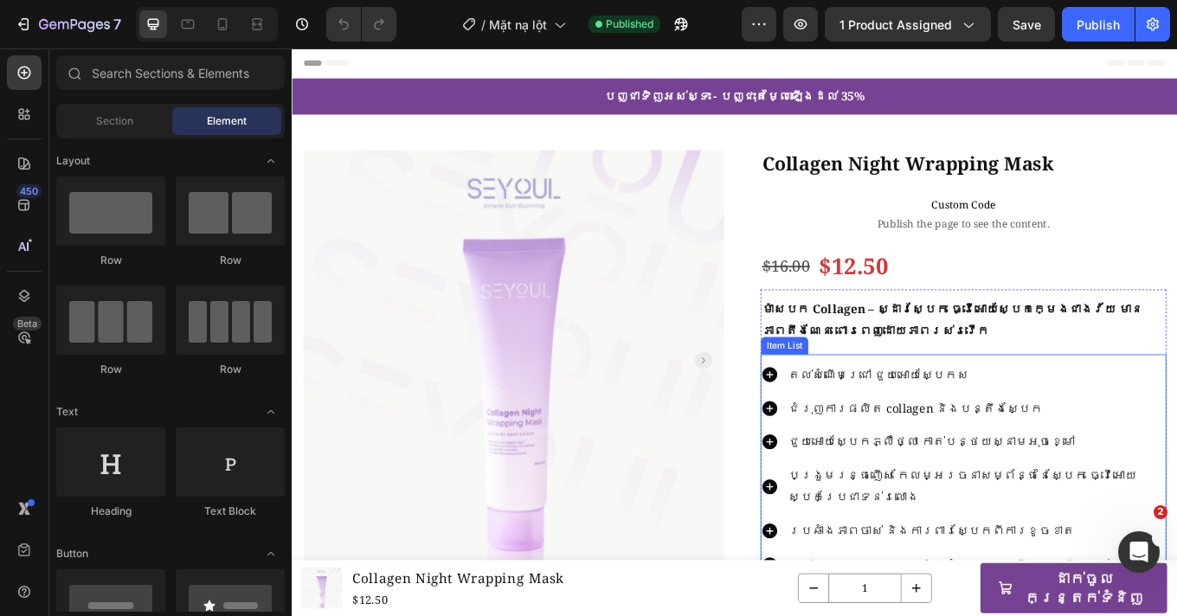
click at [961, 478] on p "ជំរុញការផលិត collagen និងបន្តឹងស្បែក" at bounding box center [1094, 471] width 440 height 25
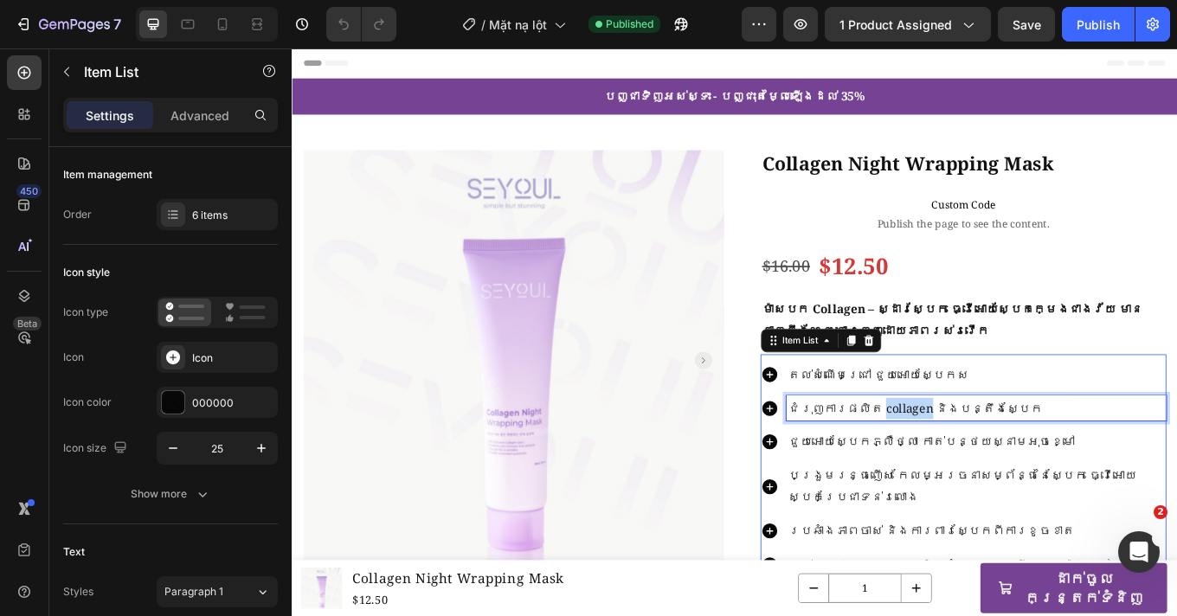
click at [961, 478] on p "ជំរុញការផលិត collagen និងបន្តឹងស្បែក" at bounding box center [1094, 471] width 440 height 25
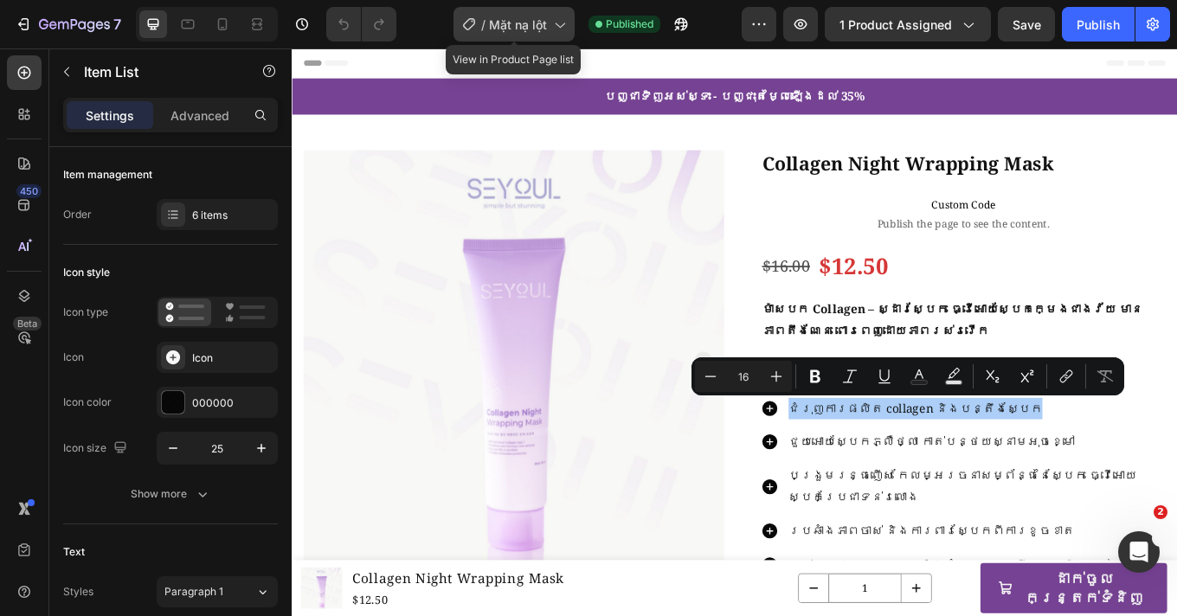
click at [542, 22] on span "Mặt nạ lột" at bounding box center [518, 25] width 58 height 18
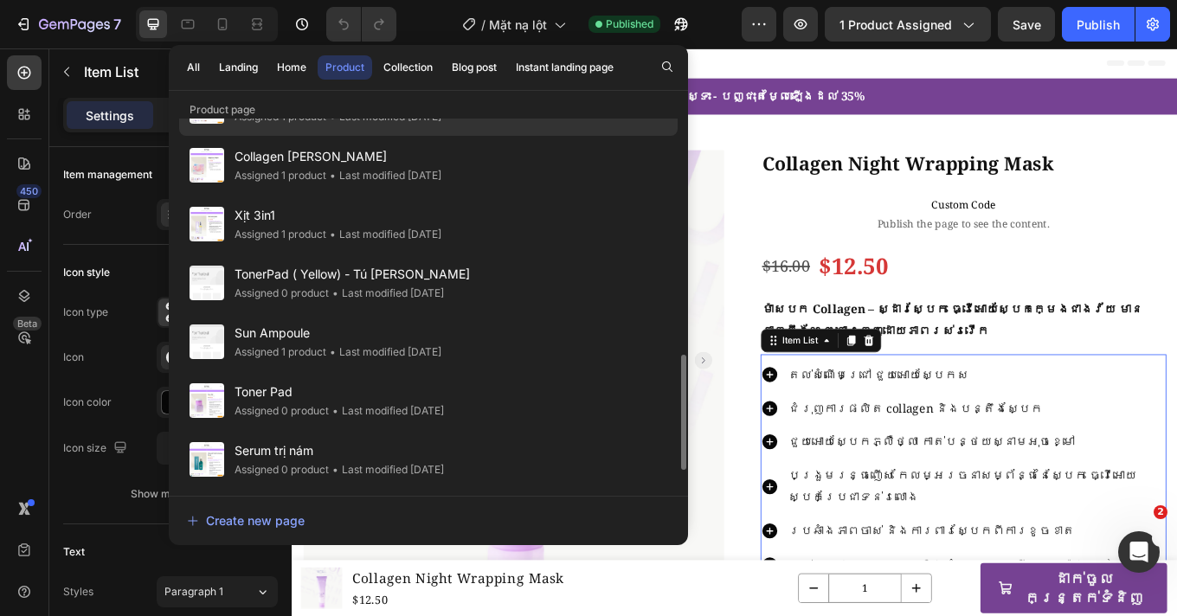
scroll to position [622, 0]
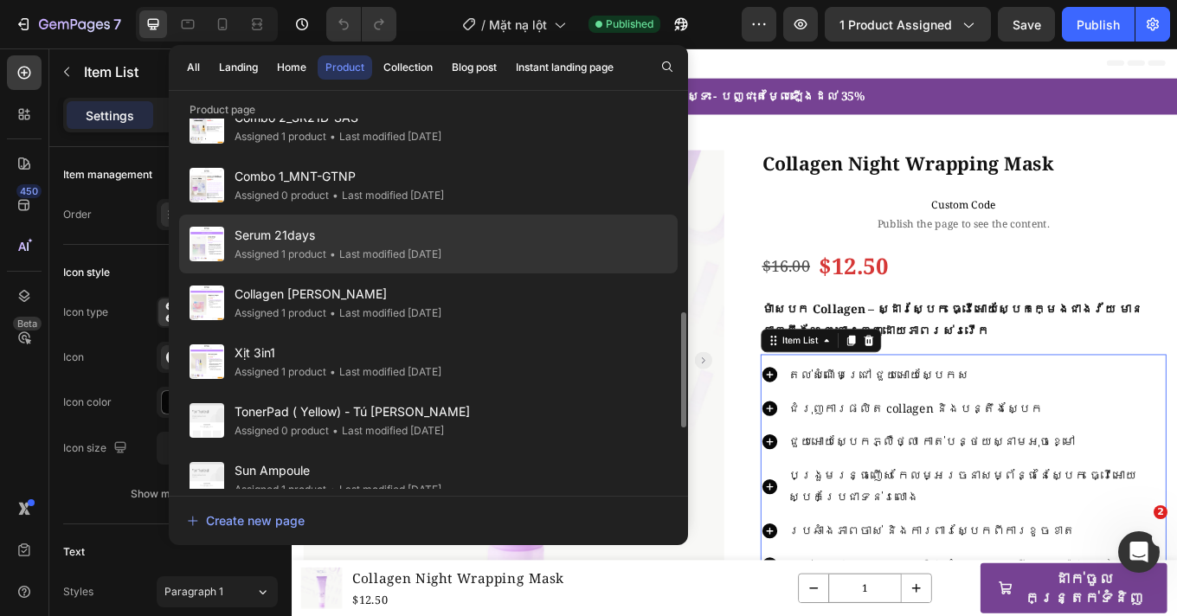
click at [365, 243] on span "Serum 21days" at bounding box center [338, 235] width 207 height 21
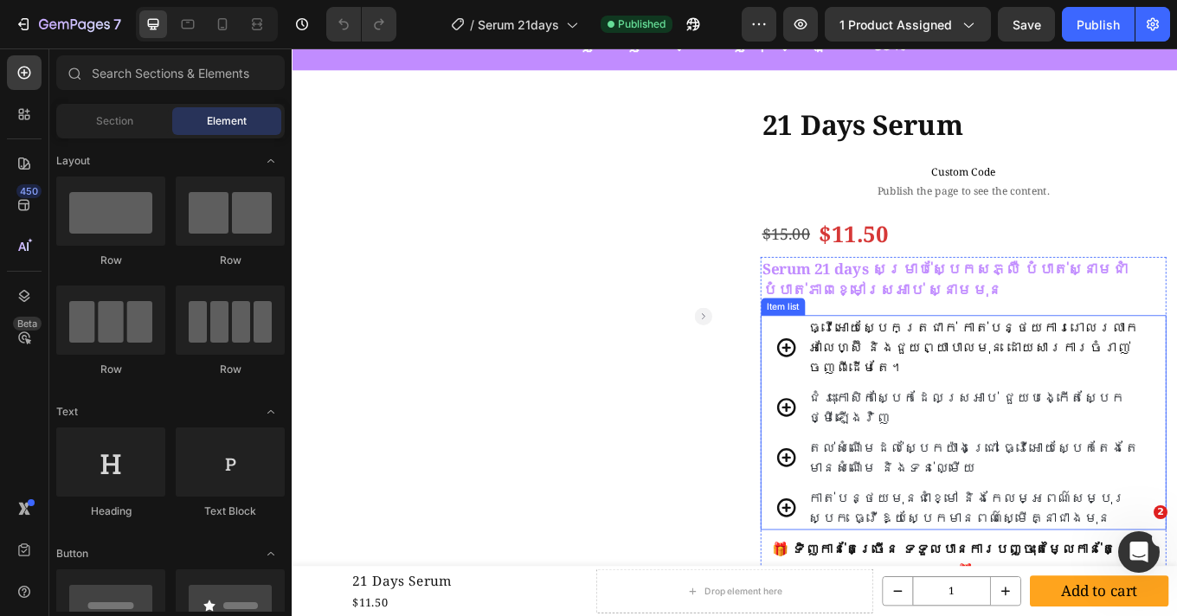
scroll to position [215, 0]
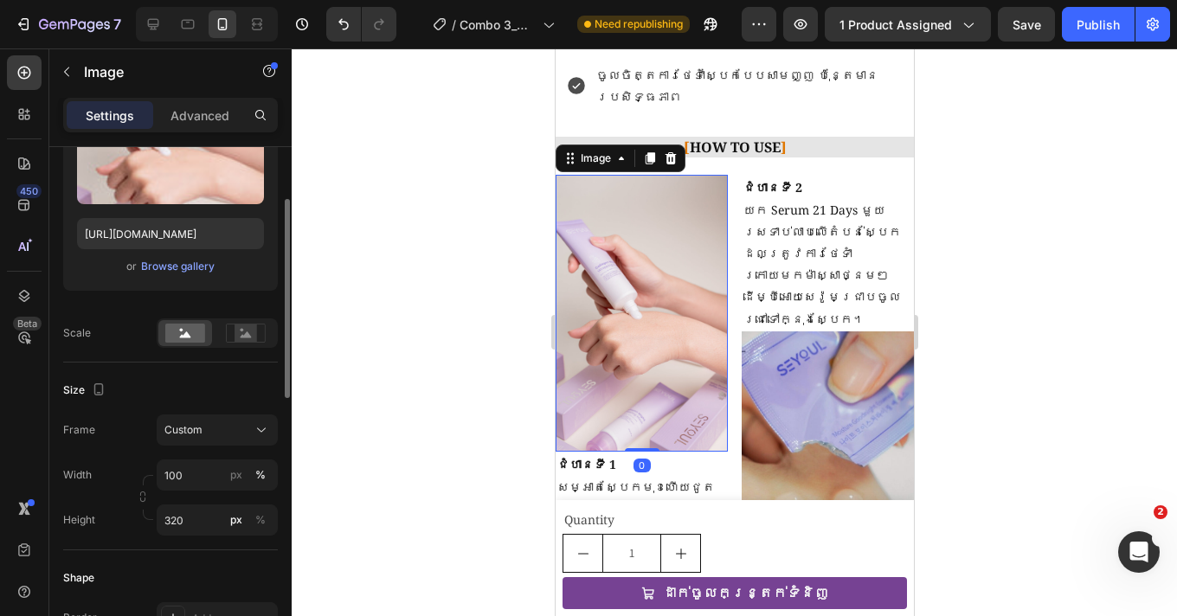
scroll to position [329, 0]
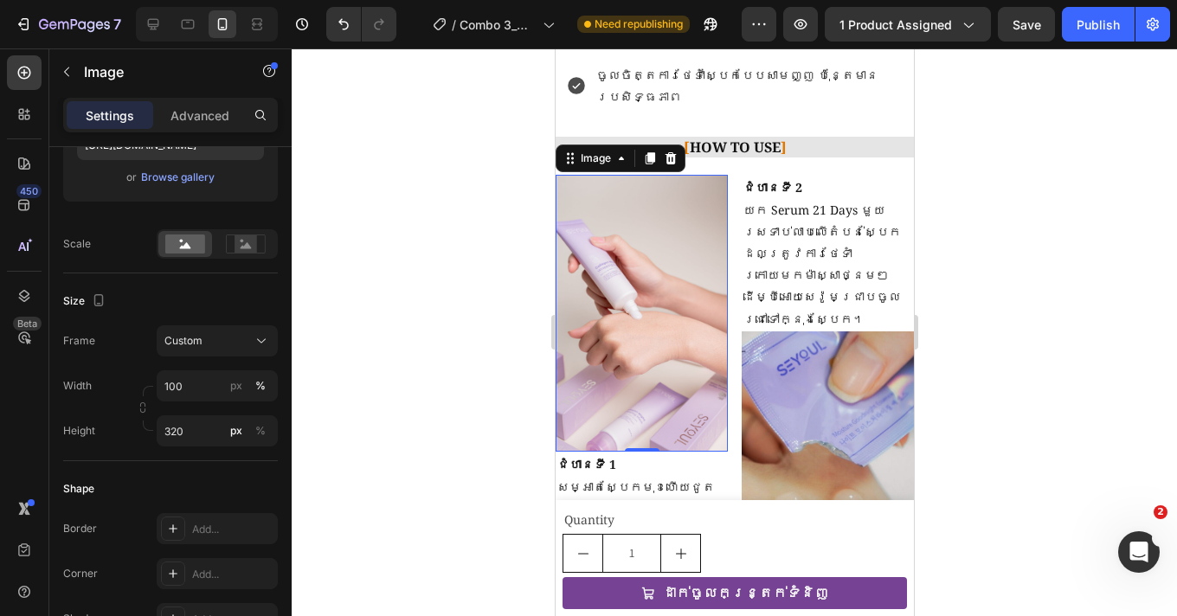
click at [962, 237] on div at bounding box center [734, 332] width 885 height 568
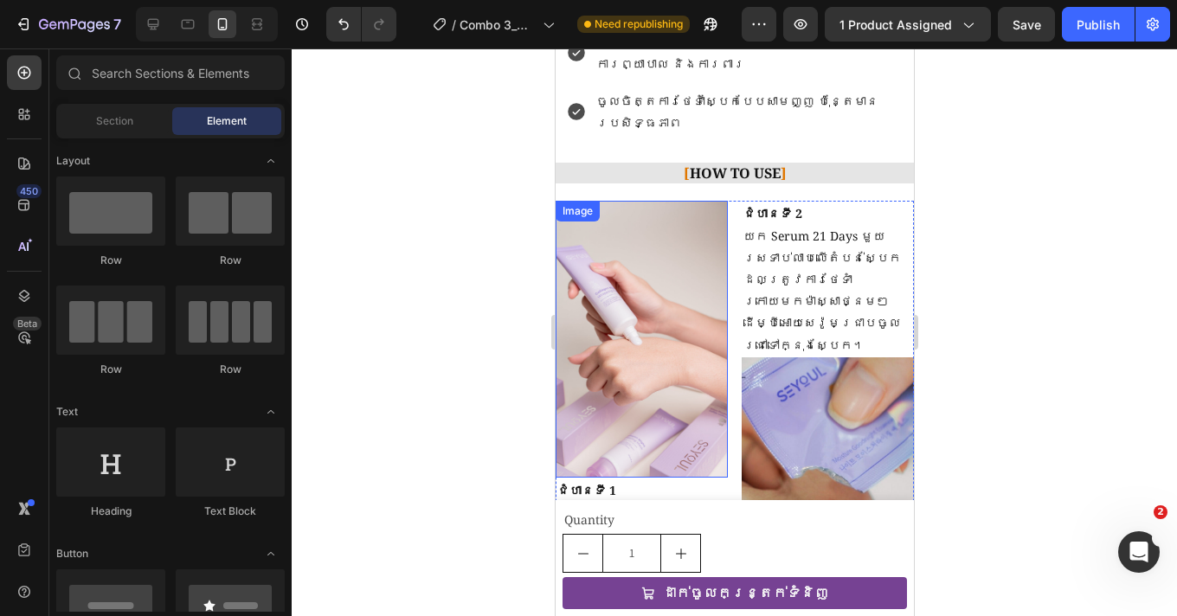
scroll to position [1503, 0]
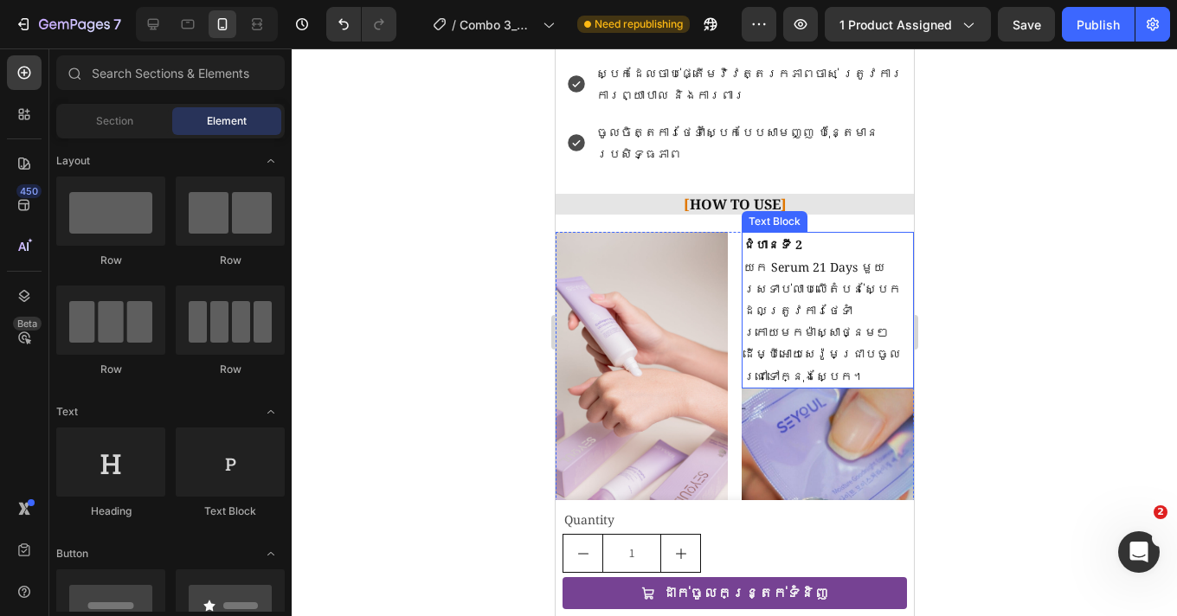
click at [1002, 252] on div at bounding box center [734, 332] width 885 height 568
click at [740, 194] on div "[ HOW TO USE ] Heading" at bounding box center [734, 209] width 358 height 30
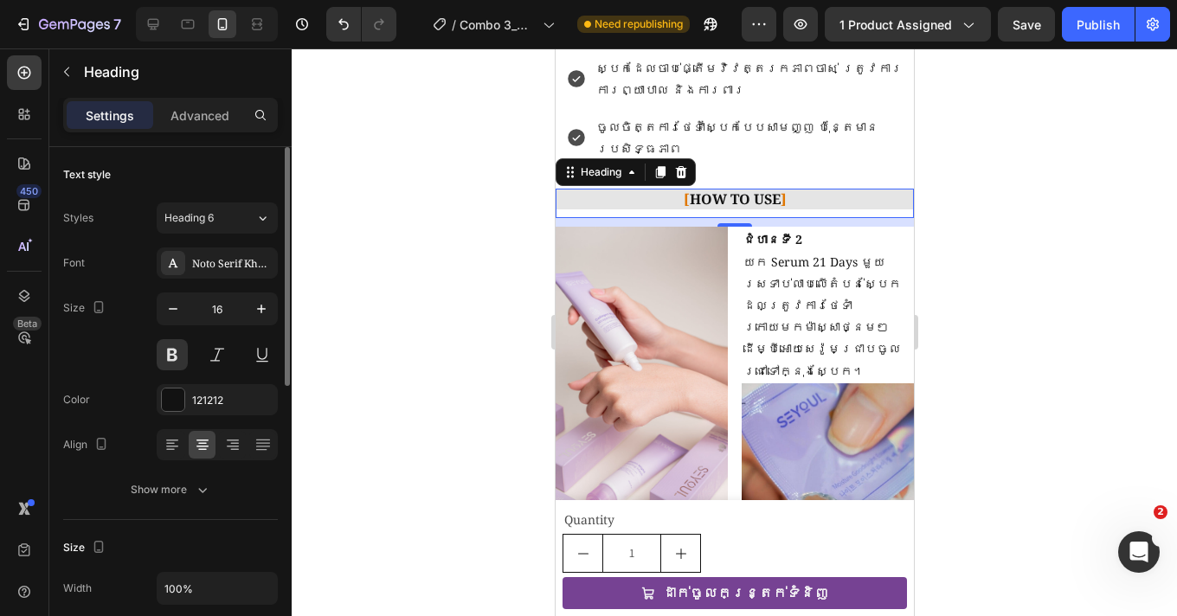
scroll to position [1510, 0]
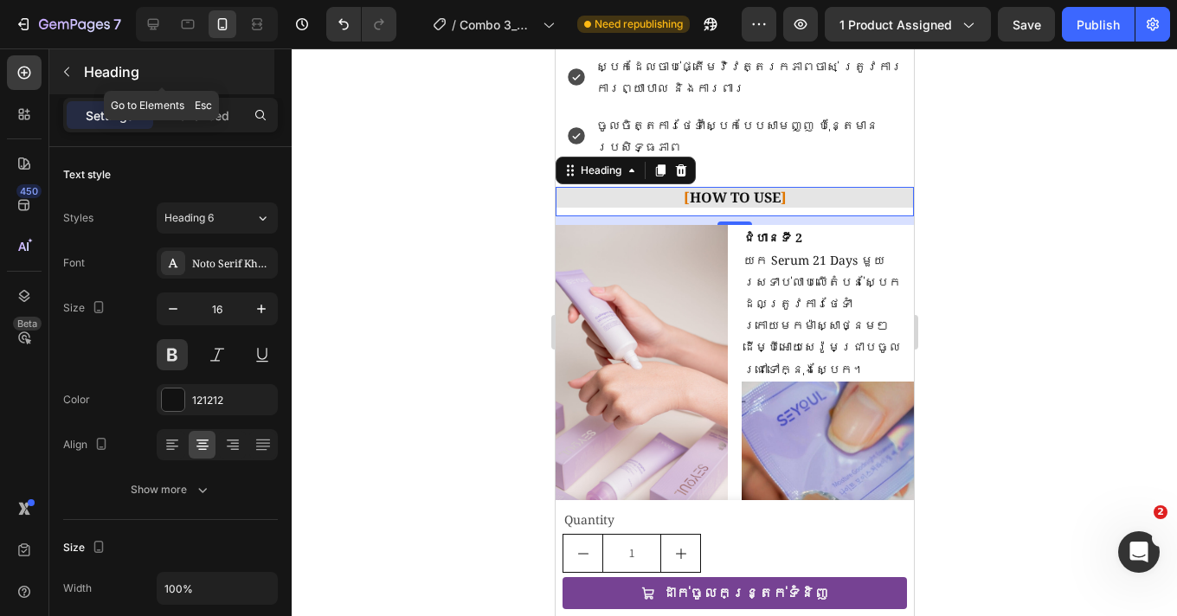
click at [61, 73] on icon "button" at bounding box center [67, 72] width 14 height 14
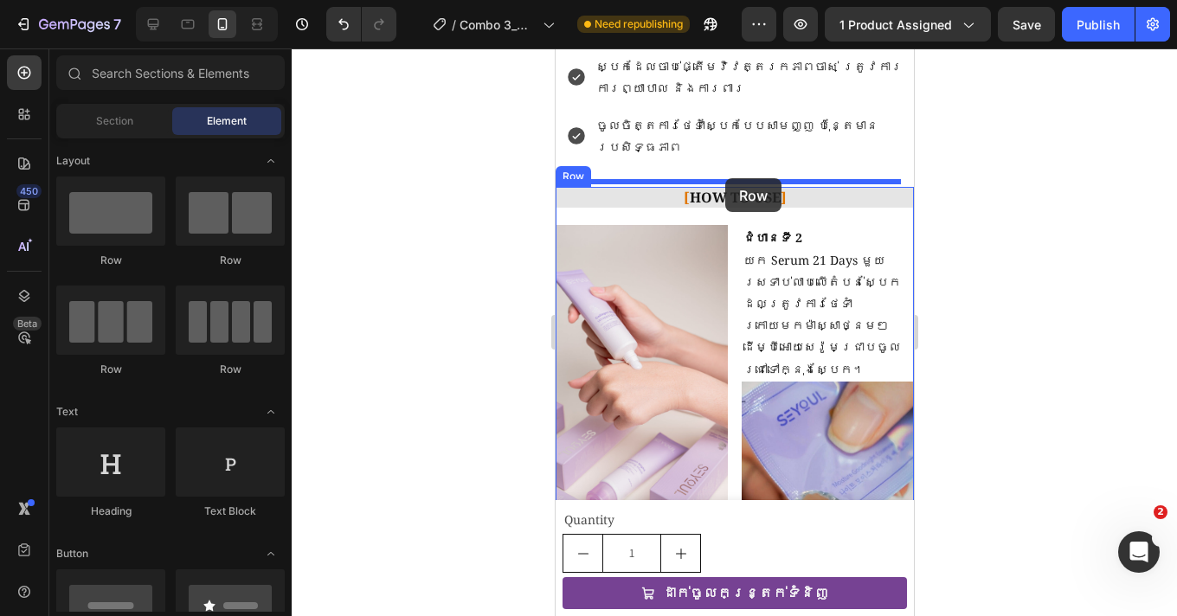
drag, startPoint x: 883, startPoint y: 280, endPoint x: 724, endPoint y: 178, distance: 188.4
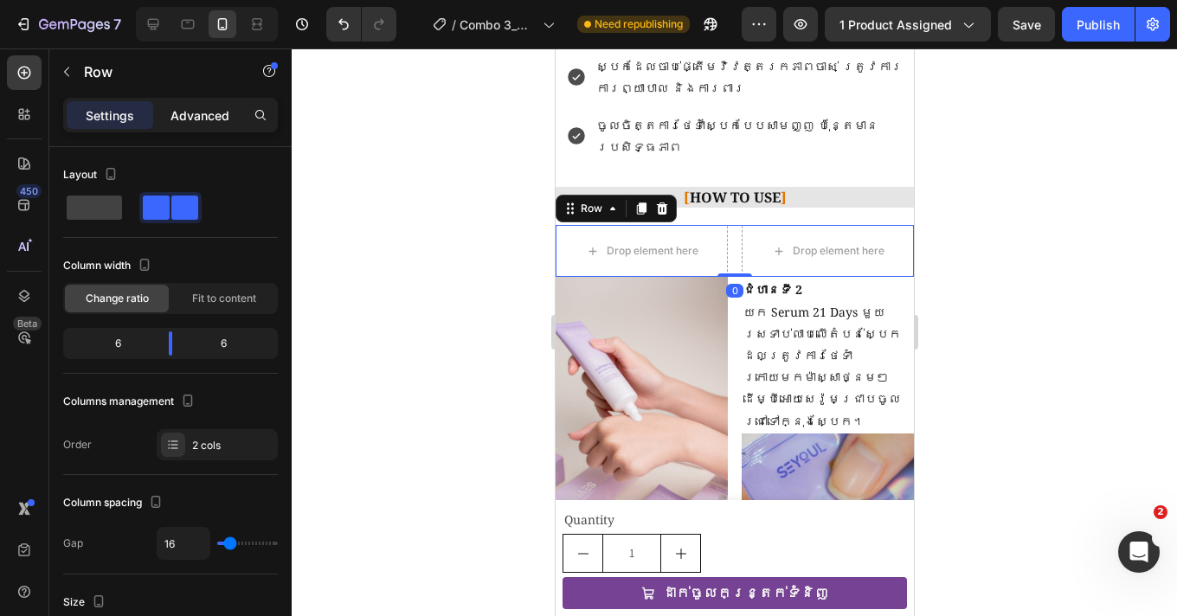
click at [213, 117] on p "Advanced" at bounding box center [199, 115] width 59 height 18
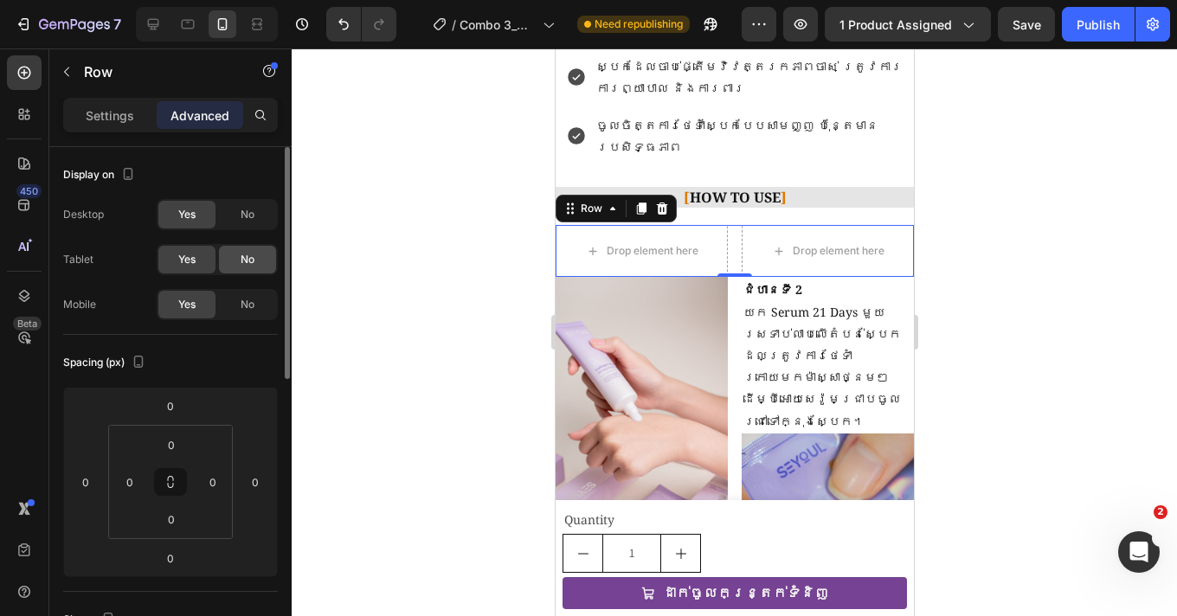
click at [233, 266] on div "No" at bounding box center [247, 260] width 57 height 28
click at [245, 209] on span "No" at bounding box center [248, 215] width 14 height 16
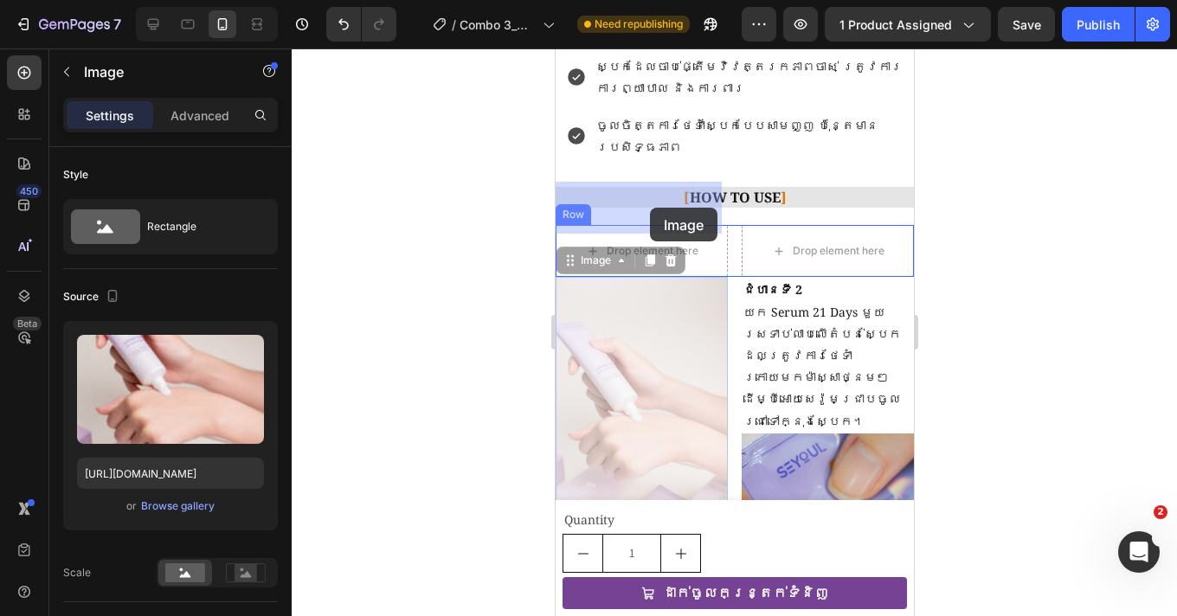
drag, startPoint x: 636, startPoint y: 322, endPoint x: 649, endPoint y: 207, distance: 115.8
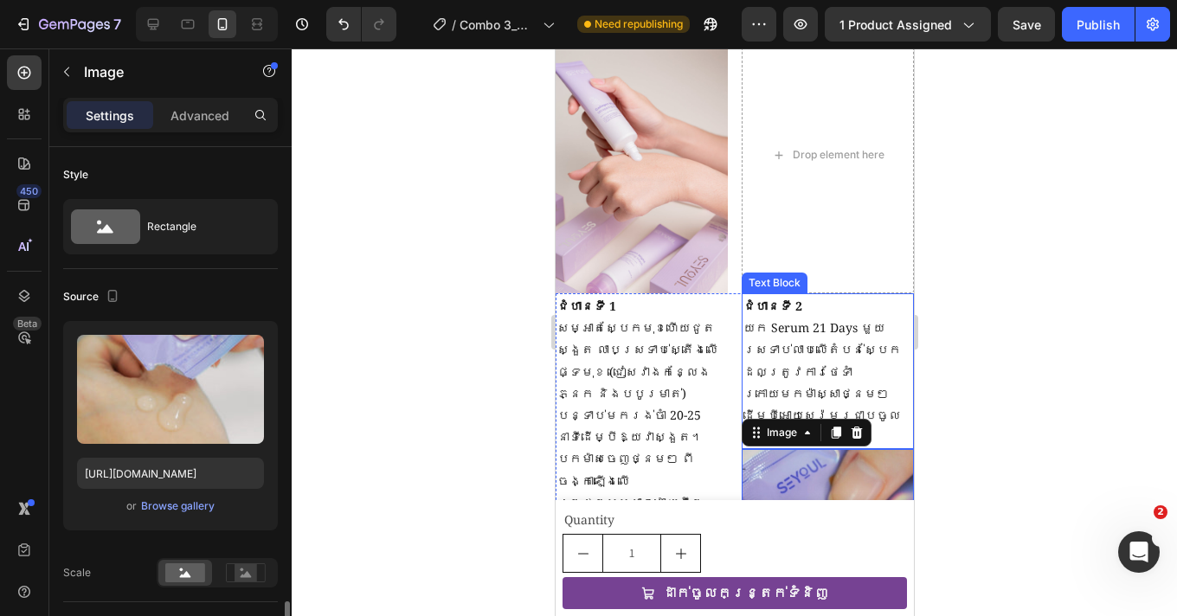
scroll to position [329, 0]
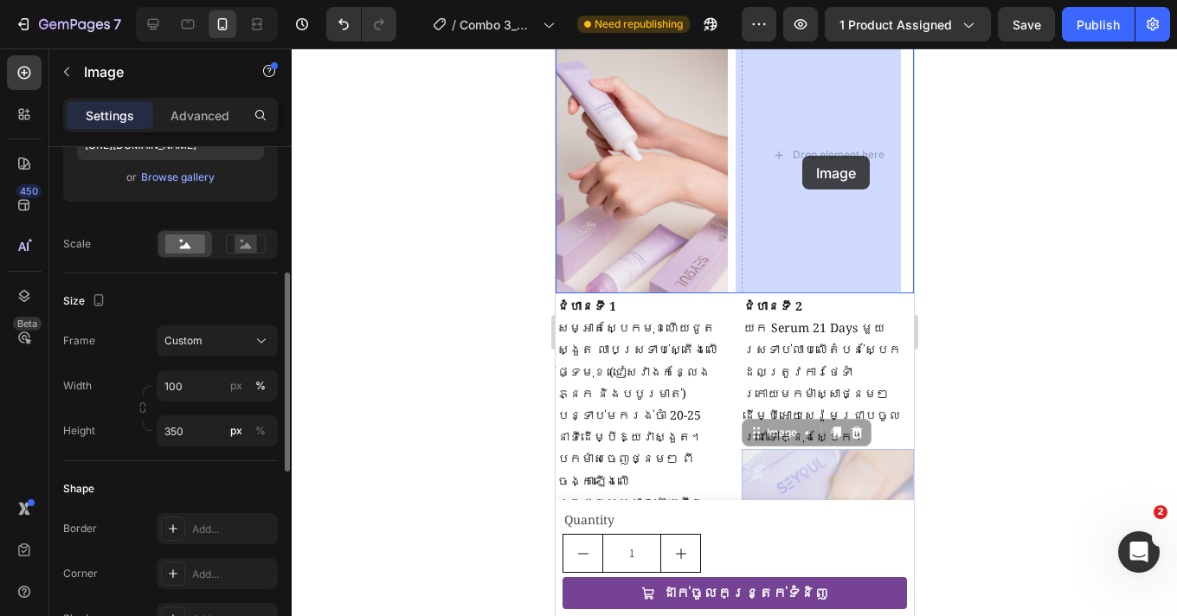
drag, startPoint x: 820, startPoint y: 459, endPoint x: 801, endPoint y: 156, distance: 303.5
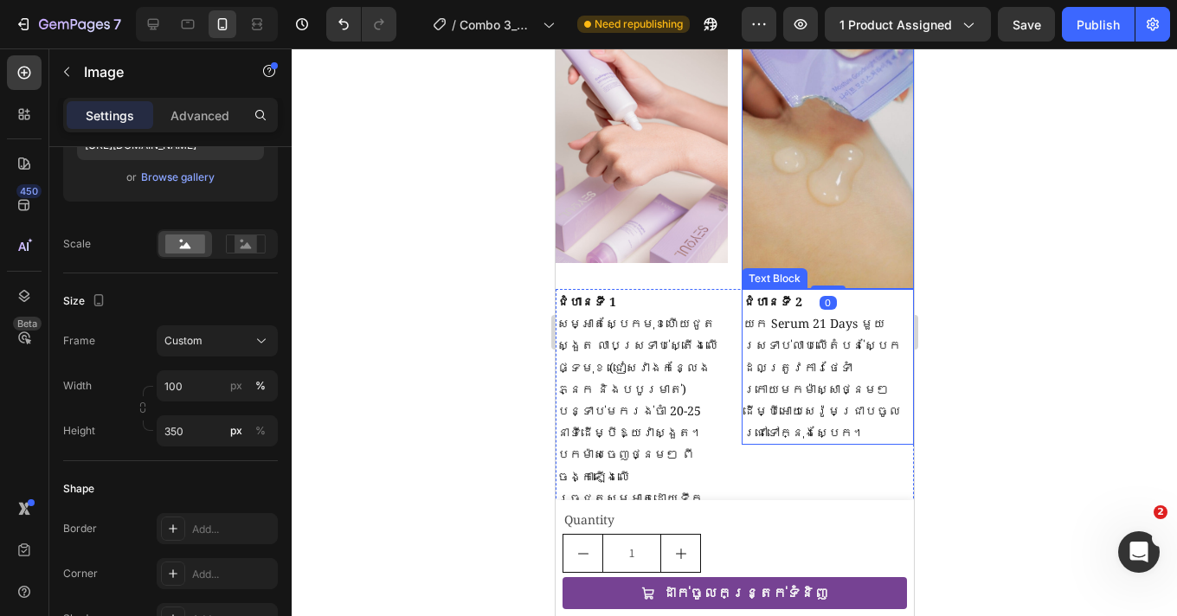
scroll to position [1613, 0]
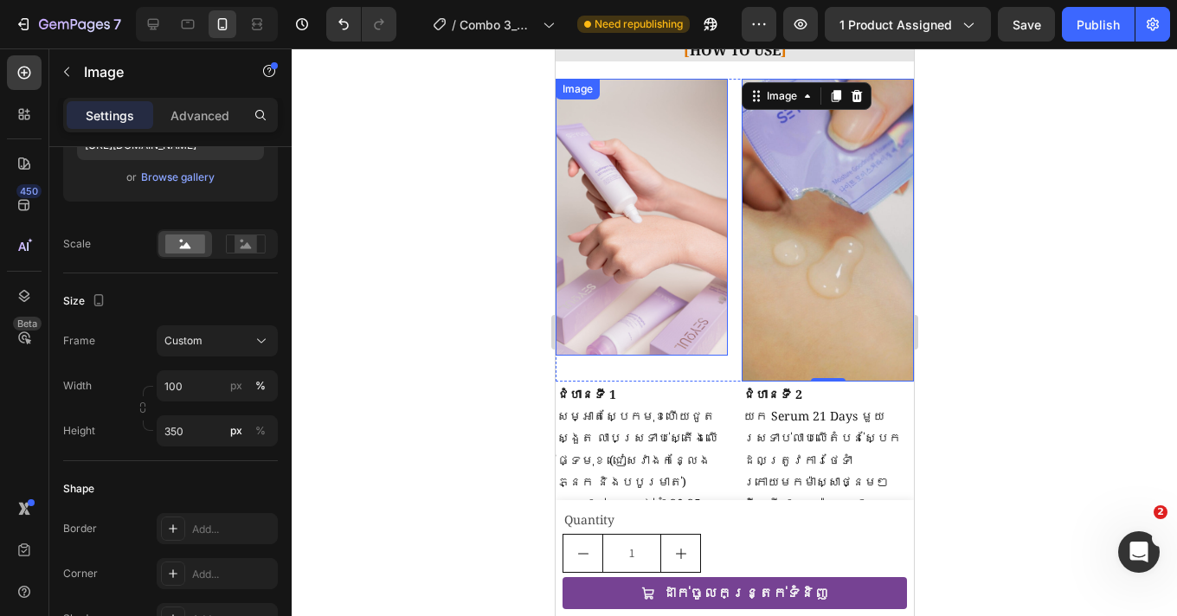
click at [646, 299] on img at bounding box center [641, 217] width 172 height 277
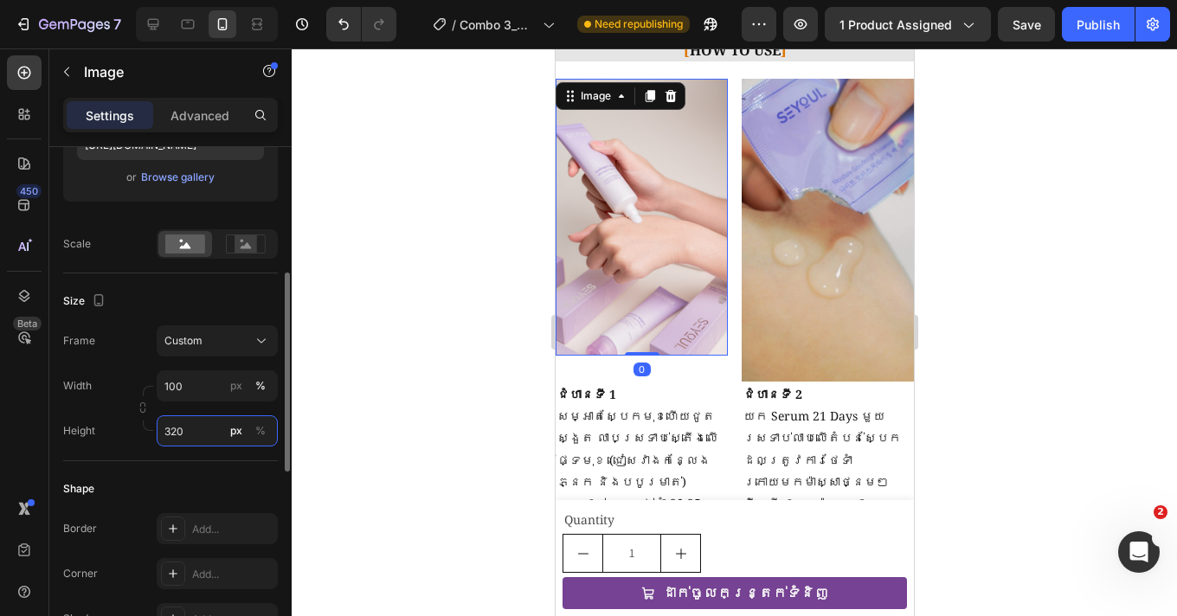
click at [172, 431] on input "320" at bounding box center [217, 430] width 121 height 31
click at [180, 427] on input "320" at bounding box center [217, 430] width 121 height 31
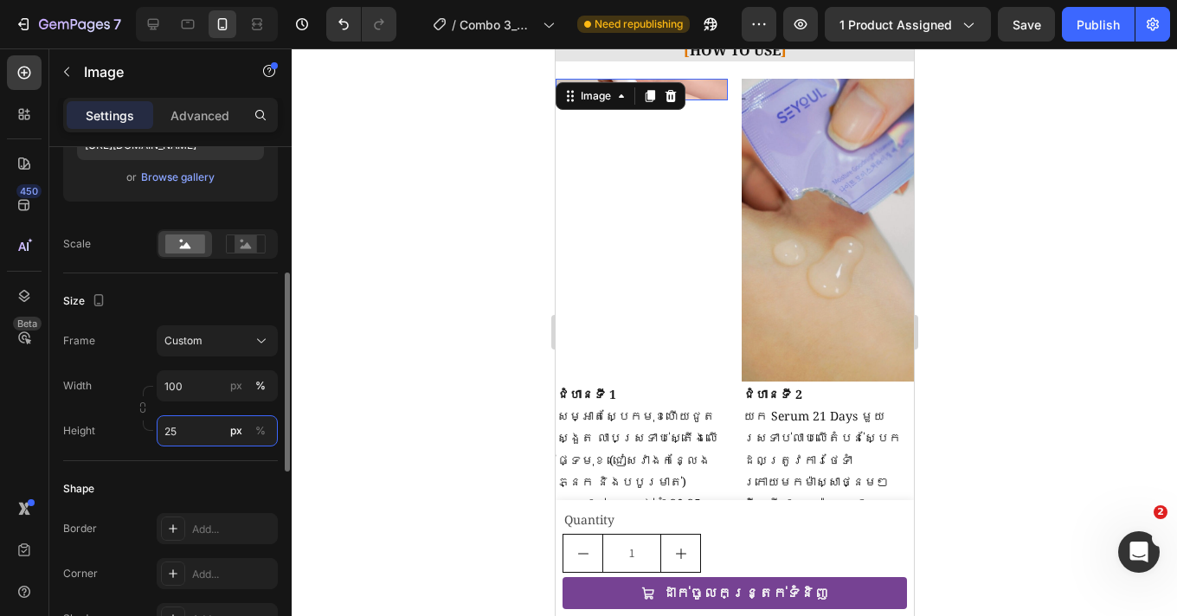
type input "250"
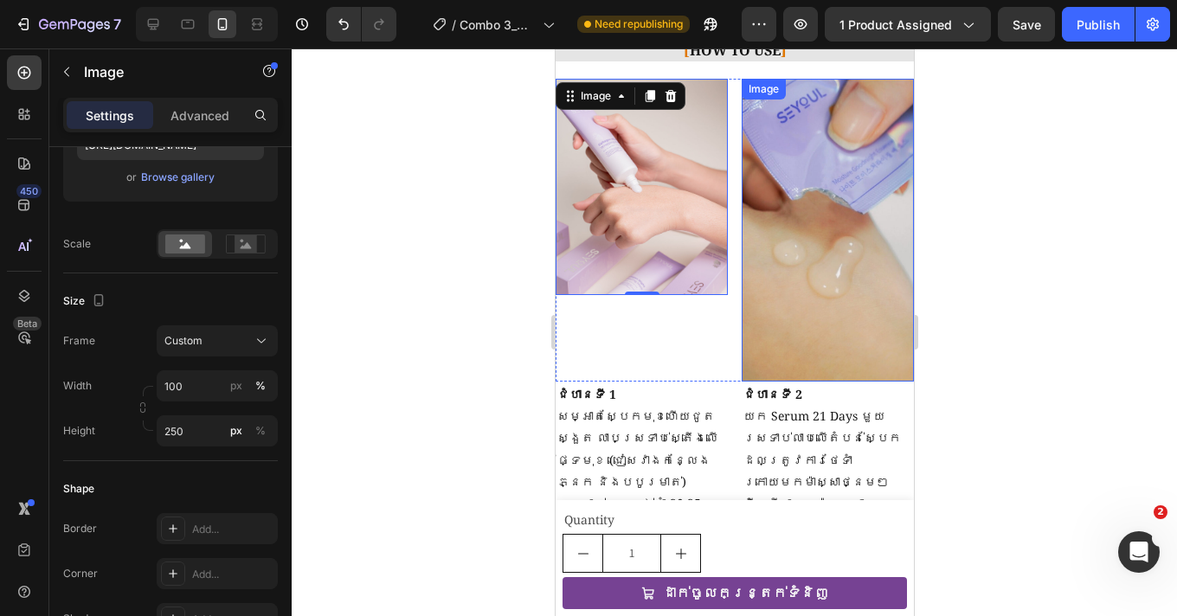
click at [783, 262] on img at bounding box center [827, 230] width 172 height 303
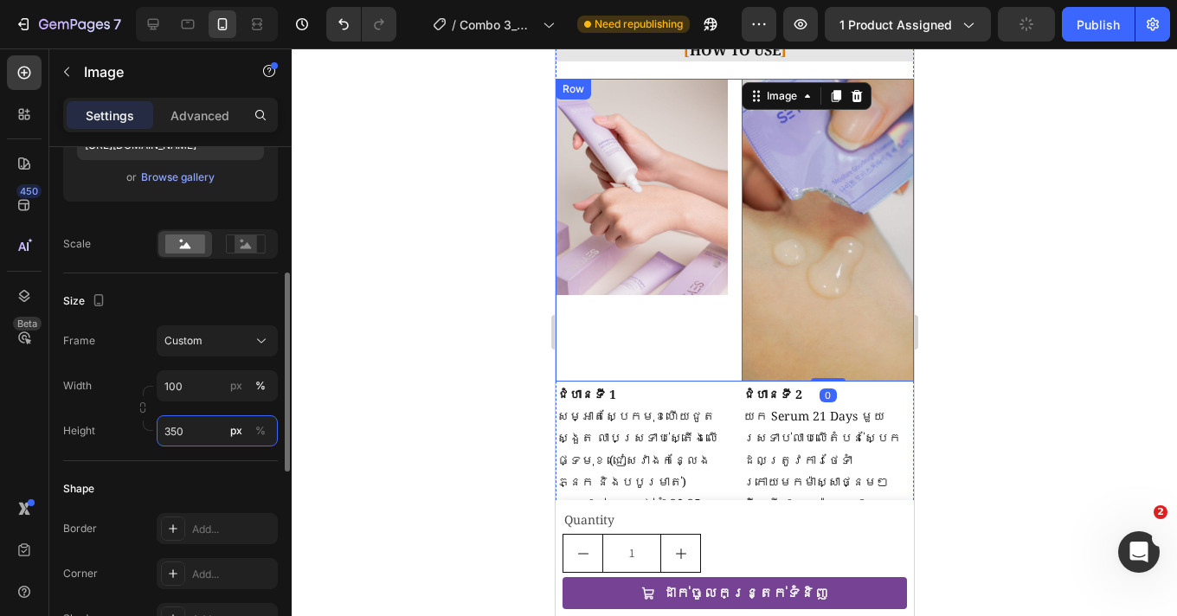
click at [177, 422] on input "350" at bounding box center [217, 430] width 121 height 31
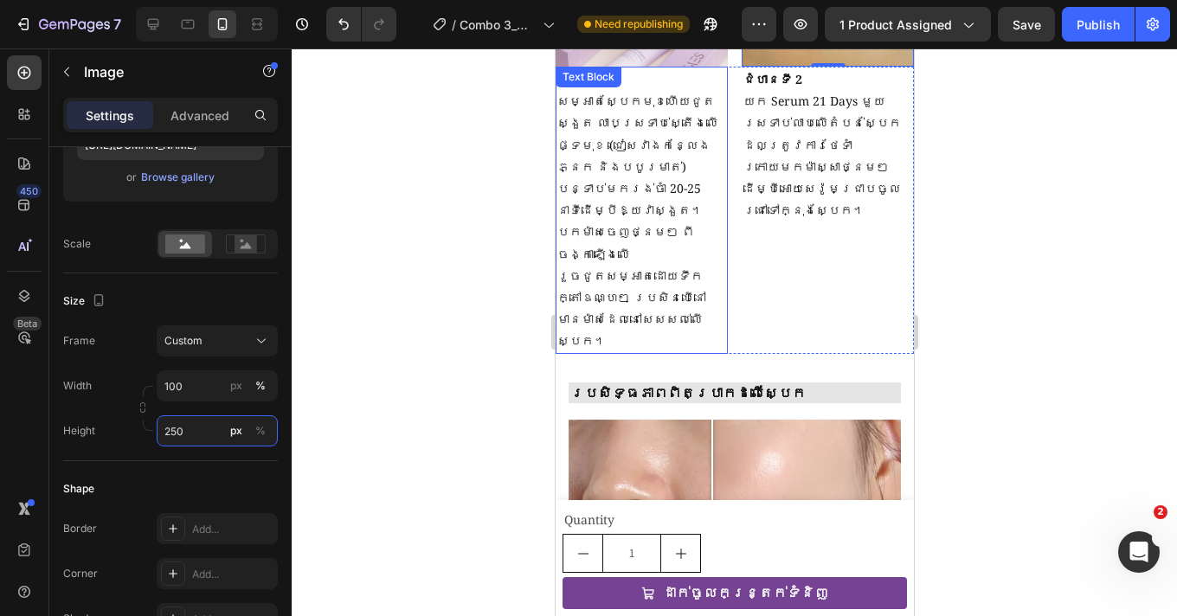
scroll to position [1838, 0]
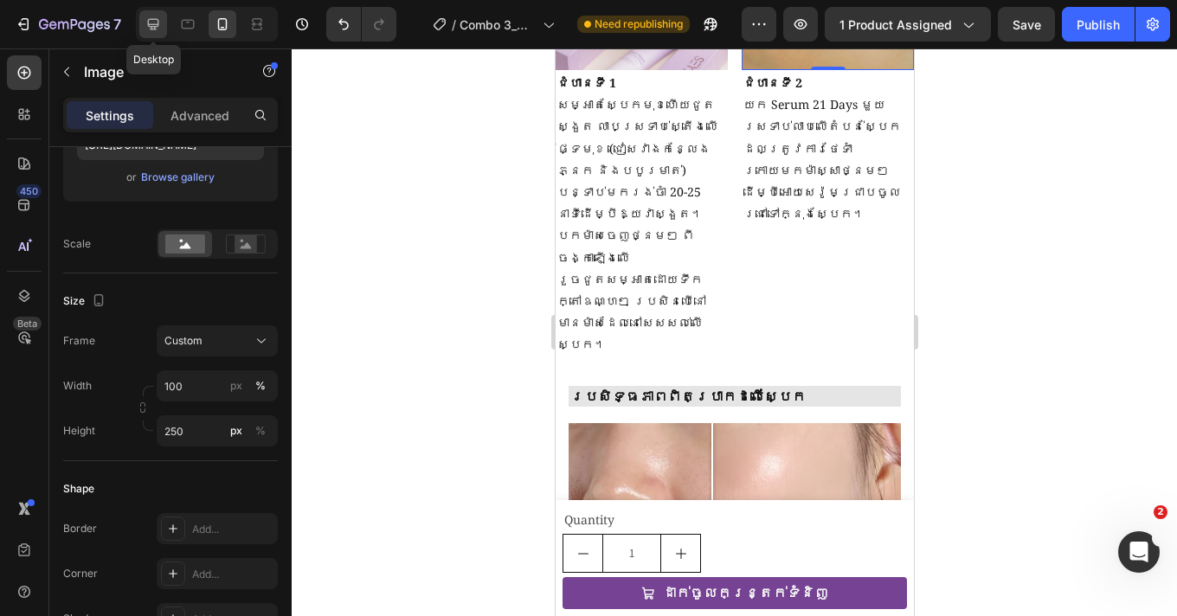
click at [142, 16] on div at bounding box center [153, 24] width 28 height 28
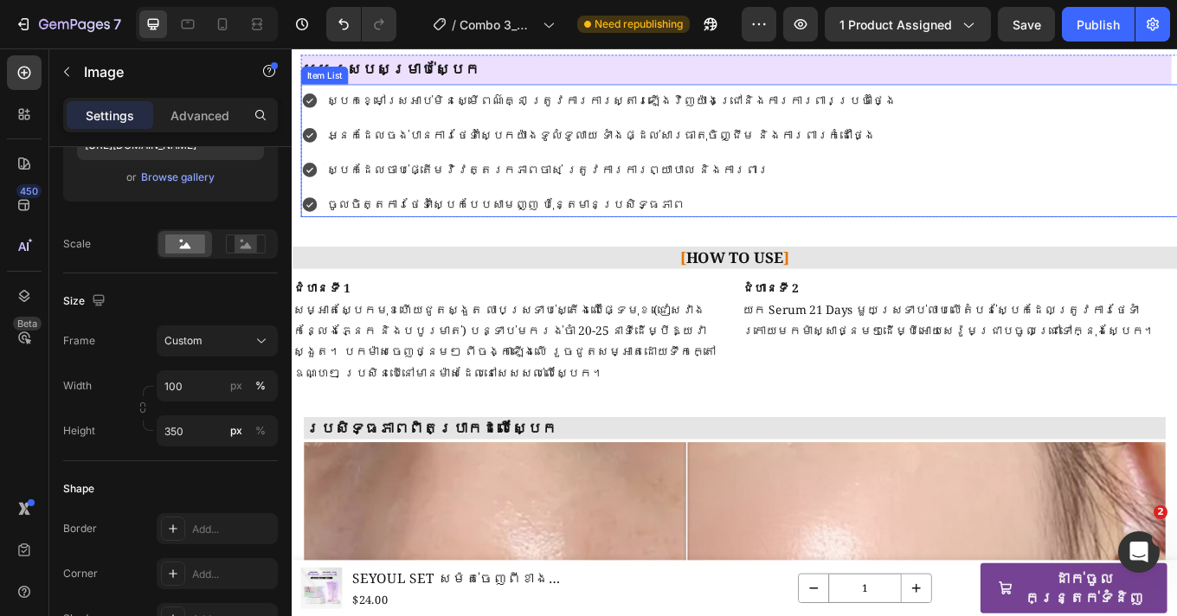
scroll to position [1481, 0]
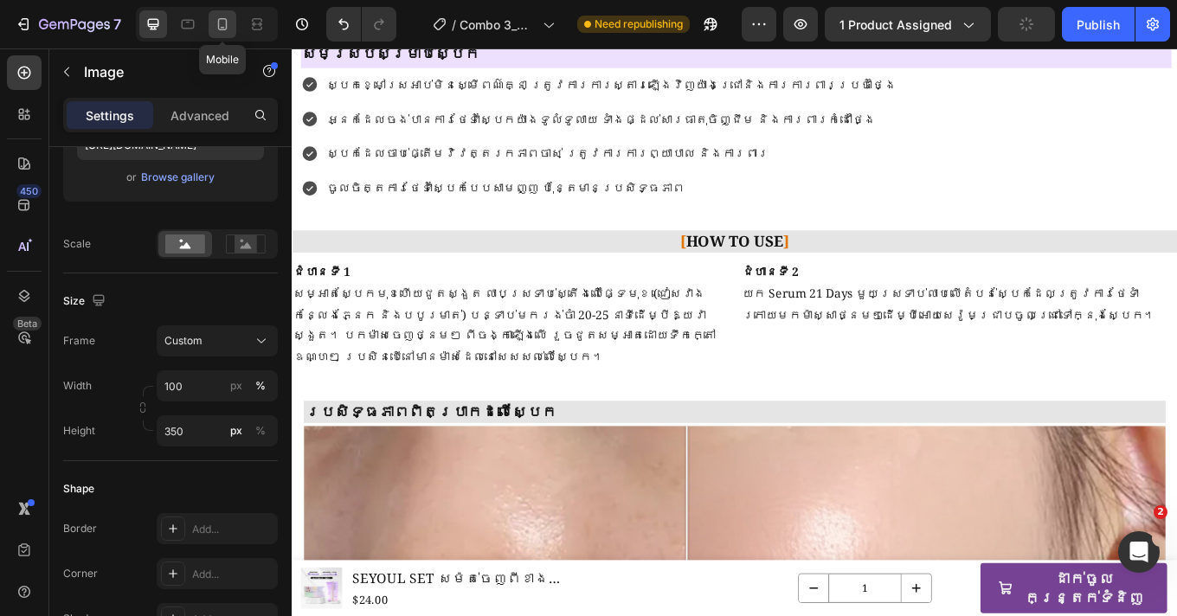
click at [221, 27] on icon at bounding box center [222, 24] width 17 height 17
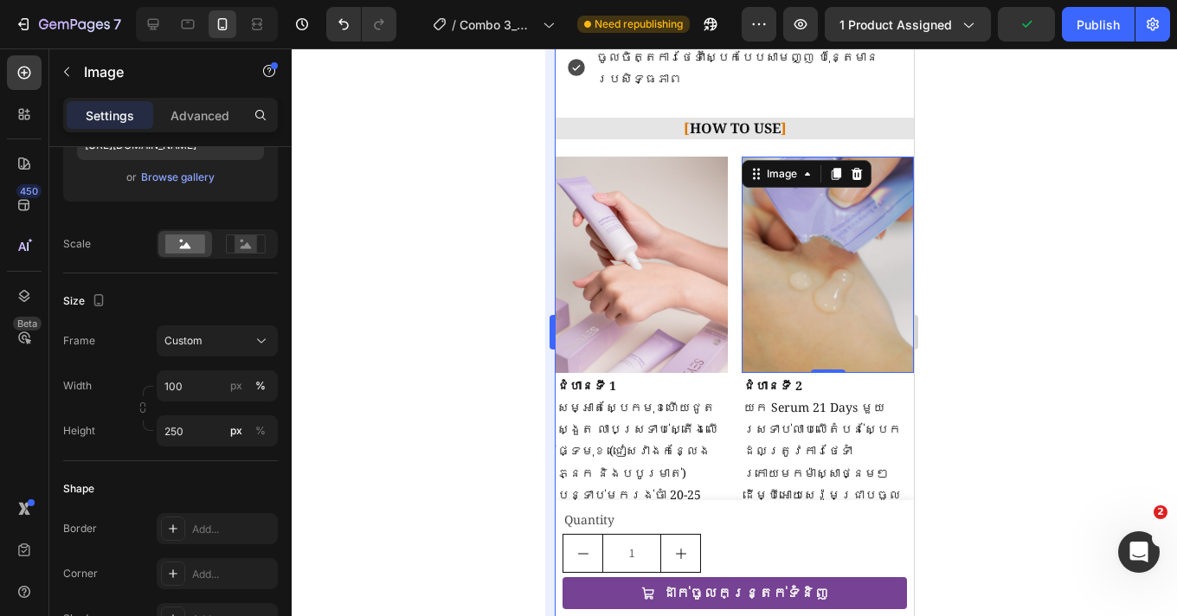
scroll to position [1466, 0]
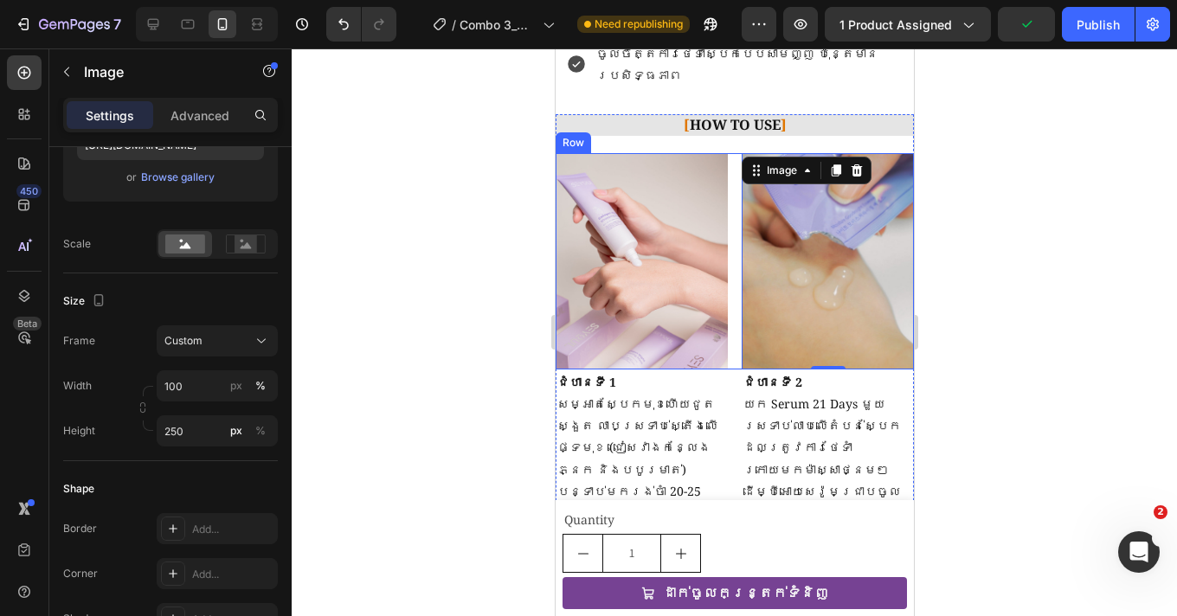
type input "350"
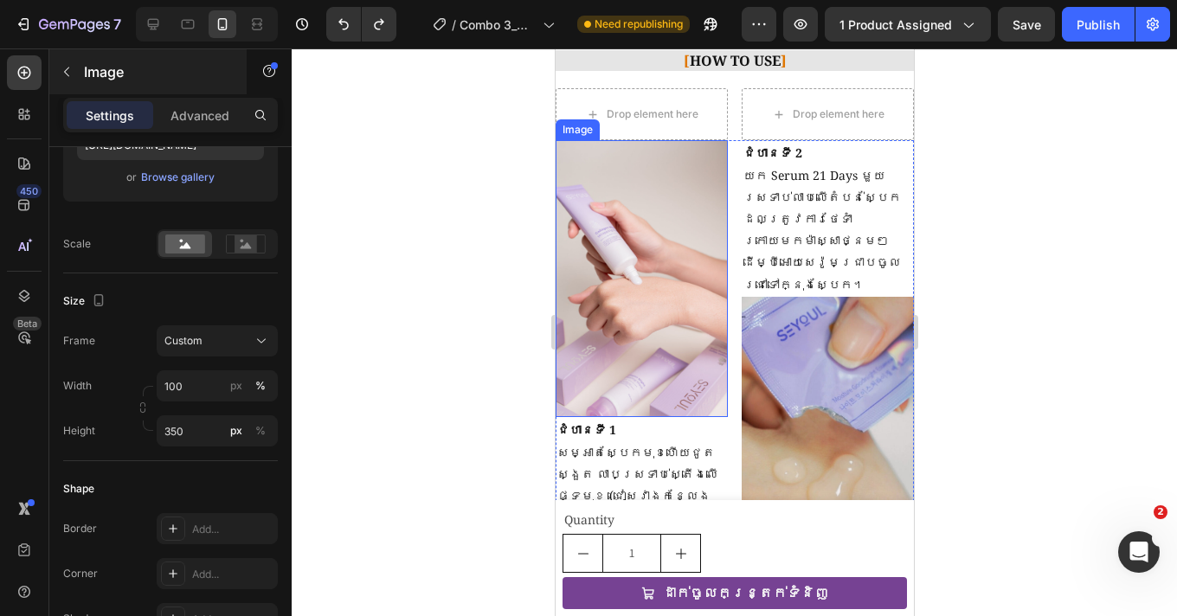
scroll to position [1488, 0]
click at [160, 37] on div at bounding box center [153, 24] width 28 height 28
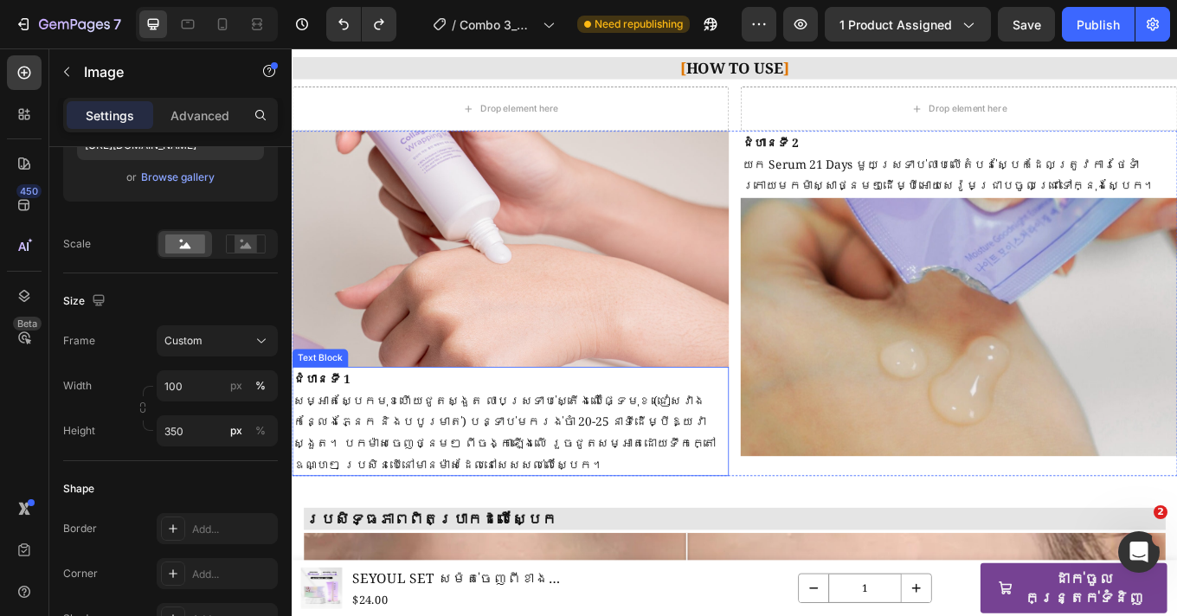
scroll to position [1539, 0]
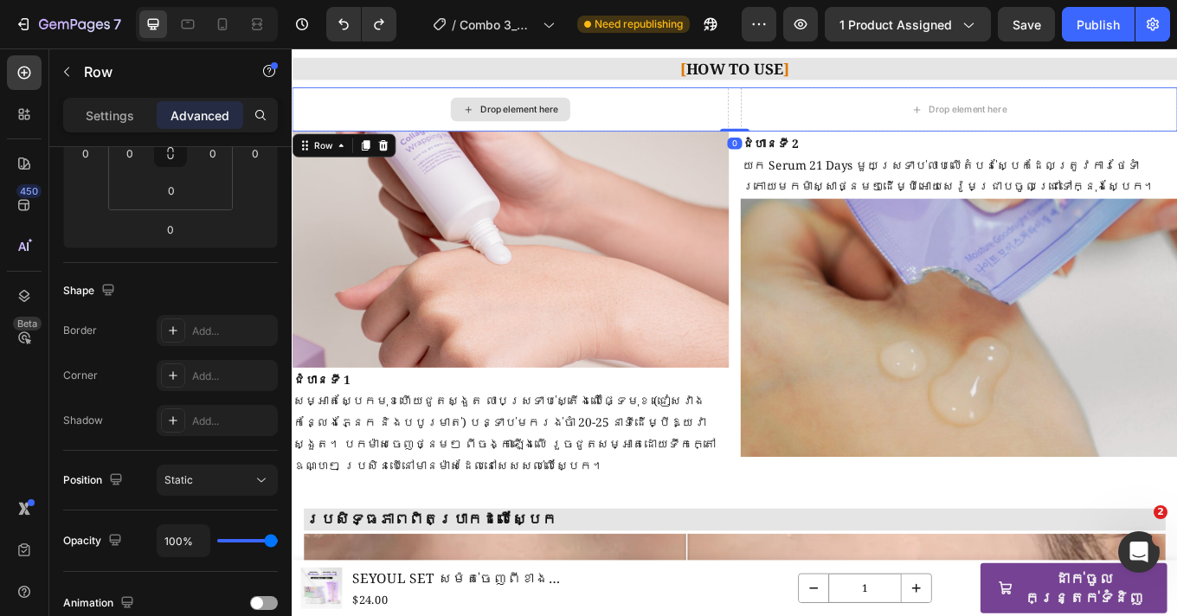
click at [683, 125] on div "Drop element here" at bounding box center [548, 120] width 512 height 52
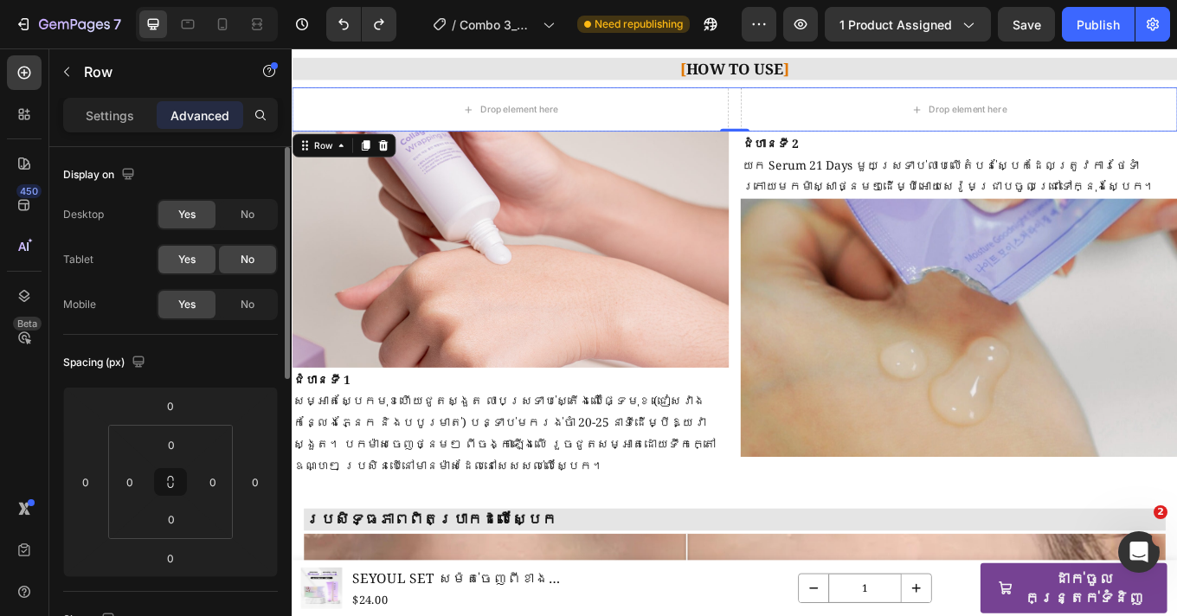
click at [196, 256] on div "Yes" at bounding box center [186, 260] width 57 height 28
click at [403, 164] on icon at bounding box center [398, 163] width 14 height 14
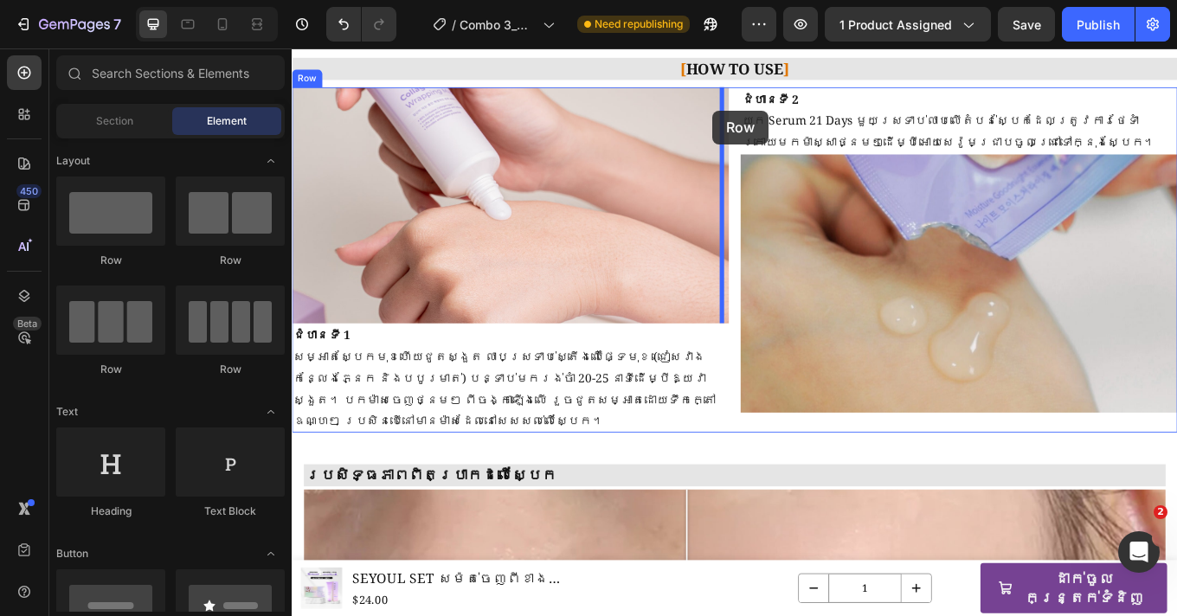
drag, startPoint x: 569, startPoint y: 361, endPoint x: 785, endPoint y: 121, distance: 322.3
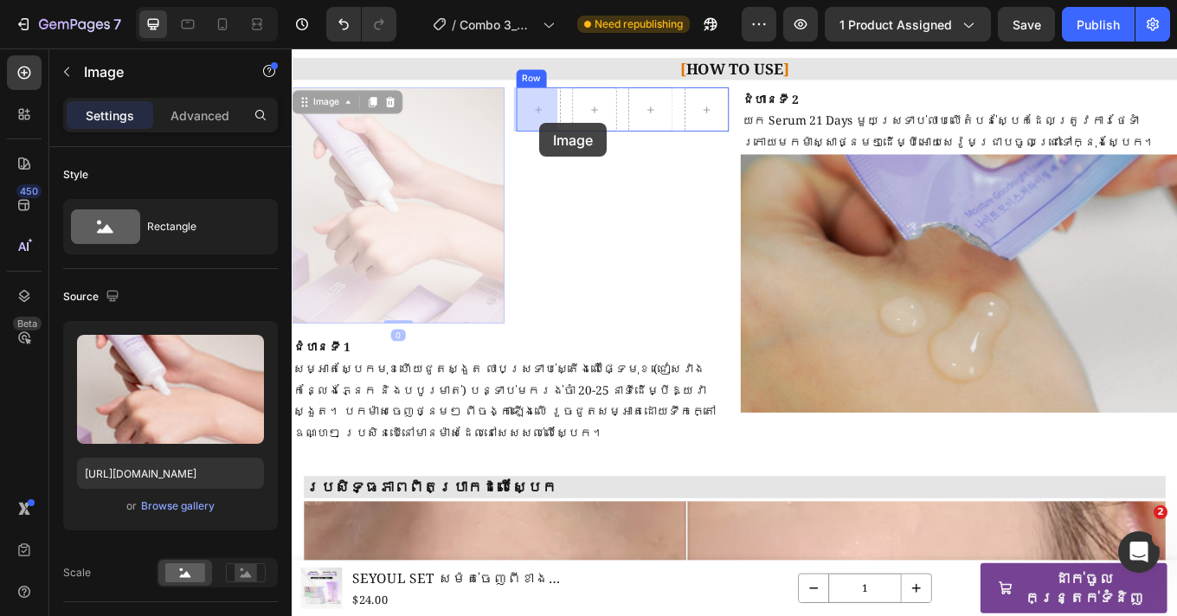
drag, startPoint x: 468, startPoint y: 227, endPoint x: 582, endPoint y: 136, distance: 145.3
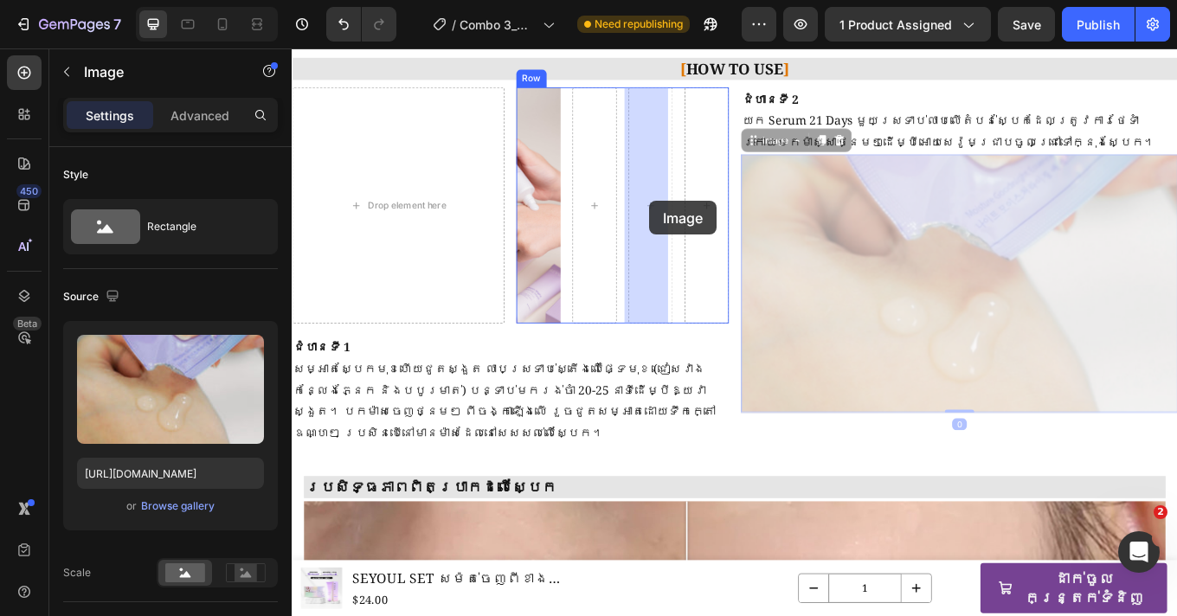
drag, startPoint x: 1010, startPoint y: 318, endPoint x: 711, endPoint y: 228, distance: 312.1
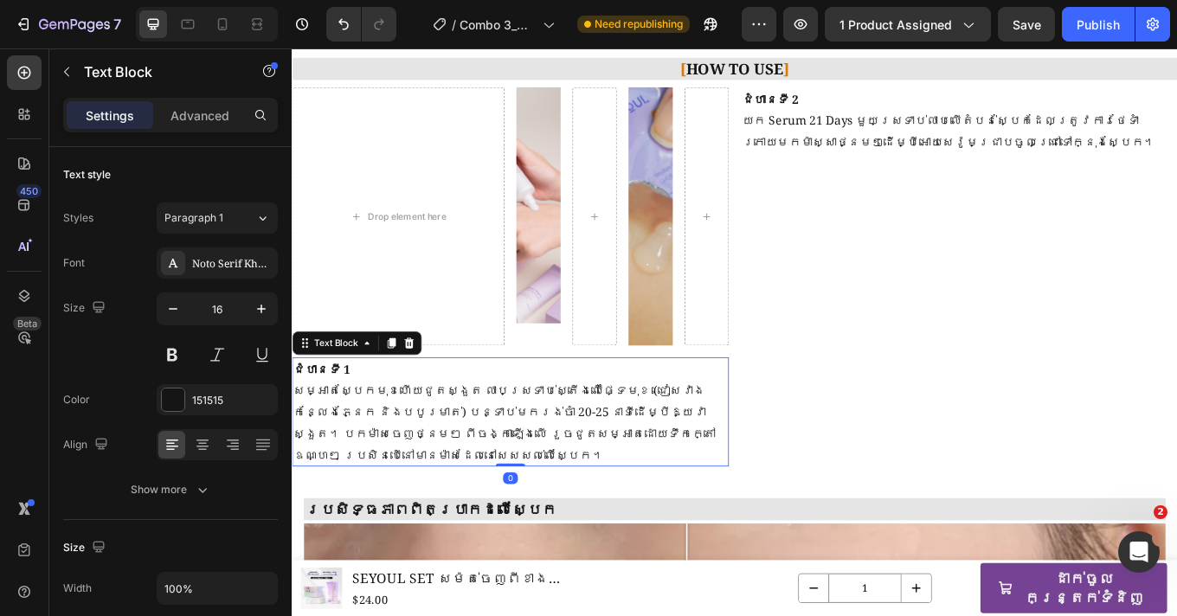
click at [393, 478] on p "សម្អាតស្បែកមុខហើយជូតស្ងួត លាបស្រទាប់ស្តើងលើផ្ទៃមុខ (ជៀសវាងកន្លែងភ្នែក និងបបូរមា…" at bounding box center [547, 488] width 509 height 100
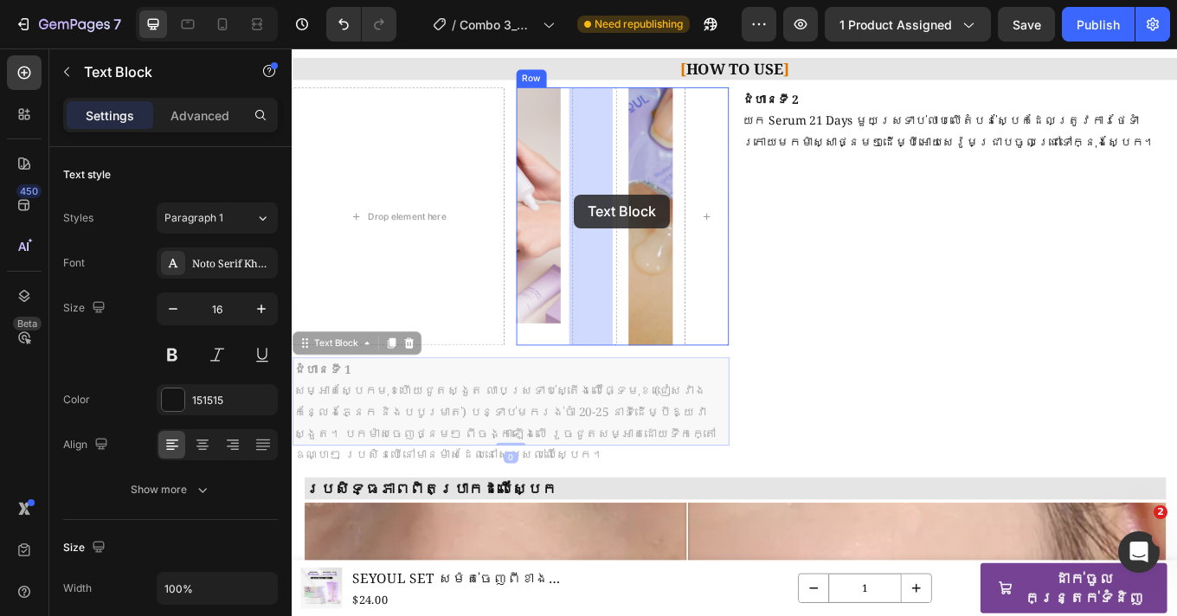
drag, startPoint x: 303, startPoint y: 396, endPoint x: 622, endPoint y: 220, distance: 364.9
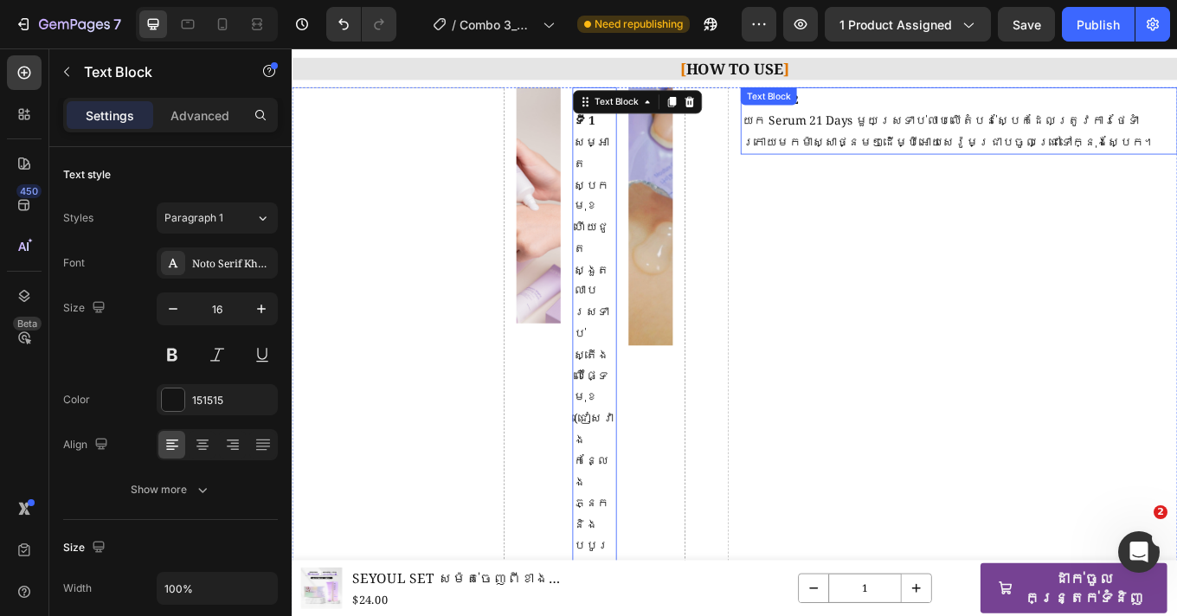
click at [882, 126] on p "យក Serum 21 Days មួយស្រទាប់លាបលើតំបន់ស្បែកដែលត្រូវការថែទាំ ក្រោយមកម៉ាស្សាថ្នមៗដ…" at bounding box center [1073, 146] width 509 height 50
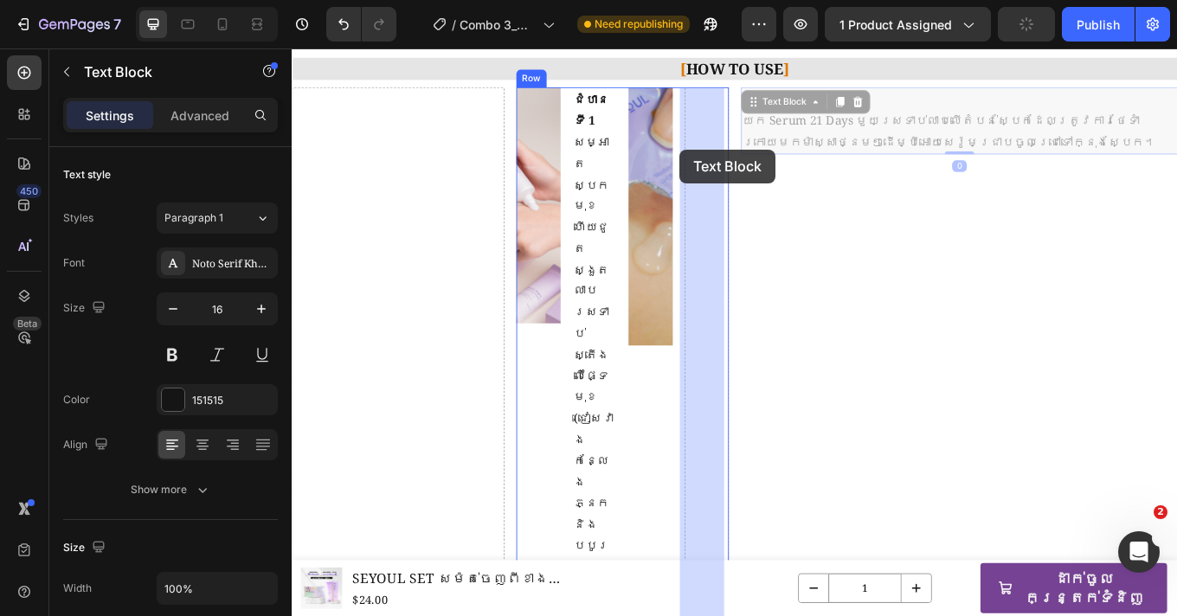
drag, startPoint x: 821, startPoint y: 114, endPoint x: 749, endPoint y: 167, distance: 89.8
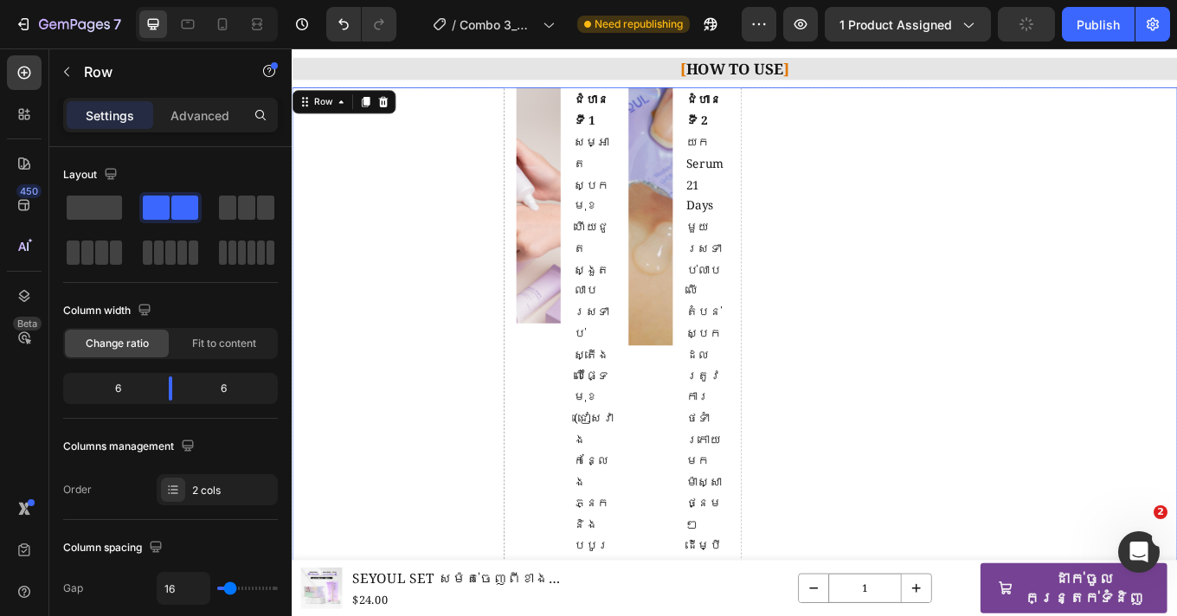
click at [397, 110] on icon at bounding box center [398, 112] width 11 height 12
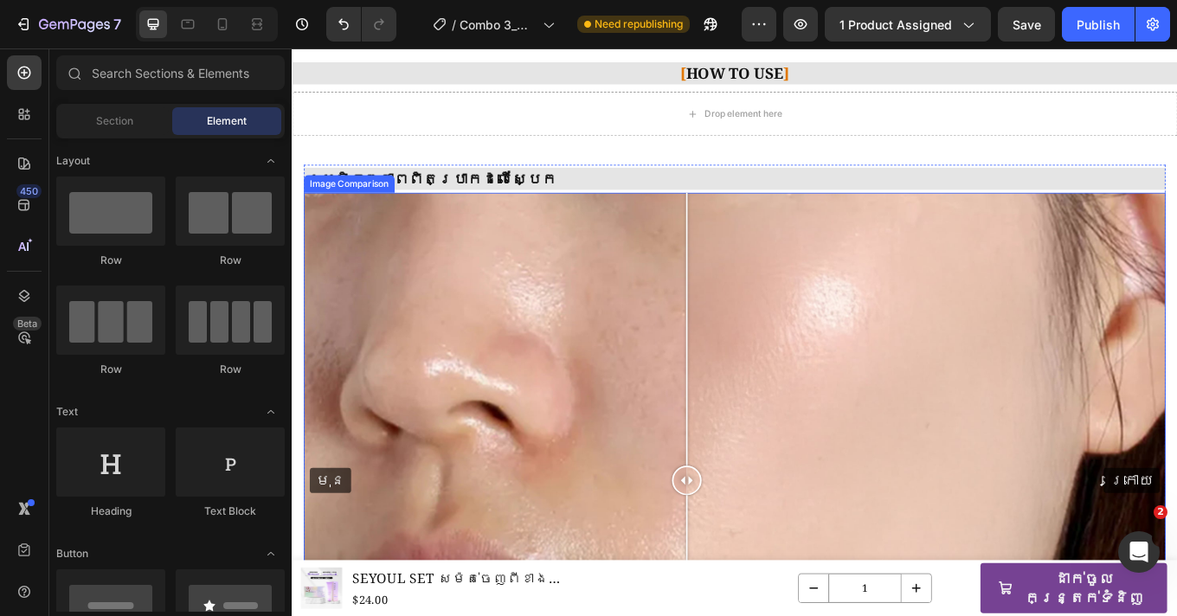
scroll to position [1511, 0]
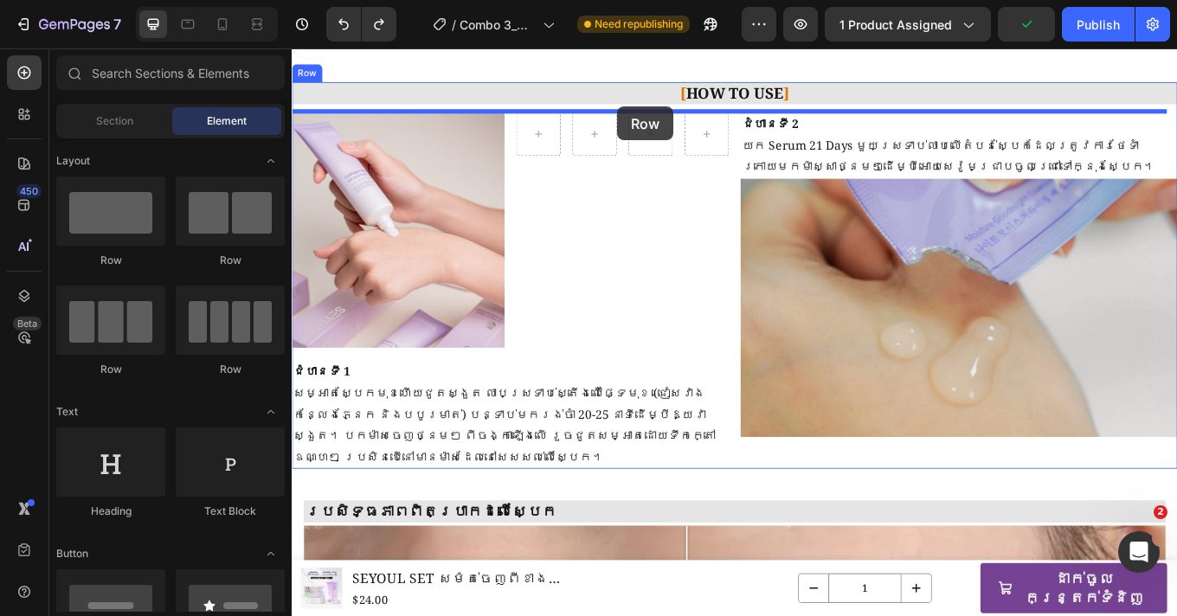
drag, startPoint x: 503, startPoint y: 347, endPoint x: 673, endPoint y: 117, distance: 286.4
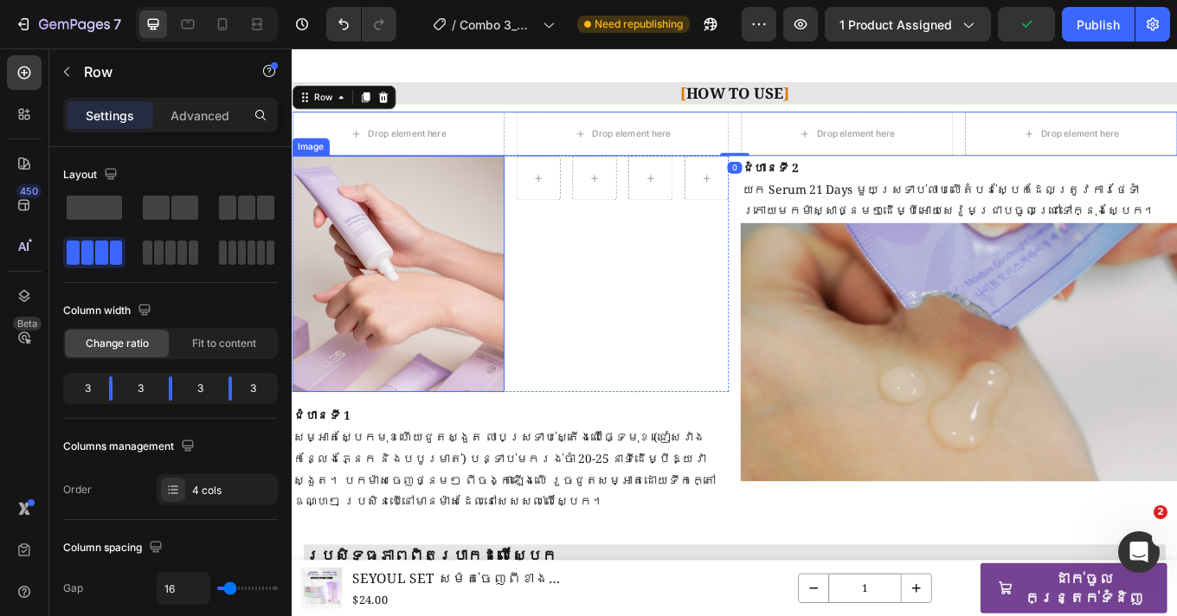
click at [442, 350] on img at bounding box center [416, 313] width 249 height 277
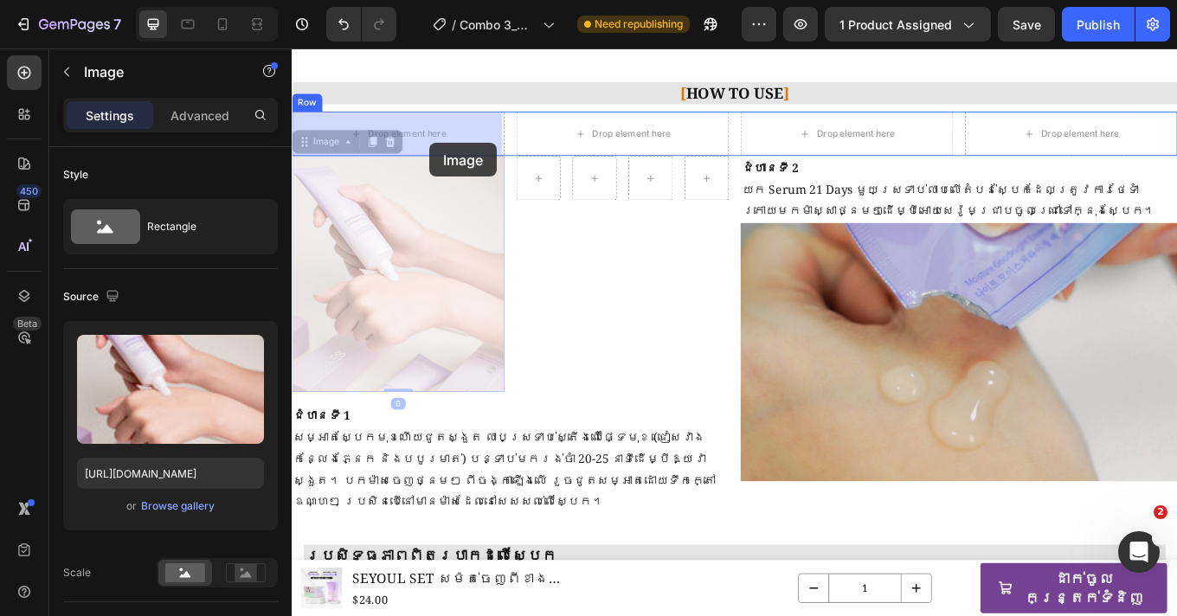
drag, startPoint x: 443, startPoint y: 344, endPoint x: 453, endPoint y: 159, distance: 184.6
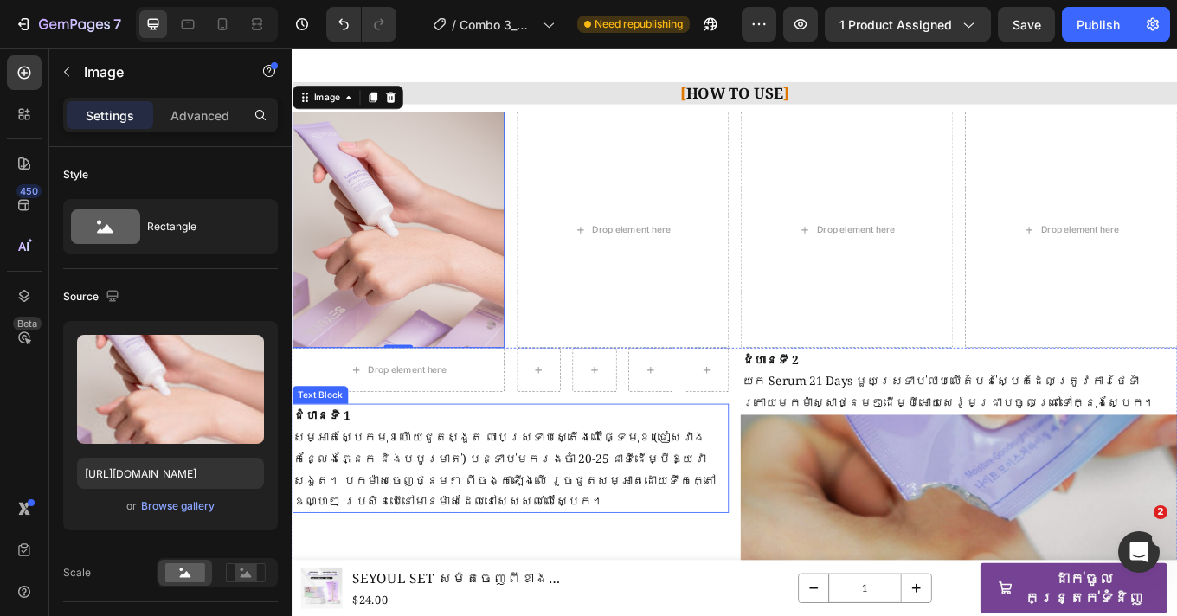
click at [389, 490] on p "ជំហានទី 1" at bounding box center [547, 479] width 509 height 25
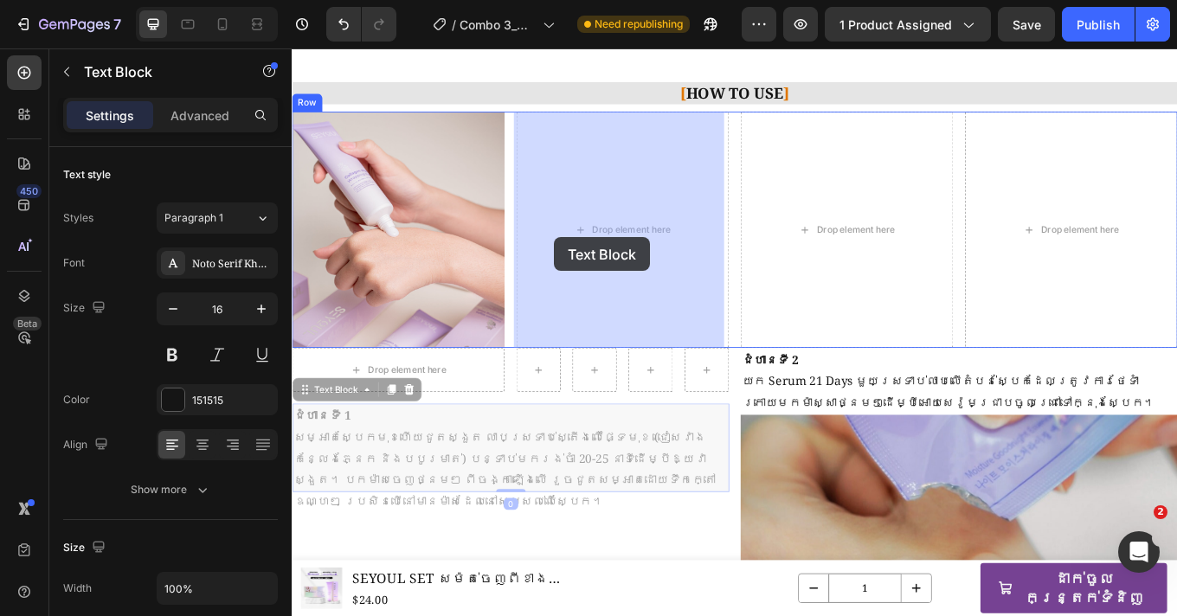
drag, startPoint x: 308, startPoint y: 452, endPoint x: 598, endPoint y: 271, distance: 341.7
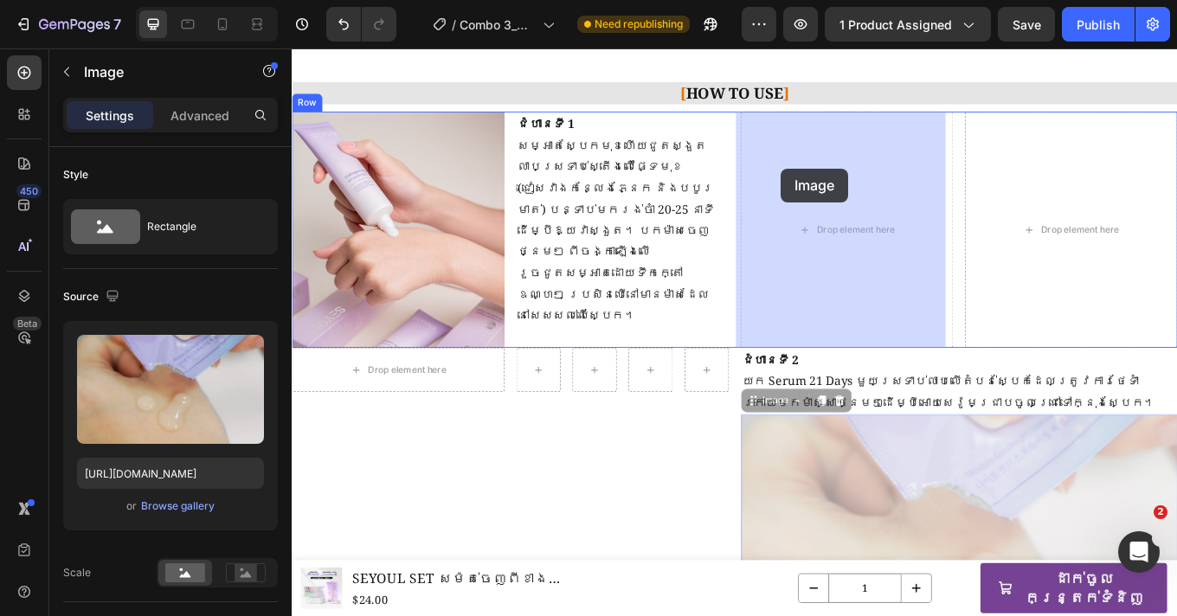
drag, startPoint x: 893, startPoint y: 535, endPoint x: 865, endPoint y: 190, distance: 346.4
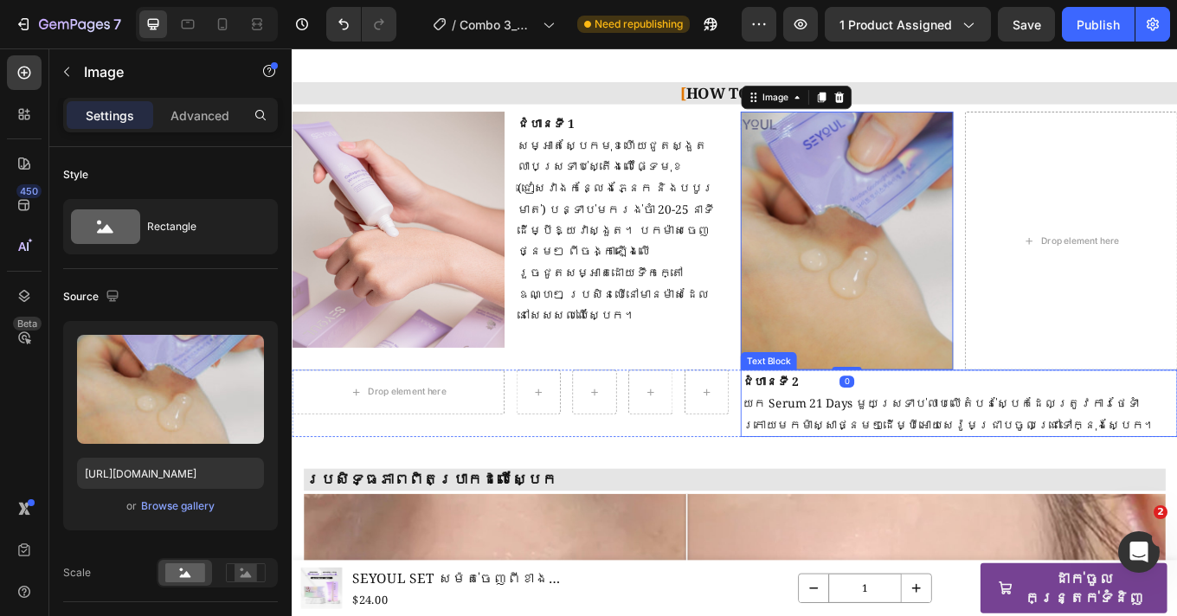
click at [832, 445] on strong "ជំហានទី 2" at bounding box center [852, 439] width 67 height 19
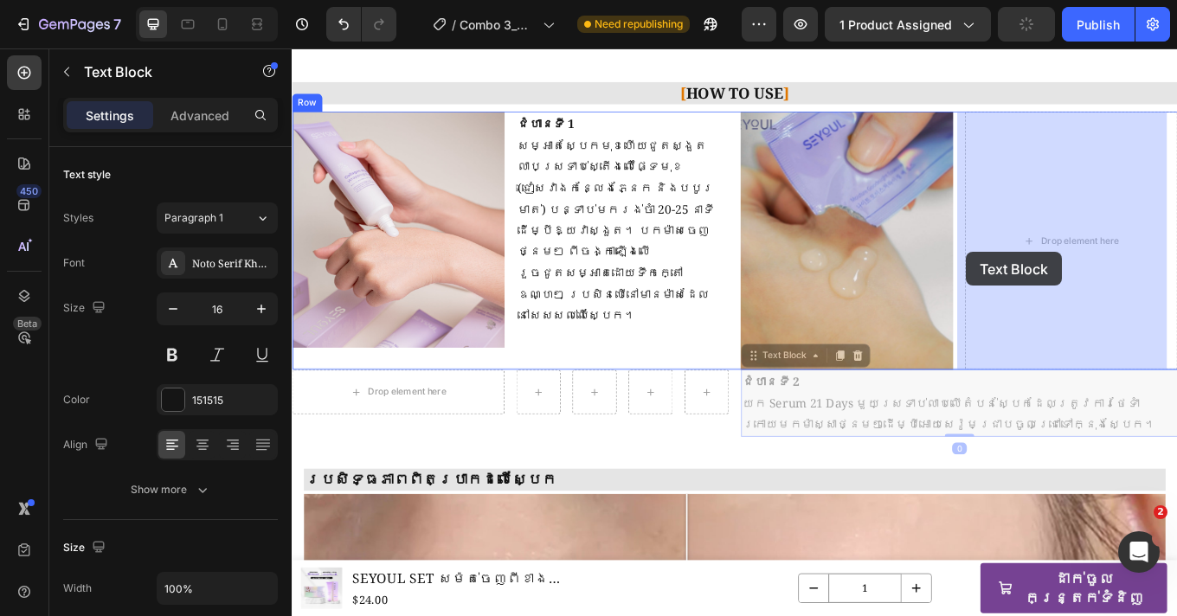
drag, startPoint x: 833, startPoint y: 413, endPoint x: 1083, endPoint y: 287, distance: 279.0
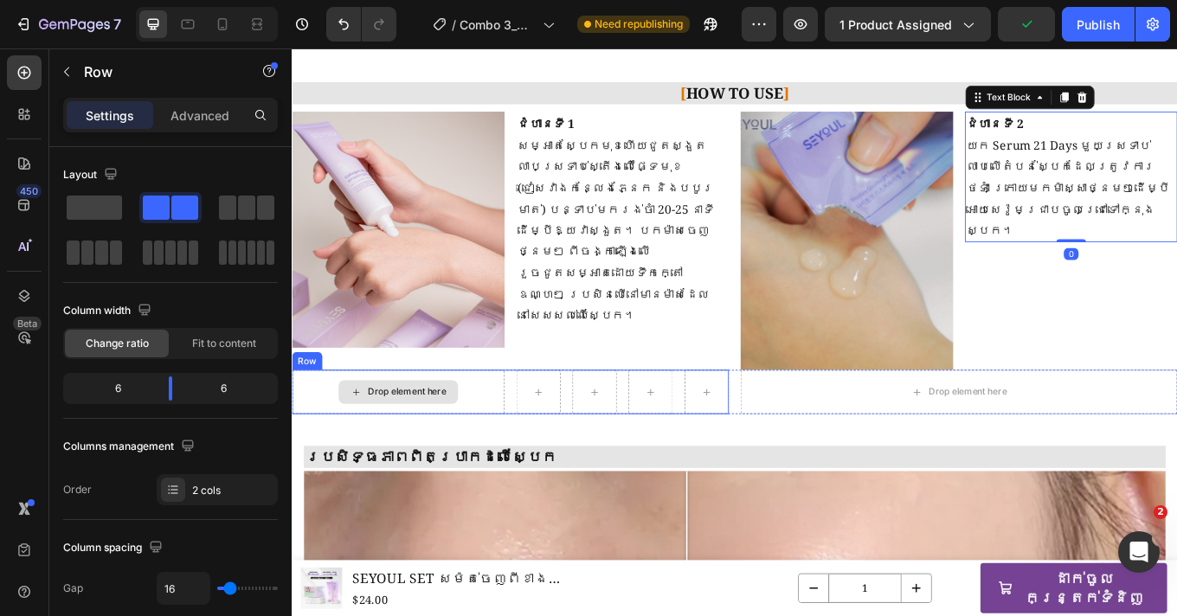
click at [492, 449] on div "Drop element here" at bounding box center [416, 452] width 249 height 52
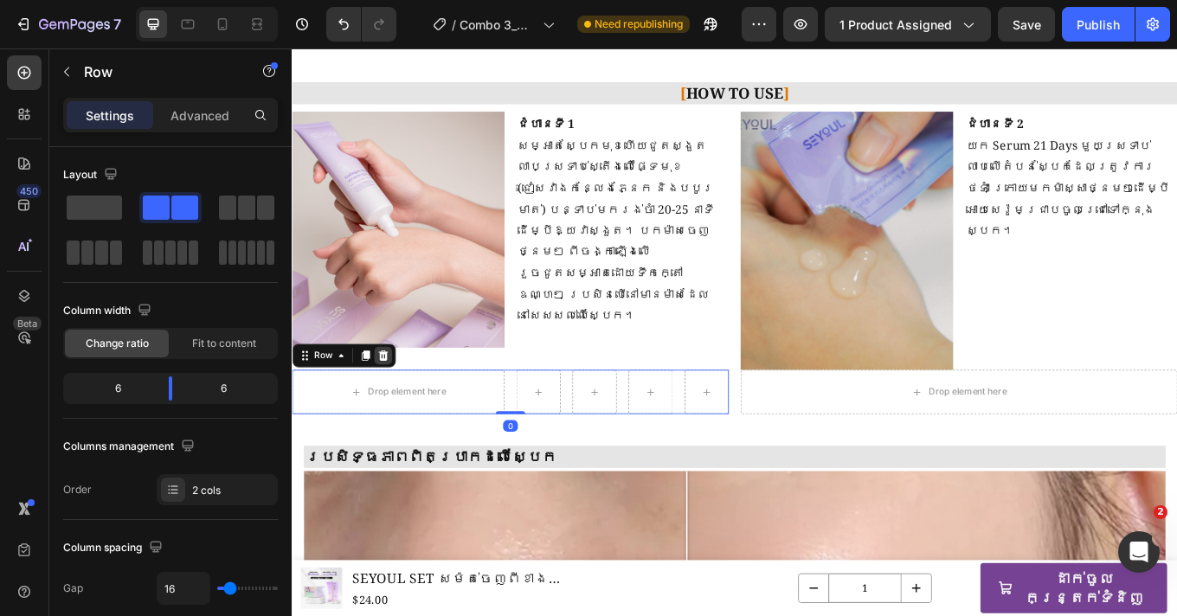
click at [402, 410] on icon at bounding box center [398, 409] width 11 height 12
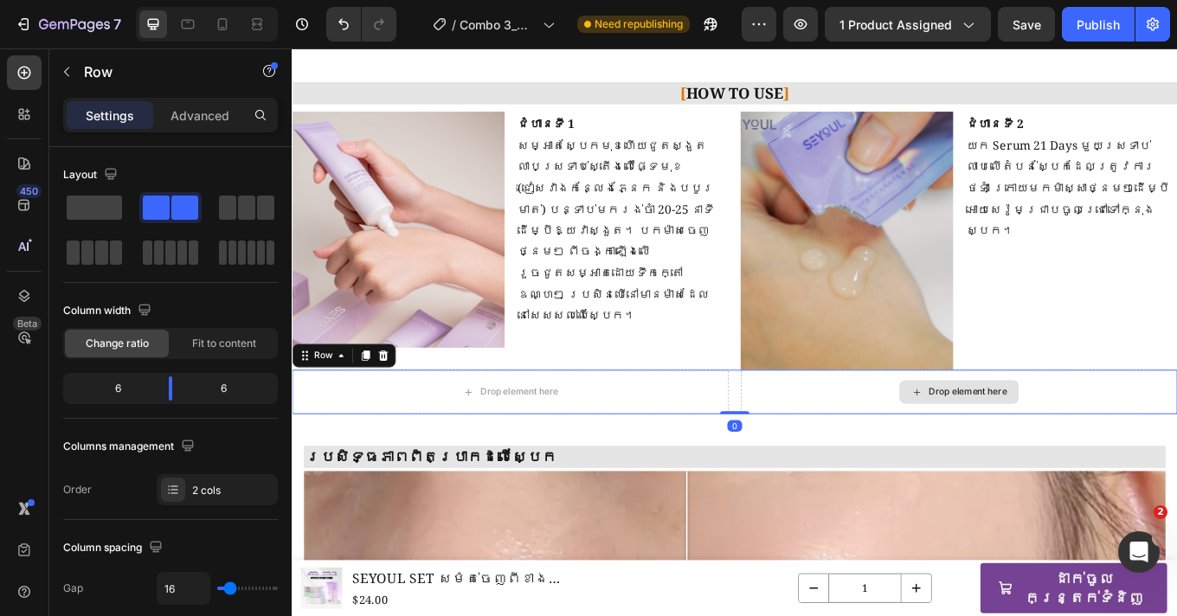
click at [948, 459] on div "Drop element here" at bounding box center [1074, 452] width 512 height 52
click at [403, 410] on icon at bounding box center [398, 409] width 14 height 14
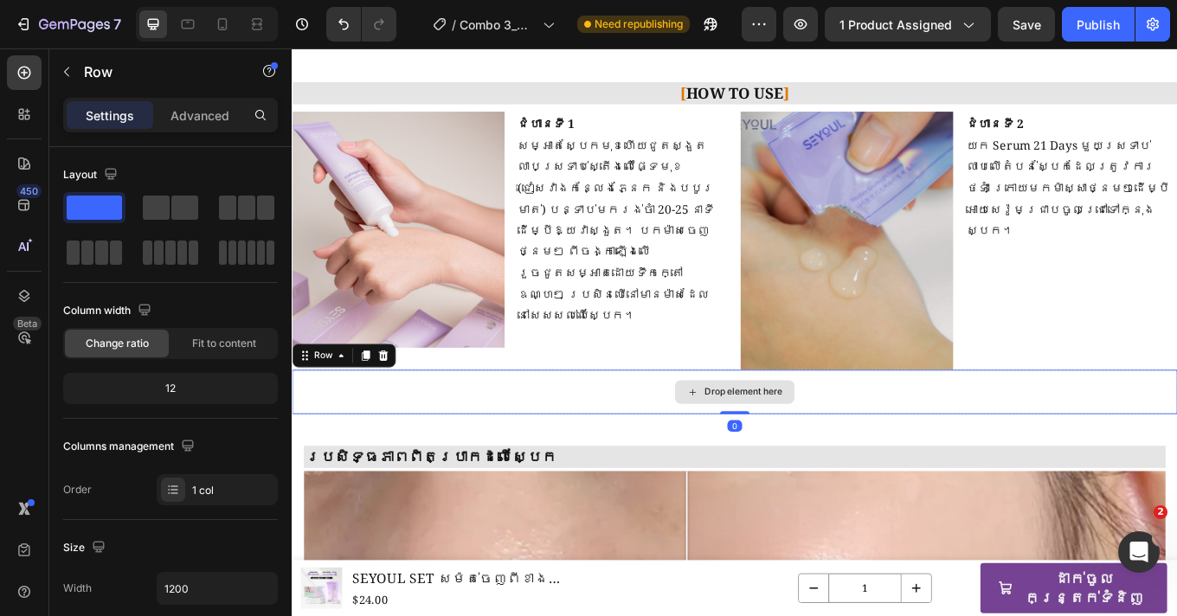
click at [606, 449] on div "Drop element here" at bounding box center [811, 452] width 1038 height 52
click at [405, 408] on div at bounding box center [398, 409] width 21 height 21
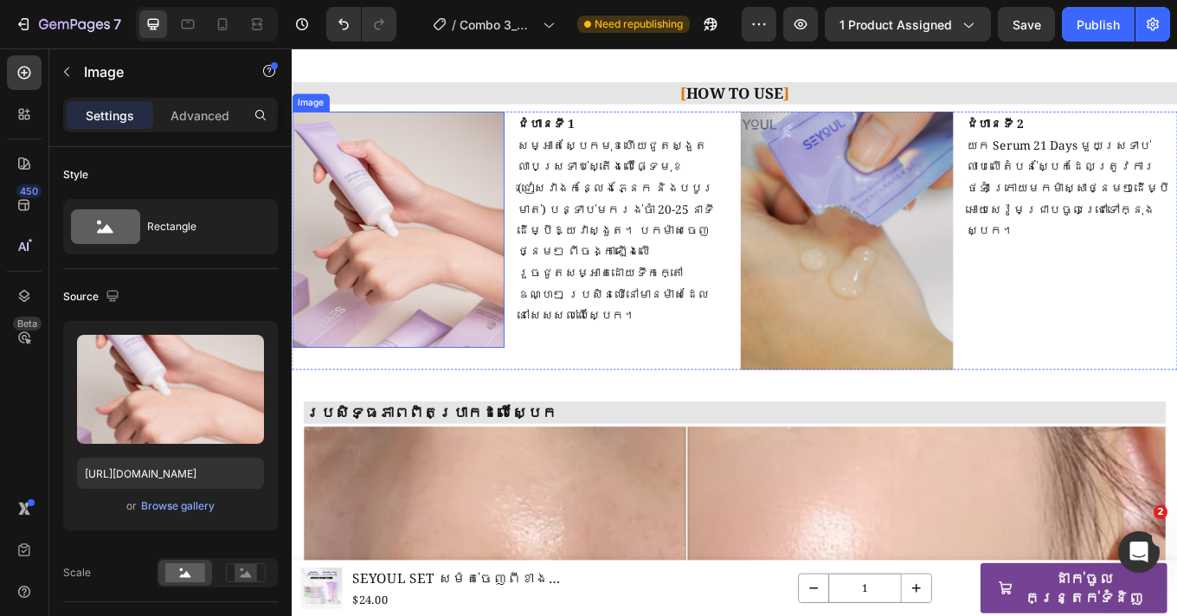
click at [504, 340] on img at bounding box center [416, 261] width 249 height 277
click at [934, 337] on img at bounding box center [942, 274] width 249 height 303
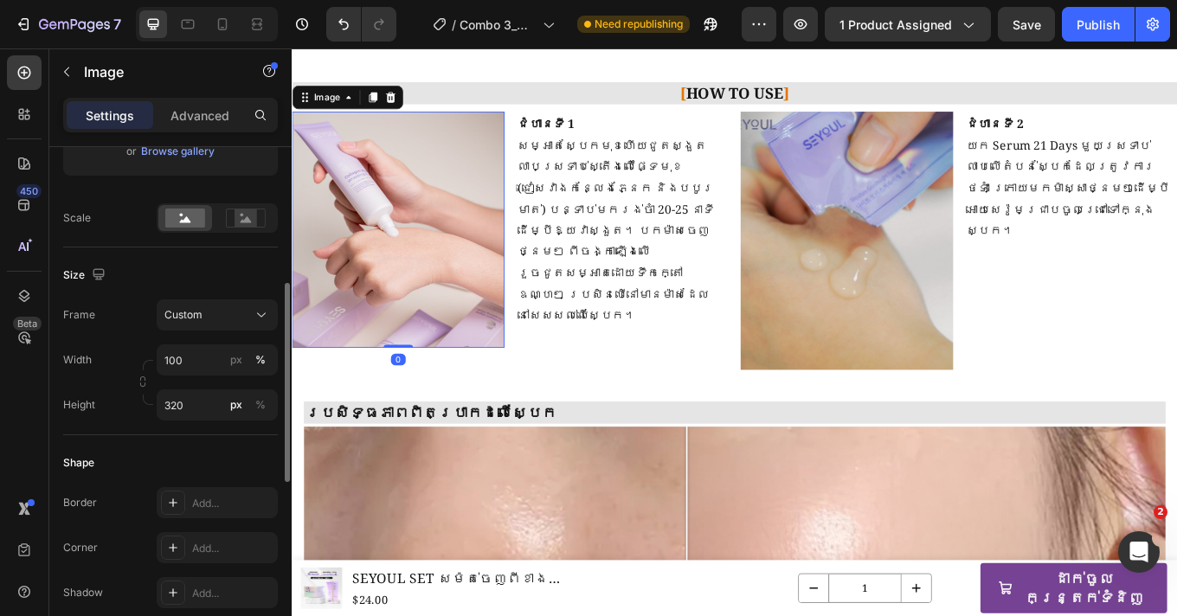
click at [447, 337] on img at bounding box center [416, 261] width 249 height 277
click at [410, 322] on img at bounding box center [416, 261] width 249 height 277
click at [177, 408] on input "320" at bounding box center [217, 404] width 121 height 31
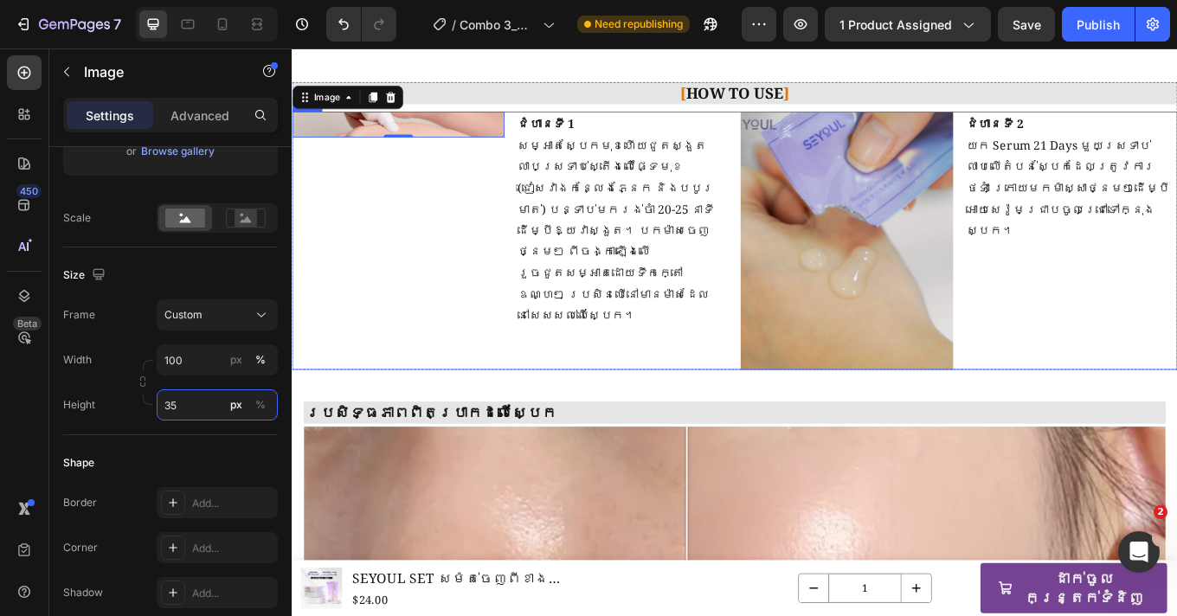
type input "350"
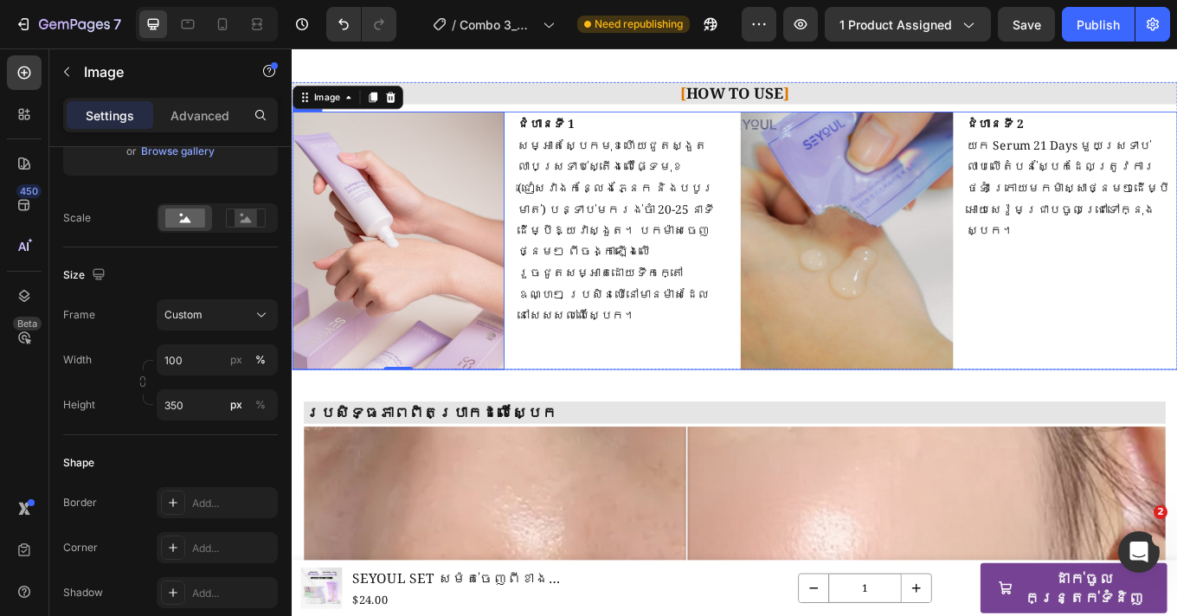
click at [714, 368] on div "ជំហានទី 1 សម្អាតស្បែកមុខហើយជូតស្ងួត លាបស្រទាប់ស្តើងលើផ្ទៃមុខ (ជៀសវាងកន្លែងភ្នែក…" at bounding box center [679, 274] width 249 height 303
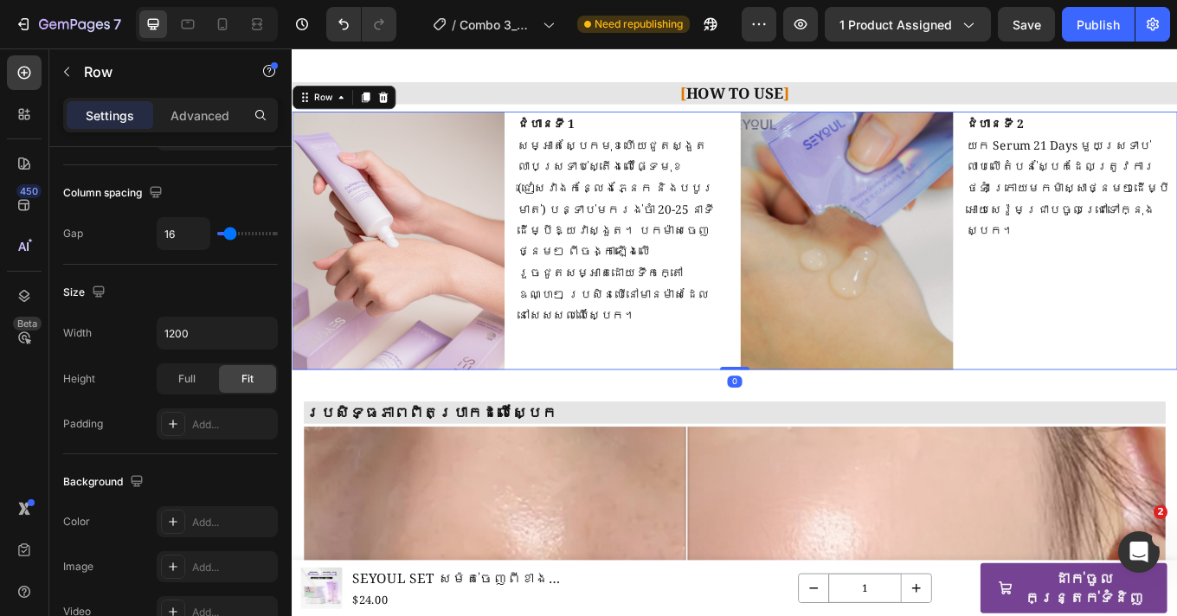
scroll to position [0, 0]
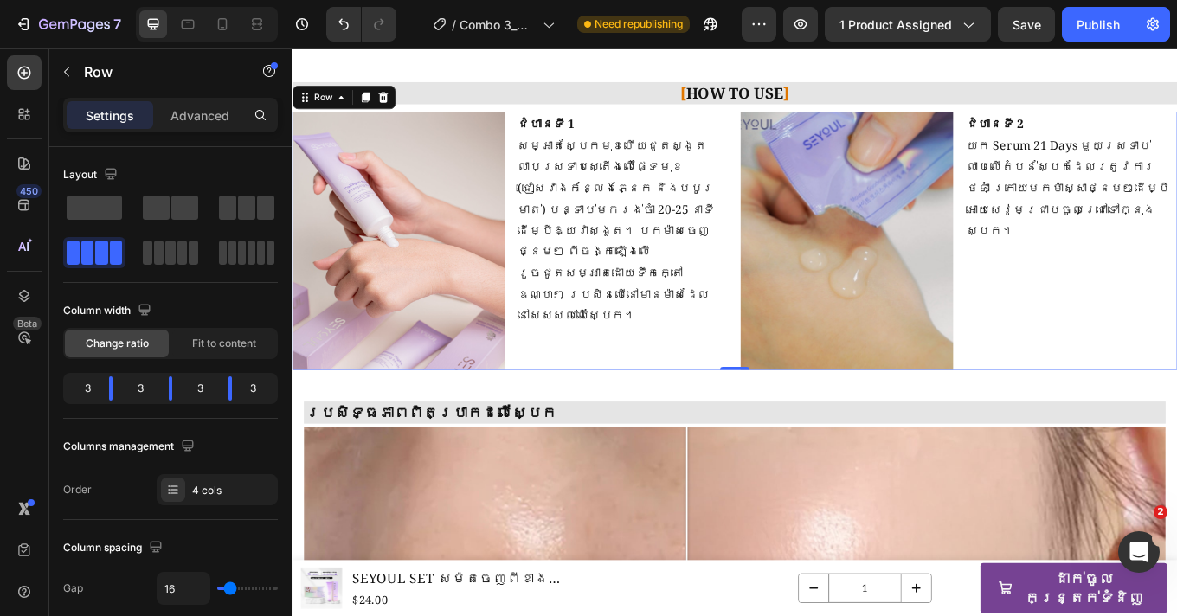
click at [783, 336] on div "ជំហានទី 1 សម្អាតស្បែកមុខហើយជូតស្ងួត លាបស្រទាប់ស្តើងលើផ្ទៃមុខ (ជៀសវាងកន្លែងភ្នែក…" at bounding box center [679, 274] width 249 height 303
click at [215, 35] on div at bounding box center [223, 24] width 28 height 28
type input "100%"
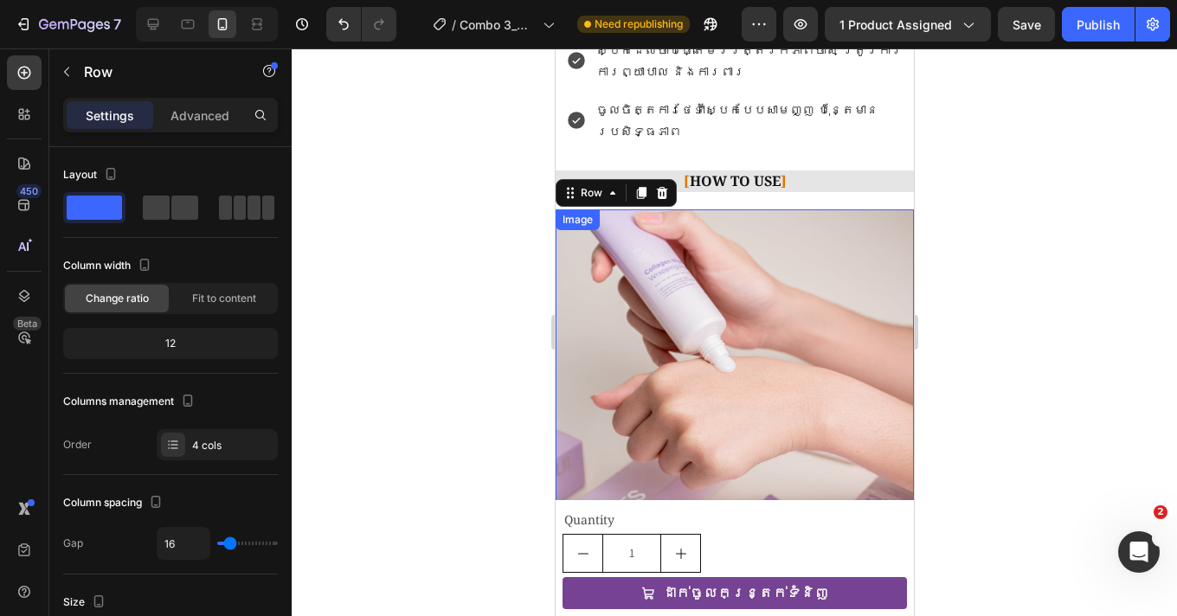
scroll to position [1411, 0]
click at [762, 313] on img at bounding box center [734, 361] width 358 height 303
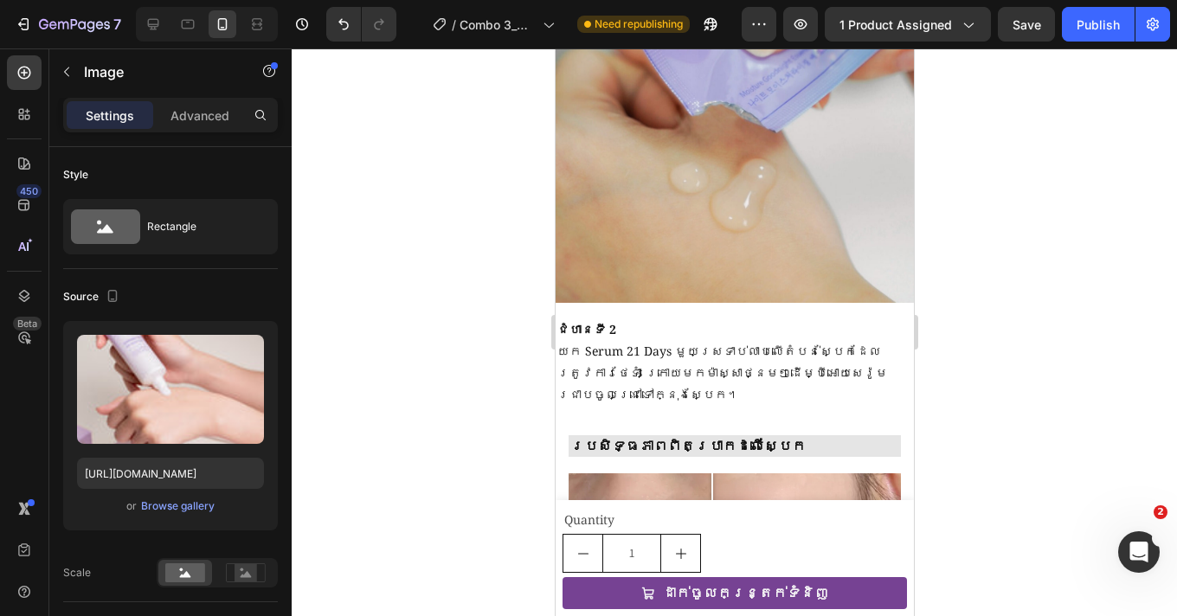
scroll to position [2042, 0]
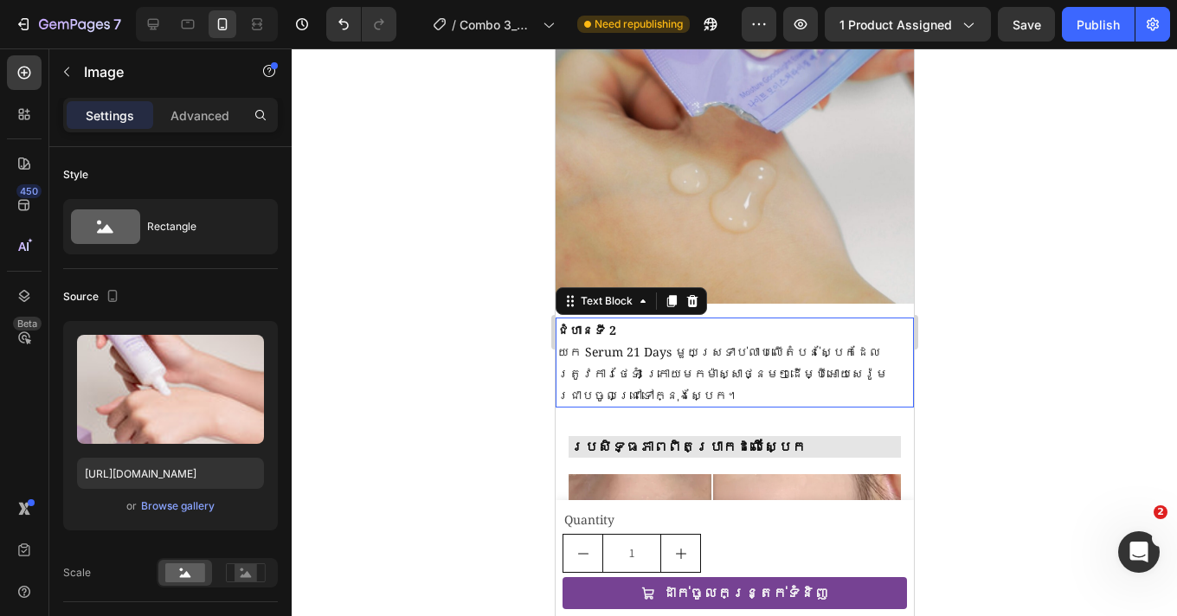
click at [819, 341] on p "យក Serum 21 Days មួយស្រទាប់លាបលើតំបន់ស្បែកដែលត្រូវការថែទាំ ក្រោយមកម៉ាស្សាថ្នមៗដ…" at bounding box center [733, 374] width 355 height 66
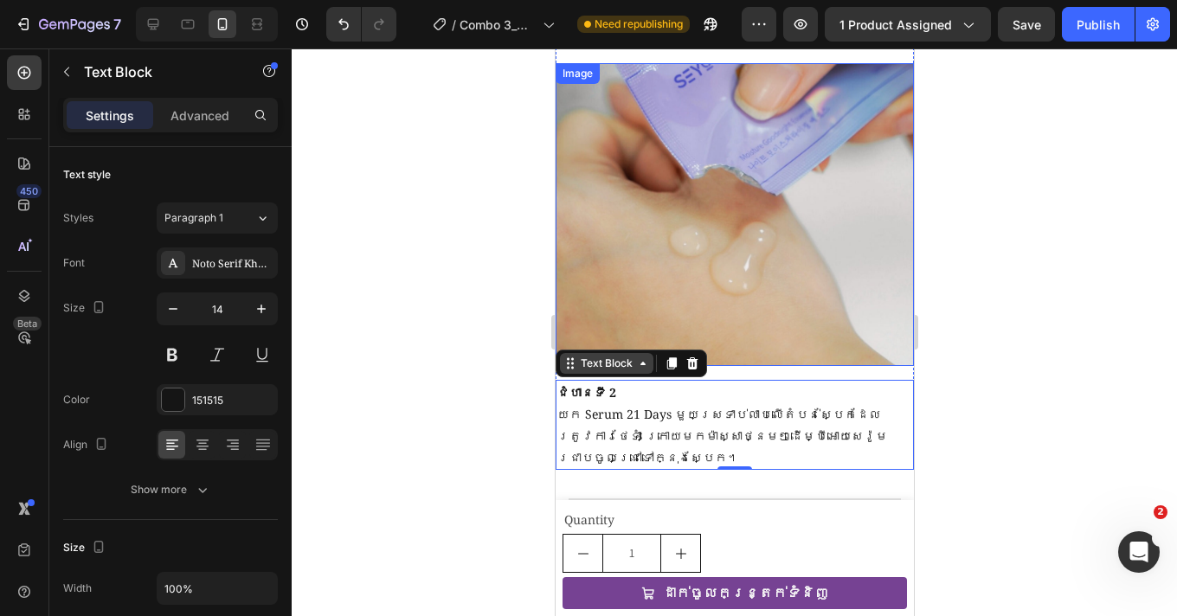
scroll to position [1979, 0]
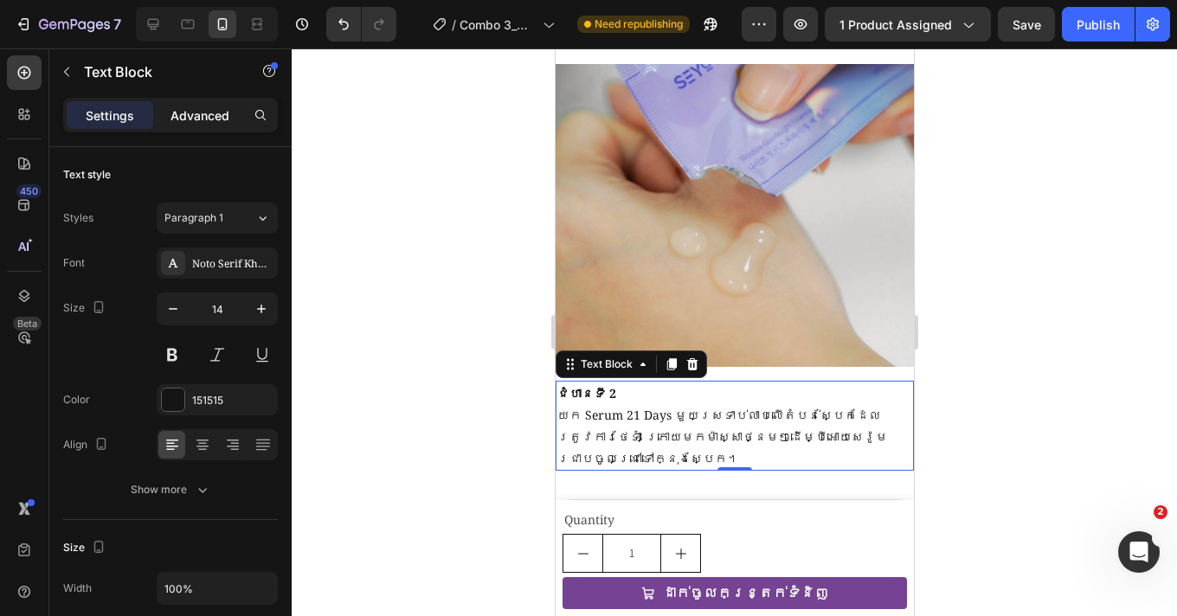
click at [224, 120] on p "Advanced" at bounding box center [199, 115] width 59 height 18
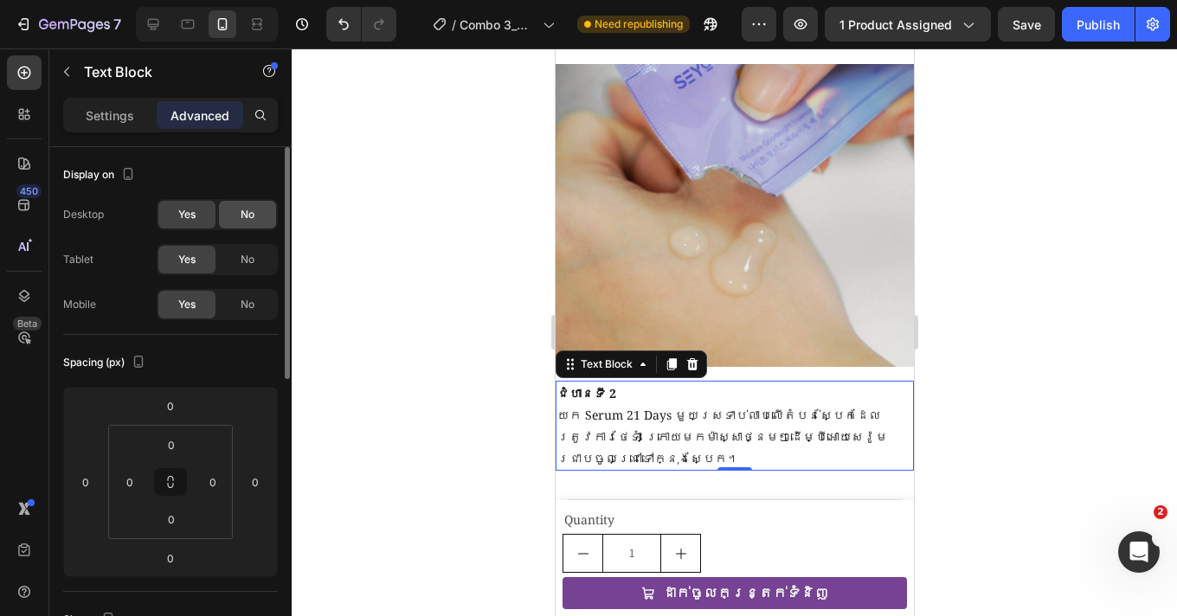
click at [241, 219] on span "No" at bounding box center [248, 215] width 14 height 16
click at [151, 29] on icon at bounding box center [153, 24] width 17 height 17
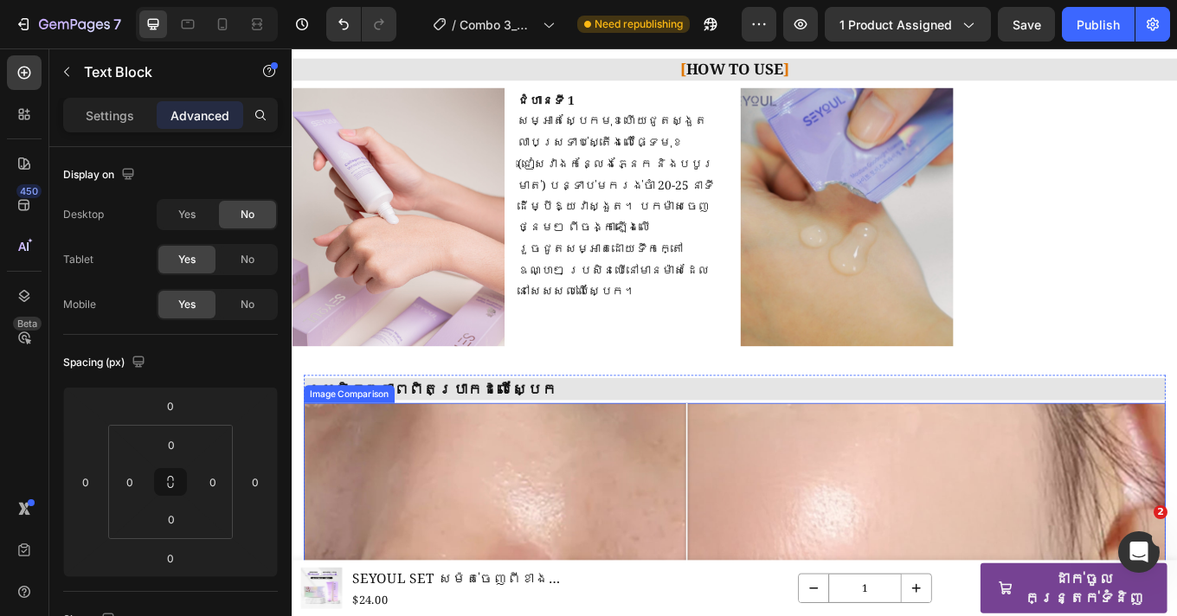
scroll to position [1630, 0]
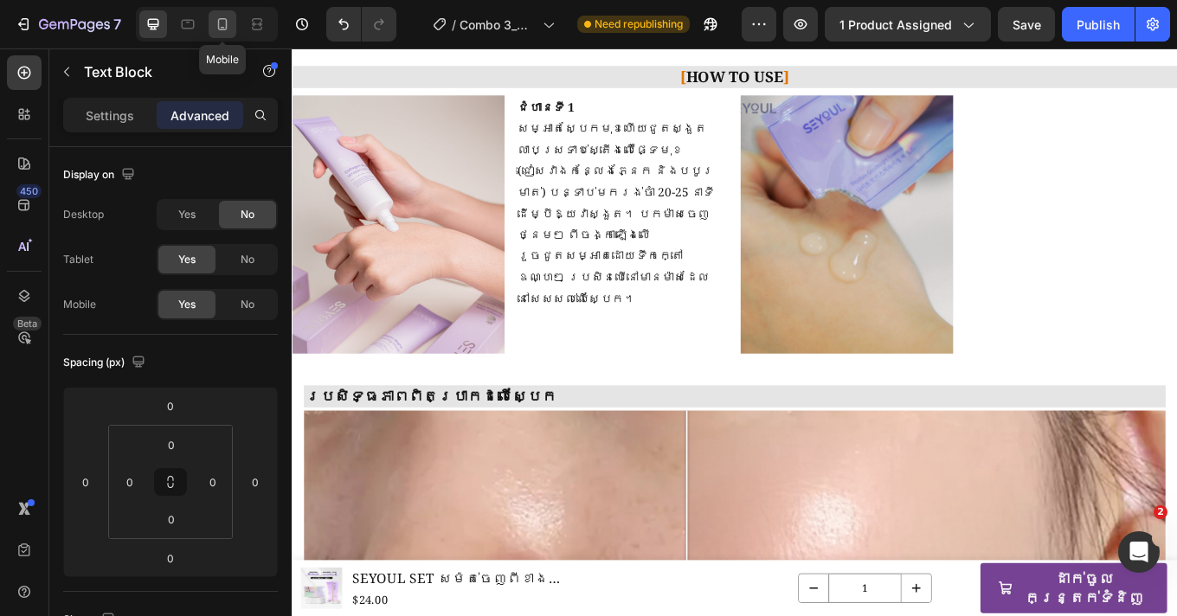
click at [227, 26] on icon at bounding box center [223, 24] width 10 height 12
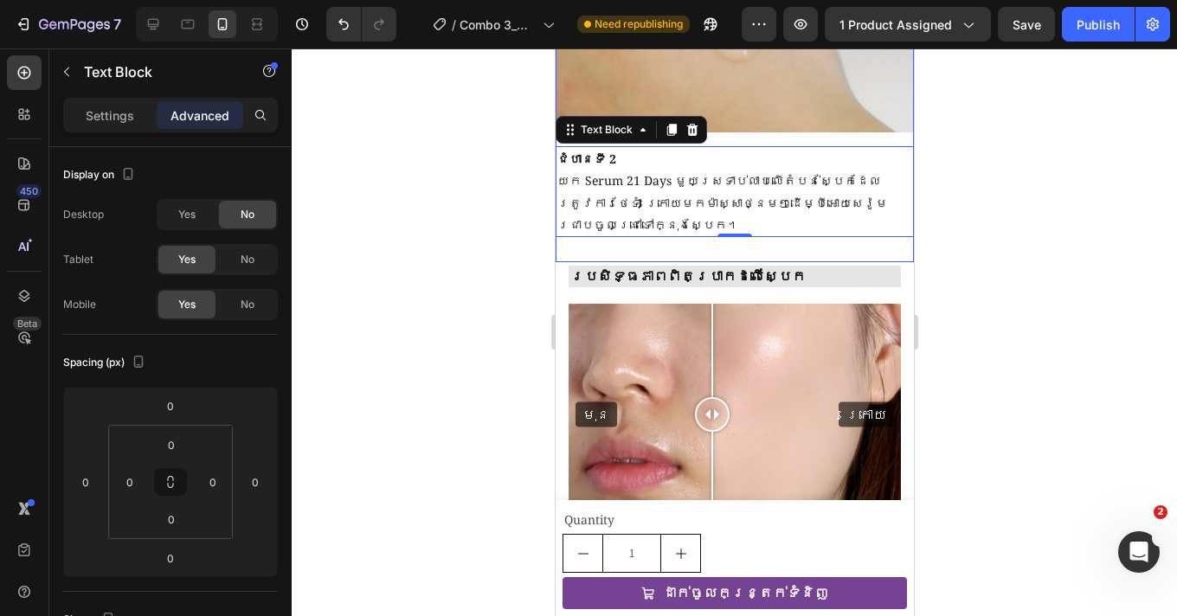
scroll to position [2294, 0]
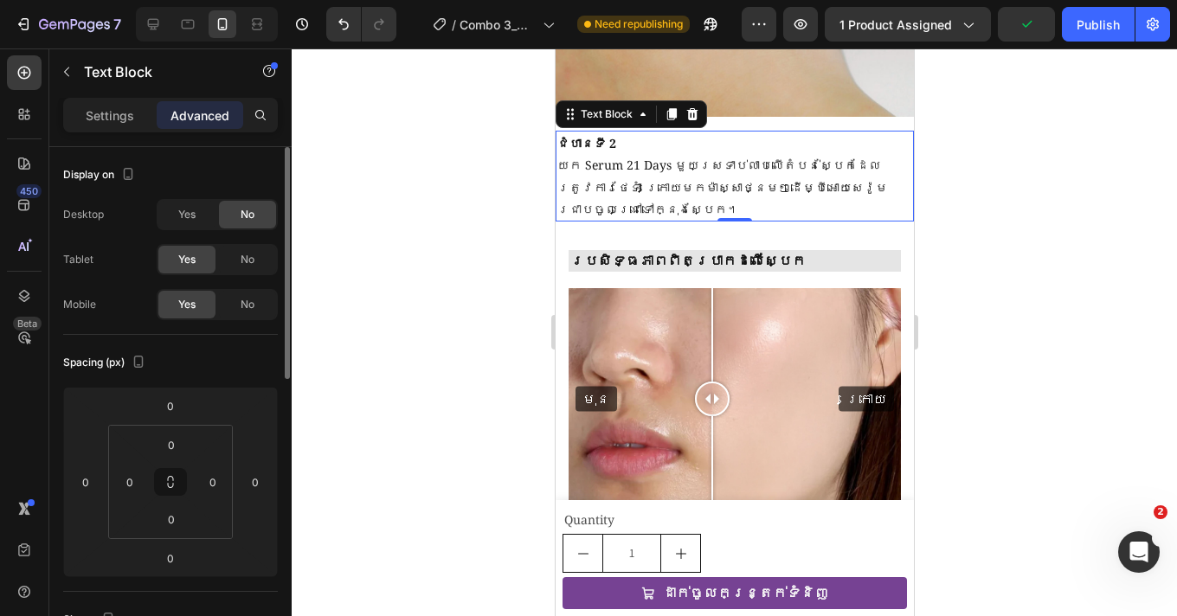
drag, startPoint x: 190, startPoint y: 203, endPoint x: 267, endPoint y: 203, distance: 77.0
click at [190, 203] on div "Yes" at bounding box center [186, 215] width 57 height 28
